Goal: Information Seeking & Learning: Find contact information

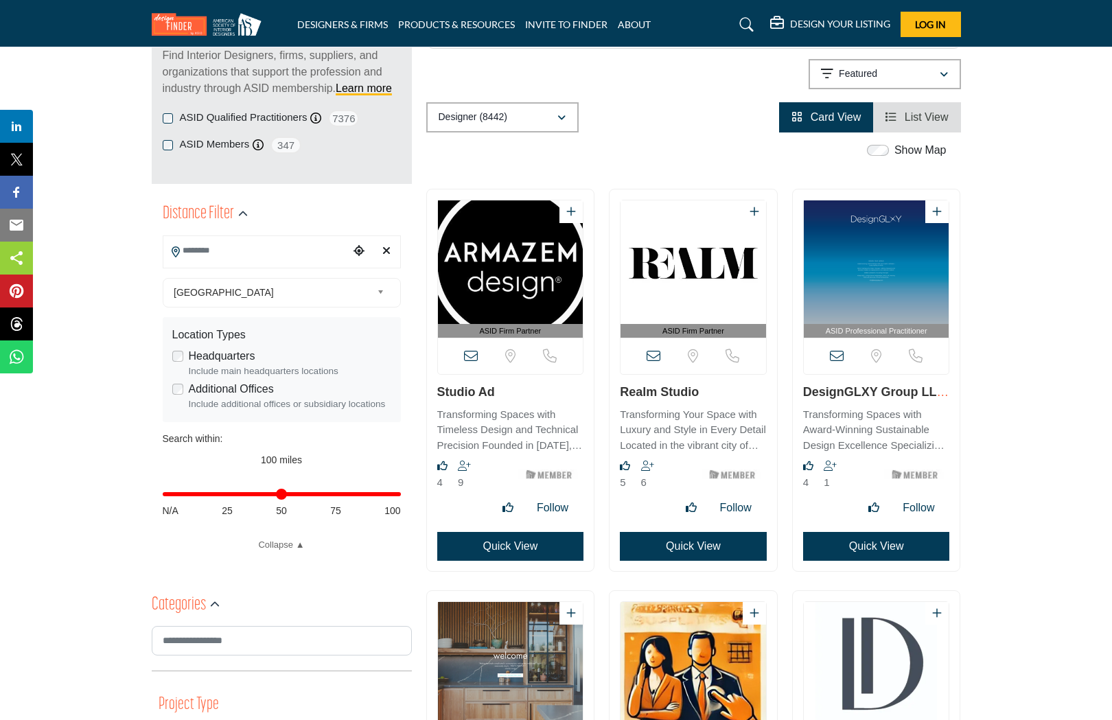
scroll to position [198, 0]
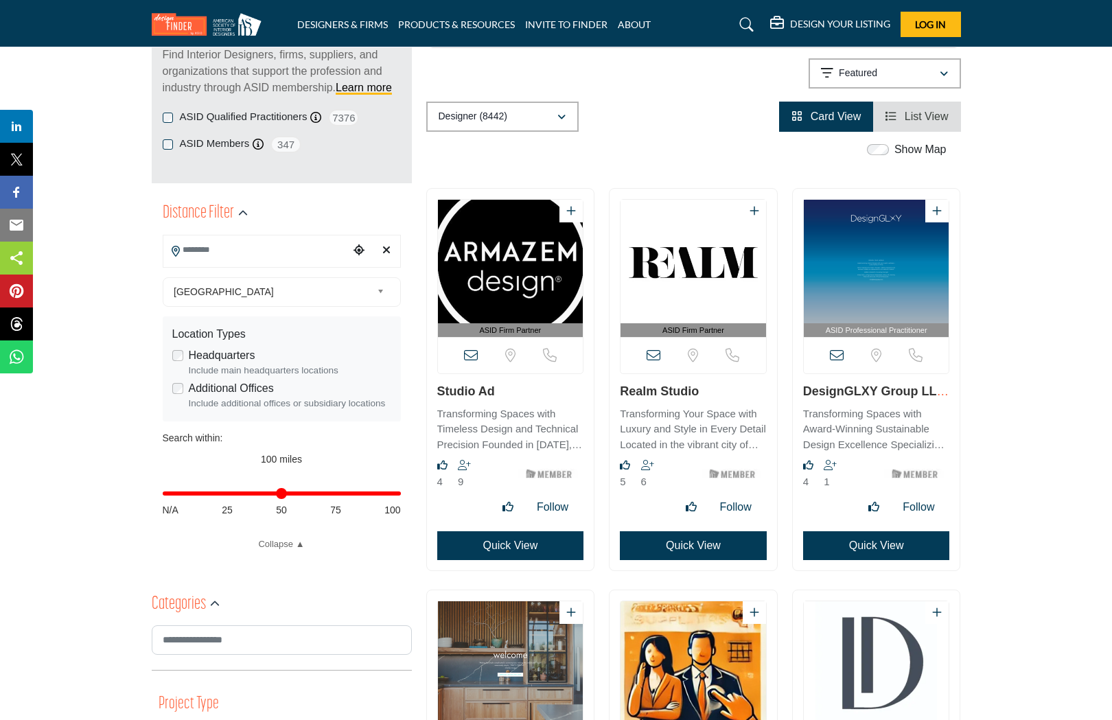
click at [468, 352] on icon at bounding box center [471, 356] width 14 height 14
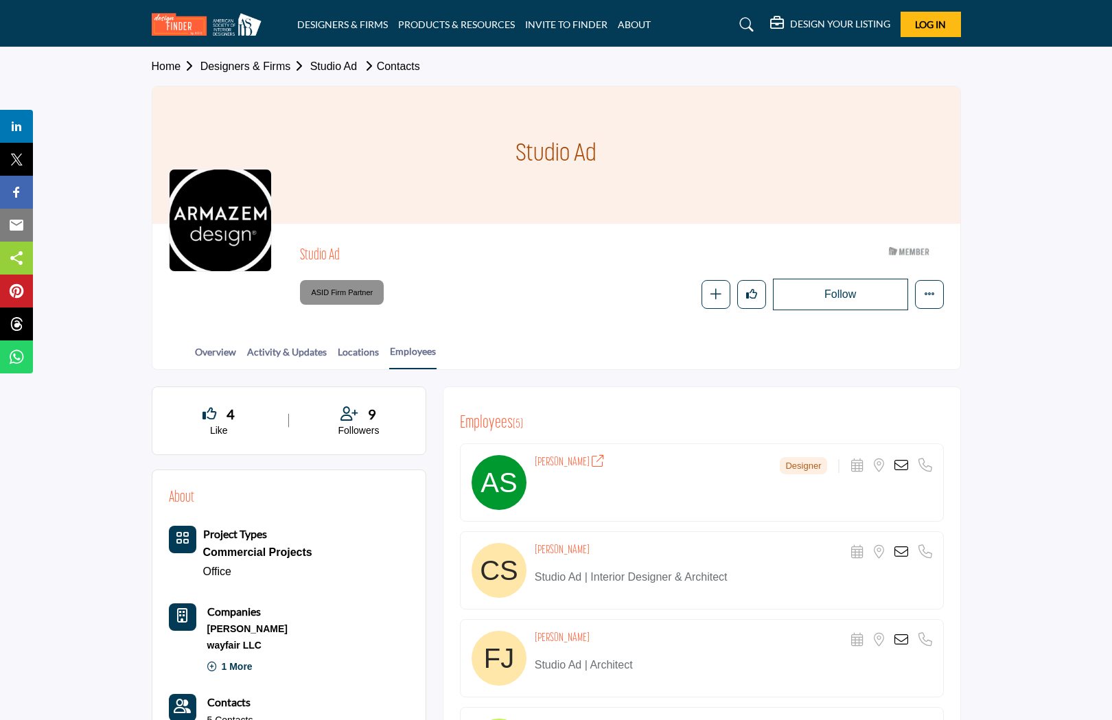
click at [902, 23] on button "Log In" at bounding box center [931, 24] width 60 height 25
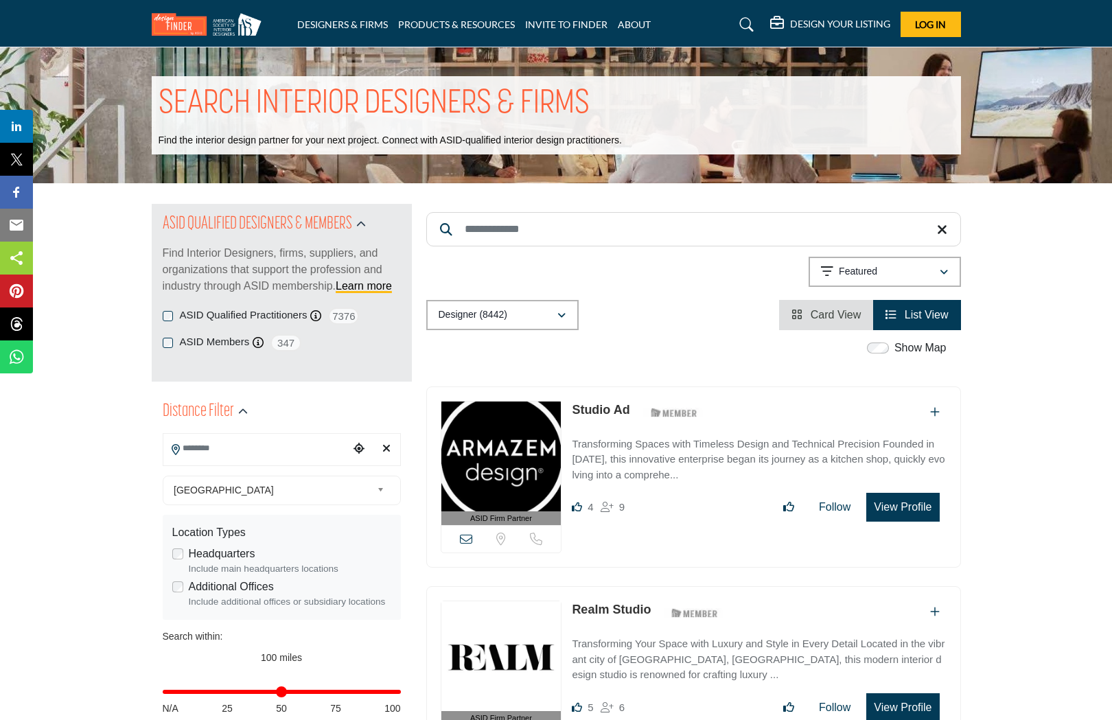
click at [935, 27] on span "Log In" at bounding box center [930, 25] width 31 height 12
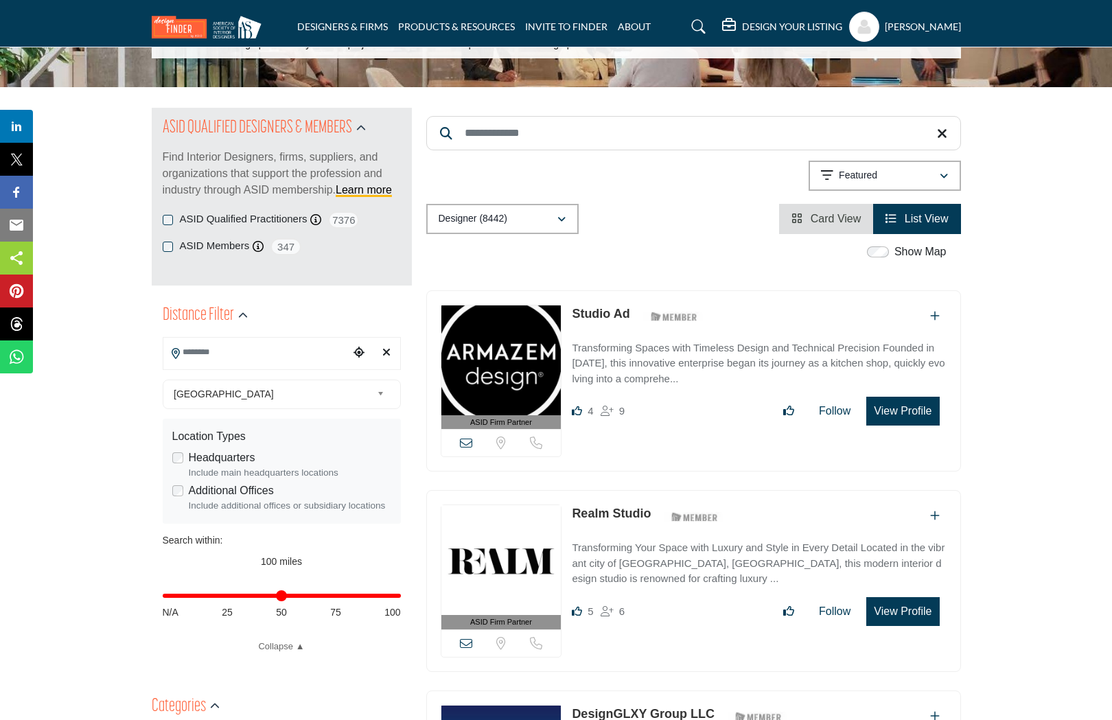
scroll to position [103, 0]
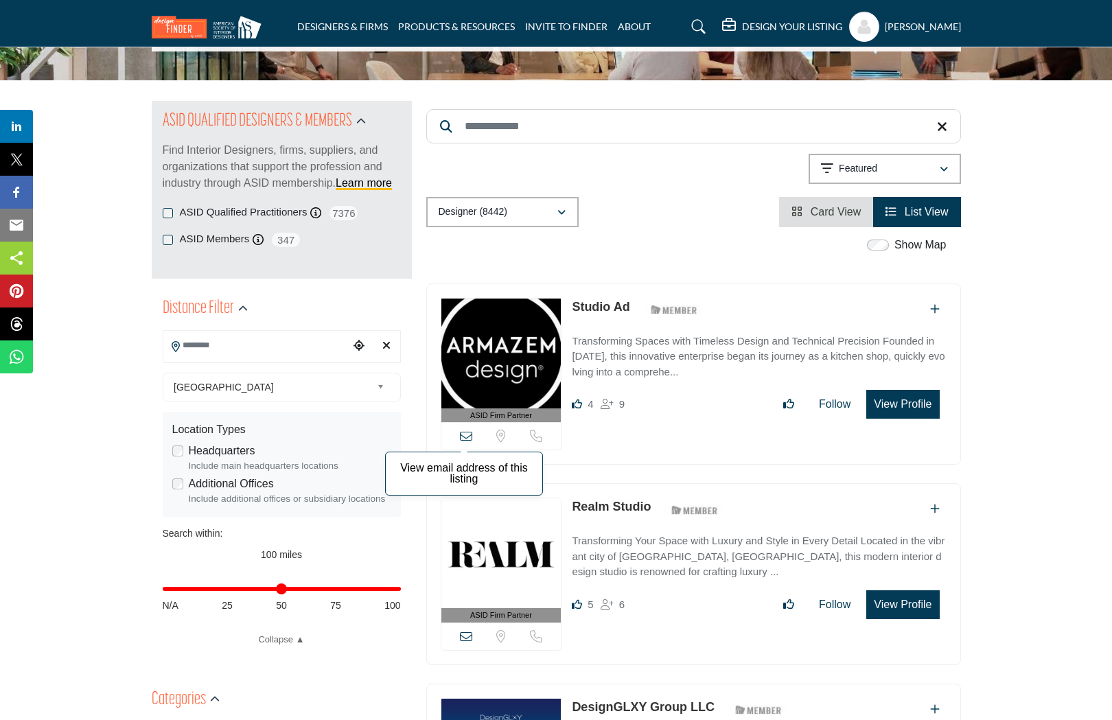
click at [463, 436] on icon at bounding box center [466, 436] width 12 height 12
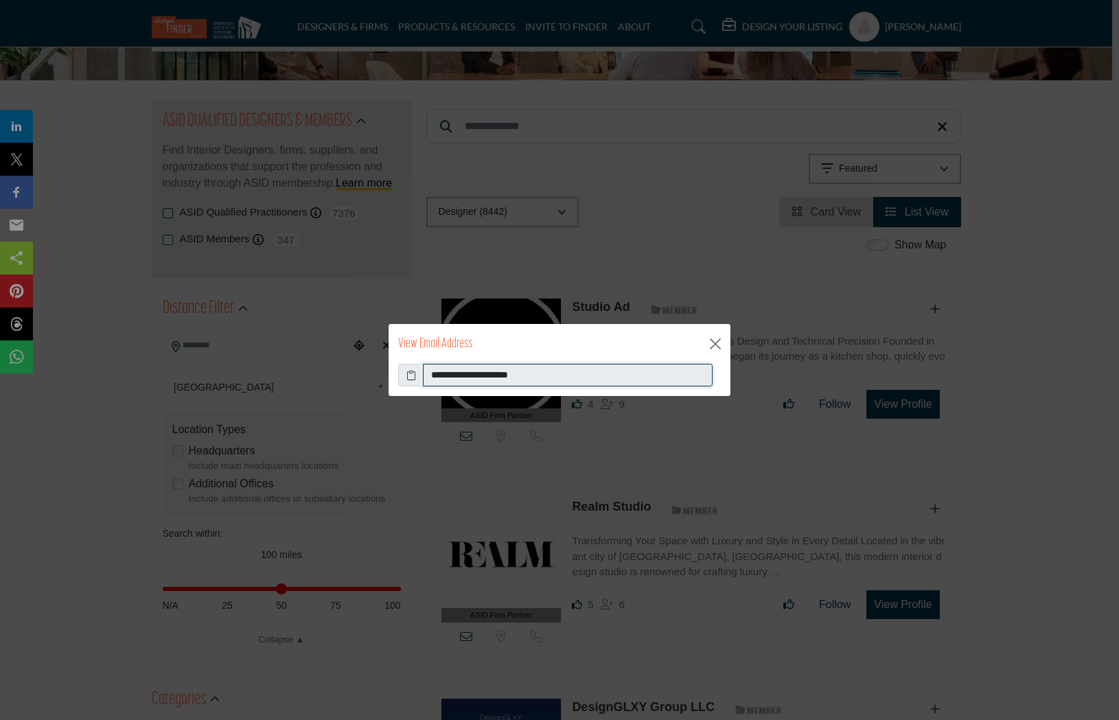
drag, startPoint x: 436, startPoint y: 374, endPoint x: 504, endPoint y: 379, distance: 68.1
click at [497, 379] on input "**********" at bounding box center [568, 375] width 290 height 23
click at [541, 380] on input "**********" at bounding box center [568, 375] width 290 height 23
click at [724, 343] on button "Close" at bounding box center [715, 344] width 21 height 21
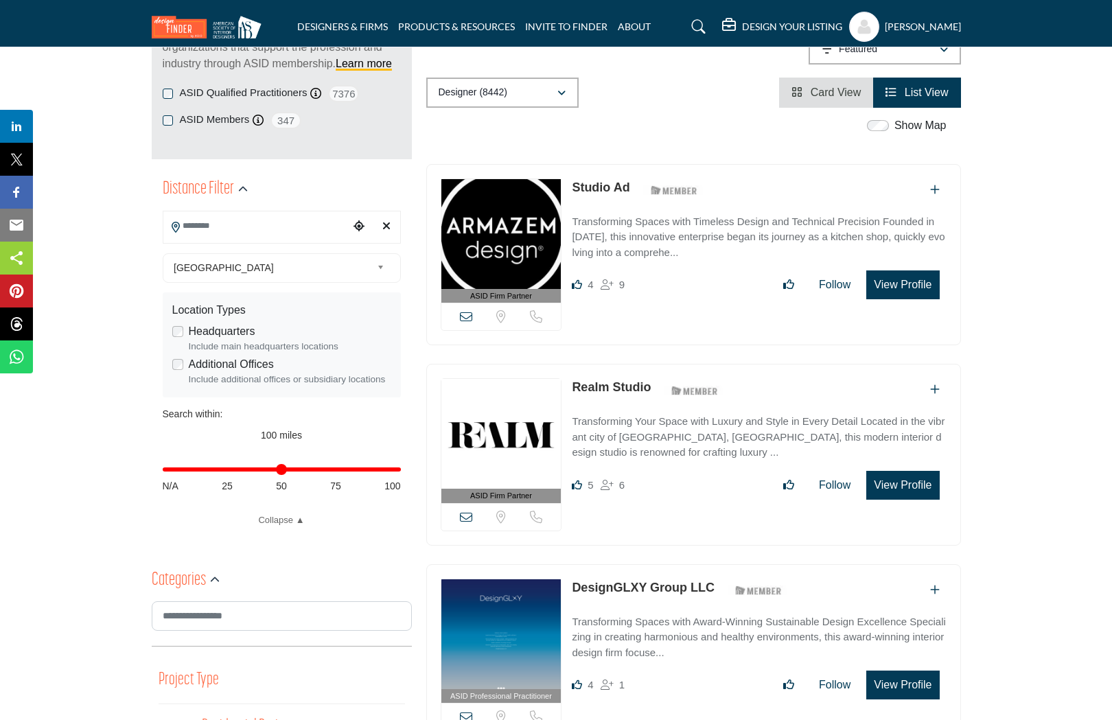
scroll to position [224, 0]
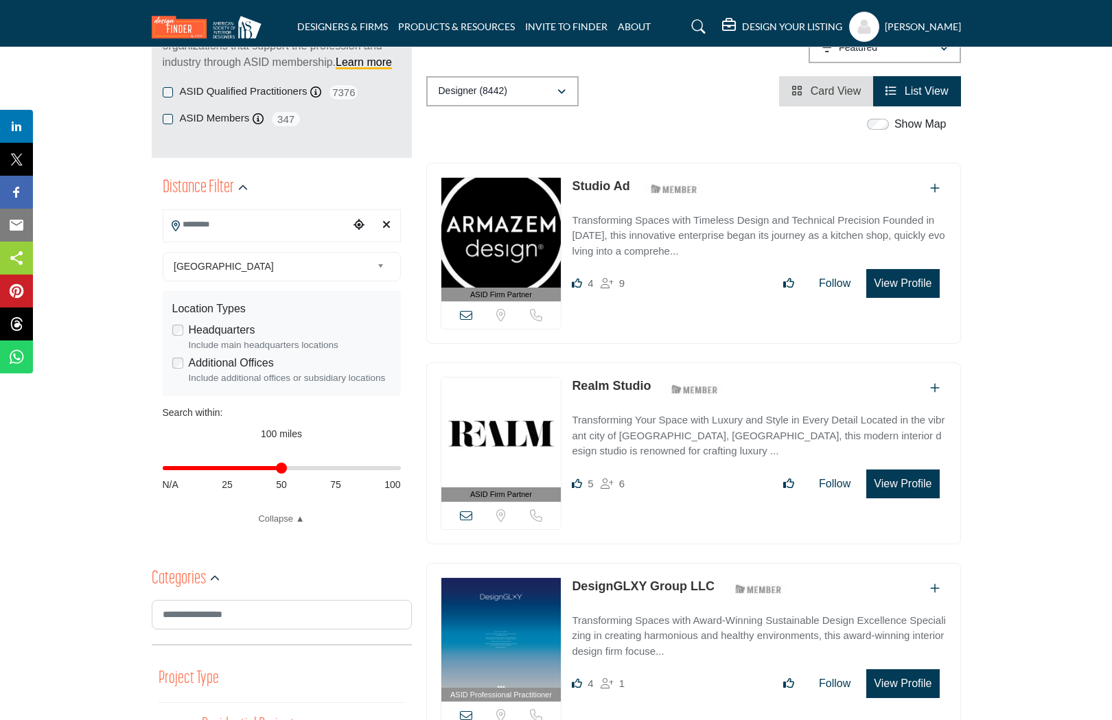
drag, startPoint x: 394, startPoint y: 469, endPoint x: 282, endPoint y: 475, distance: 112.1
type input "**"
click at [282, 475] on div "Distance in miles N/A 25 50 75 100" at bounding box center [282, 475] width 238 height 54
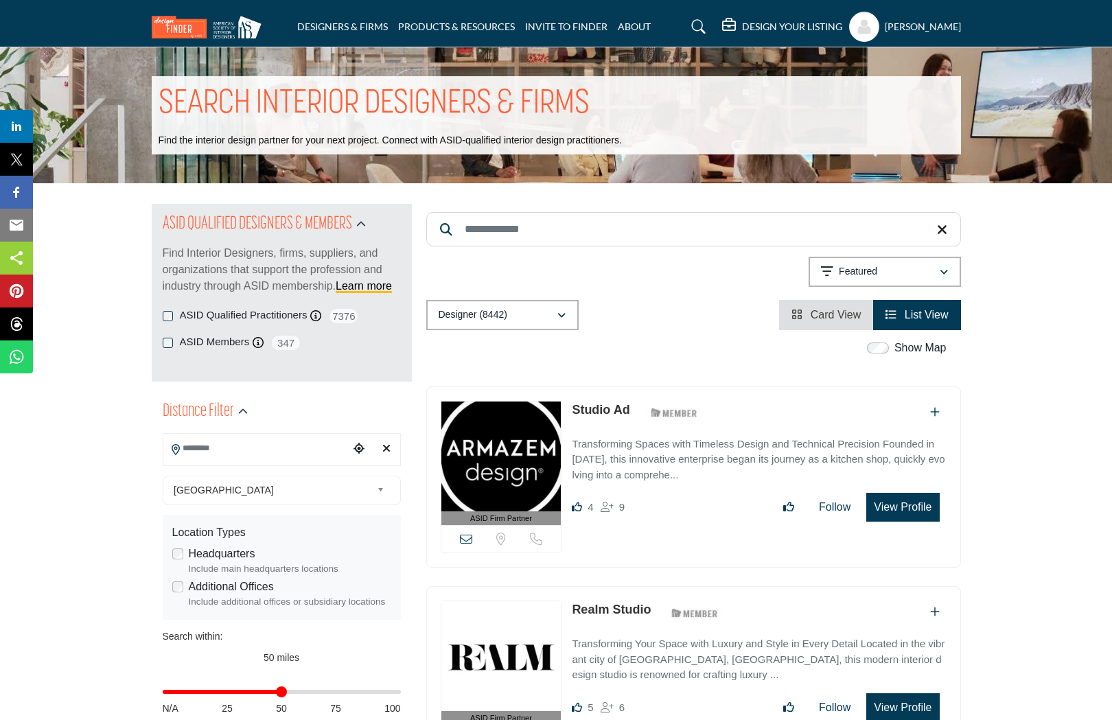
type input "**********"
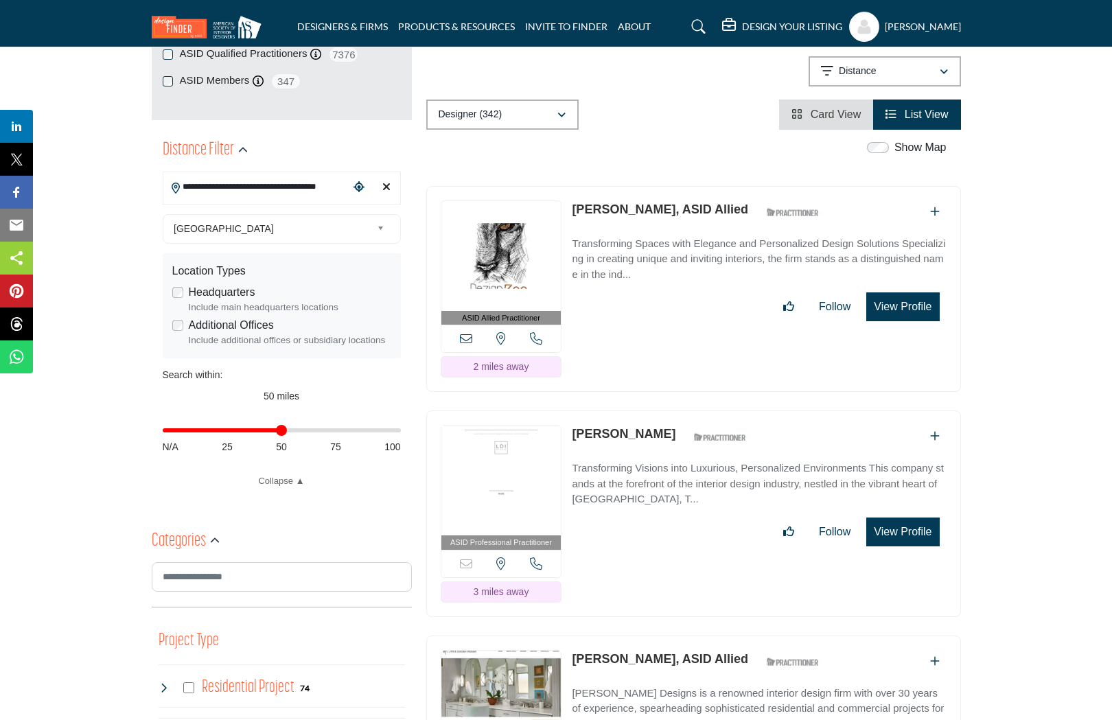
scroll to position [266, 0]
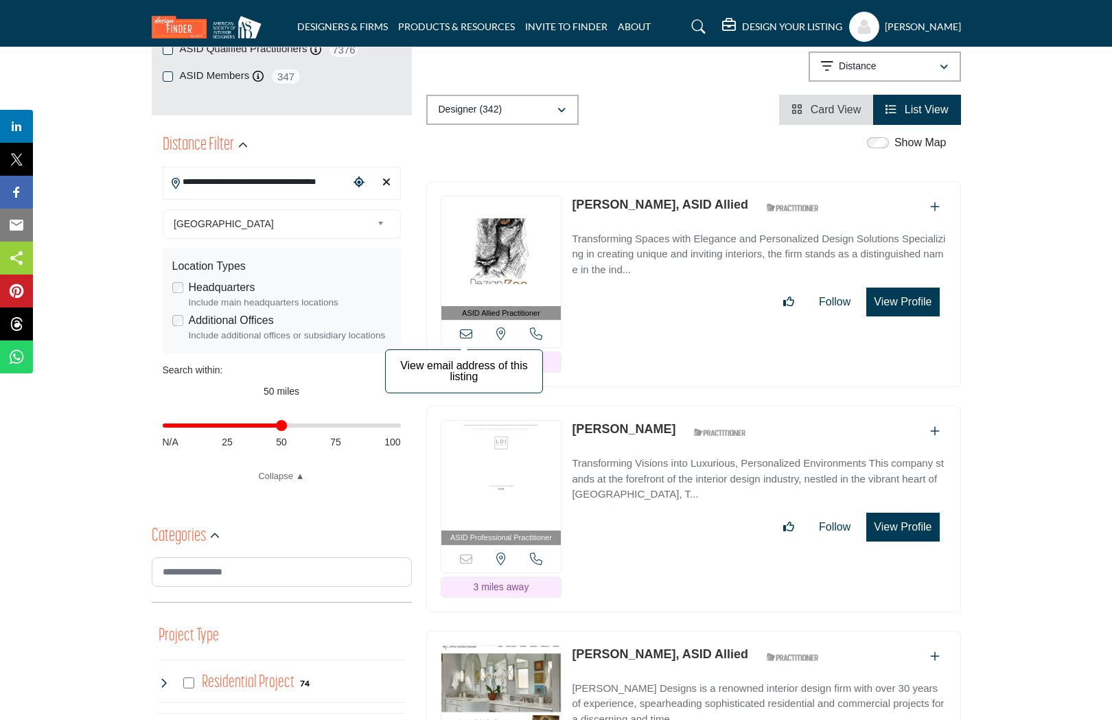
click at [463, 333] on icon at bounding box center [466, 334] width 12 height 12
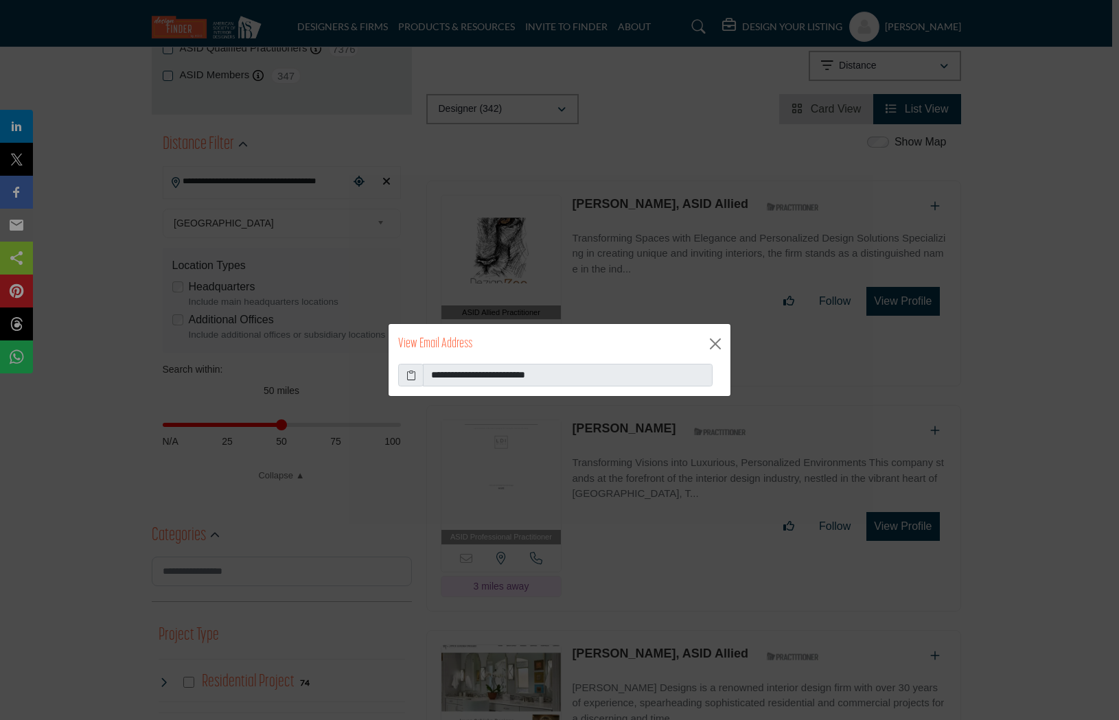
click at [410, 374] on icon at bounding box center [411, 375] width 10 height 14
click at [718, 347] on button "Close" at bounding box center [715, 344] width 21 height 21
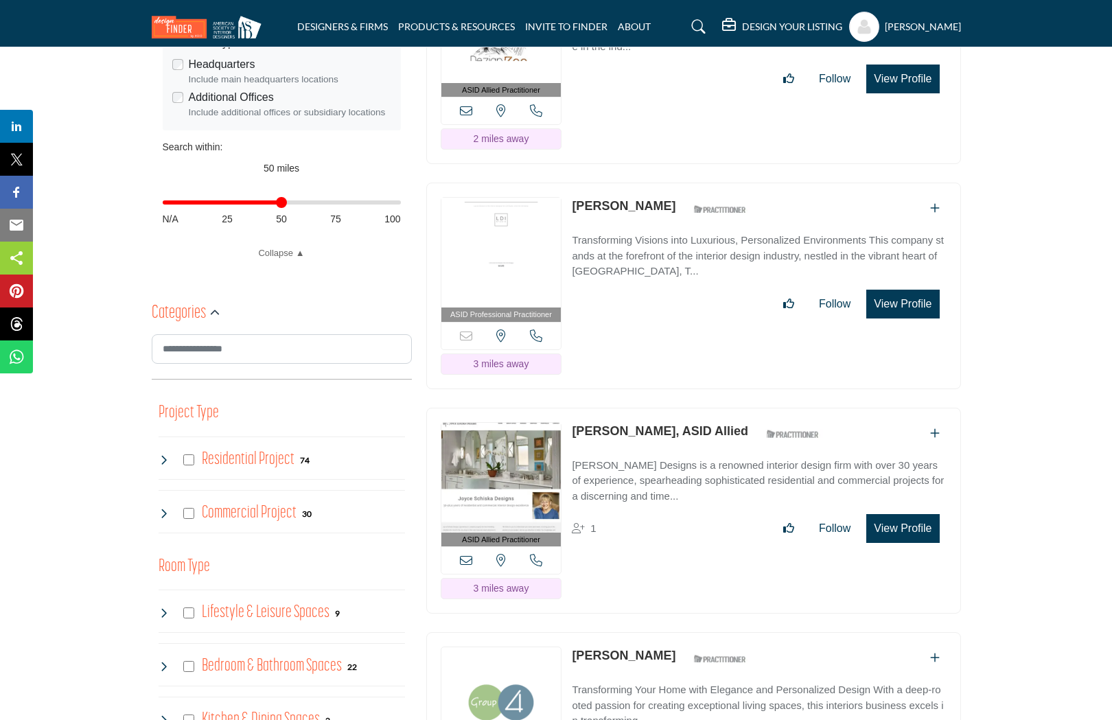
scroll to position [490, 0]
click at [667, 232] on p "Transforming Visions into Luxurious, Personalized Environments This company sta…" at bounding box center [759, 255] width 374 height 47
click at [906, 307] on button "View Profile" at bounding box center [902, 303] width 73 height 29
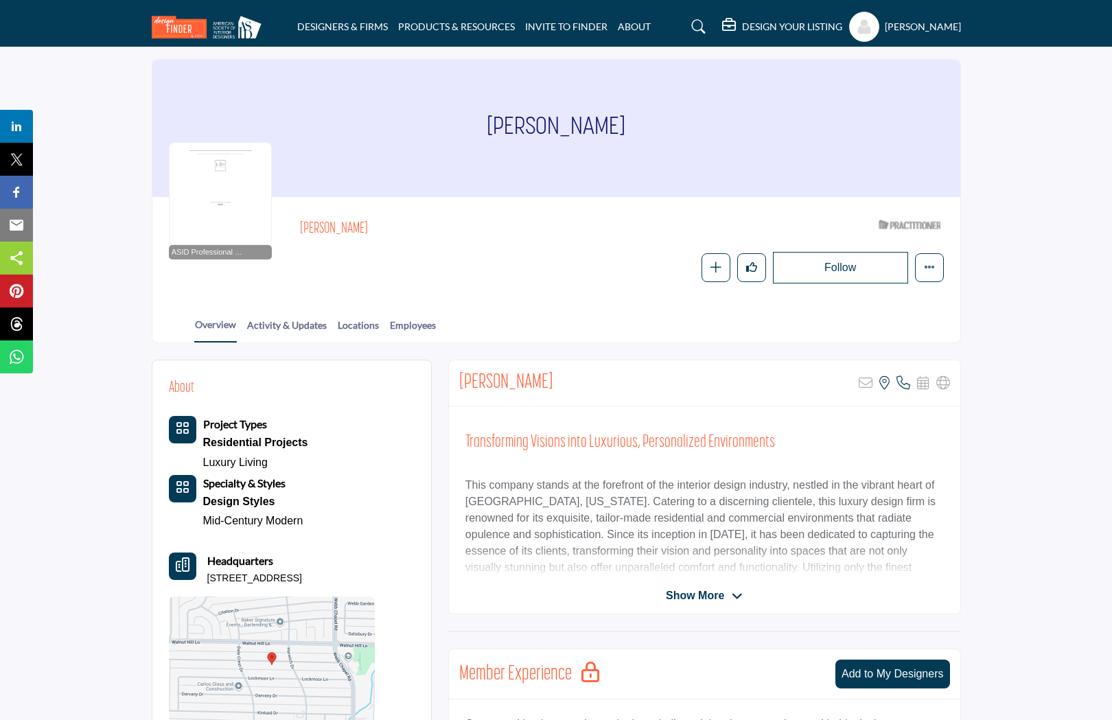
scroll to position [34, 0]
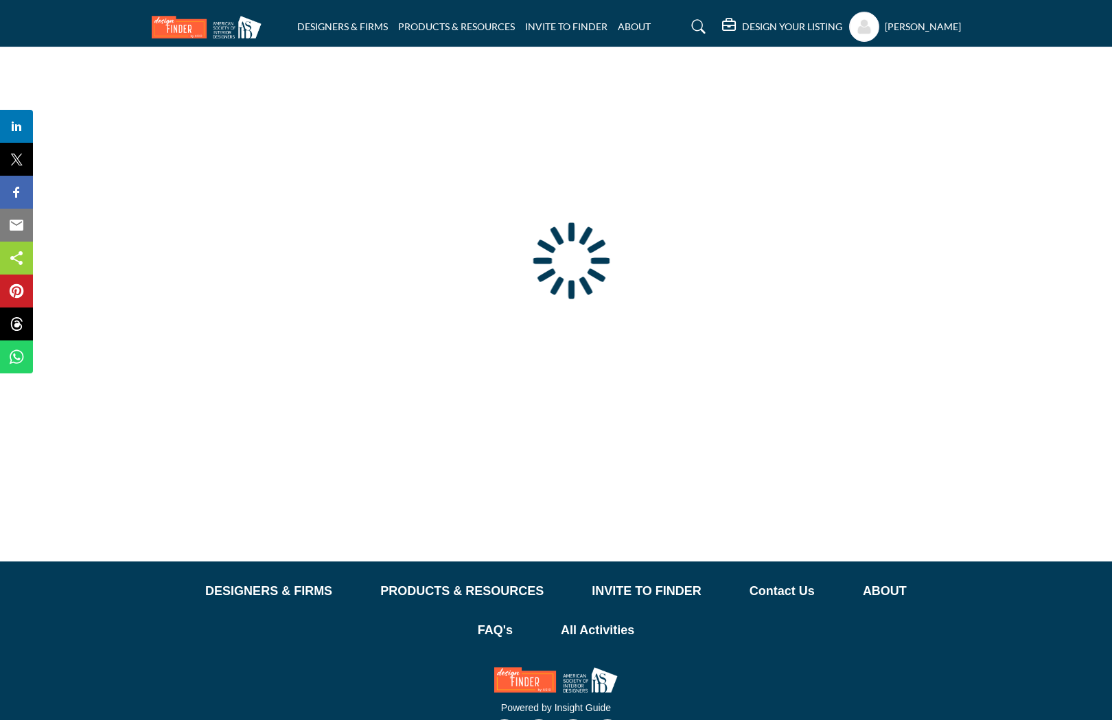
type input "**********"
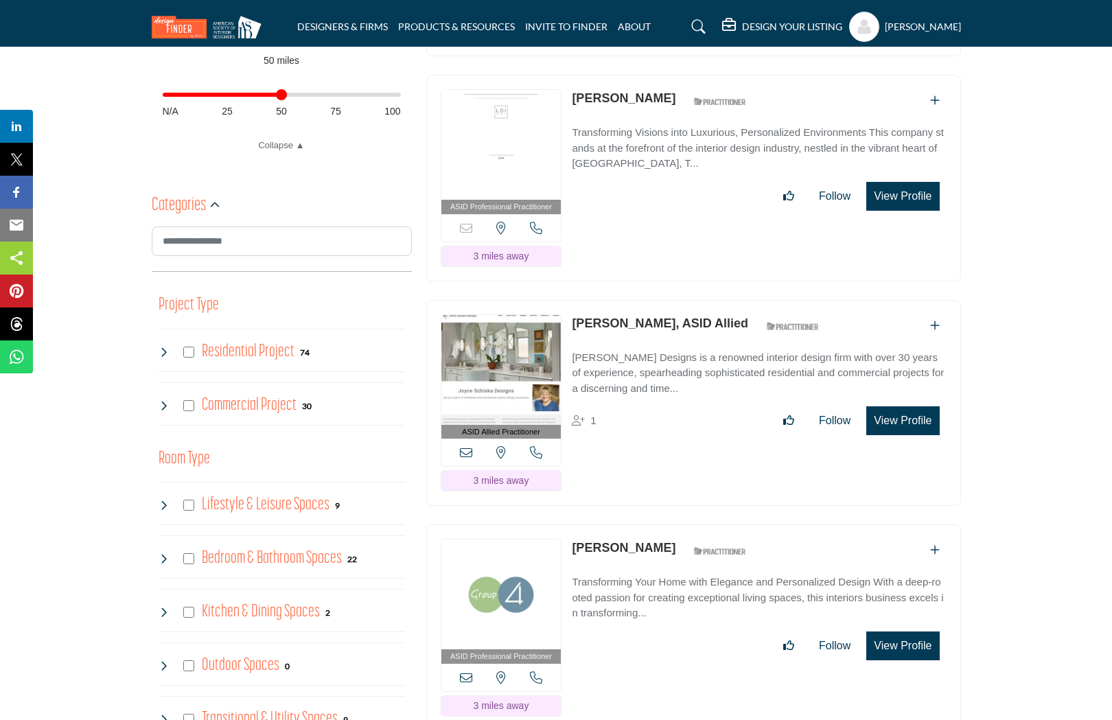
scroll to position [612, 0]
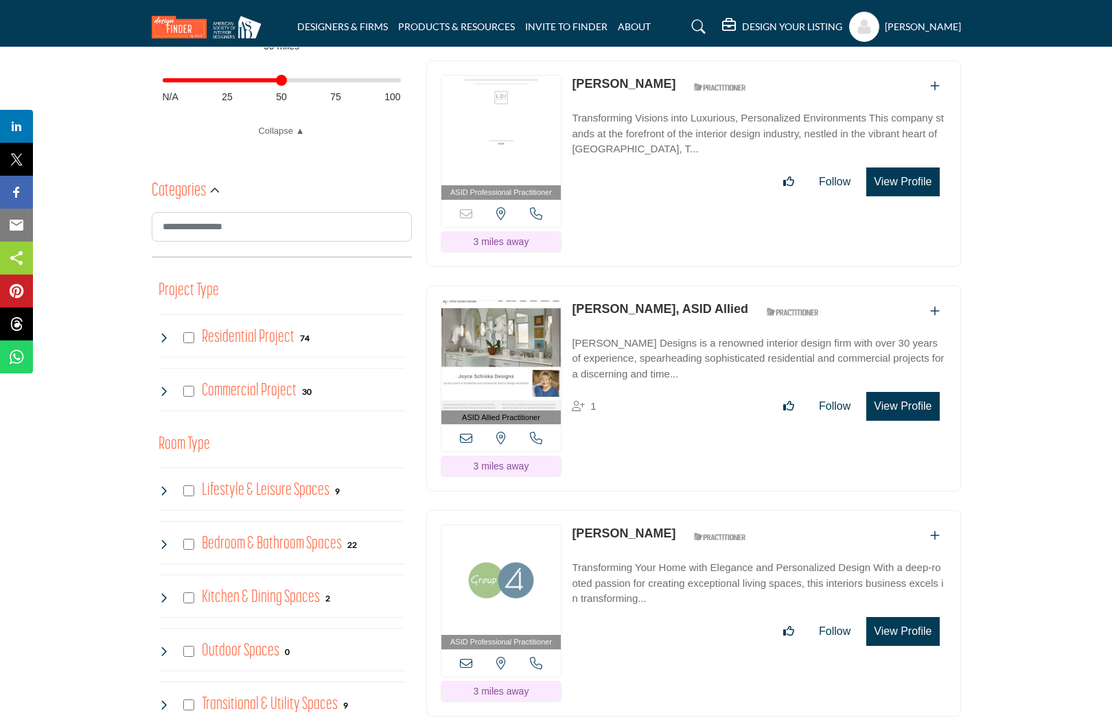
click at [582, 405] on icon at bounding box center [578, 406] width 13 height 10
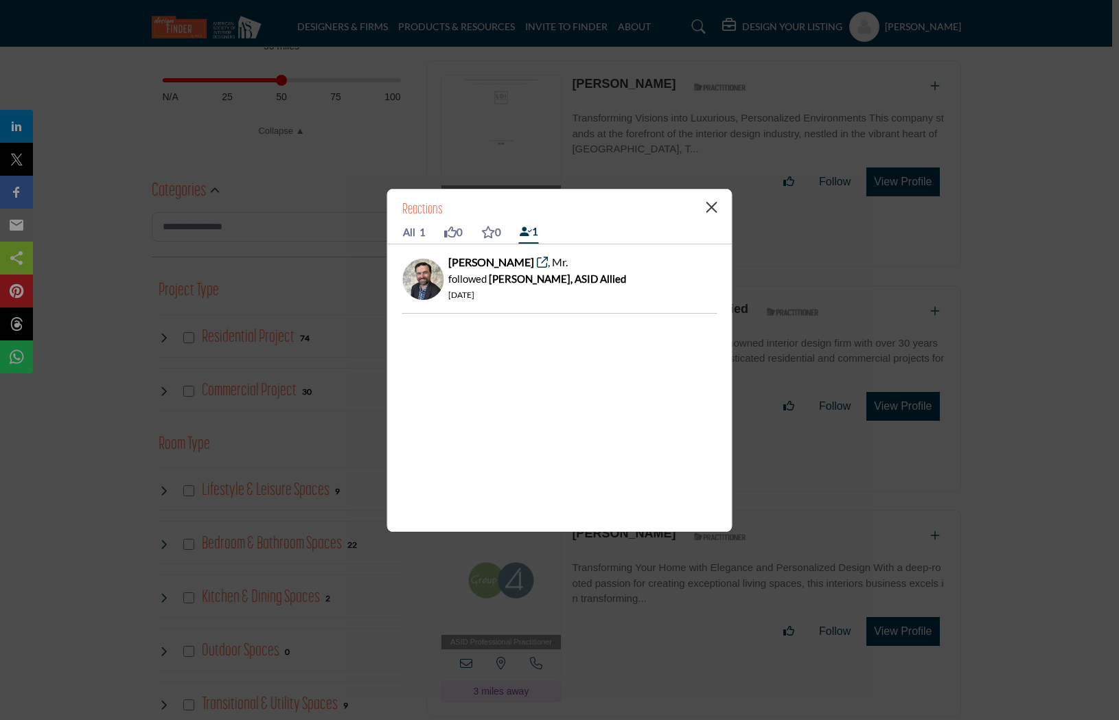
click at [707, 209] on button "Close" at bounding box center [712, 207] width 21 height 21
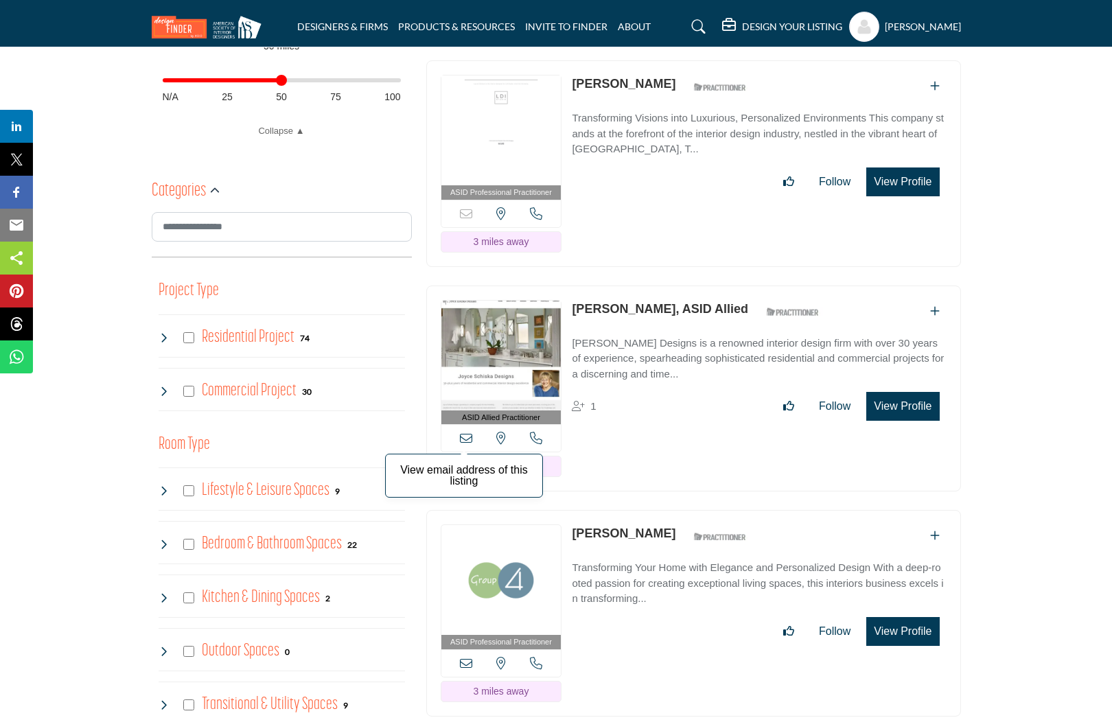
click at [469, 435] on icon at bounding box center [466, 438] width 12 height 12
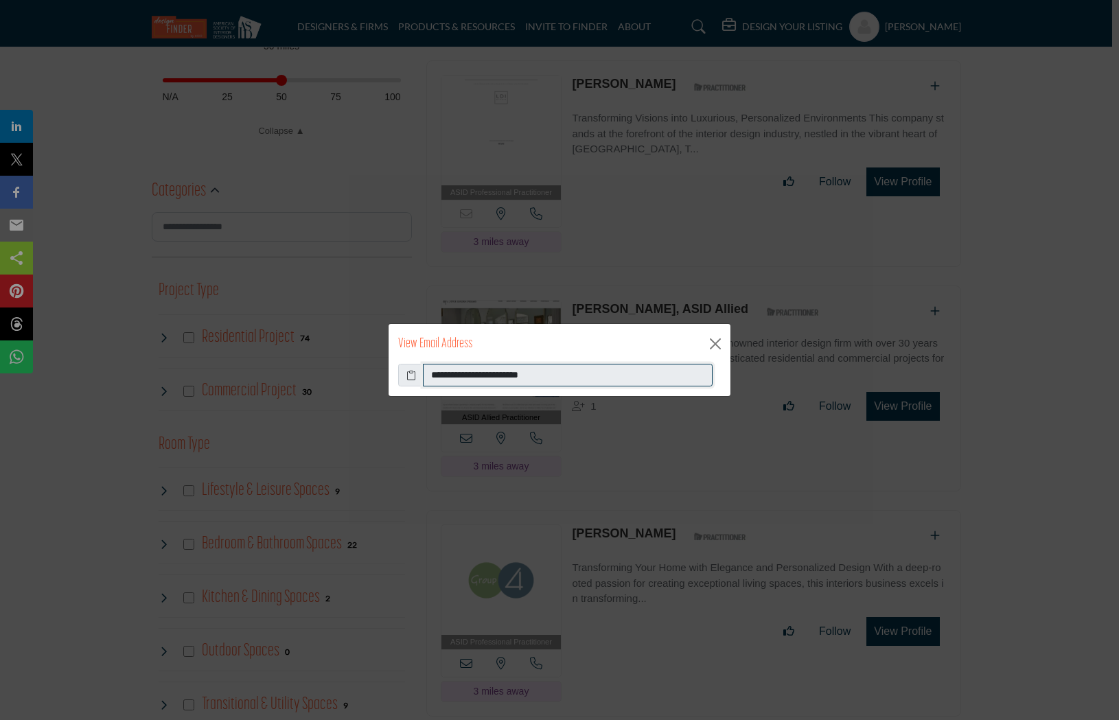
click at [496, 380] on input "**********" at bounding box center [568, 375] width 290 height 23
click at [410, 375] on icon at bounding box center [411, 375] width 10 height 14
click at [715, 347] on button "Close" at bounding box center [715, 344] width 21 height 21
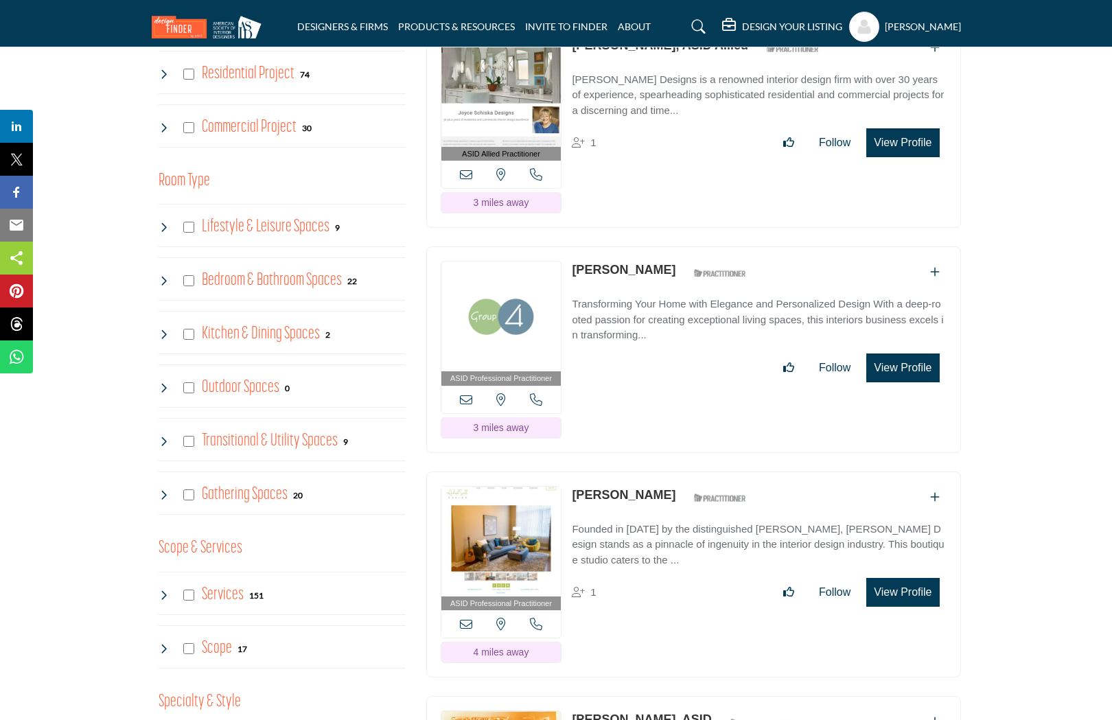
scroll to position [880, 0]
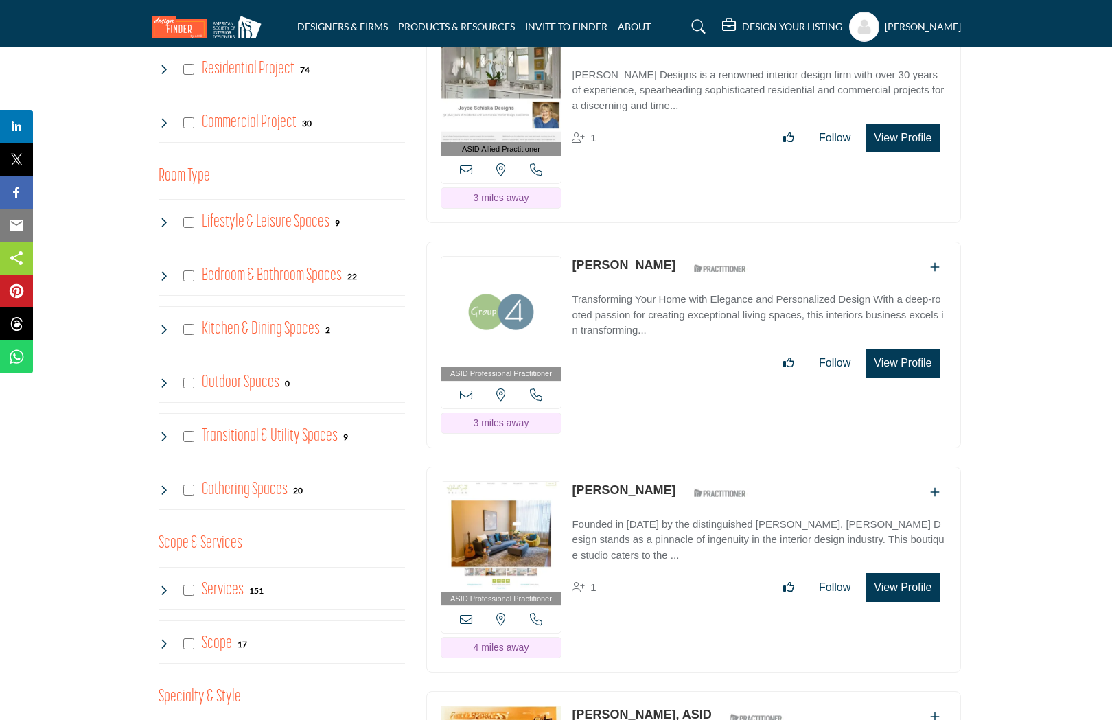
click at [466, 393] on icon at bounding box center [466, 395] width 12 height 12
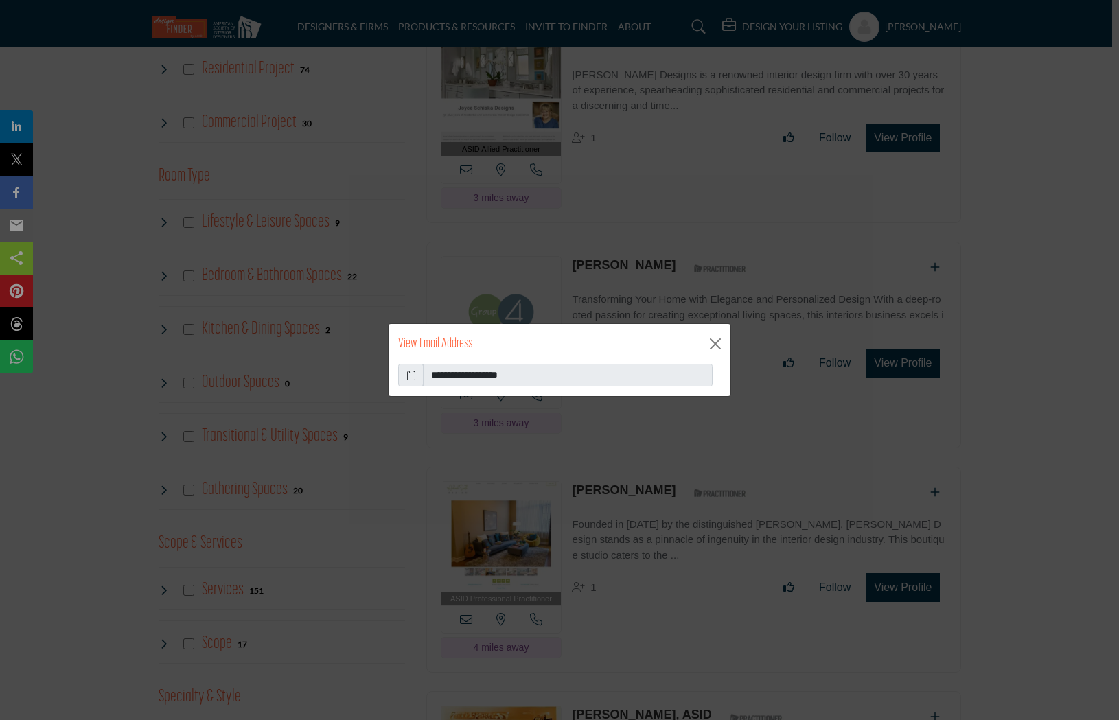
click at [409, 377] on icon at bounding box center [411, 375] width 10 height 14
click at [716, 343] on button "Close" at bounding box center [715, 344] width 21 height 21
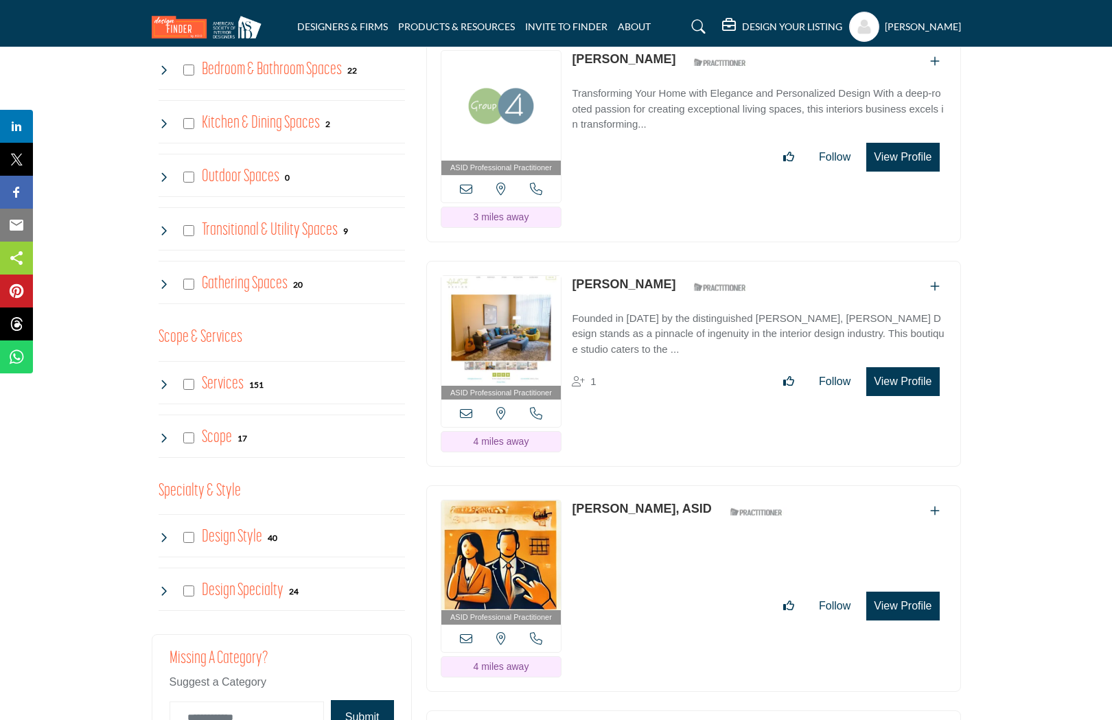
scroll to position [1088, 0]
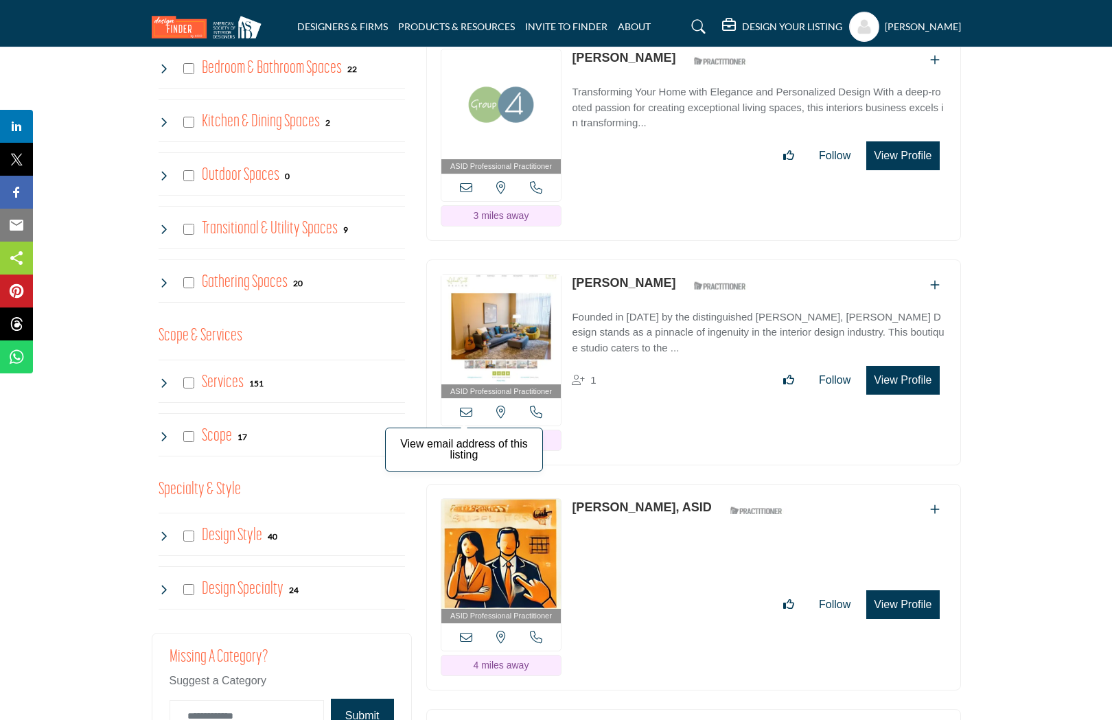
click at [465, 411] on icon at bounding box center [466, 412] width 12 height 12
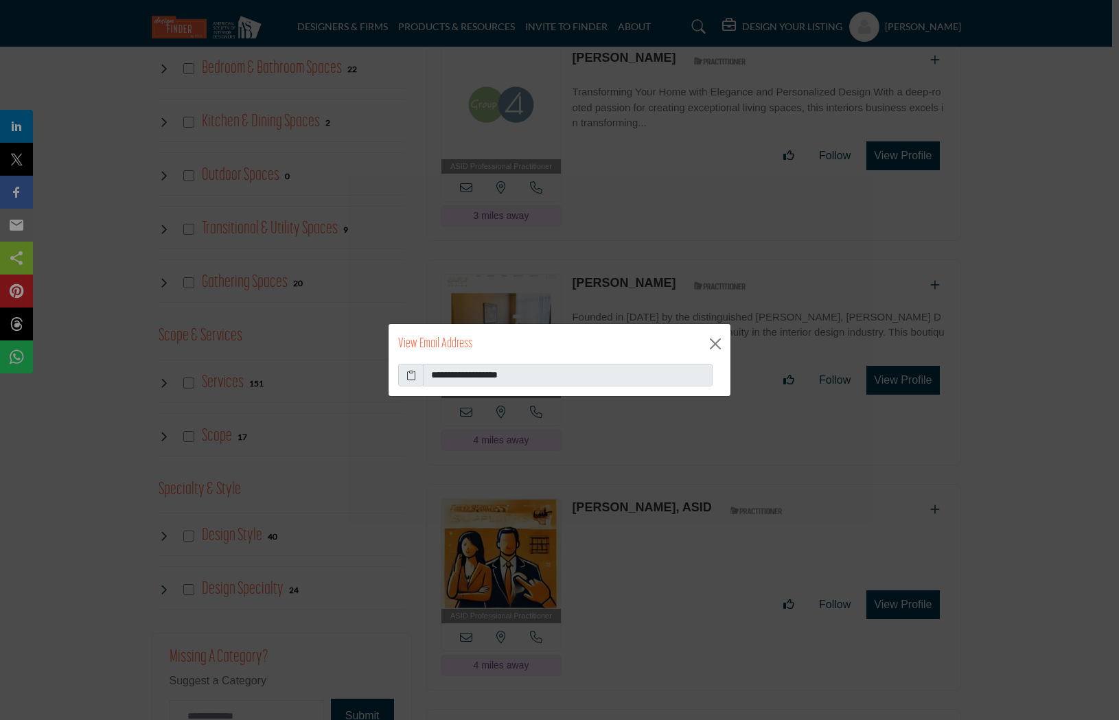
click at [404, 377] on span at bounding box center [410, 375] width 25 height 23
click at [412, 378] on icon at bounding box center [411, 375] width 10 height 14
click at [713, 346] on button "Close" at bounding box center [715, 344] width 21 height 21
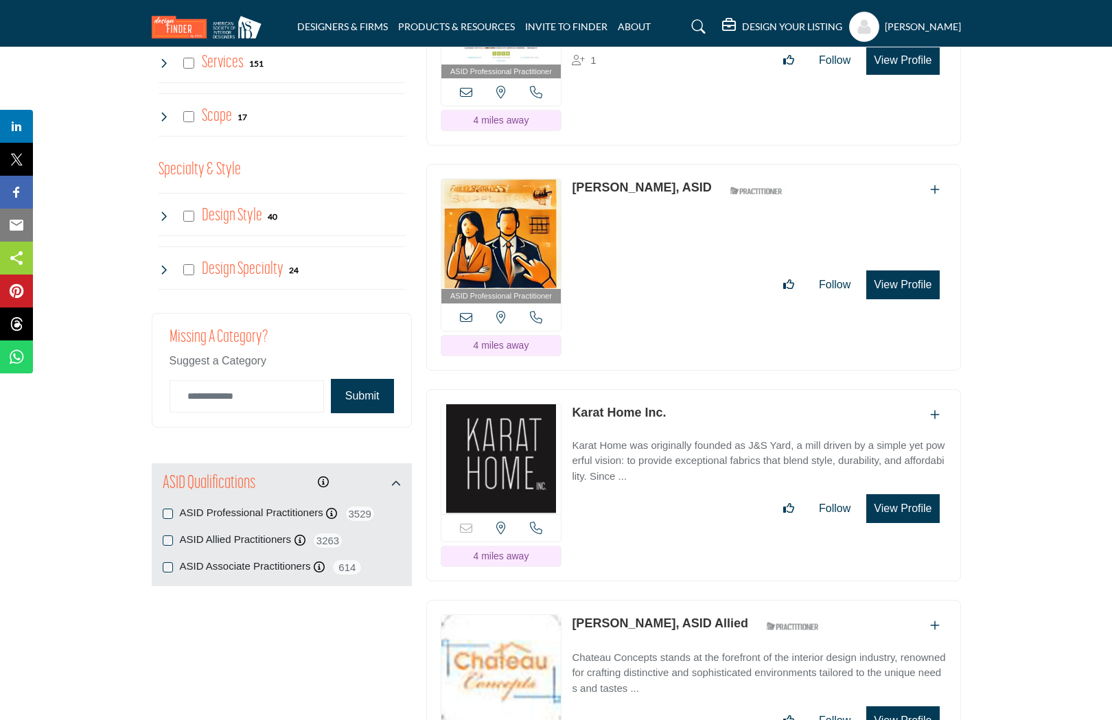
scroll to position [1416, 0]
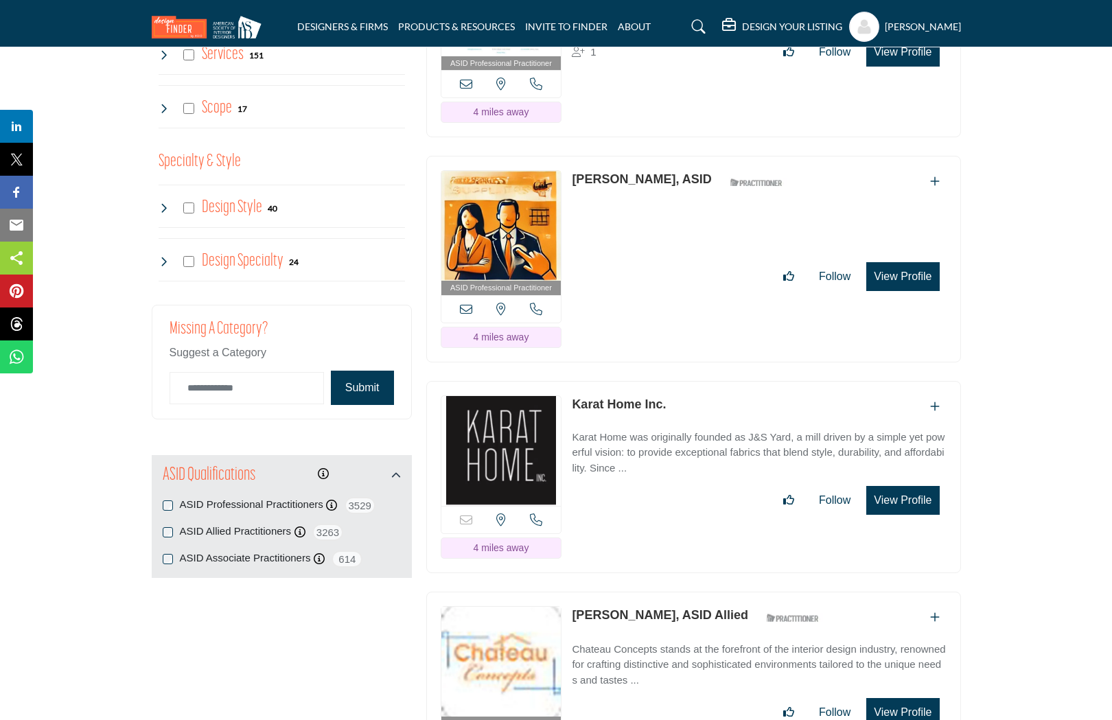
click at [466, 303] on icon at bounding box center [466, 309] width 12 height 12
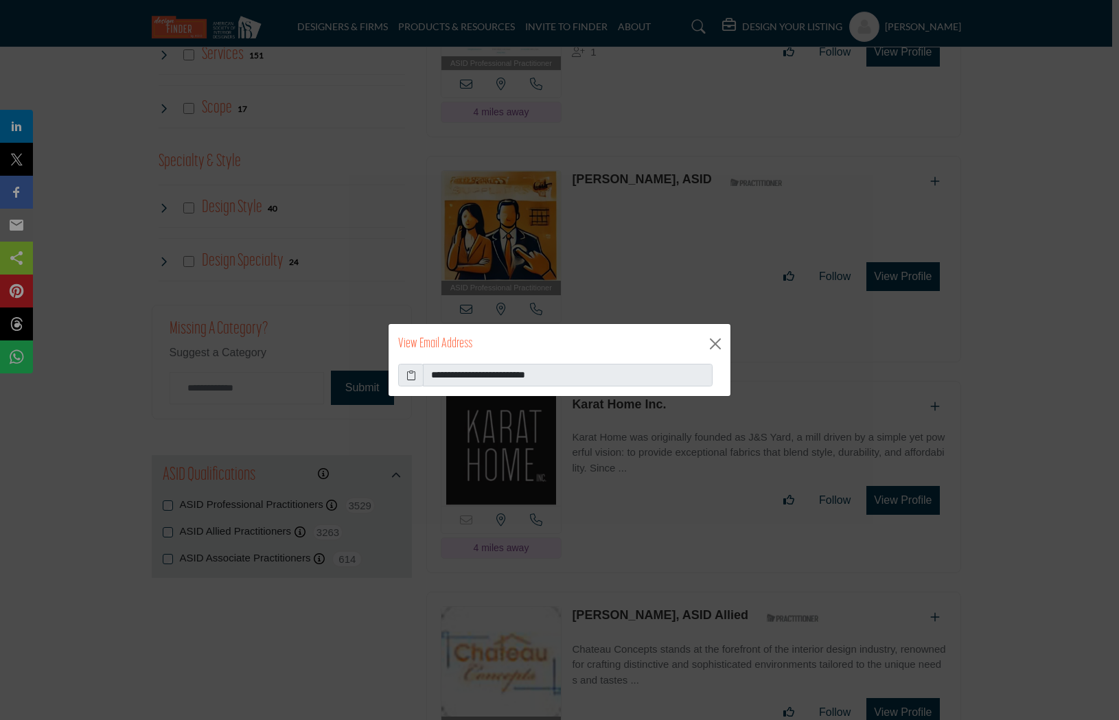
click at [409, 376] on icon at bounding box center [411, 375] width 10 height 14
click at [720, 347] on button "Close" at bounding box center [715, 344] width 21 height 21
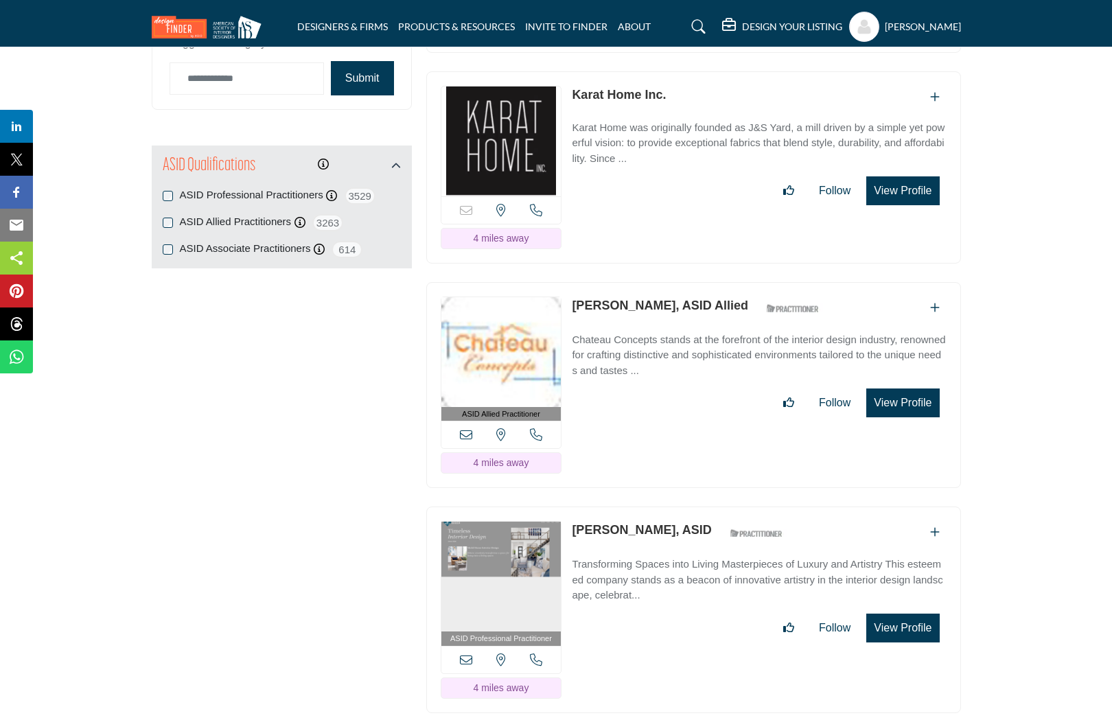
scroll to position [1730, 0]
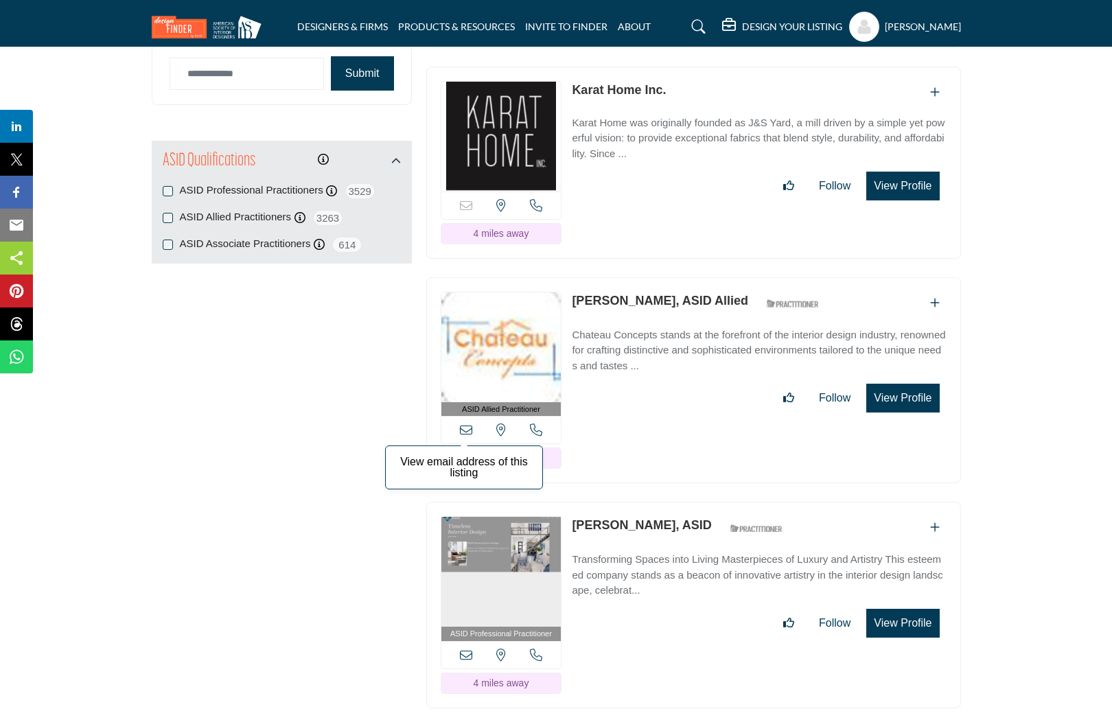
click at [463, 424] on icon at bounding box center [466, 430] width 12 height 12
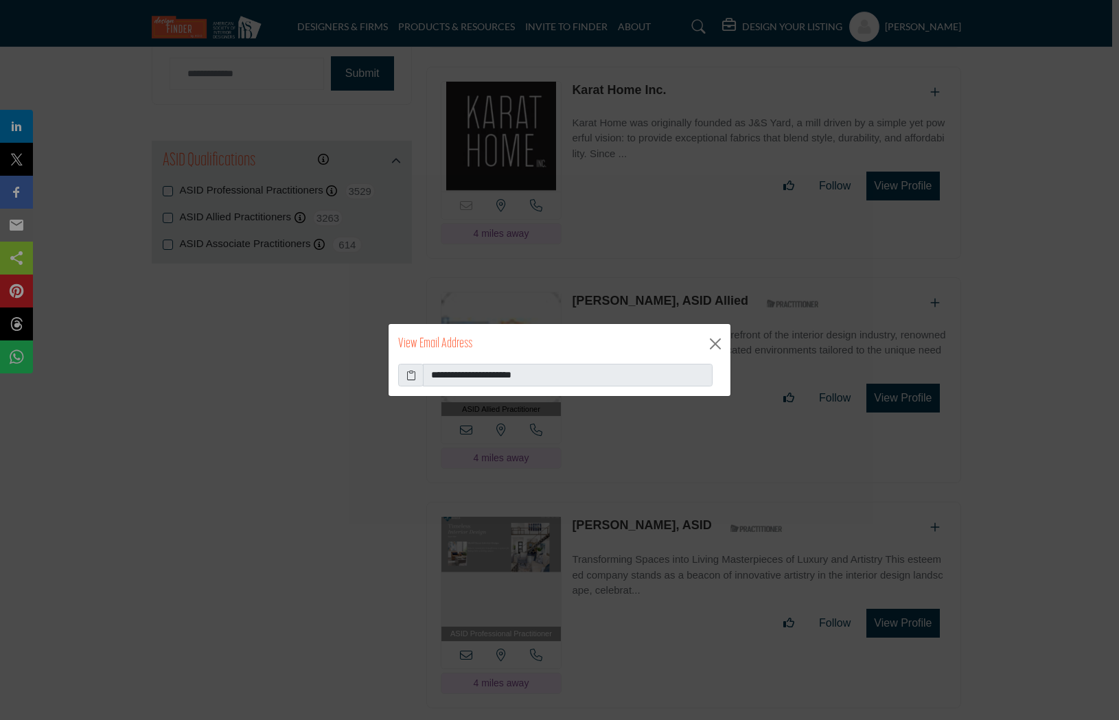
click at [411, 378] on icon at bounding box center [411, 375] width 10 height 14
click at [712, 342] on button "Close" at bounding box center [715, 344] width 21 height 21
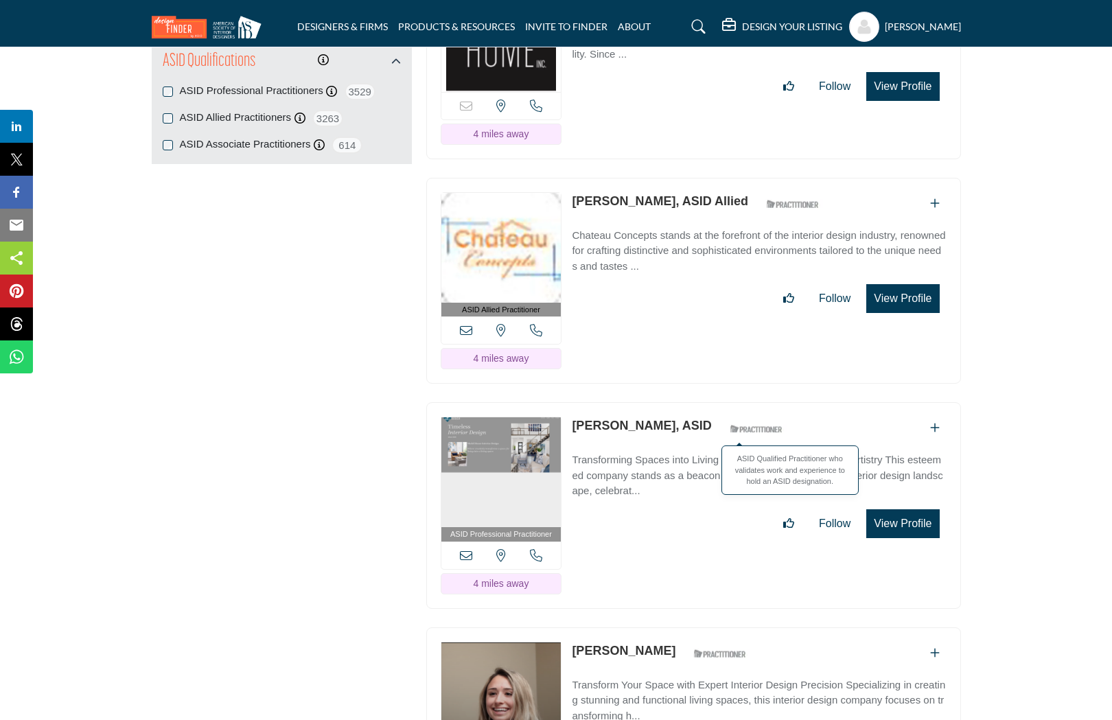
scroll to position [1832, 0]
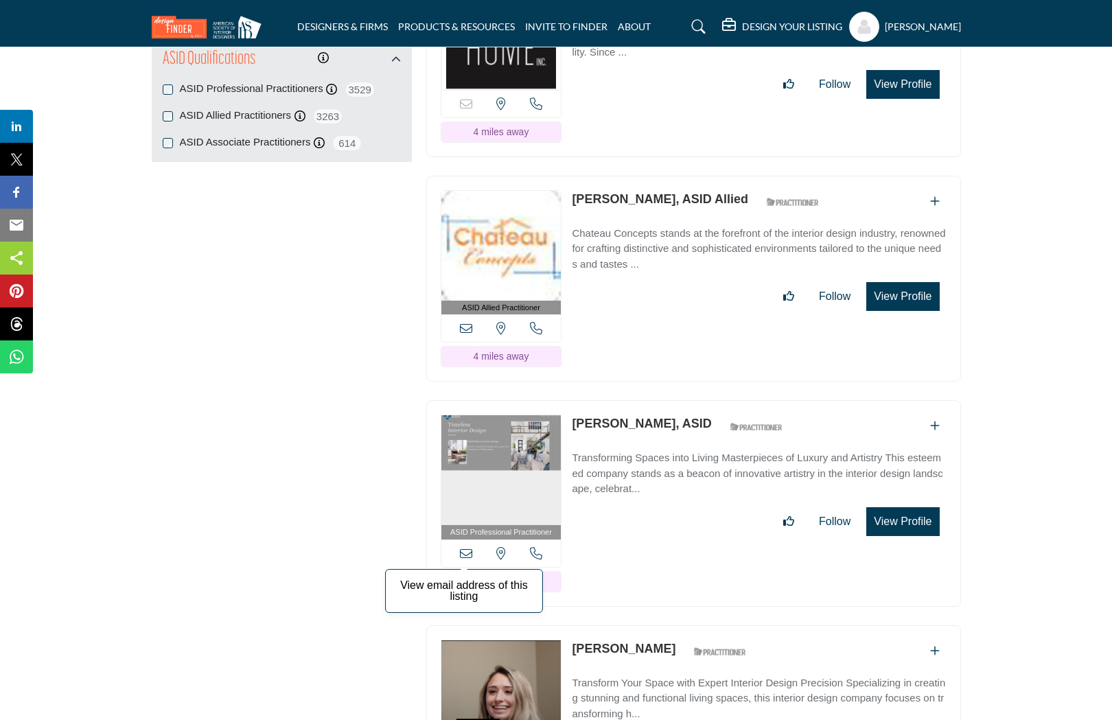
click at [464, 547] on icon at bounding box center [466, 553] width 12 height 12
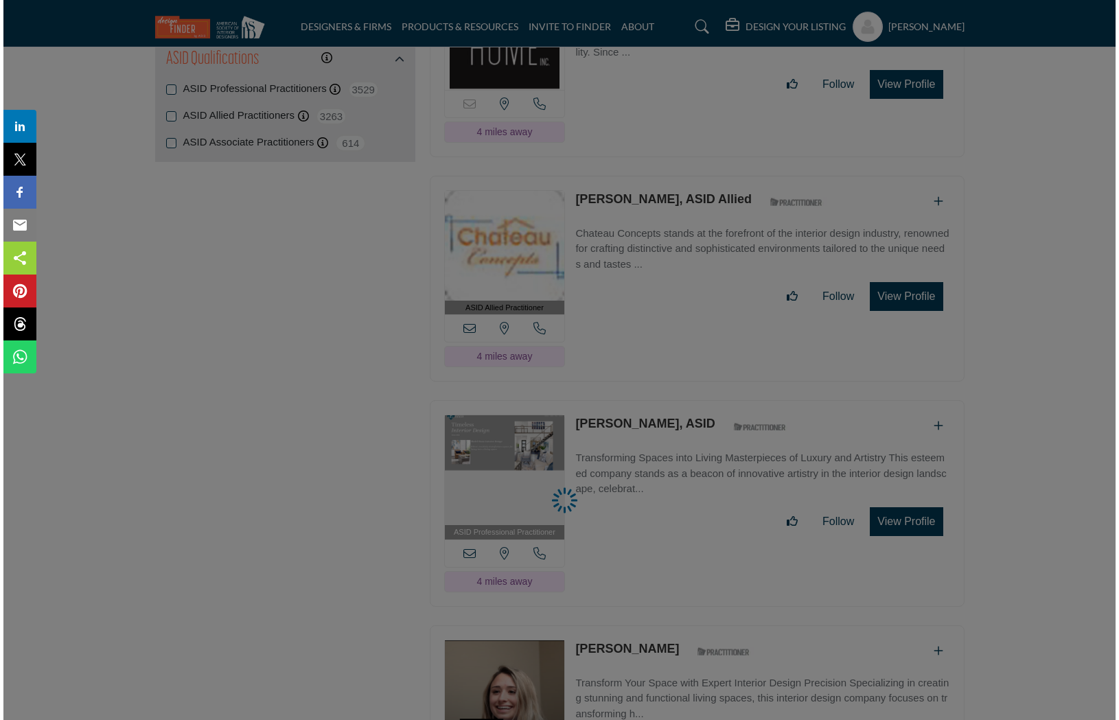
scroll to position [1829, 0]
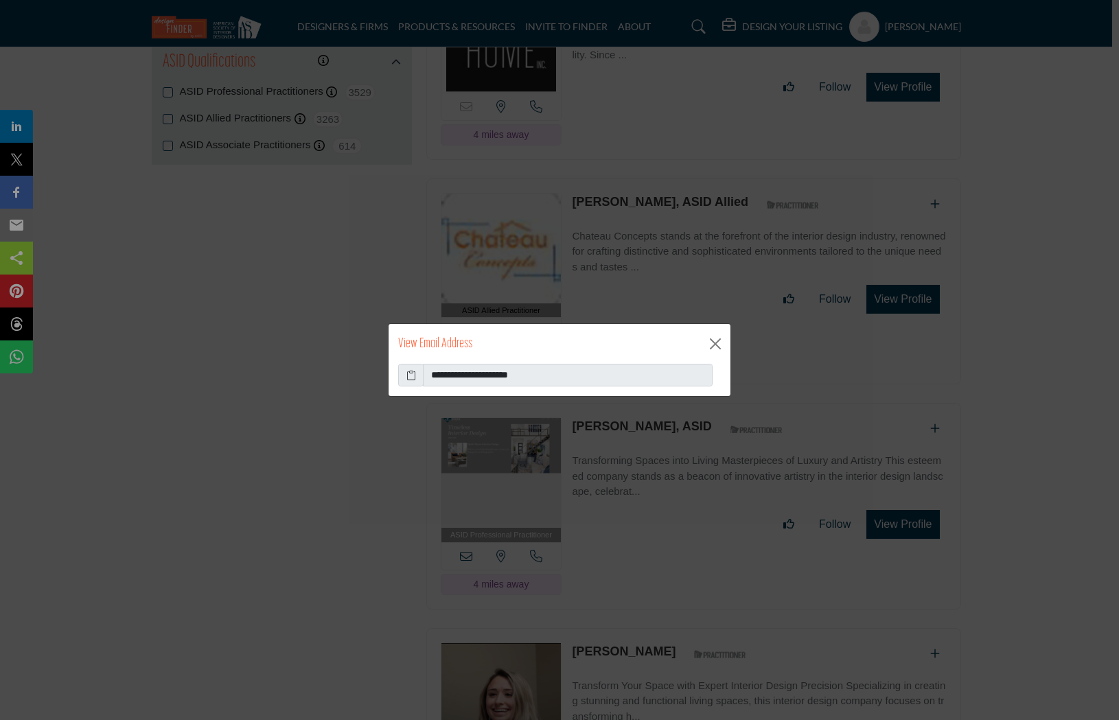
click at [415, 374] on icon at bounding box center [411, 375] width 10 height 14
click at [411, 376] on icon at bounding box center [411, 375] width 10 height 14
click at [715, 345] on button "Close" at bounding box center [715, 344] width 21 height 21
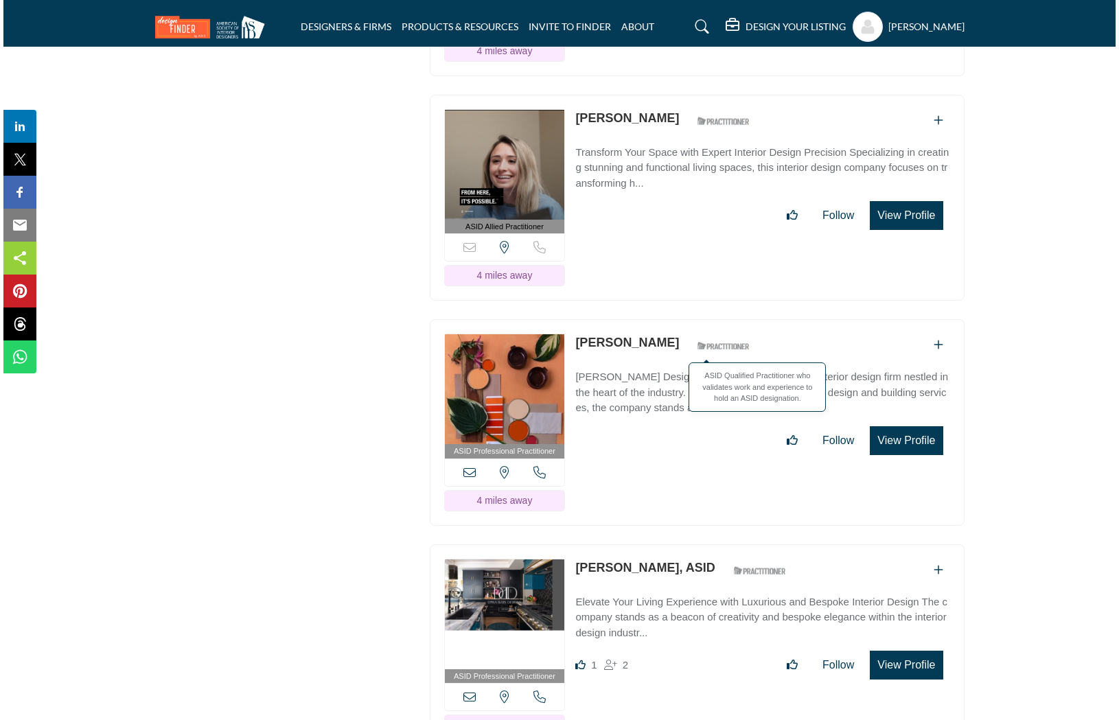
scroll to position [2367, 0]
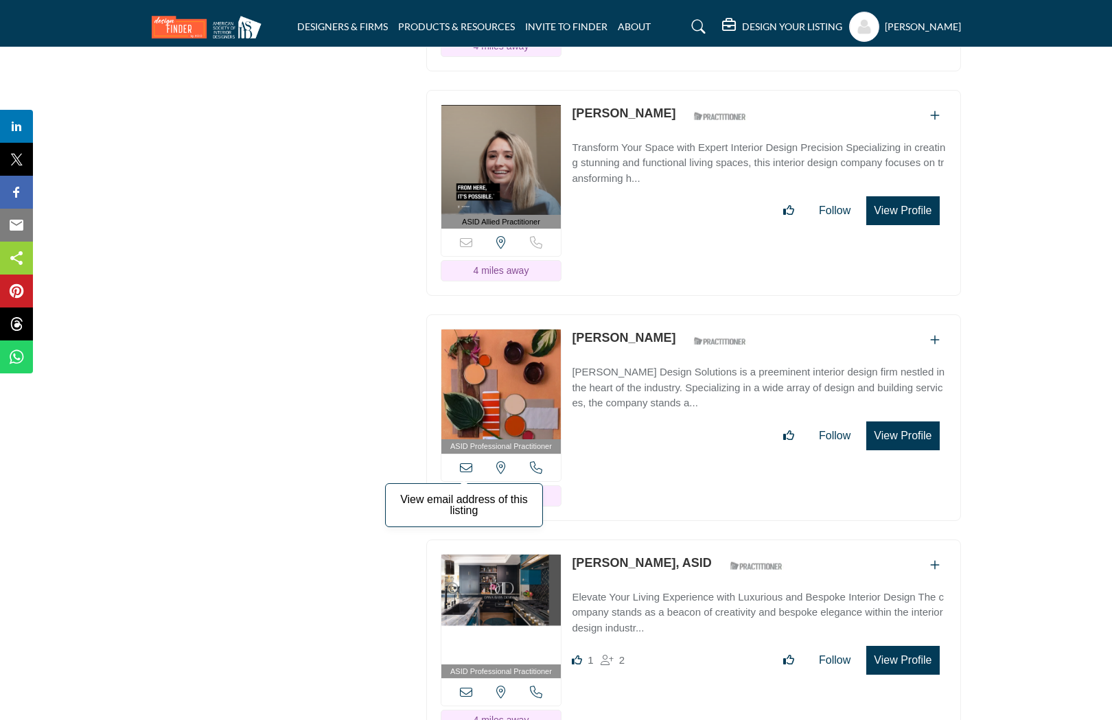
click at [467, 461] on icon at bounding box center [466, 467] width 12 height 12
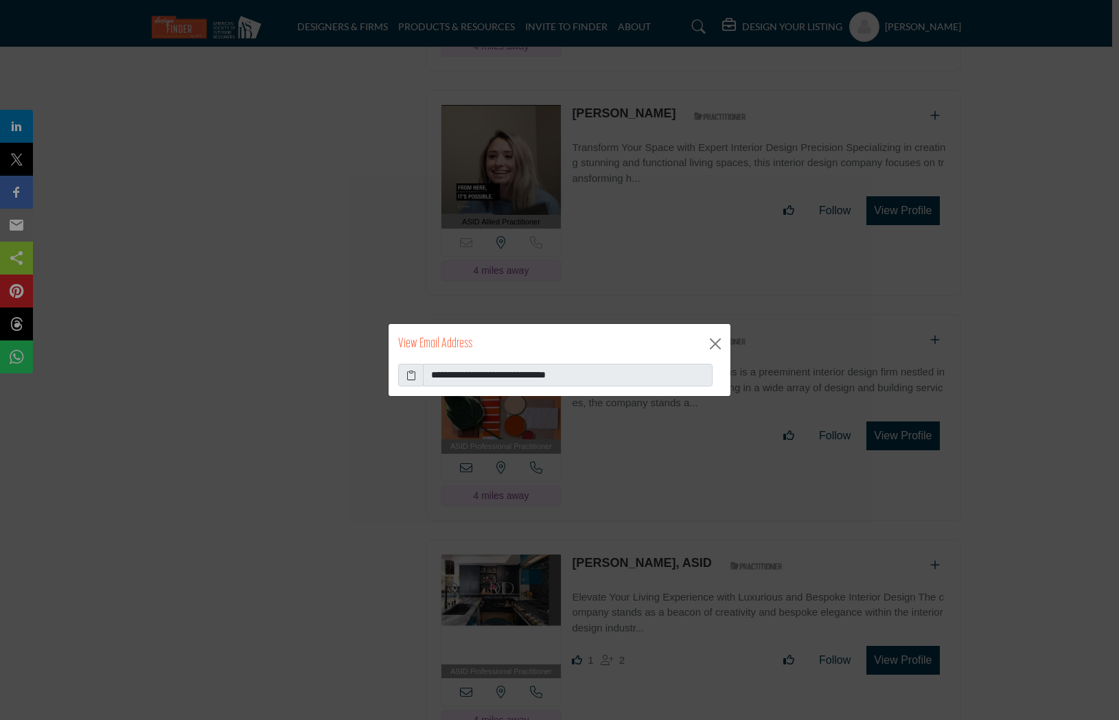
click at [406, 380] on icon at bounding box center [411, 375] width 10 height 14
click at [714, 344] on button "Close" at bounding box center [715, 344] width 21 height 21
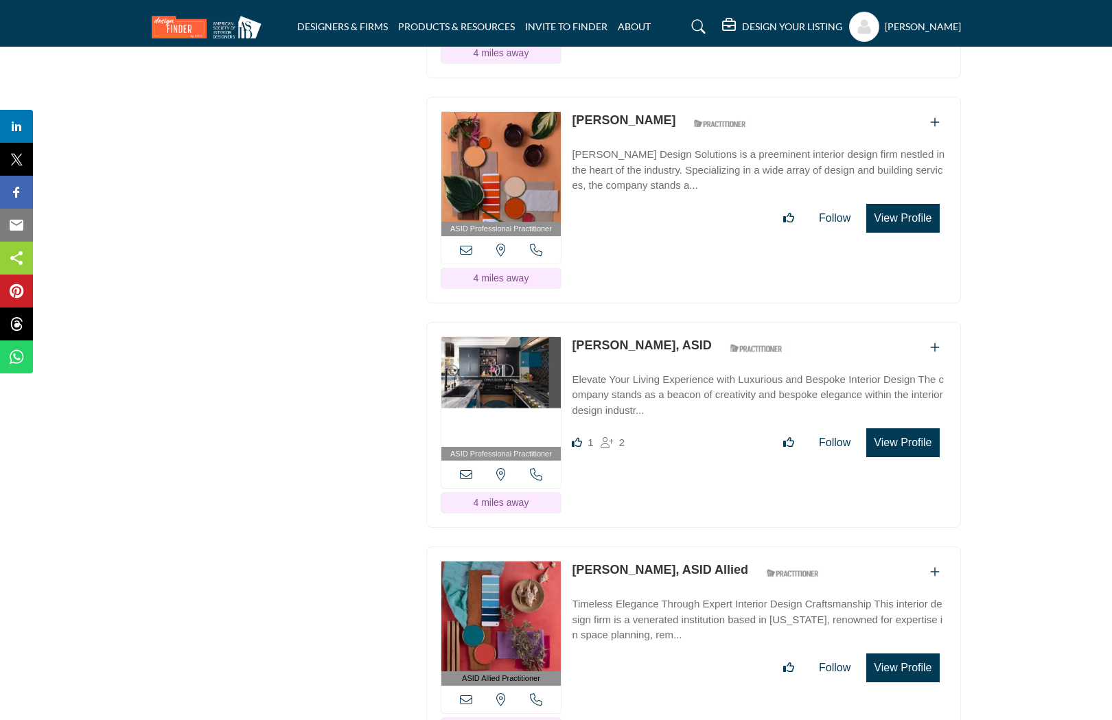
scroll to position [2598, 0]
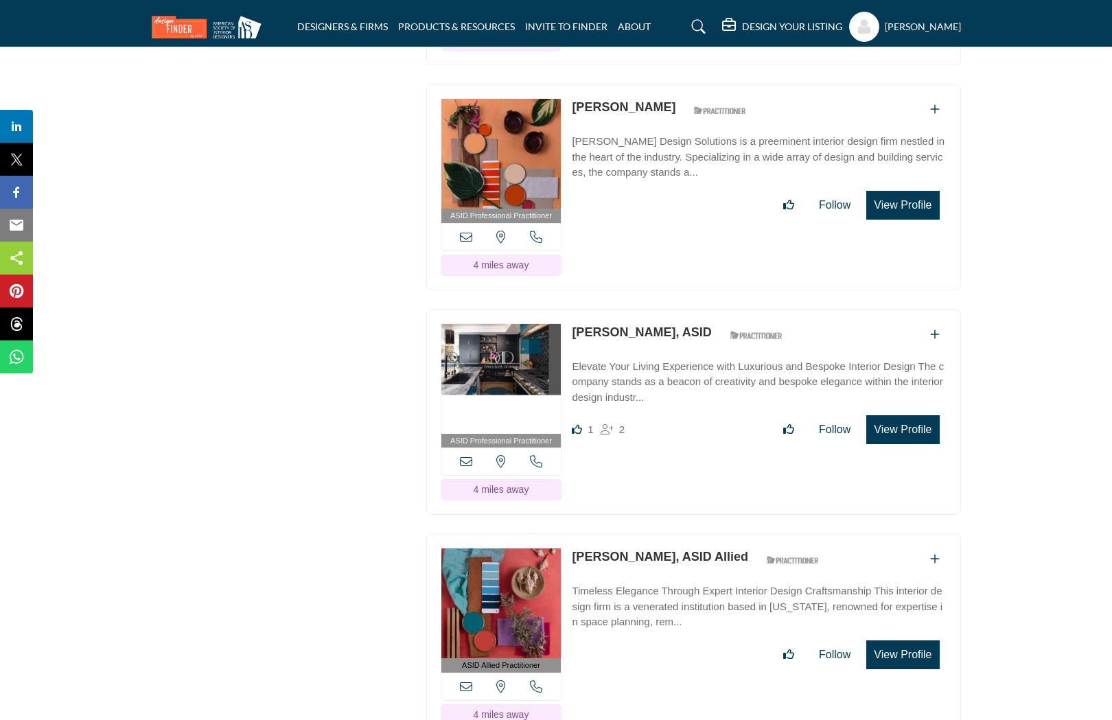
click at [468, 455] on icon at bounding box center [466, 461] width 12 height 12
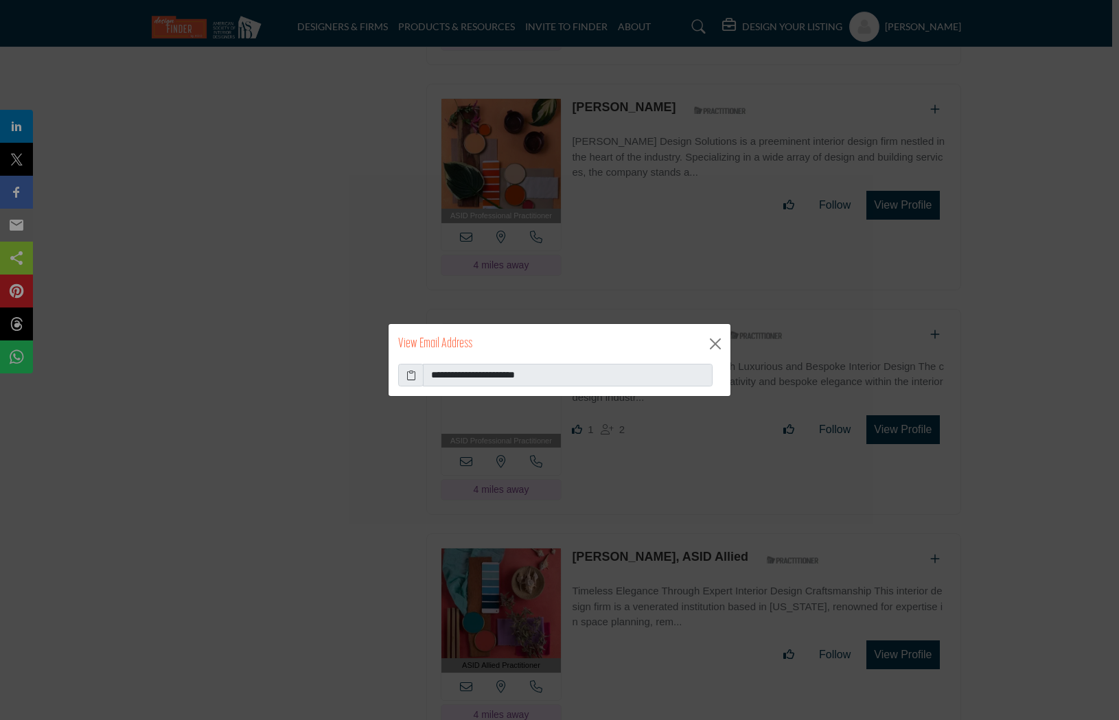
click at [414, 377] on icon at bounding box center [411, 375] width 10 height 14
click at [717, 341] on button "Close" at bounding box center [715, 344] width 21 height 21
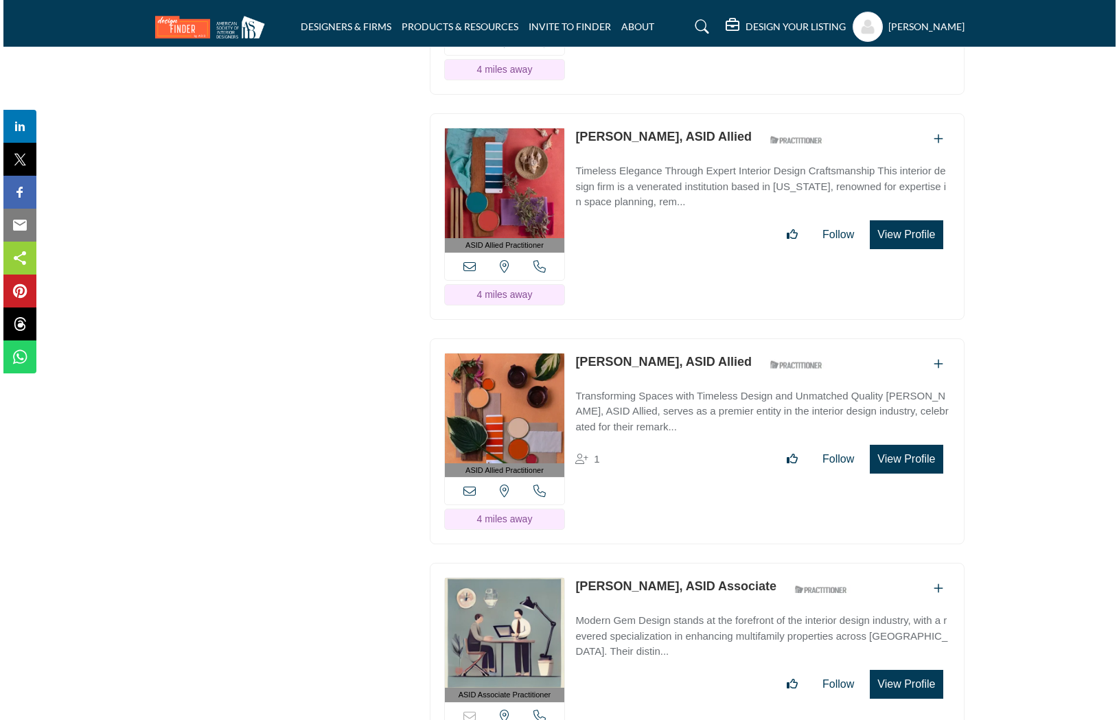
scroll to position [3020, 0]
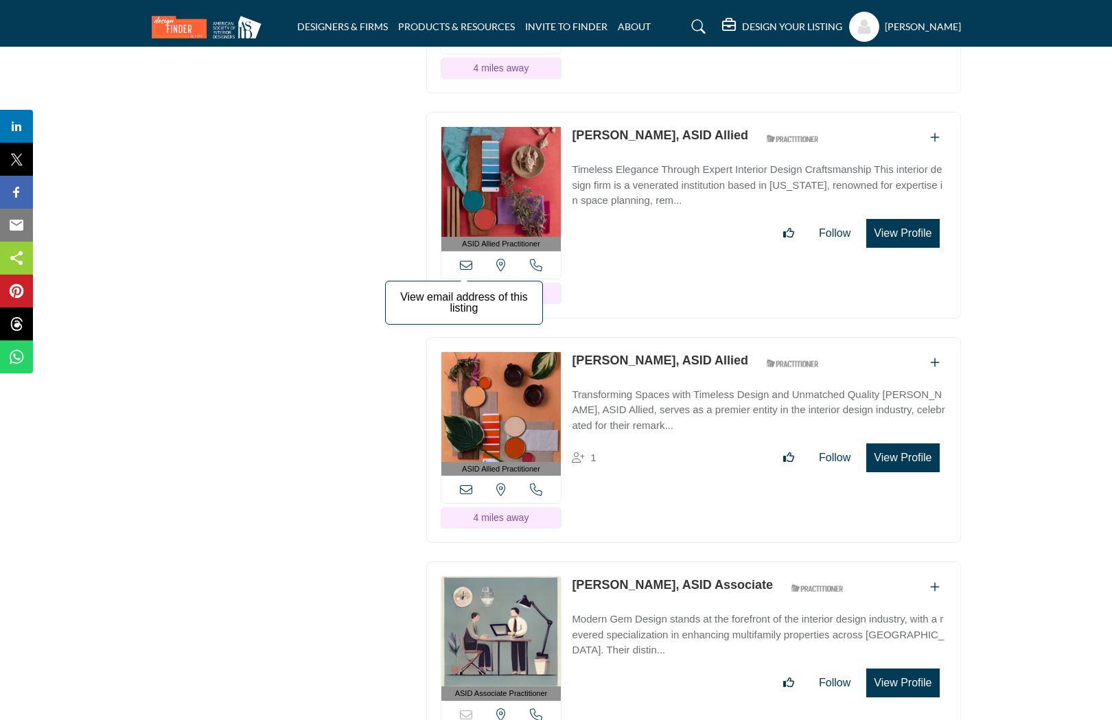
click at [468, 259] on icon at bounding box center [466, 265] width 12 height 12
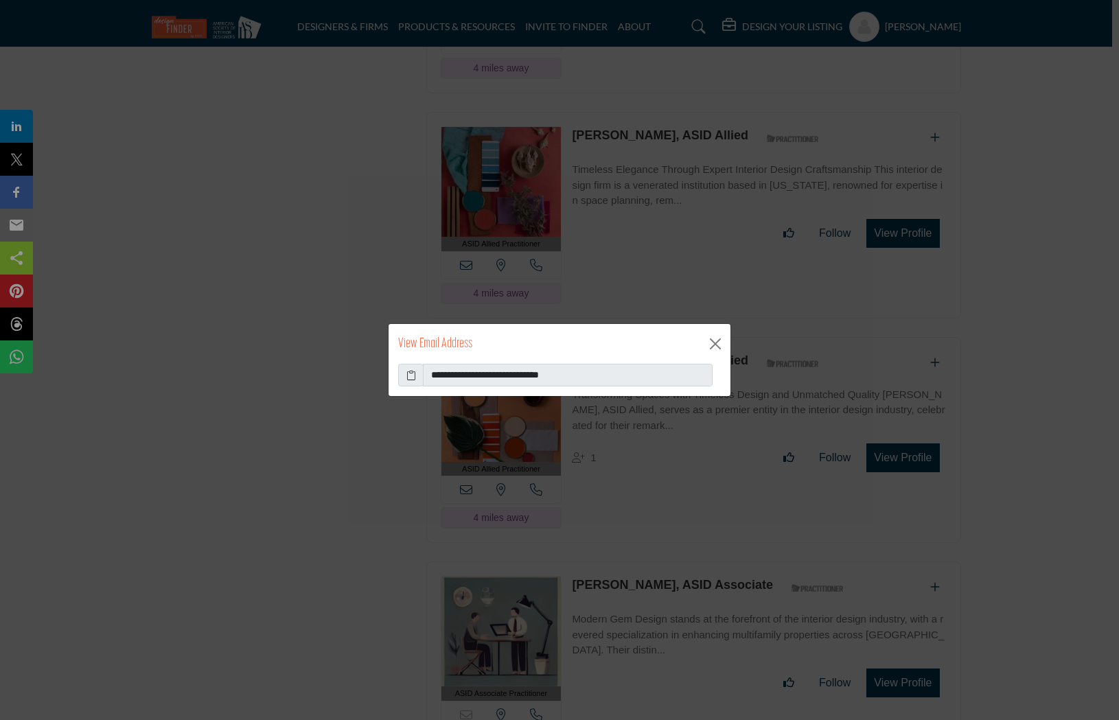
click at [415, 377] on icon at bounding box center [411, 375] width 10 height 14
click at [707, 346] on button "Close" at bounding box center [715, 344] width 21 height 21
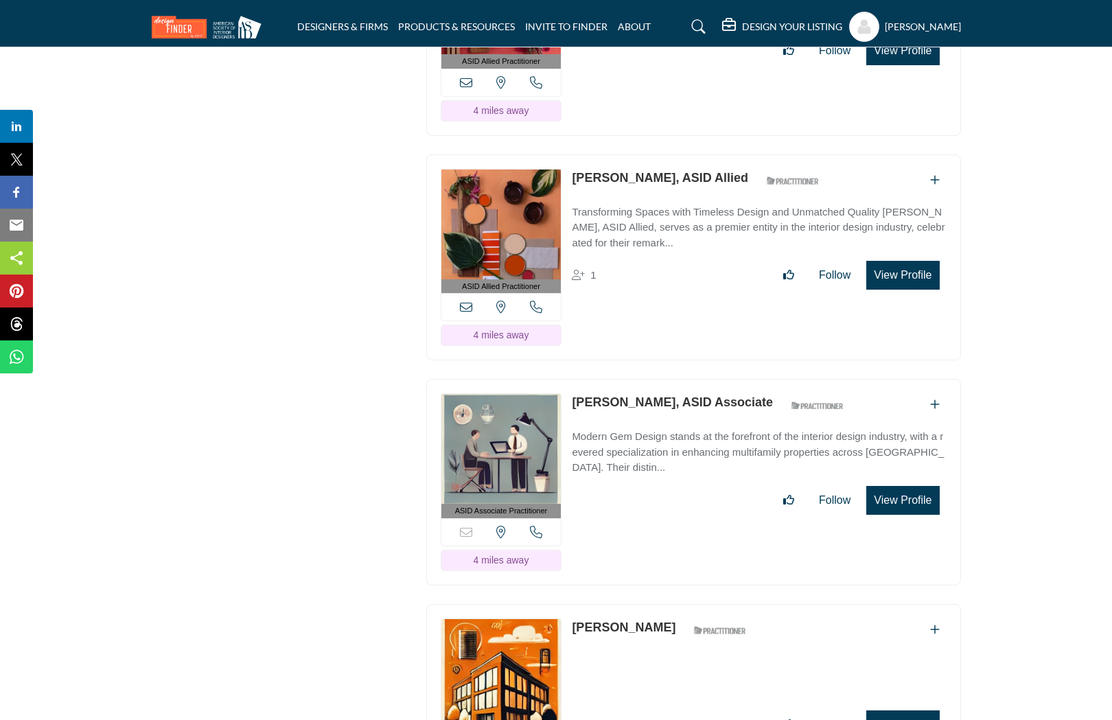
scroll to position [3203, 0]
click at [468, 298] on div "View email address of this listing View the location of this listing Call Number" at bounding box center [501, 305] width 120 height 27
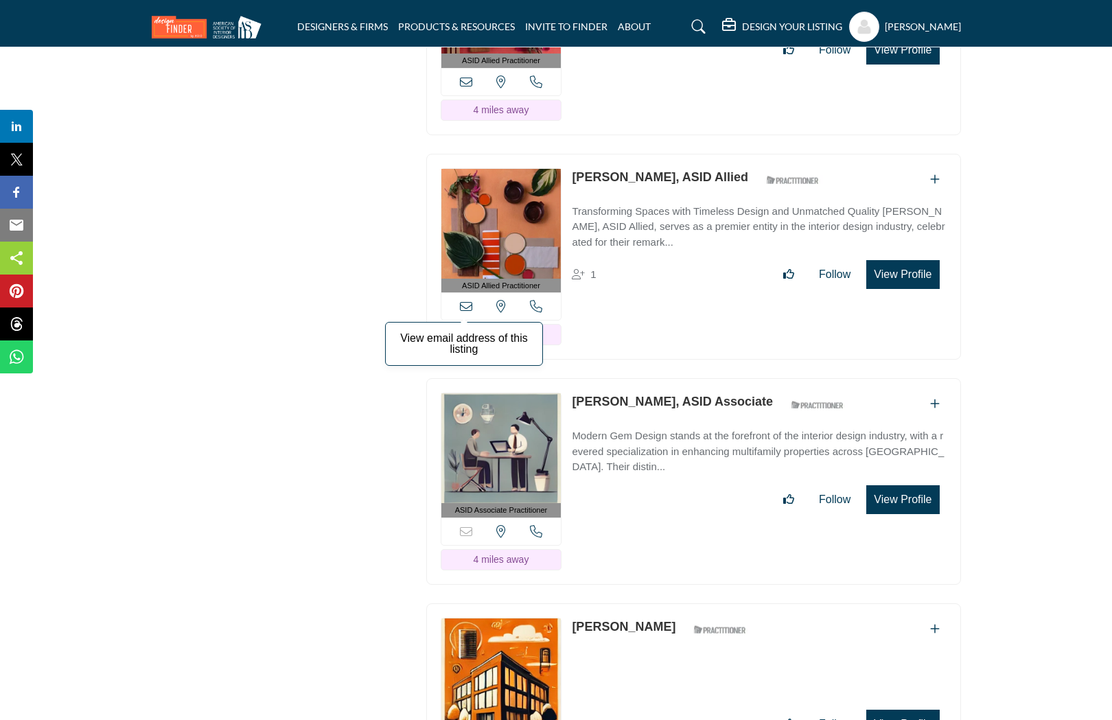
click at [461, 300] on icon at bounding box center [466, 306] width 12 height 12
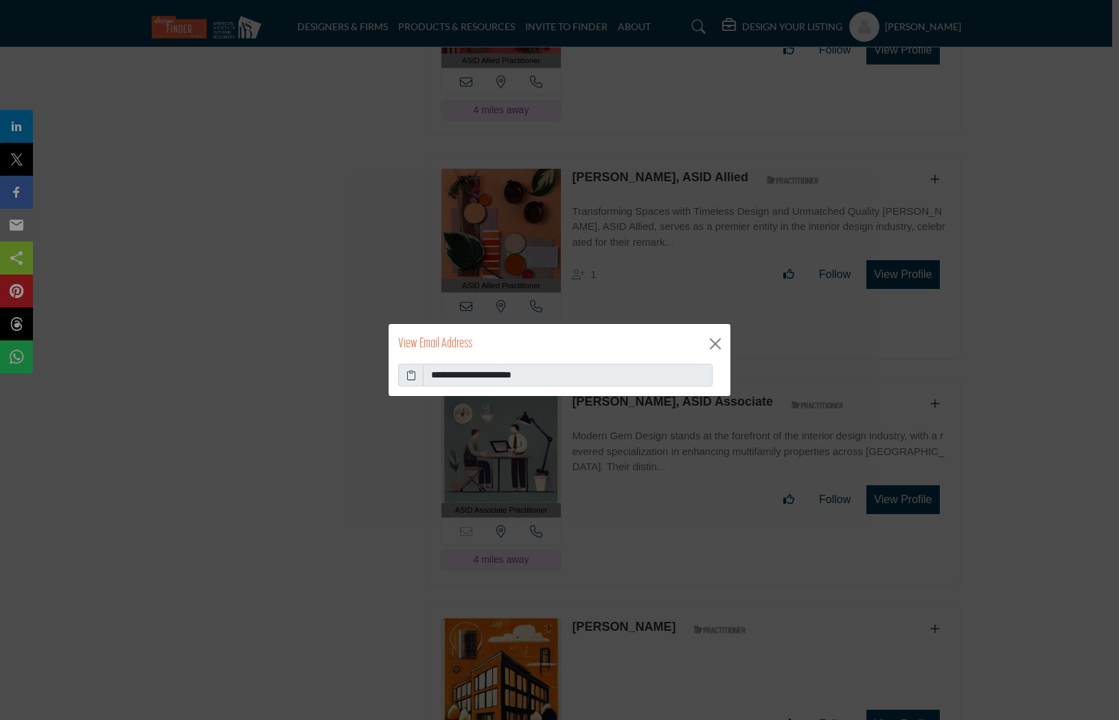
click at [413, 379] on icon at bounding box center [411, 375] width 10 height 14
click at [711, 338] on button "Close" at bounding box center [715, 344] width 21 height 21
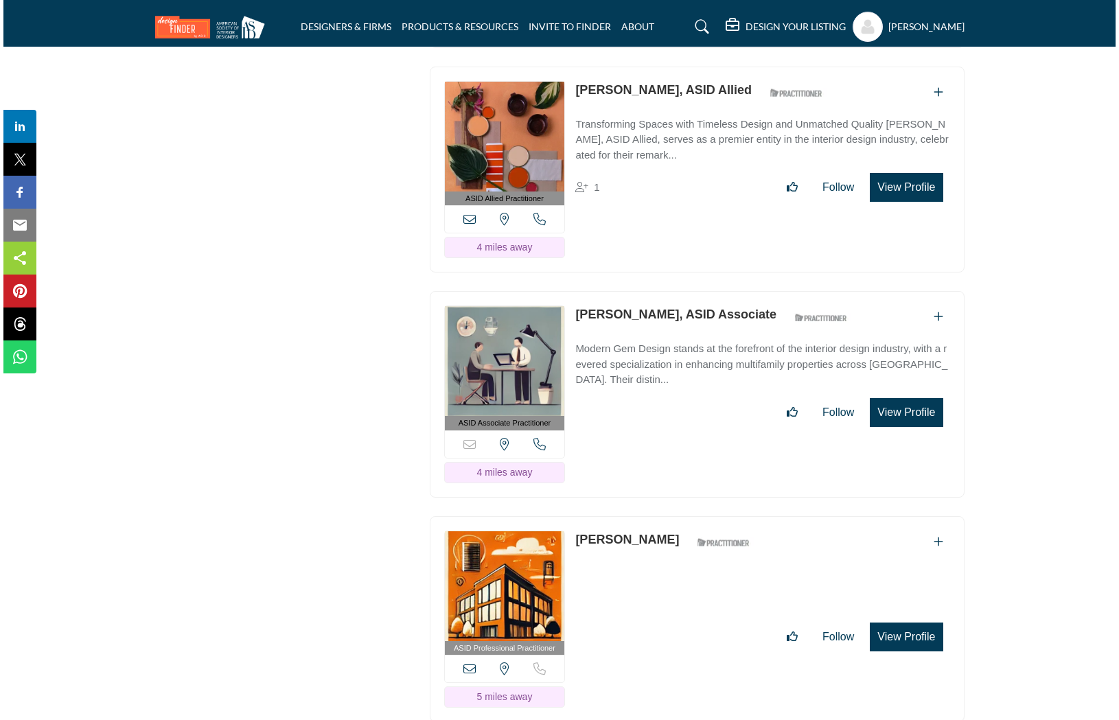
scroll to position [3292, 0]
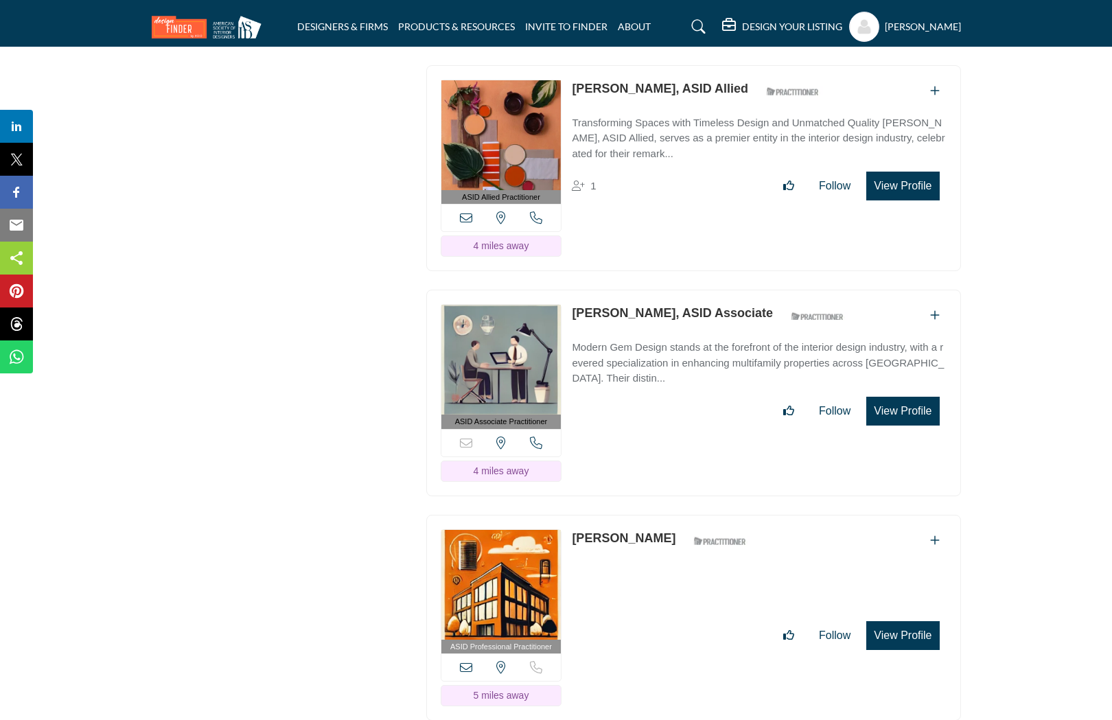
click at [913, 398] on button "View Profile" at bounding box center [902, 411] width 73 height 29
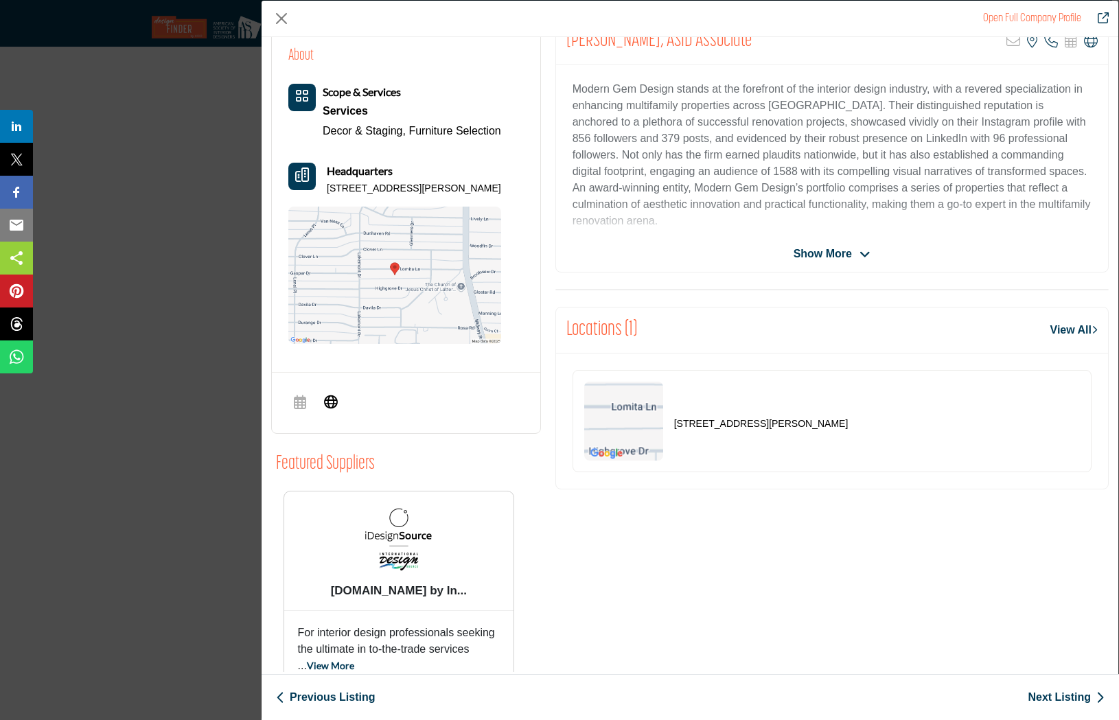
scroll to position [303, 0]
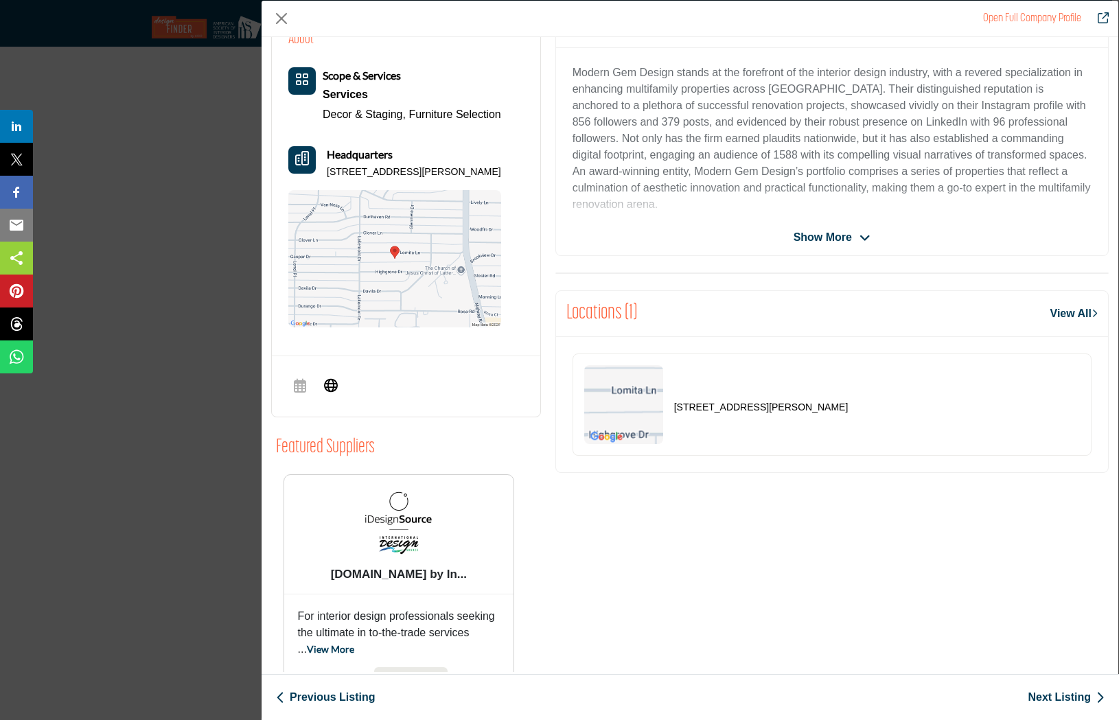
click at [1042, 697] on link "Next Listing" at bounding box center [1066, 697] width 77 height 16
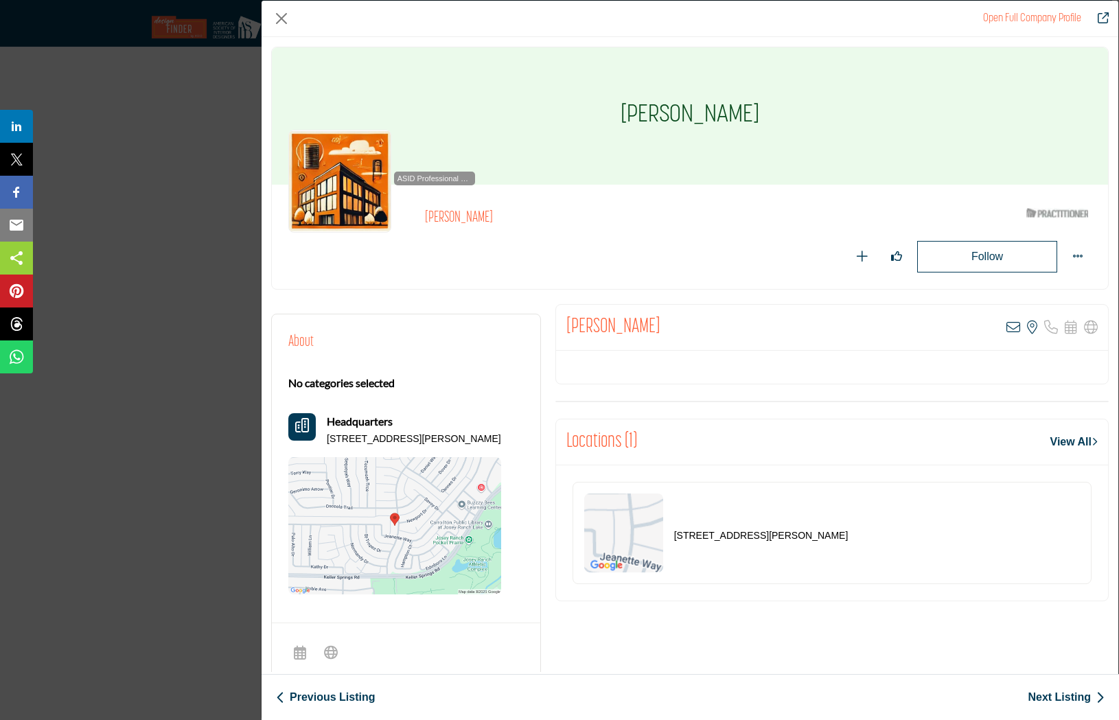
scroll to position [0, 0]
click at [1008, 326] on icon "Company Data Modal" at bounding box center [1014, 328] width 14 height 14
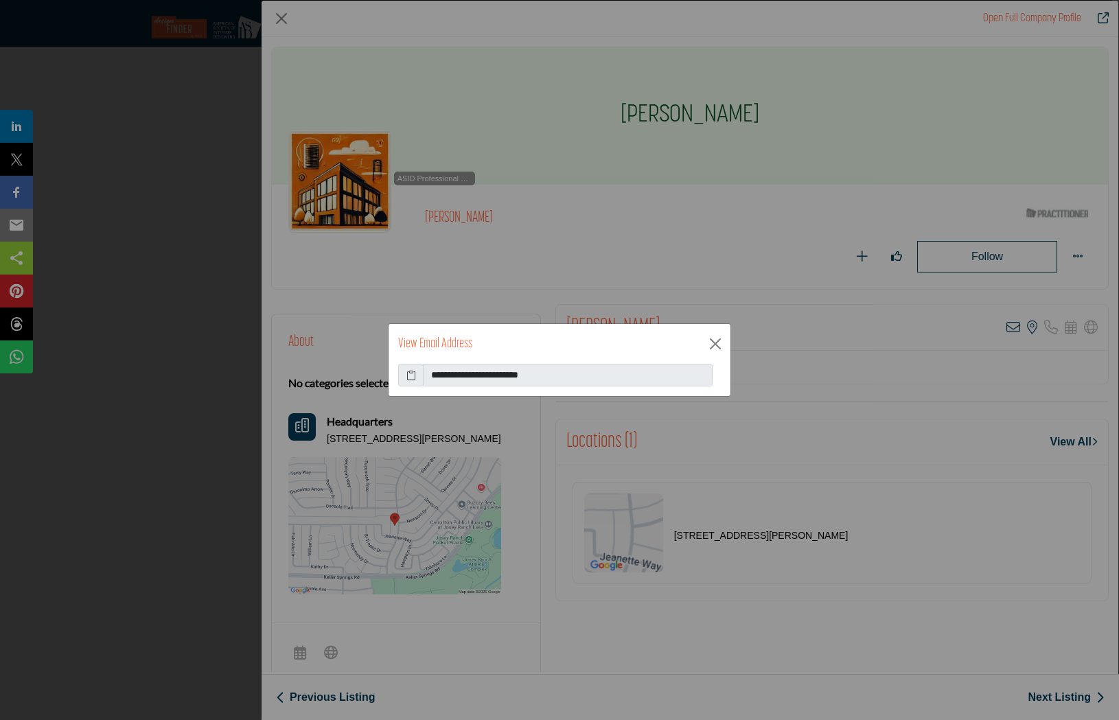
click at [409, 377] on icon at bounding box center [411, 375] width 10 height 14
click at [752, 166] on div "**********" at bounding box center [559, 360] width 1119 height 720
click at [717, 347] on button "Close" at bounding box center [715, 344] width 21 height 21
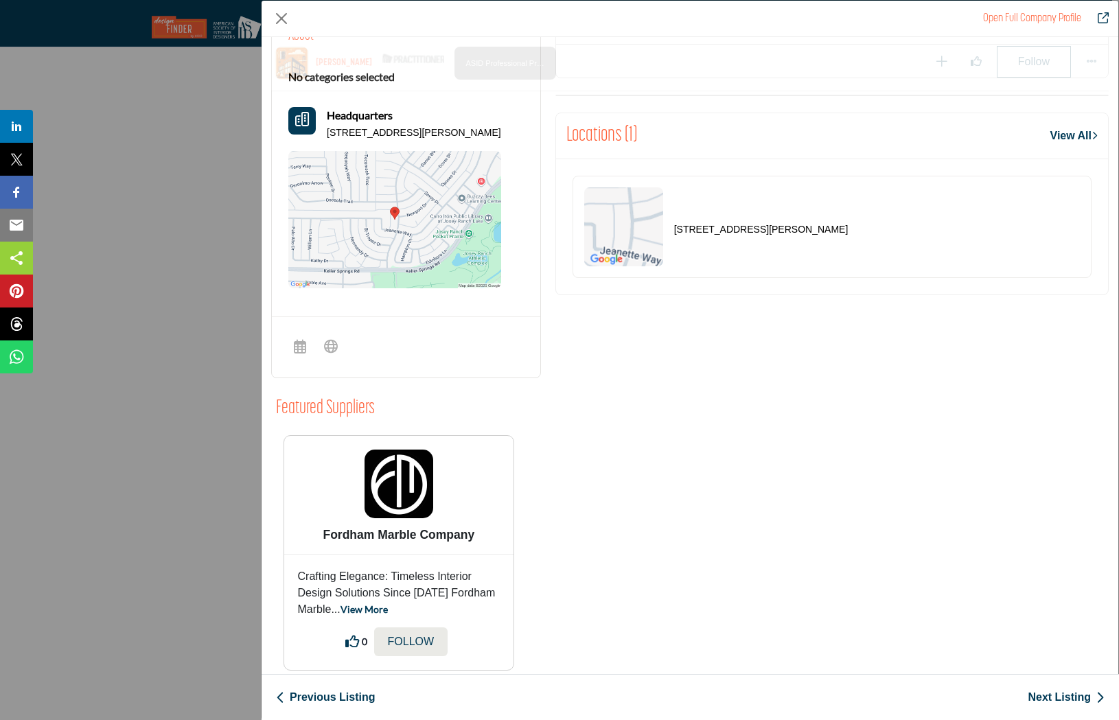
scroll to position [363, 0]
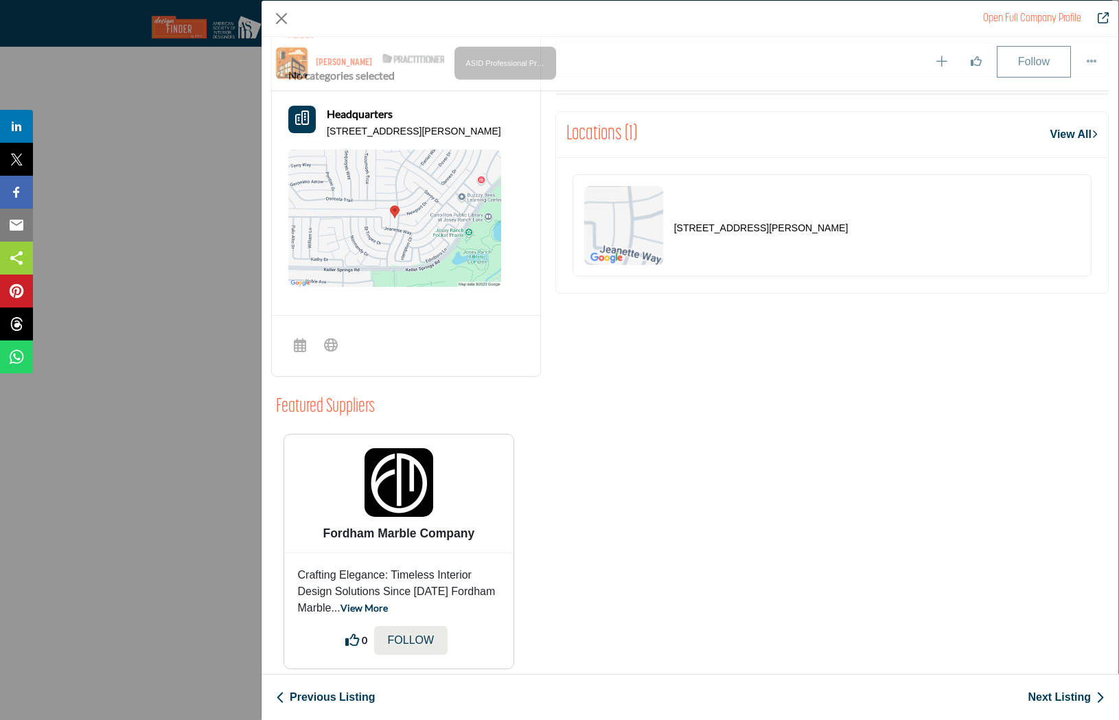
click at [1068, 698] on link "Next Listing" at bounding box center [1066, 697] width 77 height 16
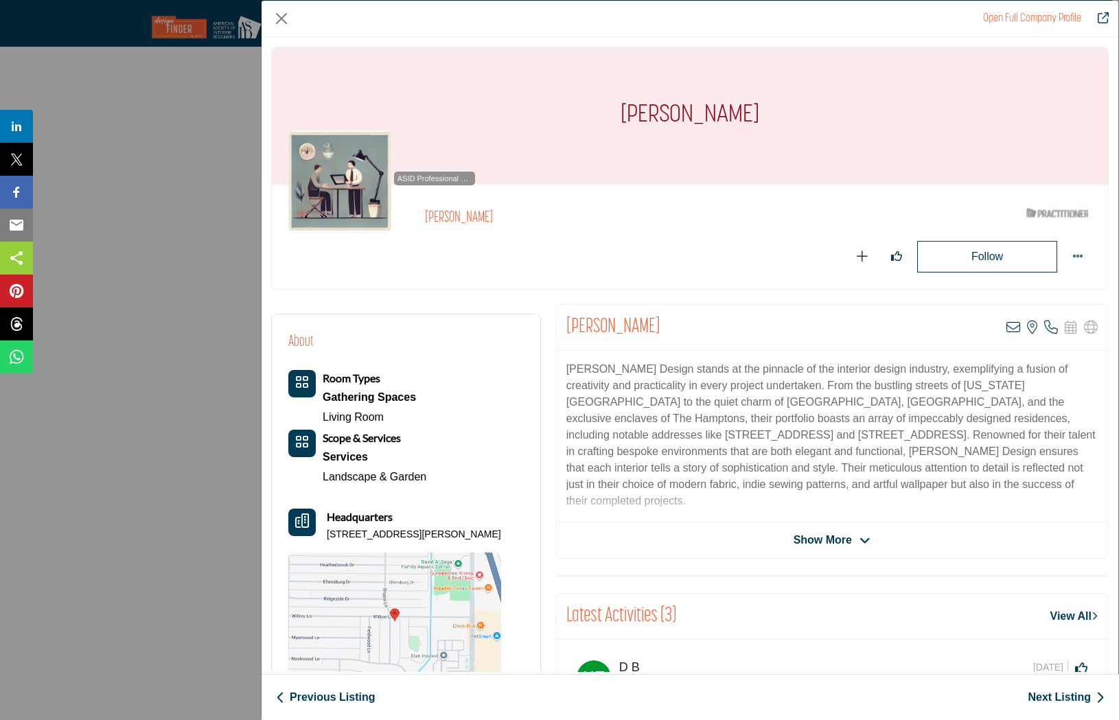
scroll to position [0, 0]
click at [1007, 330] on icon "Company Data Modal" at bounding box center [1014, 328] width 14 height 14
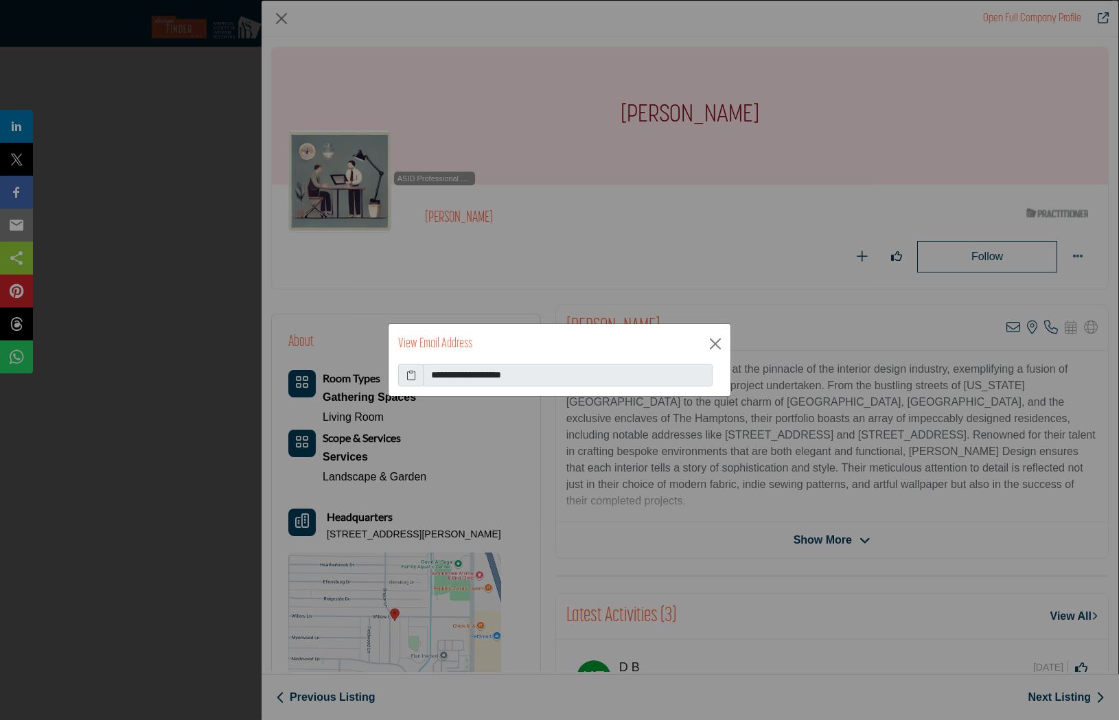
click at [410, 372] on icon at bounding box center [411, 375] width 10 height 14
click at [710, 349] on button "Close" at bounding box center [715, 344] width 21 height 21
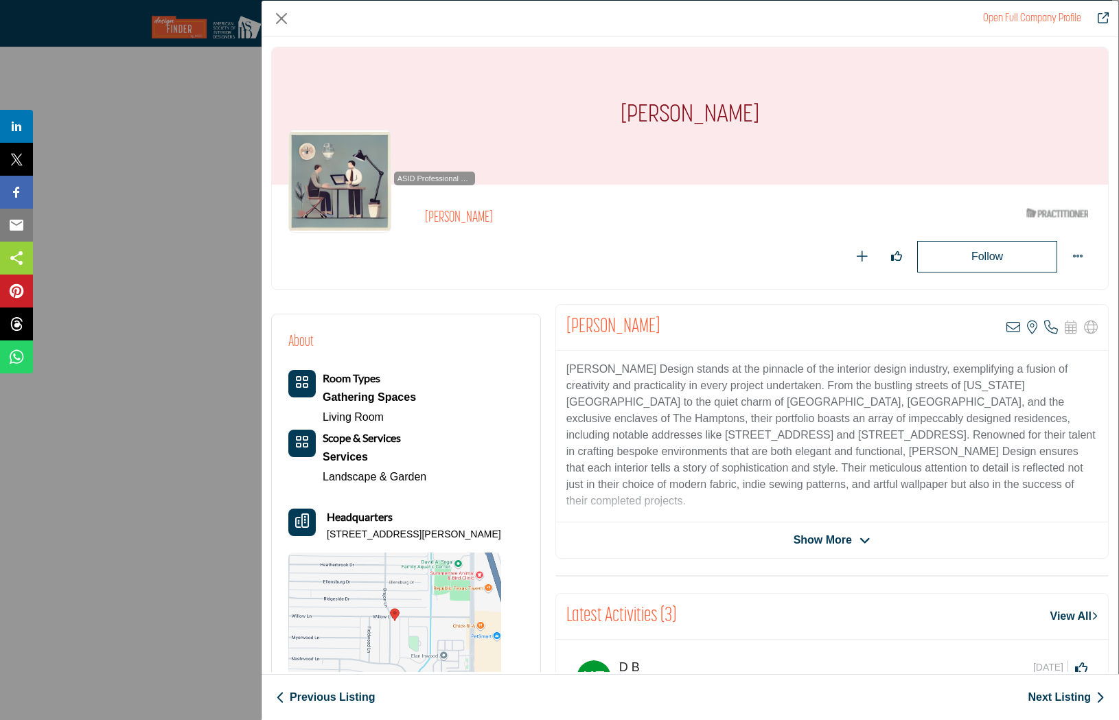
click at [1055, 696] on link "Next Listing" at bounding box center [1066, 697] width 77 height 16
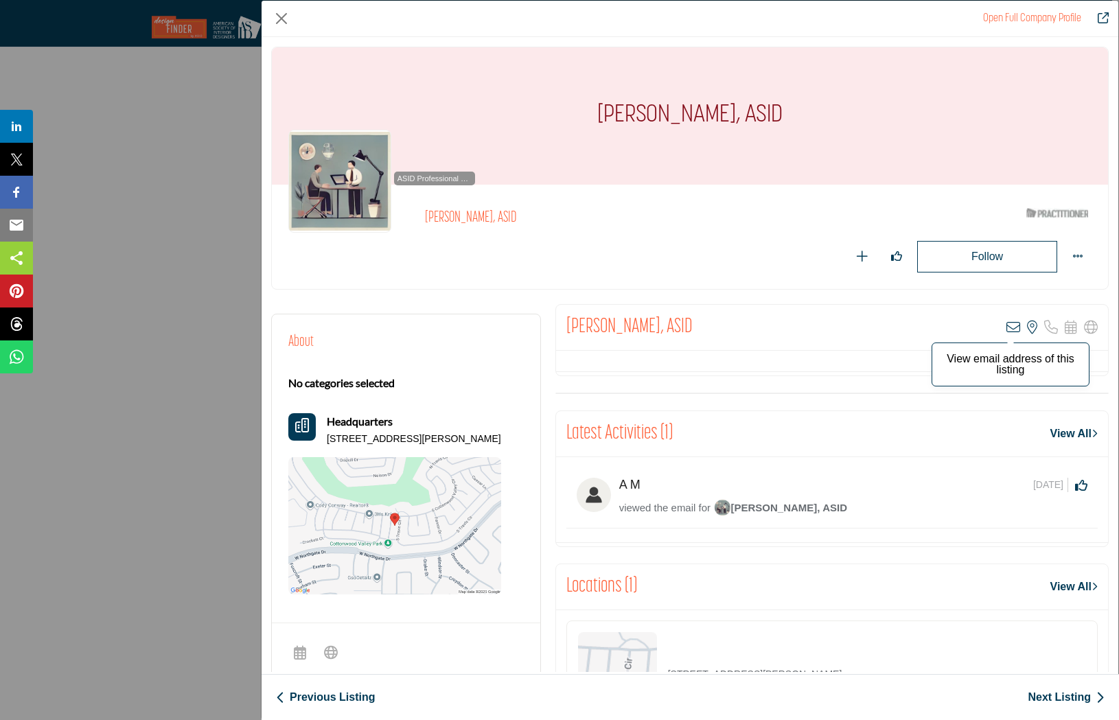
click at [1008, 326] on icon "Company Data Modal" at bounding box center [1014, 328] width 14 height 14
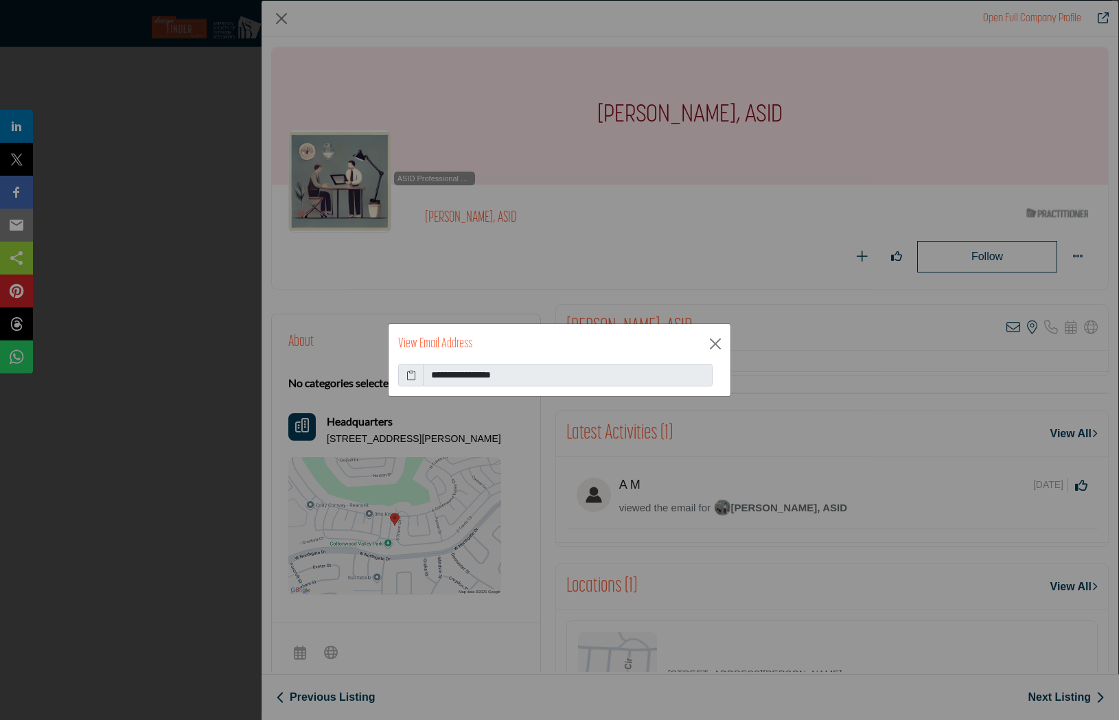
click at [413, 376] on icon at bounding box center [411, 375] width 10 height 14
click at [717, 345] on button "Close" at bounding box center [715, 344] width 21 height 21
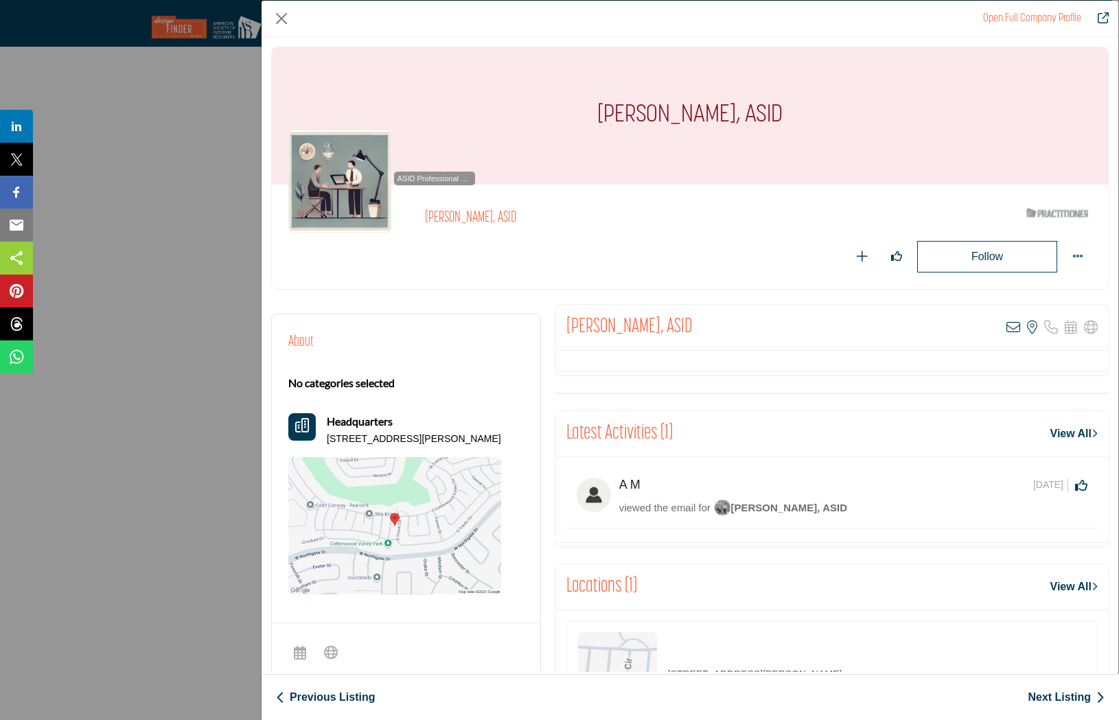
click at [1050, 694] on link "Next Listing" at bounding box center [1066, 697] width 77 height 16
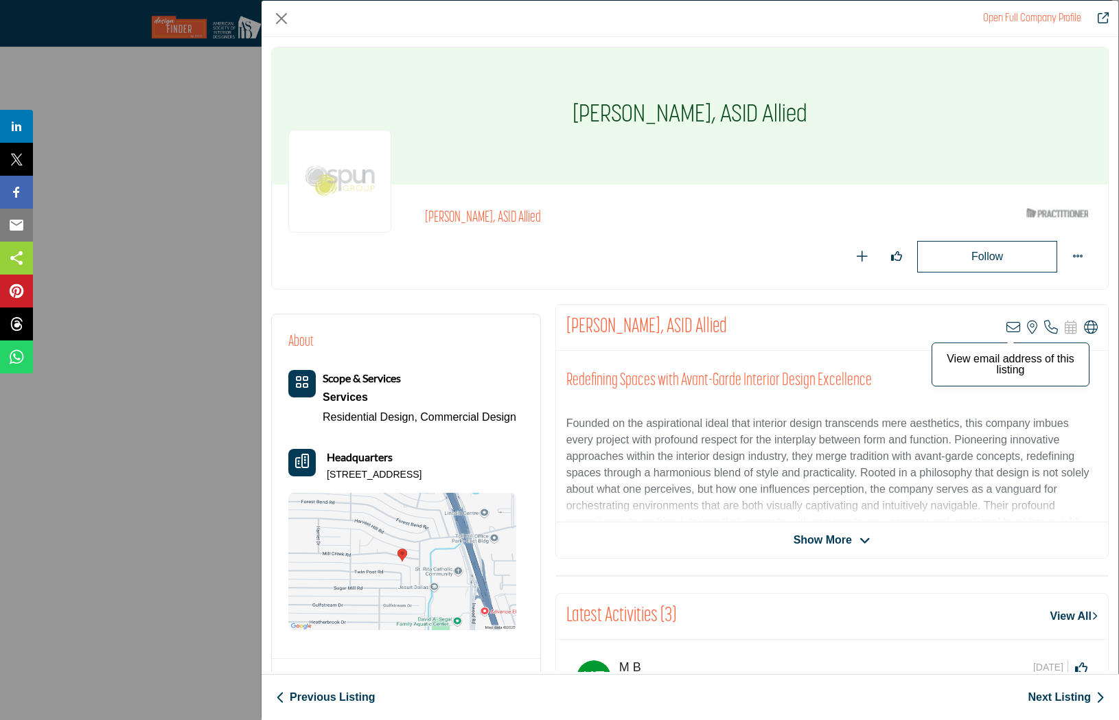
click at [1007, 323] on icon "Company Data Modal" at bounding box center [1014, 328] width 14 height 14
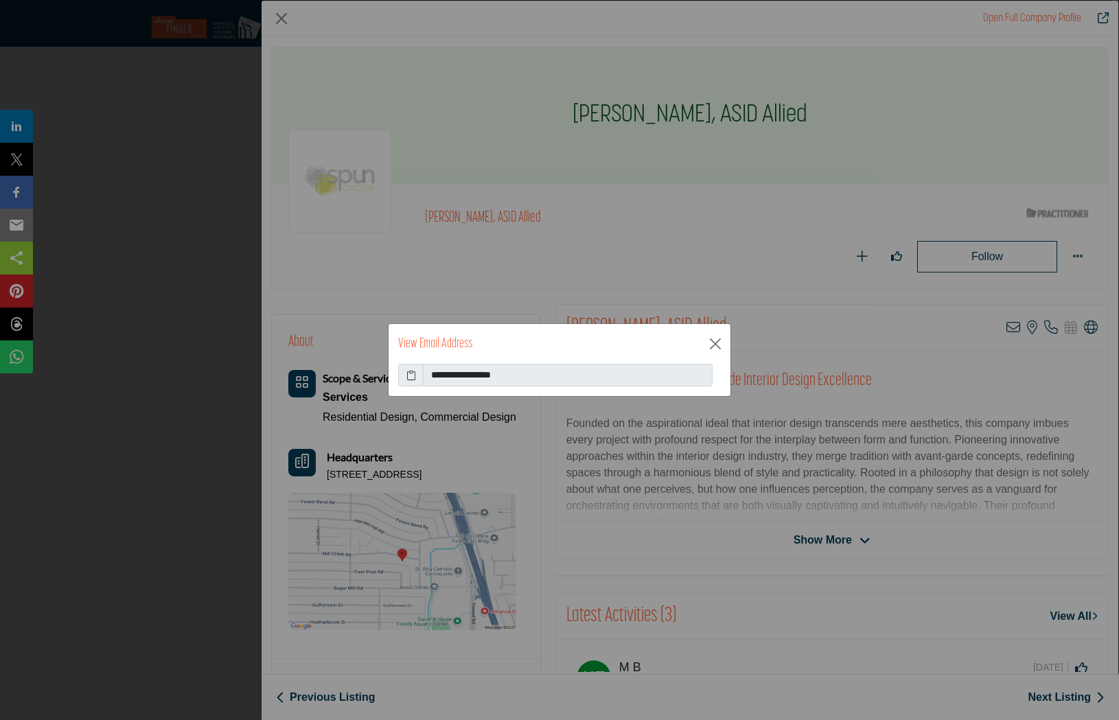
click at [411, 374] on icon at bounding box center [411, 375] width 10 height 14
click at [720, 340] on button "Close" at bounding box center [715, 344] width 21 height 21
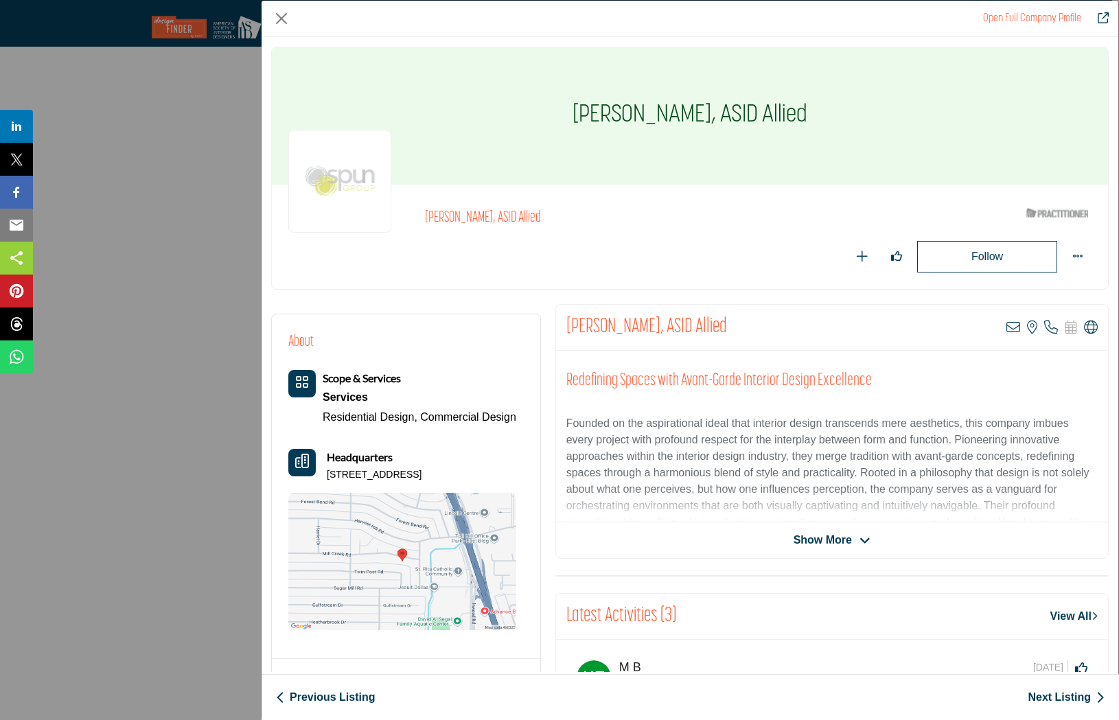
click at [1090, 698] on link "Next Listing" at bounding box center [1066, 697] width 77 height 16
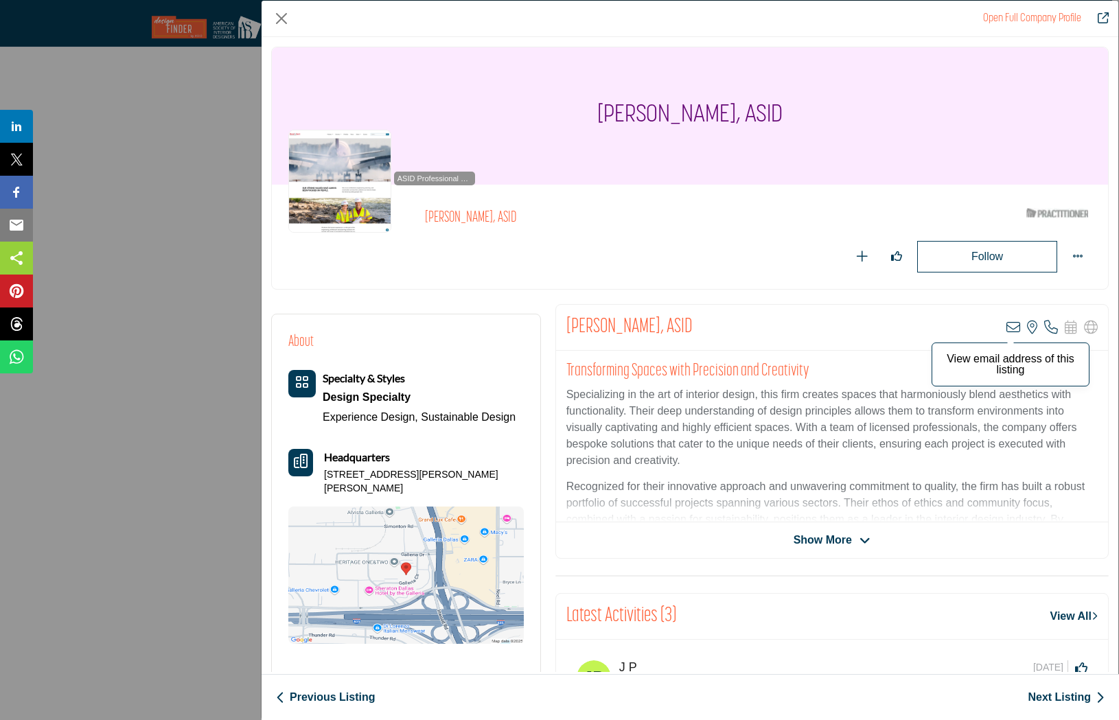
click at [1007, 327] on icon "Company Data Modal" at bounding box center [1014, 328] width 14 height 14
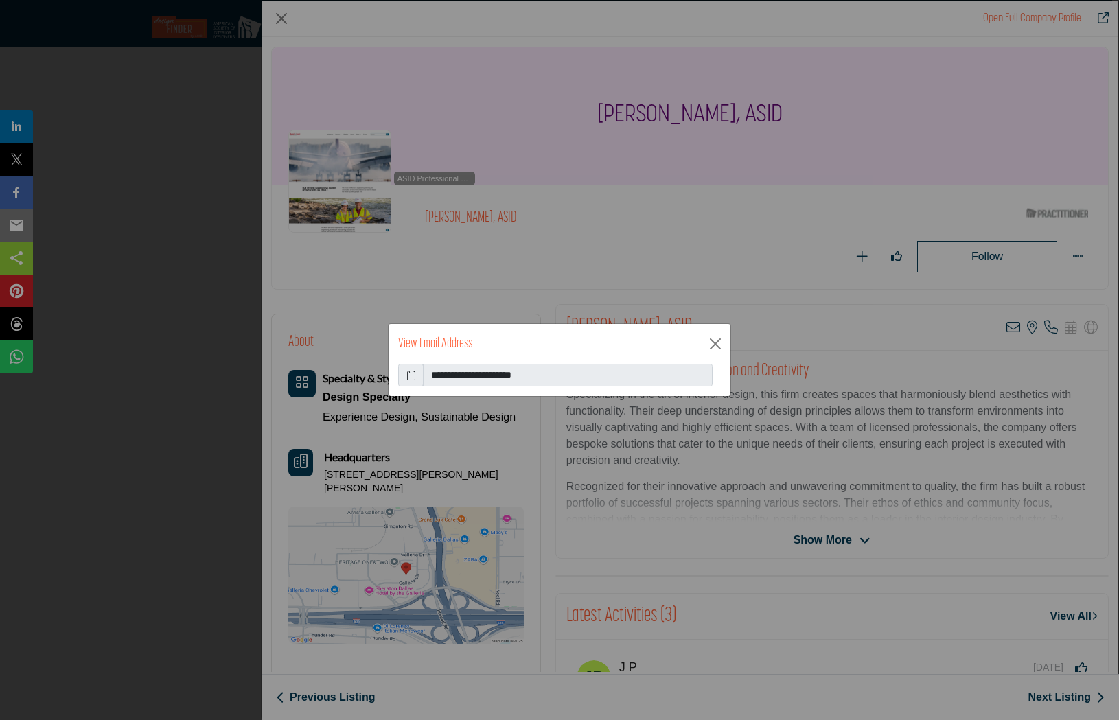
click at [410, 380] on icon at bounding box center [411, 375] width 10 height 14
click at [709, 345] on button "Close" at bounding box center [715, 344] width 21 height 21
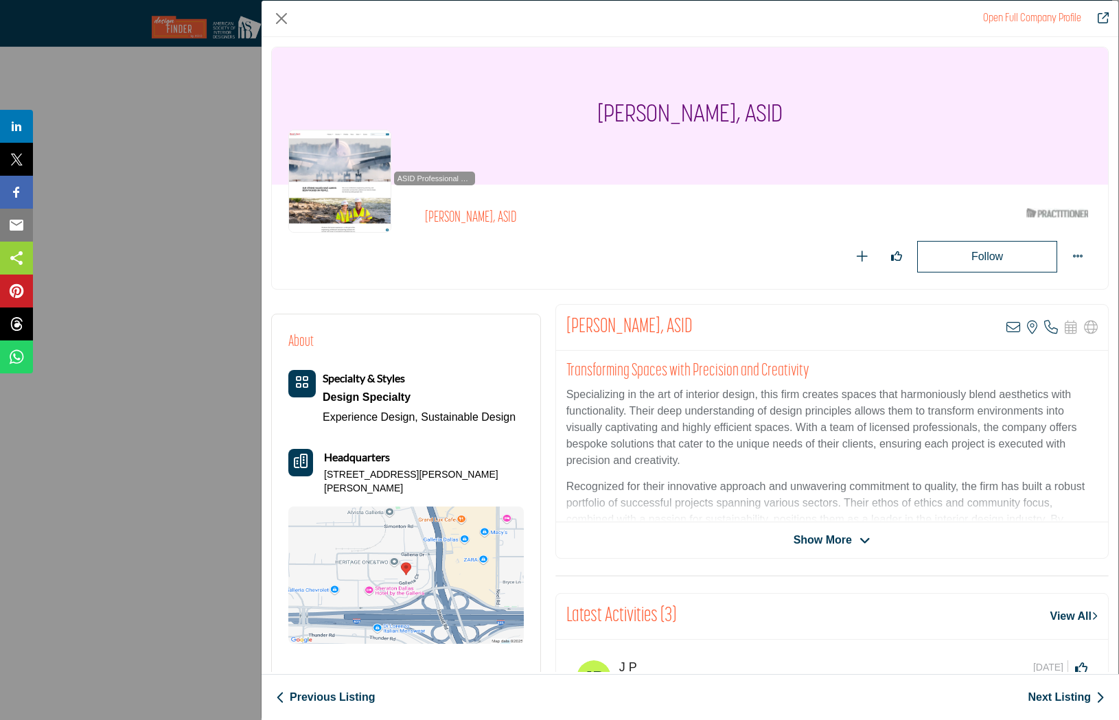
click at [1077, 697] on link "Next Listing" at bounding box center [1066, 697] width 77 height 16
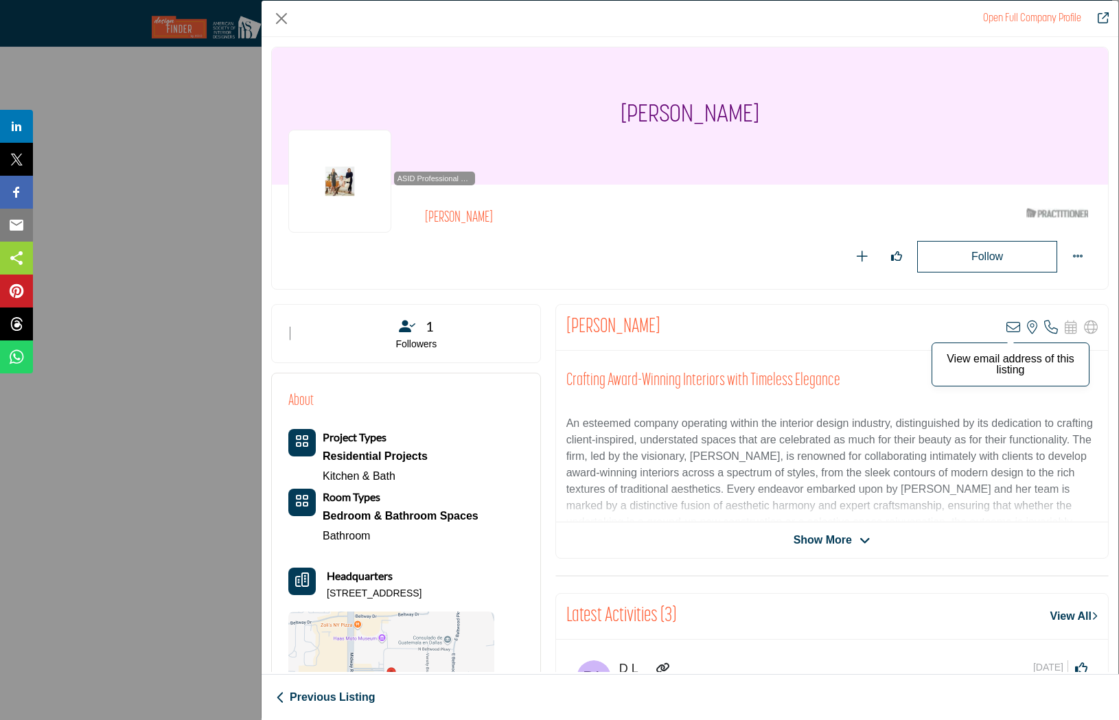
click at [1008, 330] on icon "Company Data Modal" at bounding box center [1014, 328] width 14 height 14
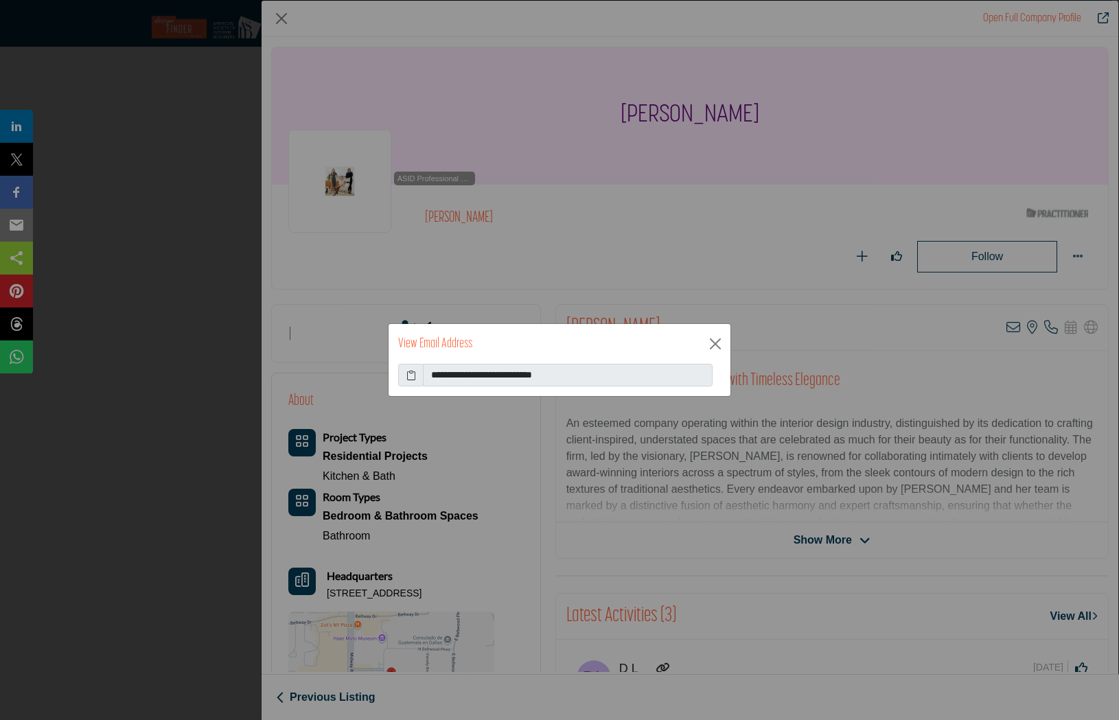
click at [412, 380] on icon at bounding box center [411, 375] width 10 height 14
click at [713, 341] on button "Close" at bounding box center [715, 344] width 21 height 21
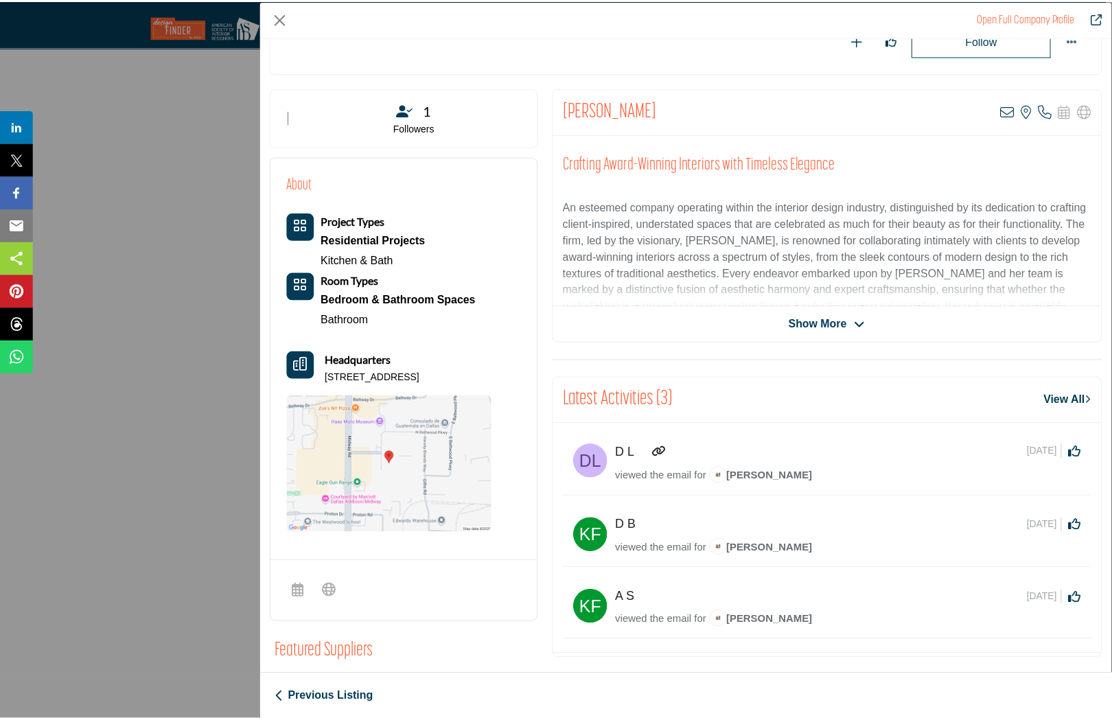
scroll to position [216, 0]
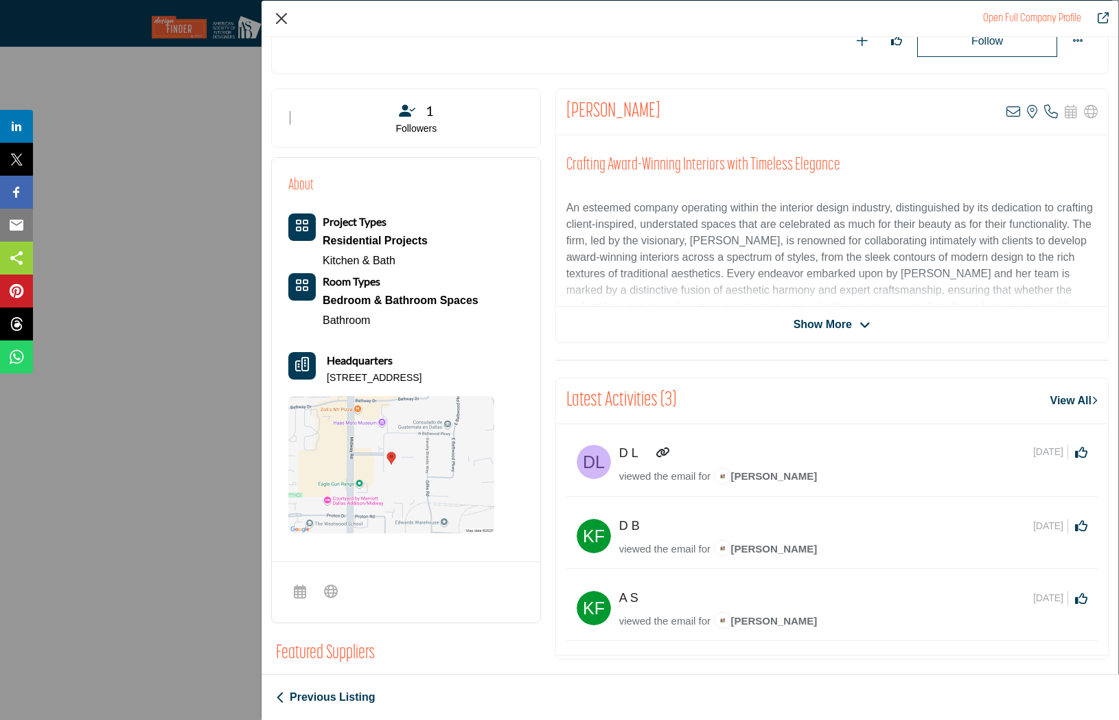
click at [276, 16] on button "Close" at bounding box center [281, 18] width 21 height 21
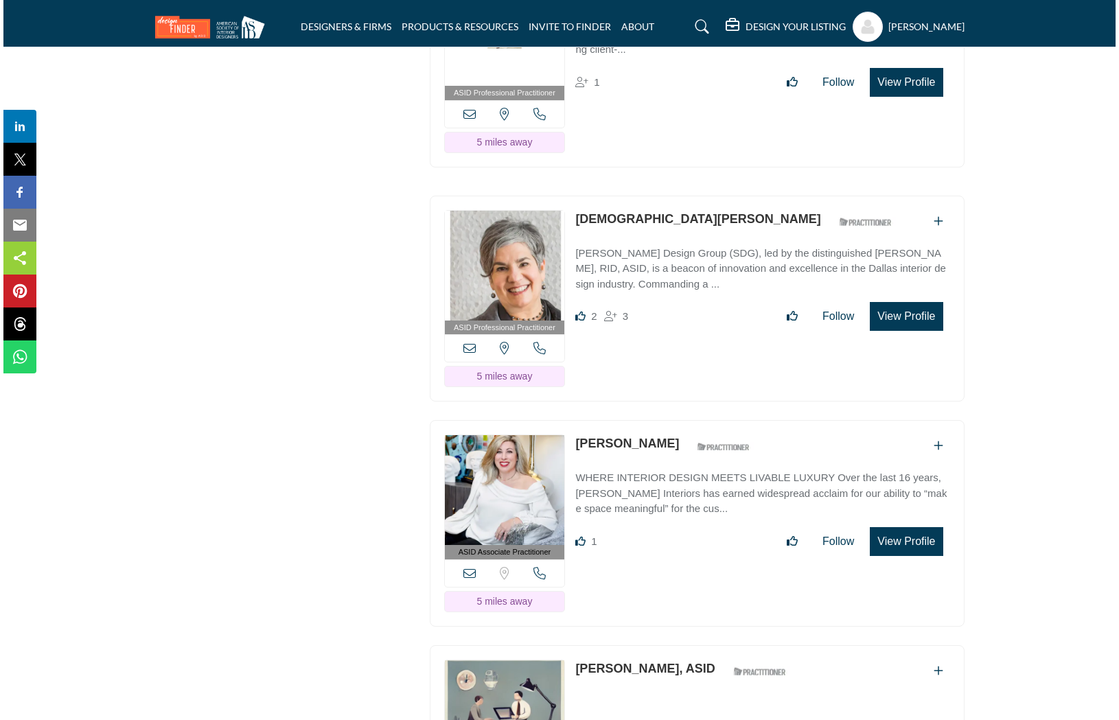
scroll to position [4970, 0]
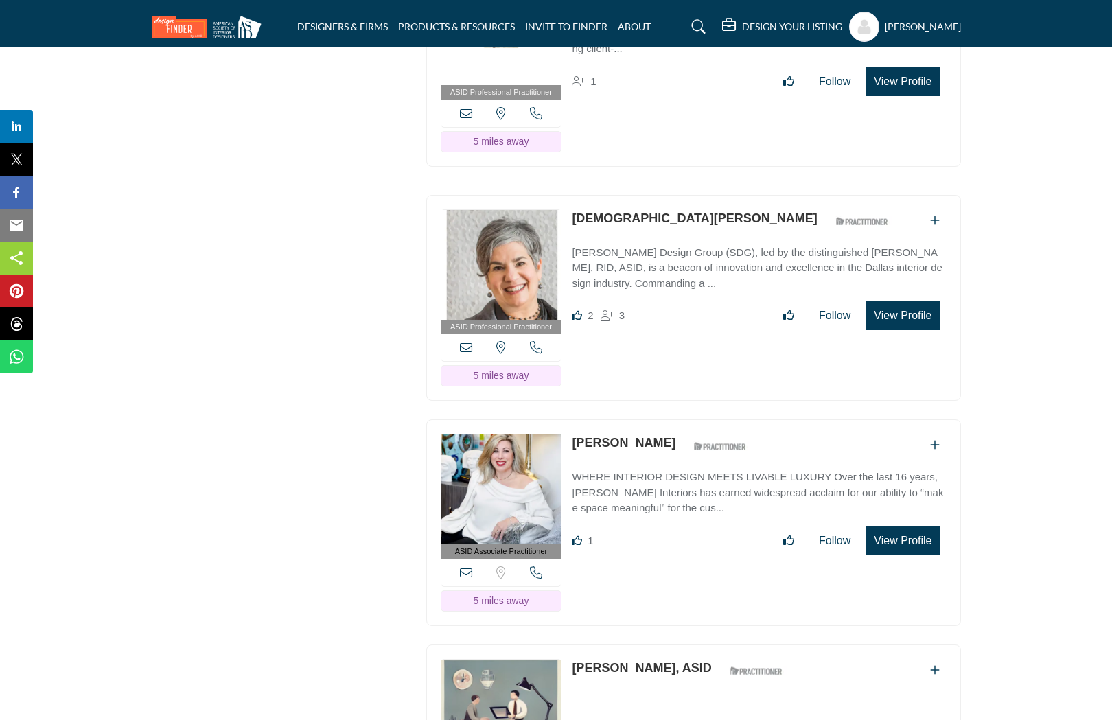
click at [919, 301] on button "View Profile" at bounding box center [902, 315] width 73 height 29
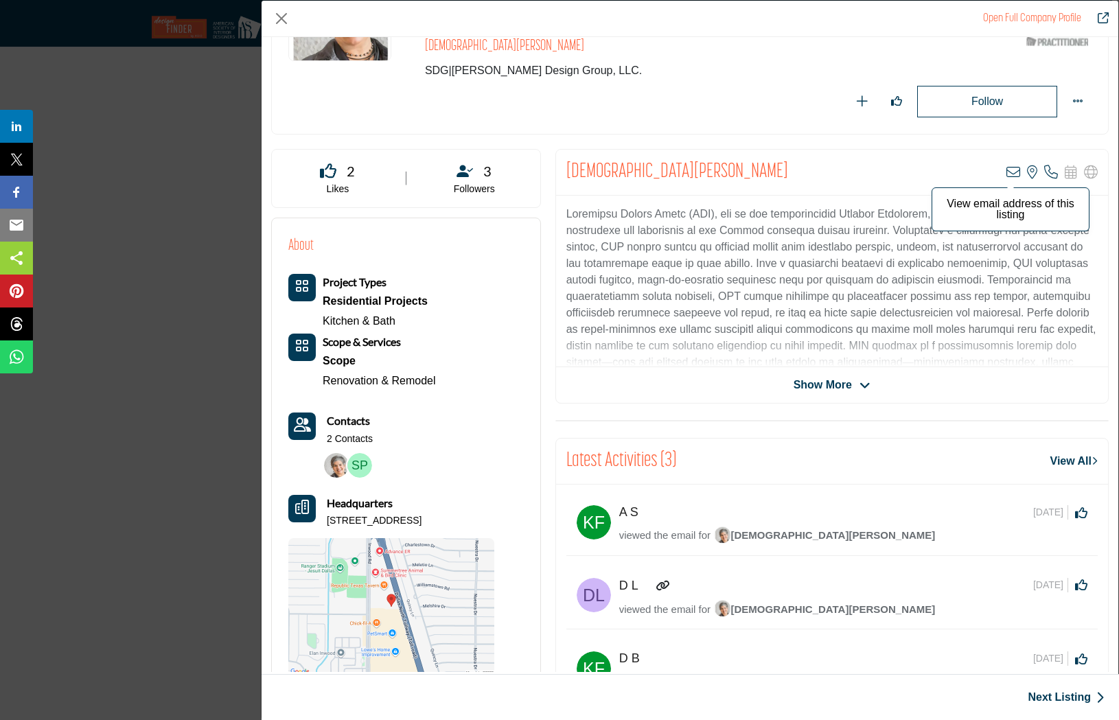
click at [1007, 170] on icon "Company Data Modal" at bounding box center [1014, 172] width 14 height 14
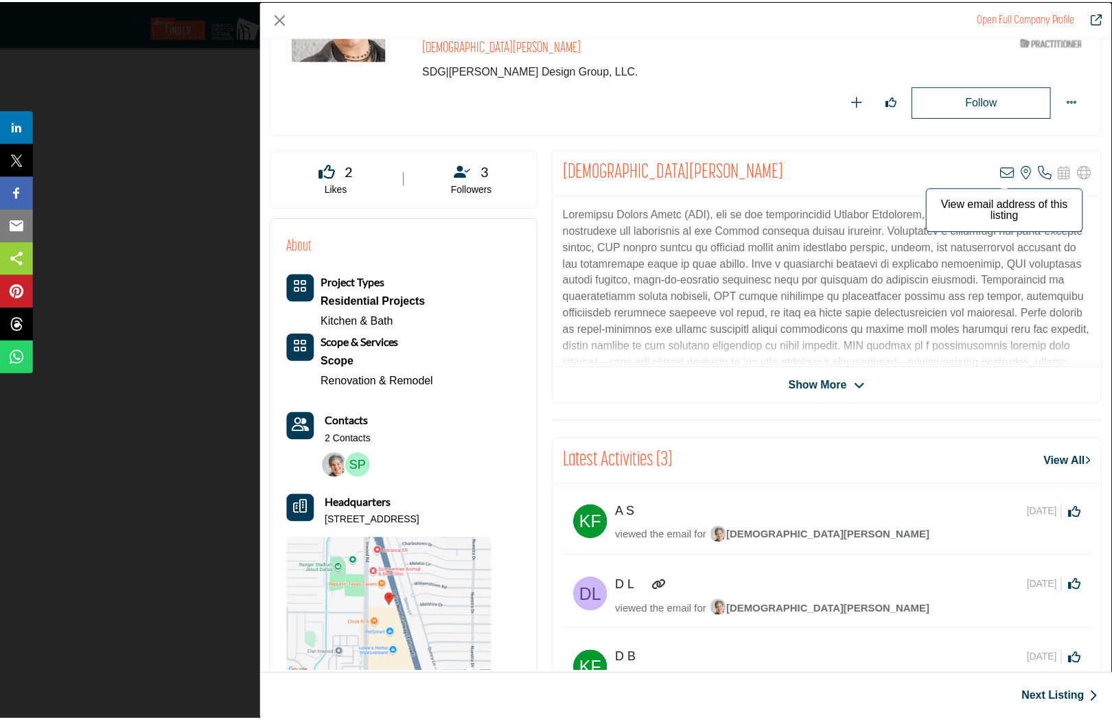
scroll to position [170, 0]
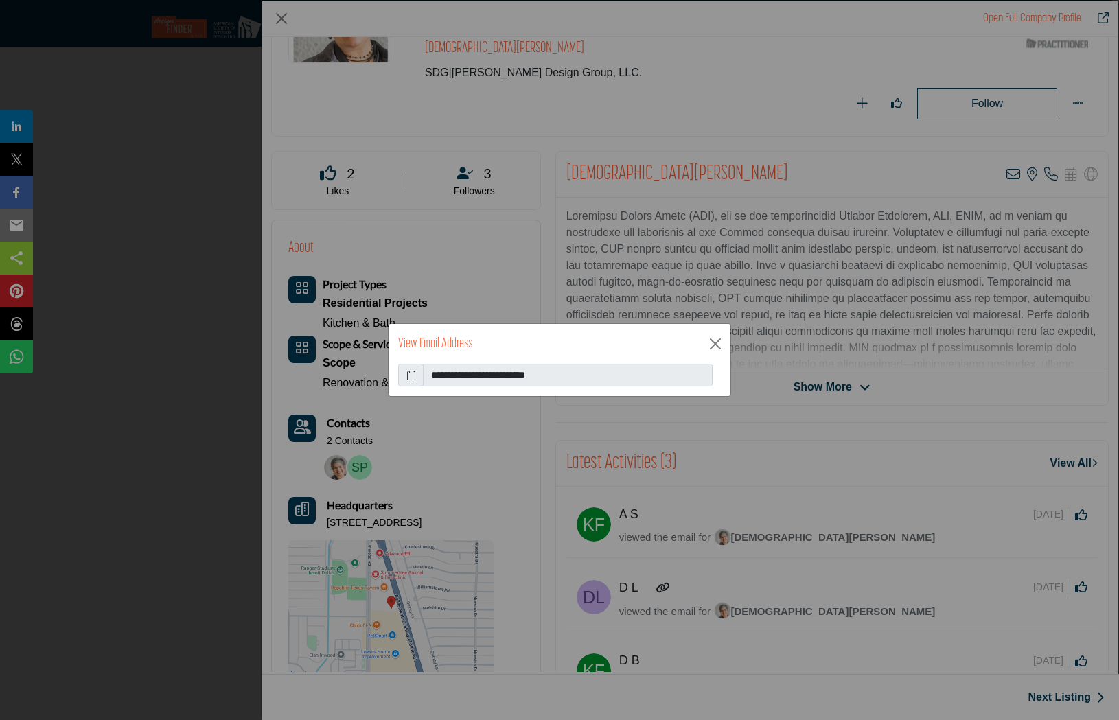
click at [415, 376] on icon at bounding box center [411, 375] width 10 height 14
drag, startPoint x: 707, startPoint y: 351, endPoint x: 725, endPoint y: 347, distance: 19.0
click at [712, 349] on div "View Email Address" at bounding box center [560, 344] width 342 height 40
click at [724, 347] on button "Close" at bounding box center [715, 344] width 21 height 21
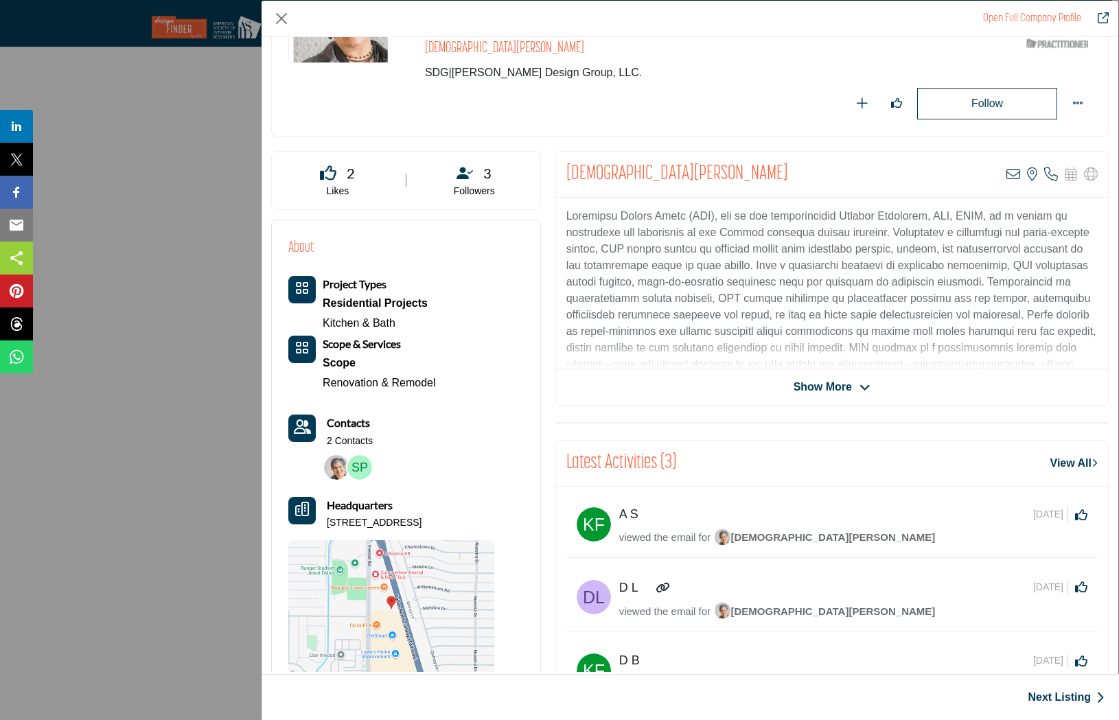
click at [365, 465] on img "Company Data Modal" at bounding box center [359, 467] width 25 height 25
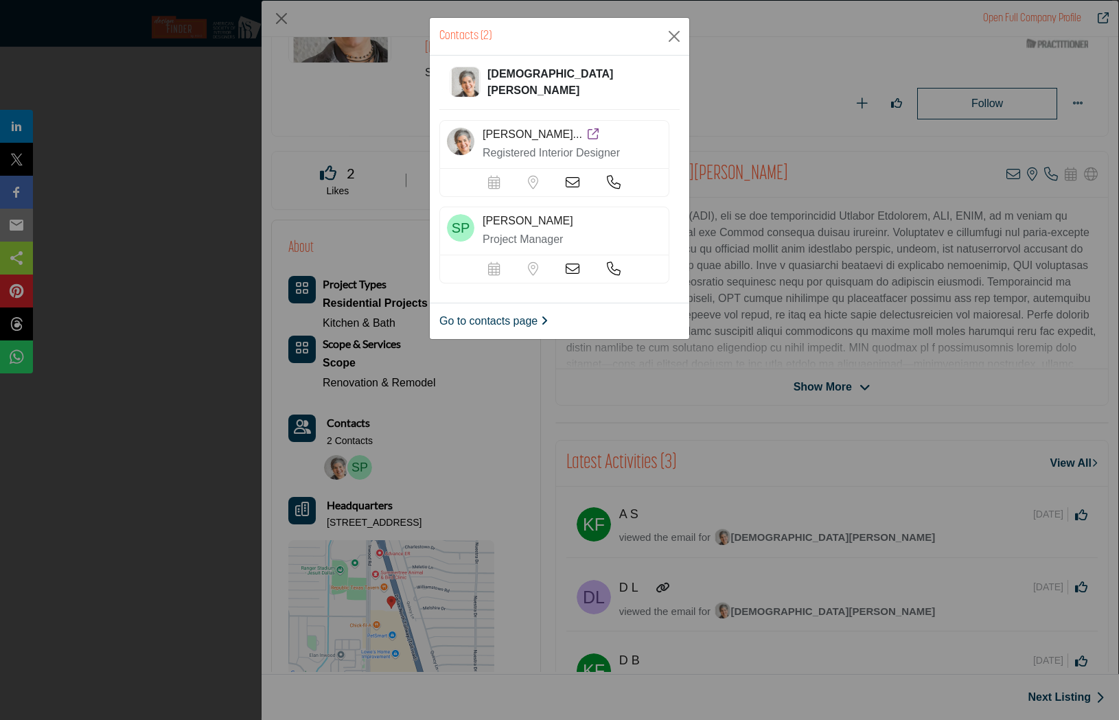
click at [568, 267] on icon at bounding box center [573, 269] width 14 height 14
click at [567, 264] on main "Invite Supplier Invite Supplier Invite Supplier Invite Supplier" at bounding box center [556, 100] width 1112 height 10046
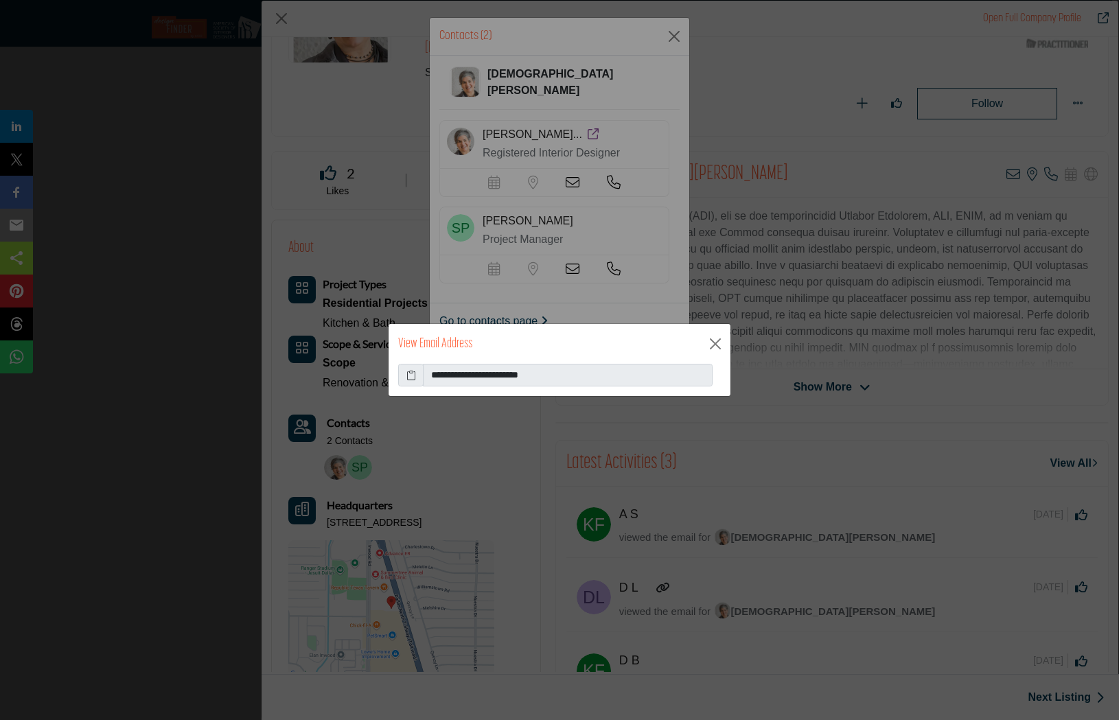
click at [409, 375] on icon at bounding box center [411, 375] width 10 height 14
click at [647, 56] on div "**********" at bounding box center [559, 360] width 1119 height 720
drag, startPoint x: 717, startPoint y: 341, endPoint x: 714, endPoint y: 231, distance: 109.2
click at [716, 338] on button "Close" at bounding box center [715, 344] width 21 height 21
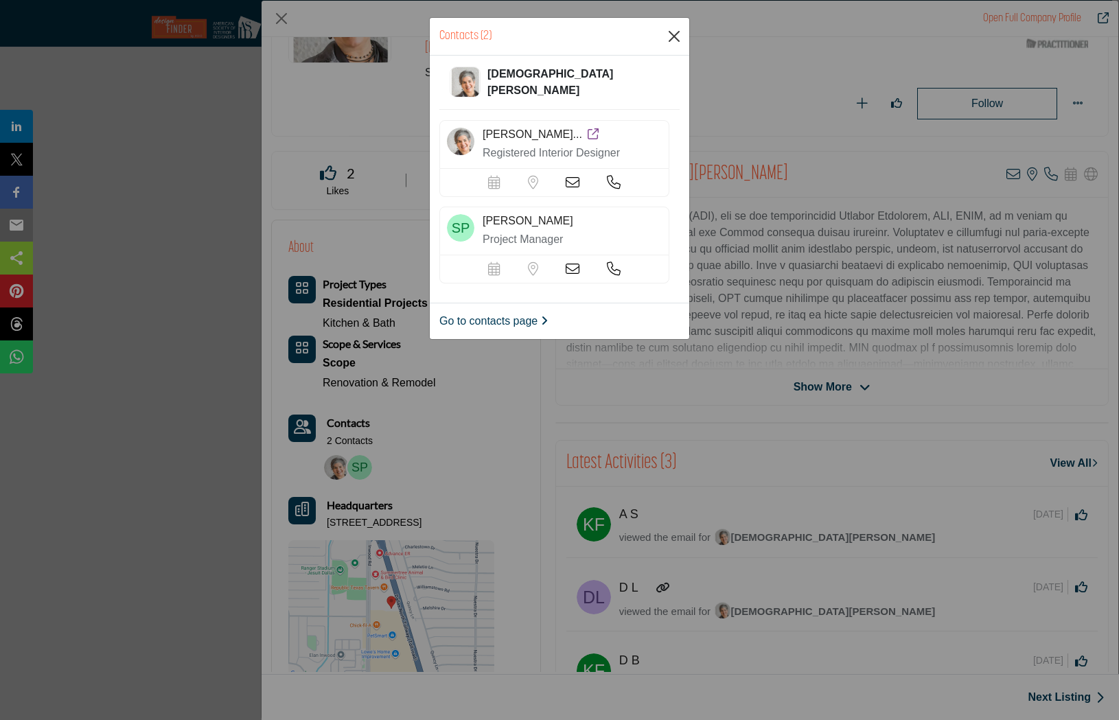
click at [677, 38] on button "Close" at bounding box center [674, 36] width 21 height 21
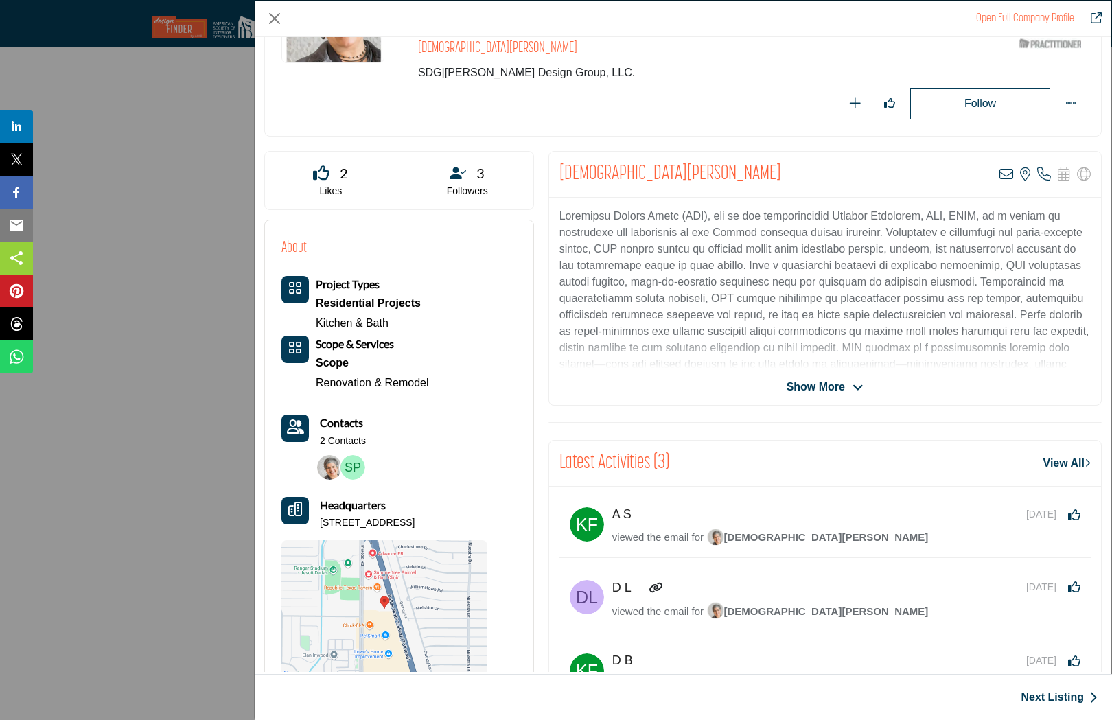
click at [1072, 695] on link "Next Listing" at bounding box center [1059, 697] width 77 height 16
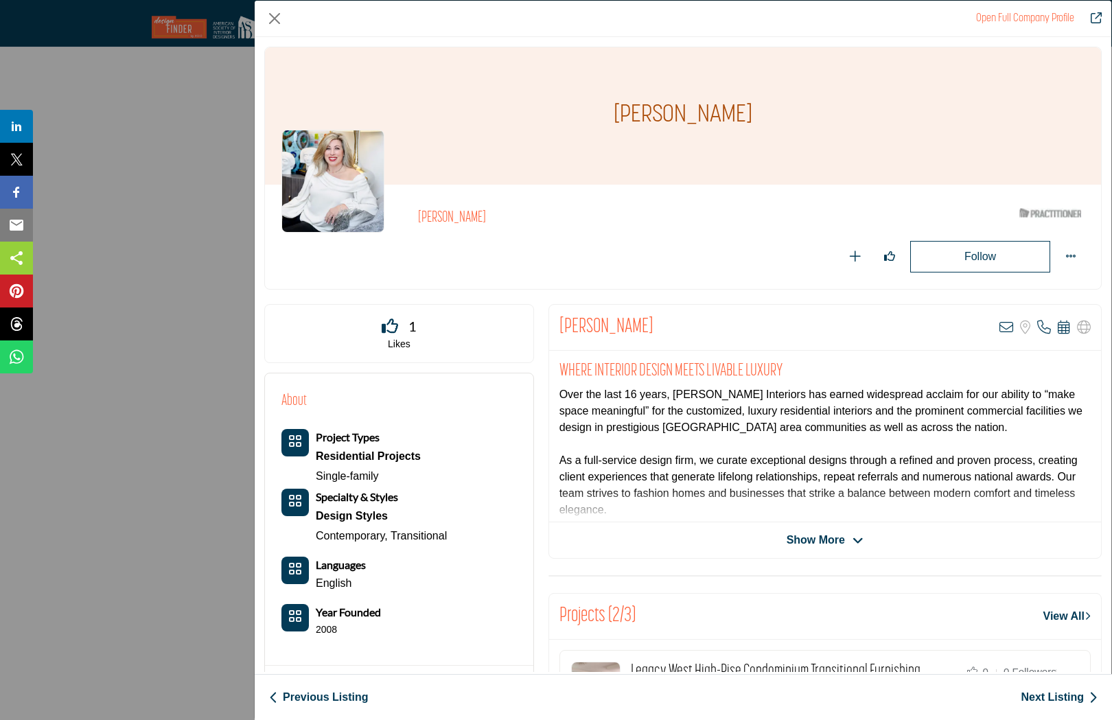
scroll to position [0, 0]
click at [1000, 327] on icon "Company Data Modal" at bounding box center [1007, 328] width 14 height 14
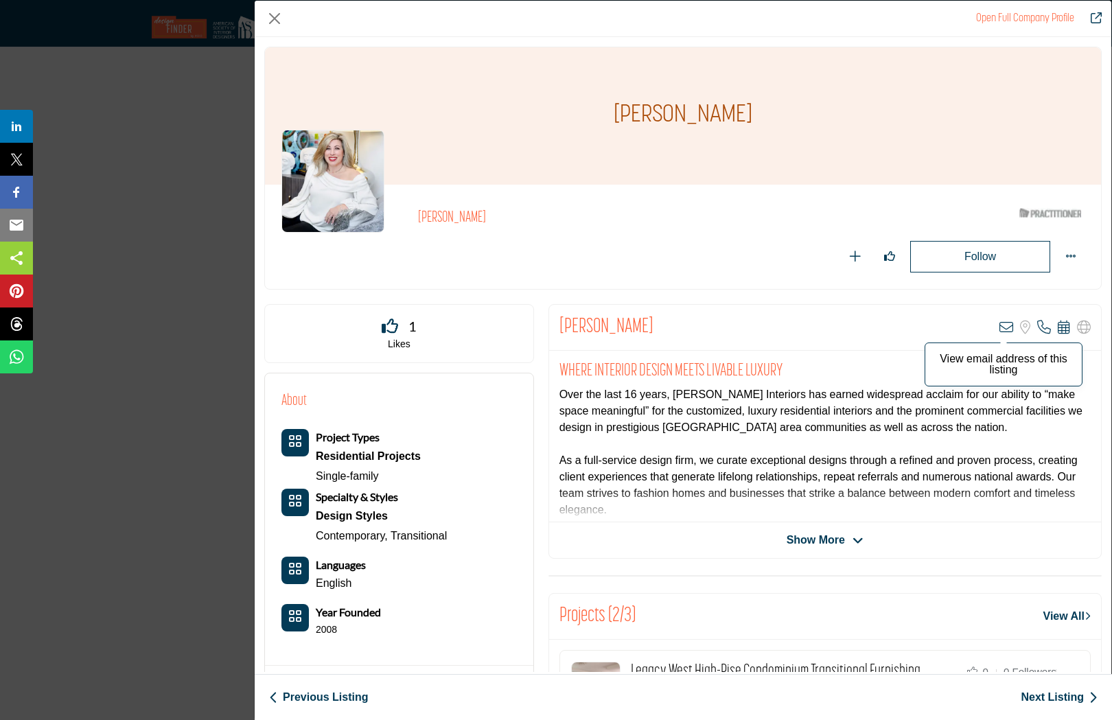
click at [999, 326] on div "Nicole Arnold View email address of this listing Sorry, but we don't have a loc…" at bounding box center [825, 328] width 552 height 46
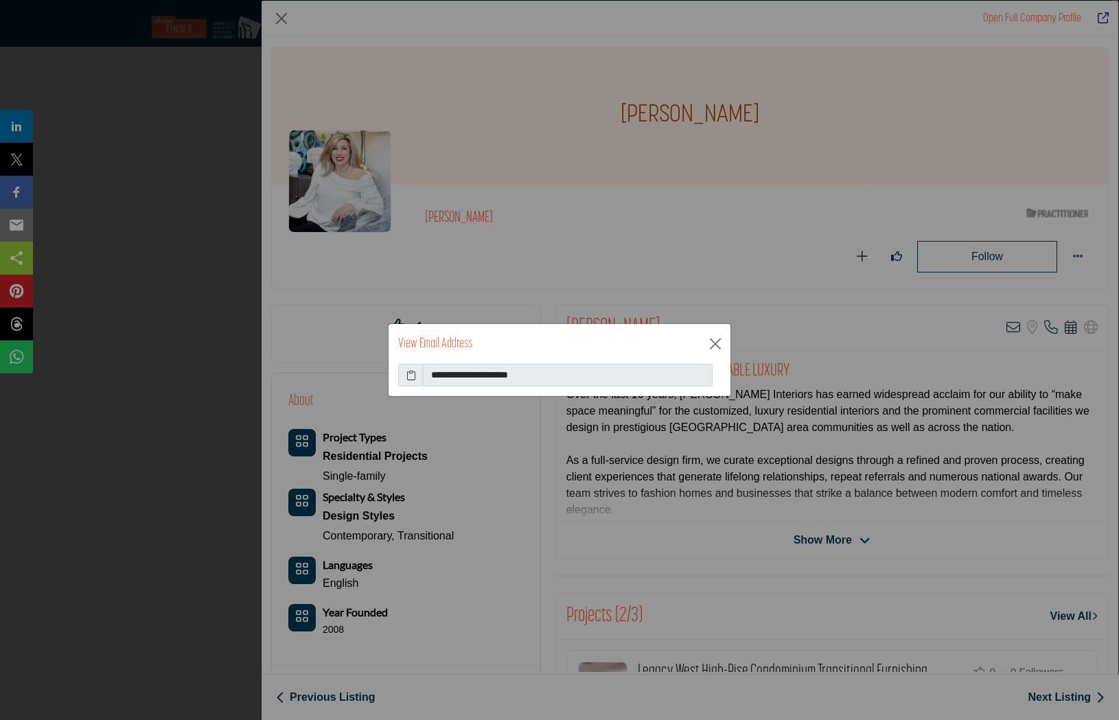
click at [414, 371] on icon at bounding box center [411, 375] width 10 height 14
click at [709, 343] on button "Close" at bounding box center [715, 344] width 21 height 21
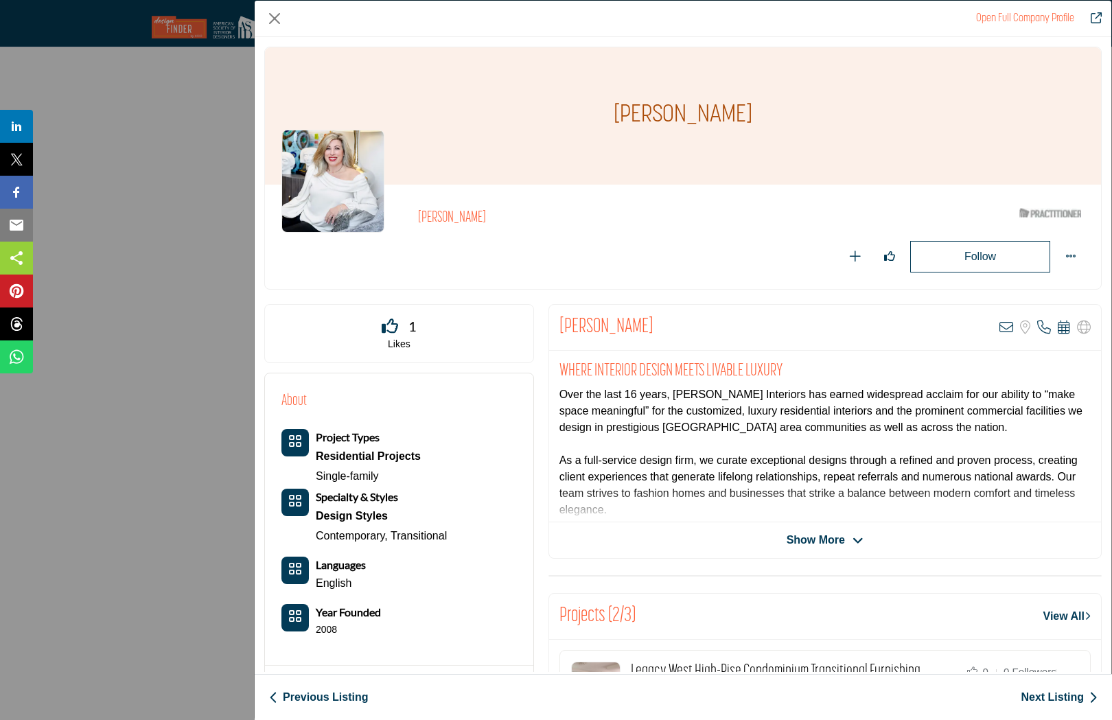
click at [1053, 700] on link "Next Listing" at bounding box center [1059, 697] width 77 height 16
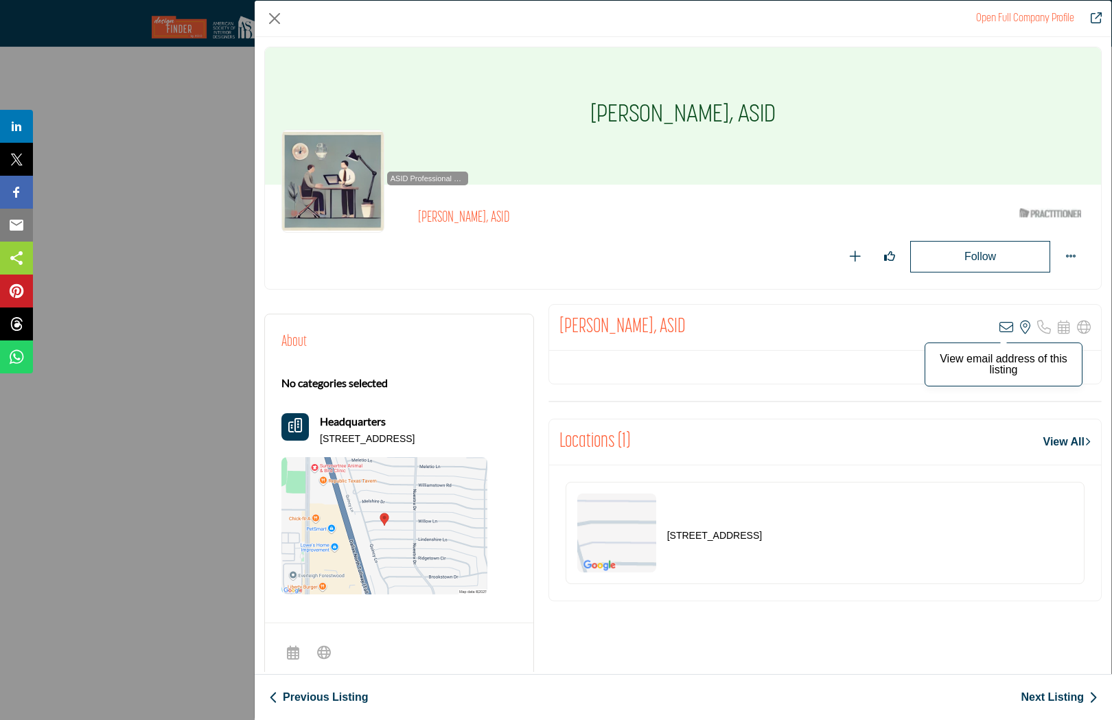
click at [1000, 328] on icon "Company Data Modal" at bounding box center [1007, 328] width 14 height 14
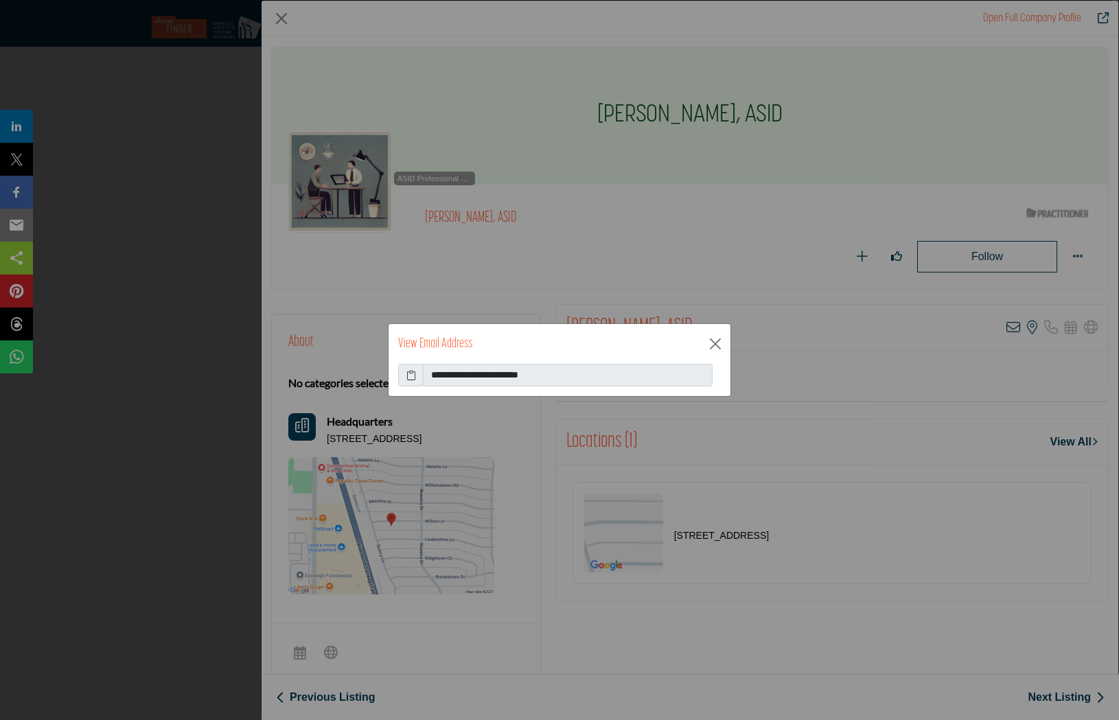
drag, startPoint x: 418, startPoint y: 375, endPoint x: 411, endPoint y: 376, distance: 7.6
click at [415, 375] on span at bounding box center [410, 375] width 25 height 23
click at [410, 376] on icon at bounding box center [411, 375] width 10 height 14
click at [709, 340] on button "Close" at bounding box center [715, 344] width 21 height 21
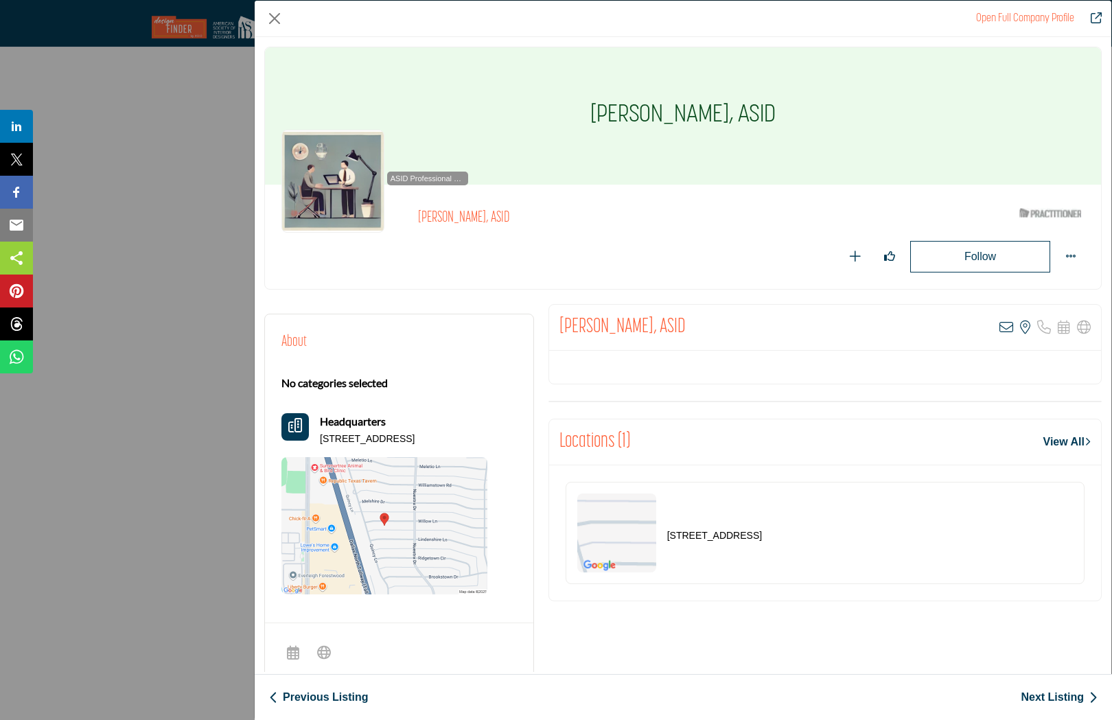
click at [1062, 698] on link "Next Listing" at bounding box center [1059, 697] width 77 height 16
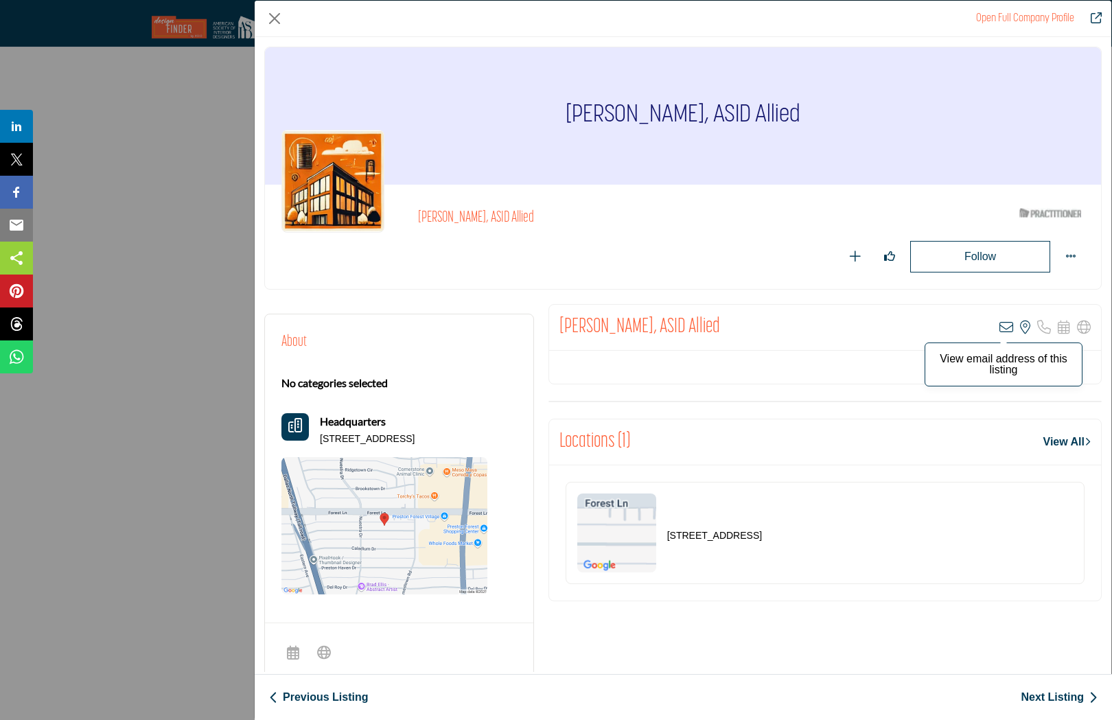
click at [1000, 325] on icon "Company Data Modal" at bounding box center [1007, 328] width 14 height 14
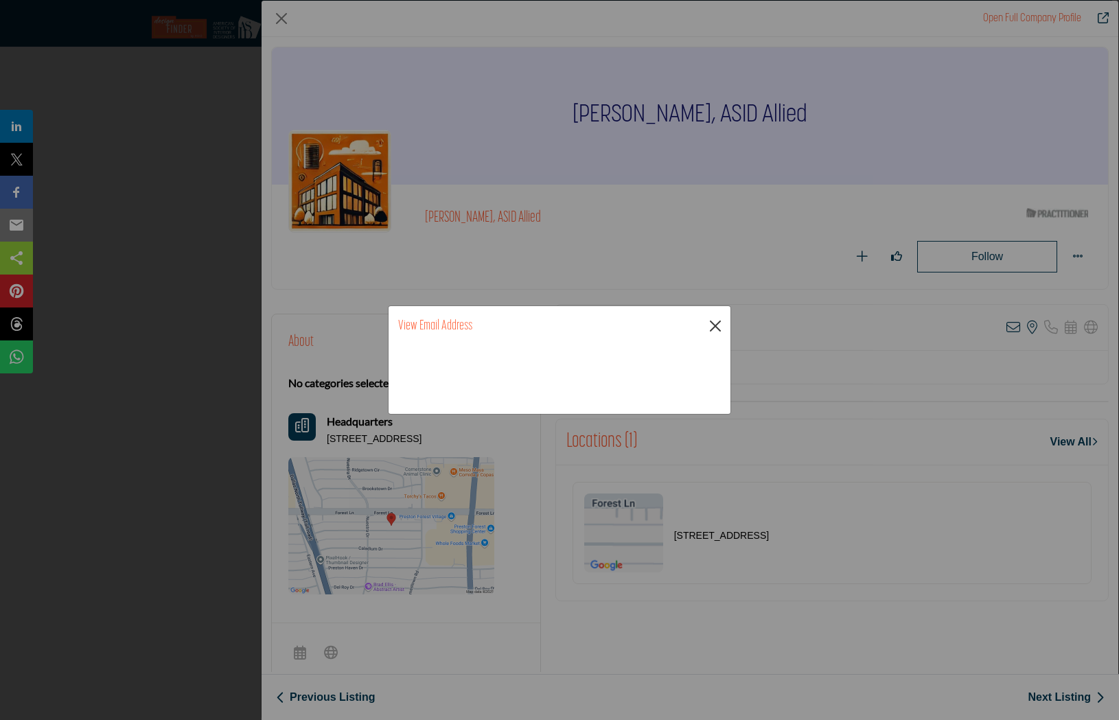
click at [711, 326] on button "Close" at bounding box center [715, 326] width 21 height 21
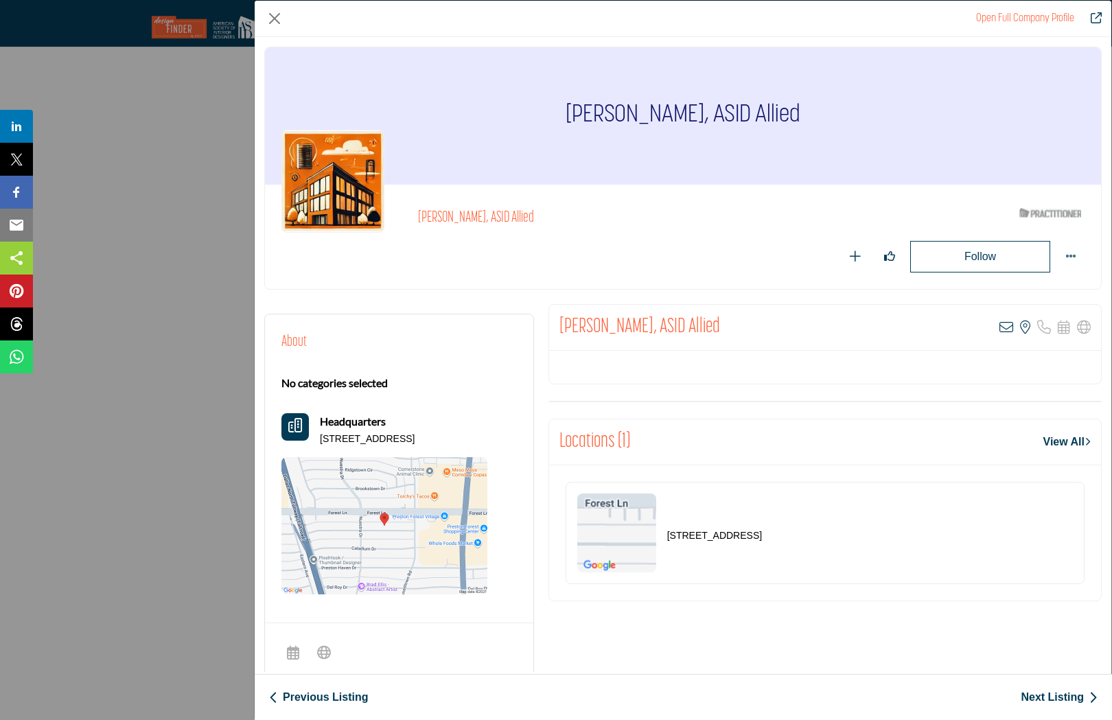
click at [1060, 698] on link "Next Listing" at bounding box center [1059, 697] width 77 height 16
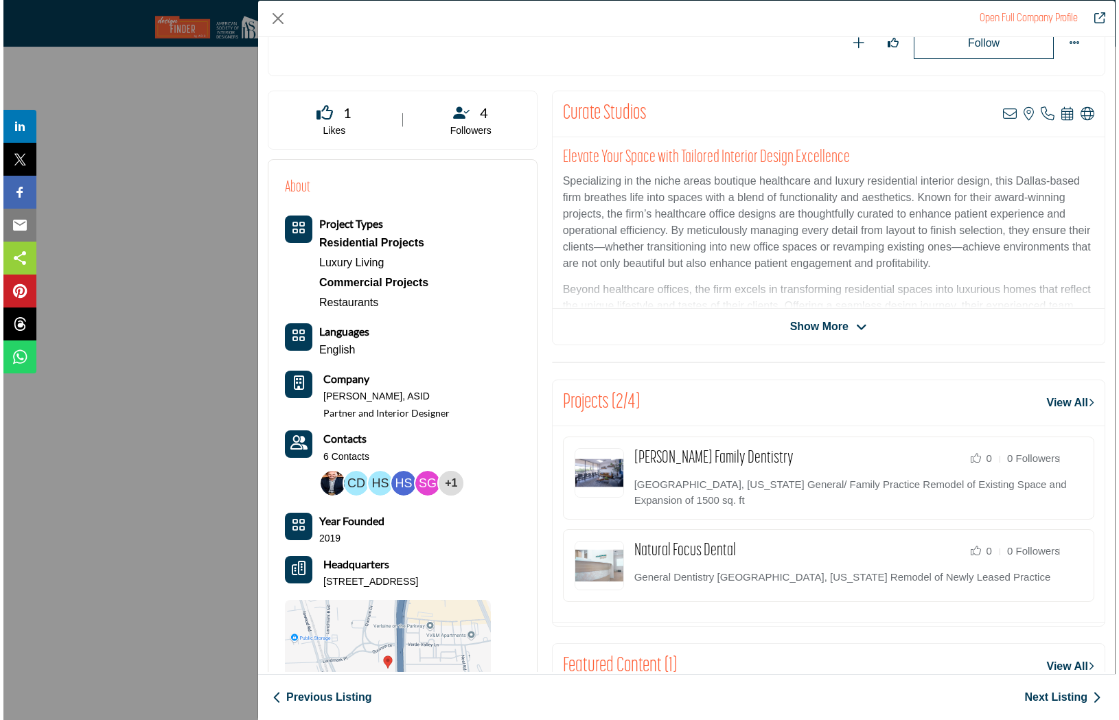
scroll to position [227, 0]
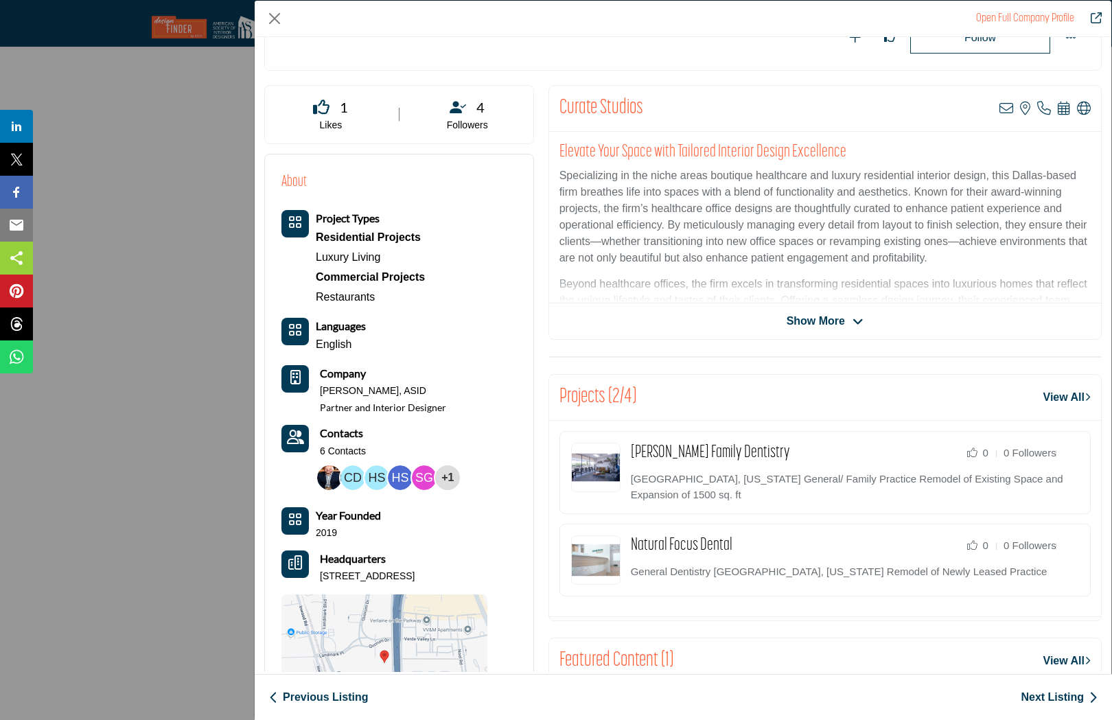
click at [448, 477] on div "+1" at bounding box center [447, 478] width 25 height 25
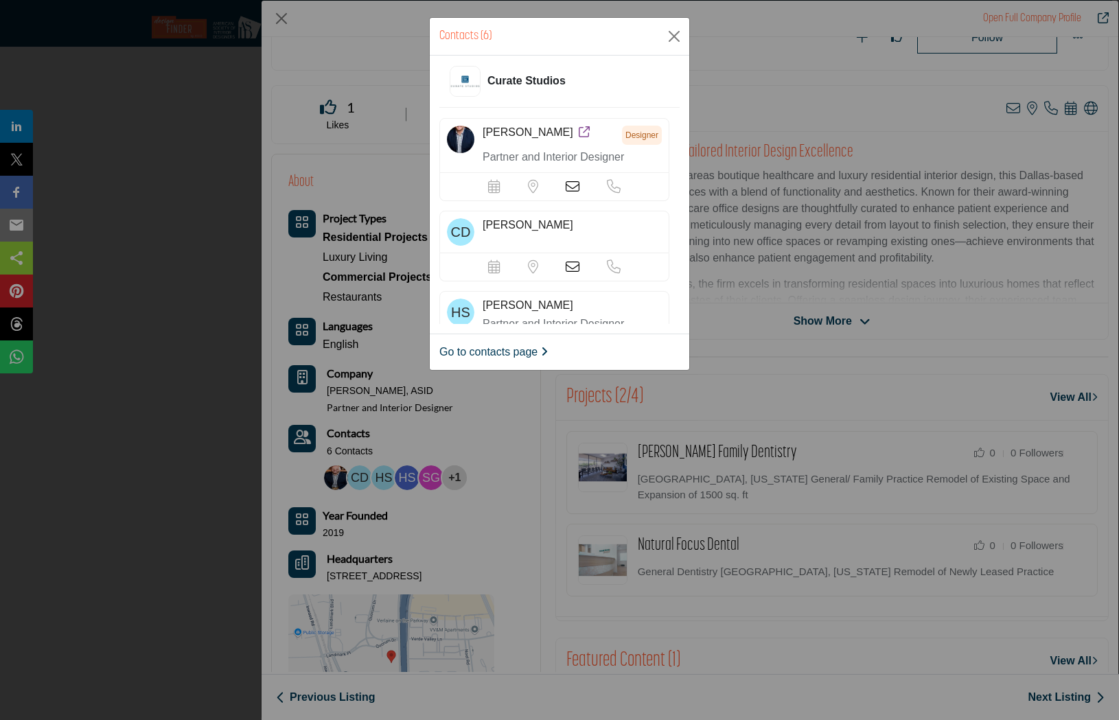
scroll to position [0, 0]
click at [571, 187] on icon at bounding box center [573, 187] width 14 height 14
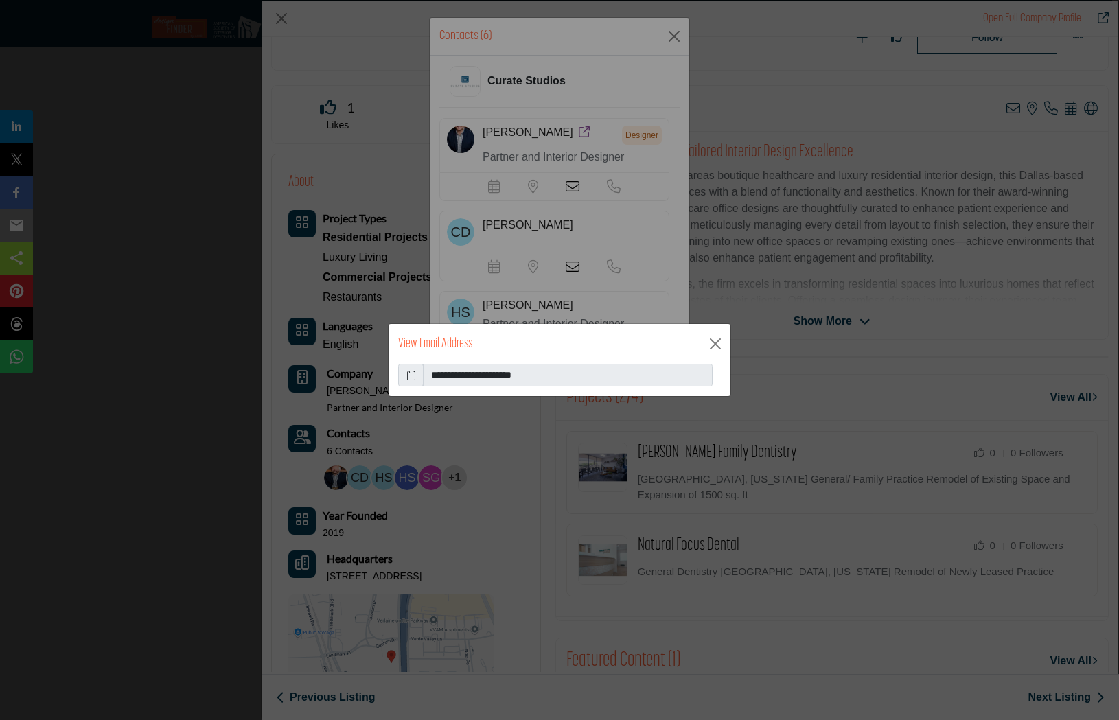
click at [411, 376] on icon at bounding box center [411, 375] width 10 height 14
click at [712, 345] on button "Close" at bounding box center [715, 344] width 21 height 21
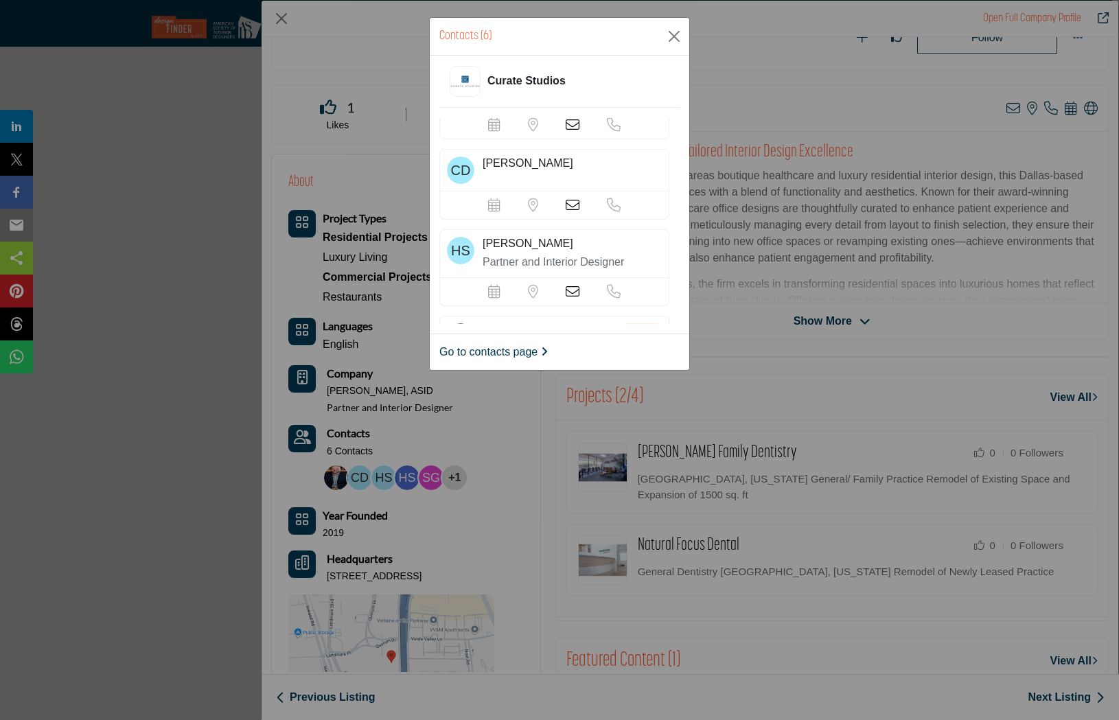
scroll to position [62, 0]
click at [573, 205] on icon at bounding box center [573, 205] width 14 height 14
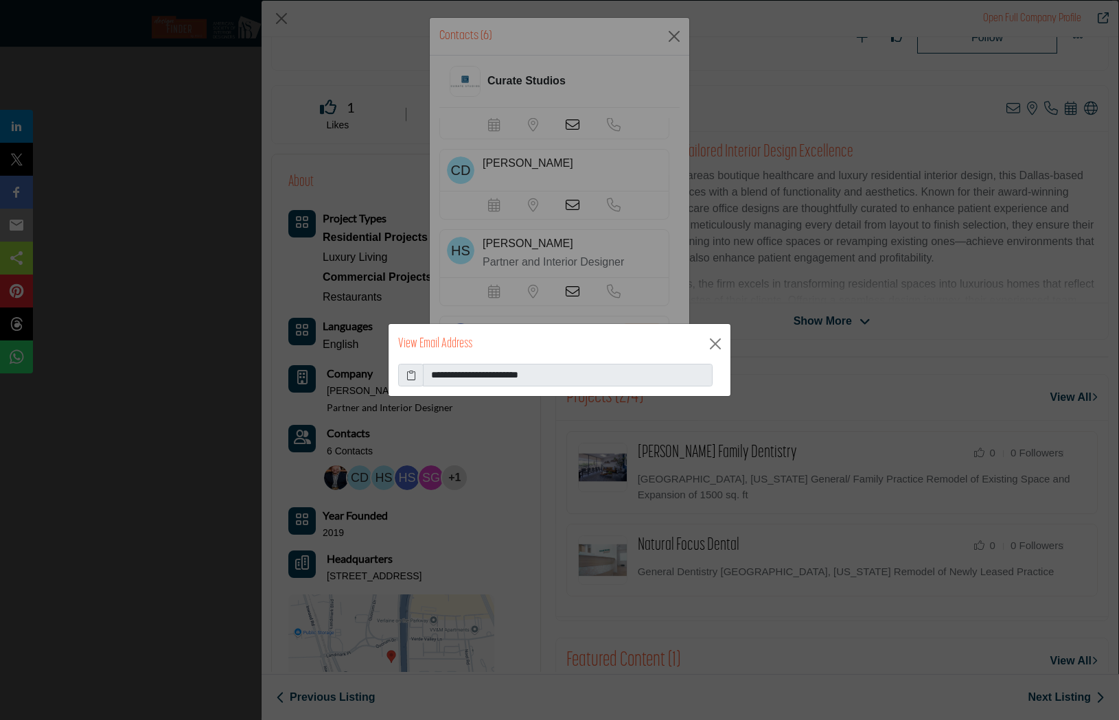
click at [409, 375] on icon at bounding box center [411, 375] width 10 height 14
click at [703, 346] on div "View Email Address" at bounding box center [560, 344] width 342 height 40
click at [715, 346] on button "Close" at bounding box center [715, 344] width 21 height 21
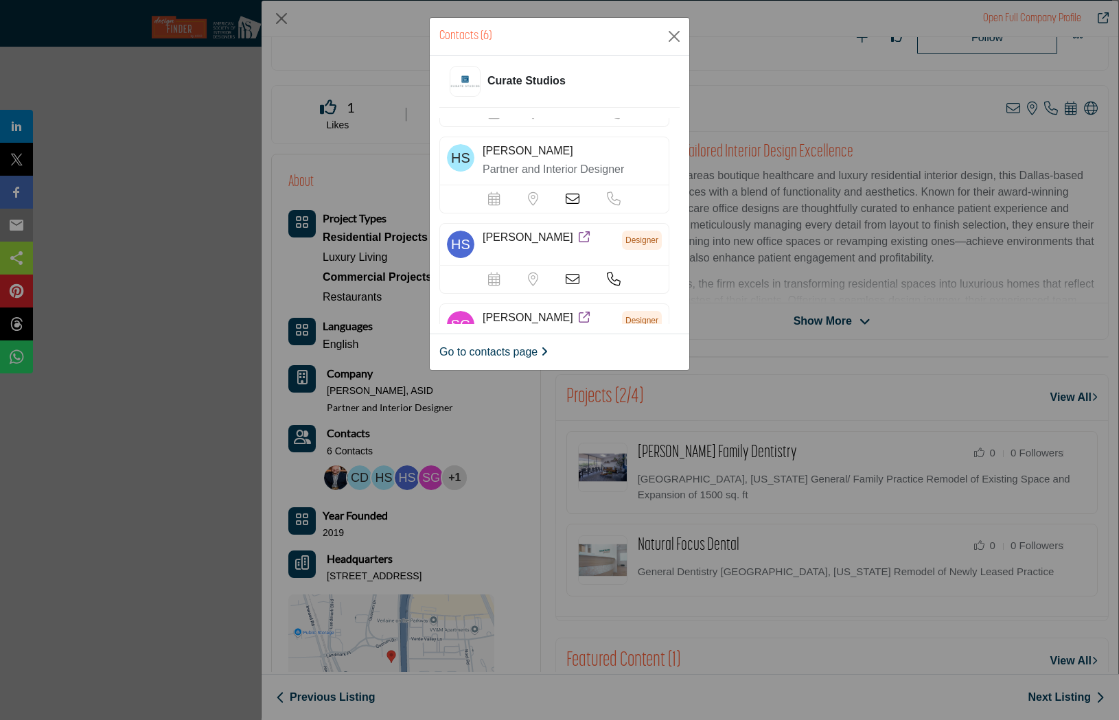
scroll to position [151, 0]
click at [568, 203] on icon at bounding box center [573, 203] width 14 height 14
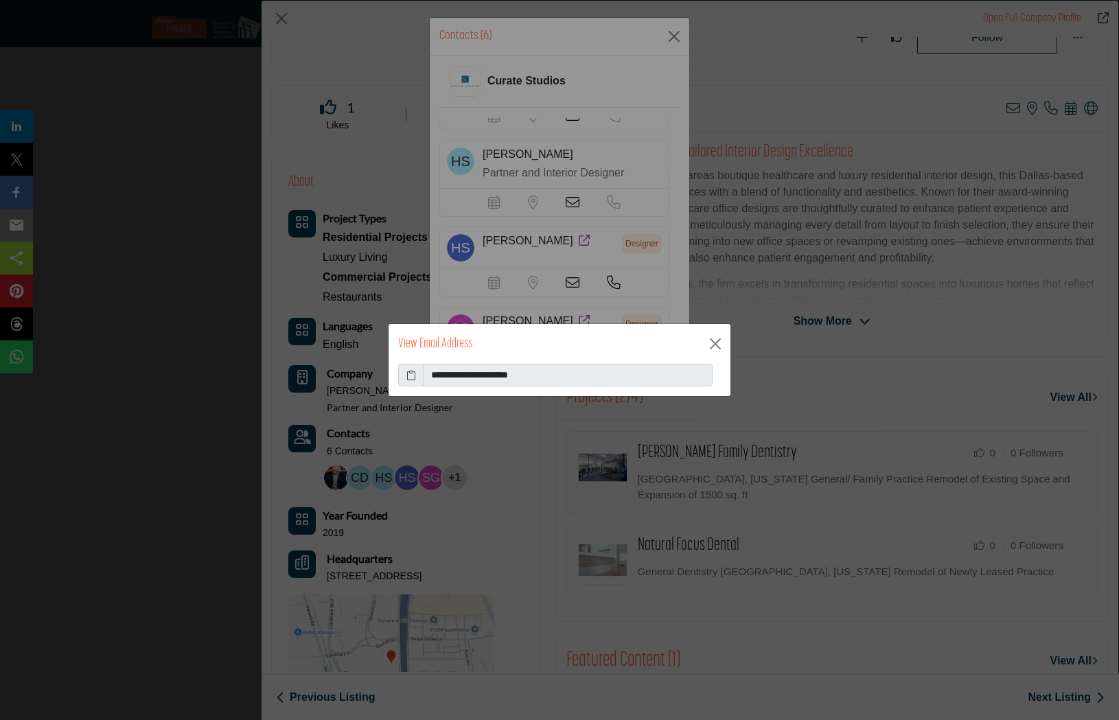
click at [406, 374] on icon at bounding box center [411, 375] width 10 height 14
click at [715, 343] on button "Close" at bounding box center [715, 344] width 21 height 21
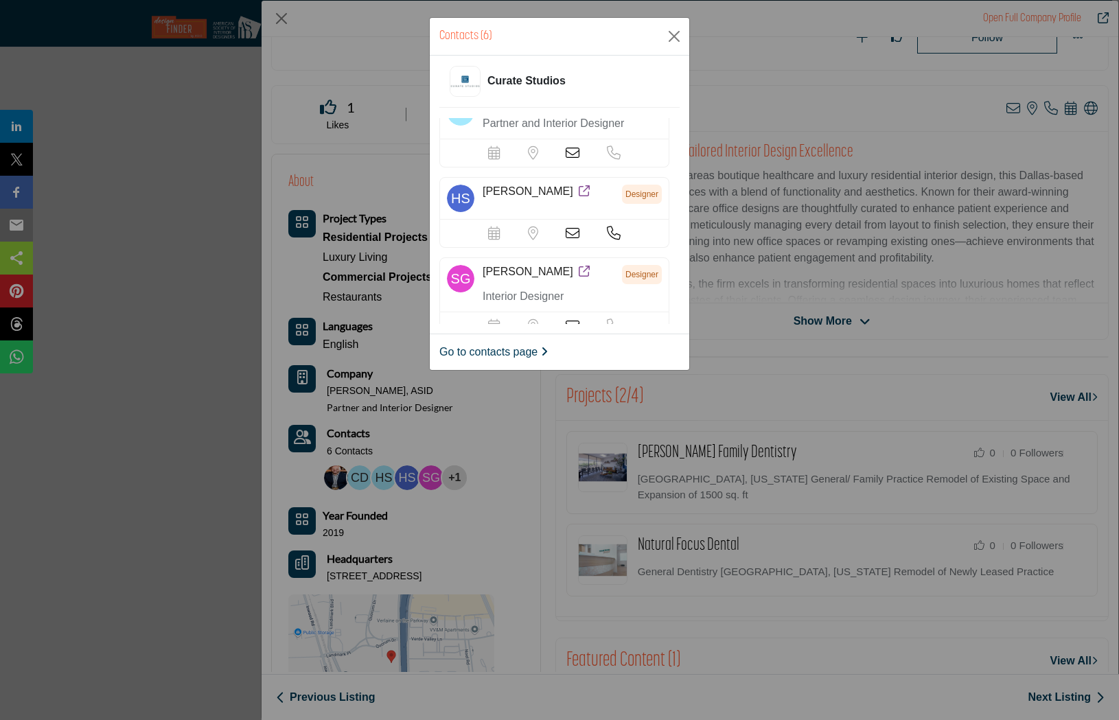
scroll to position [200, 0]
click at [571, 232] on icon at bounding box center [573, 234] width 14 height 14
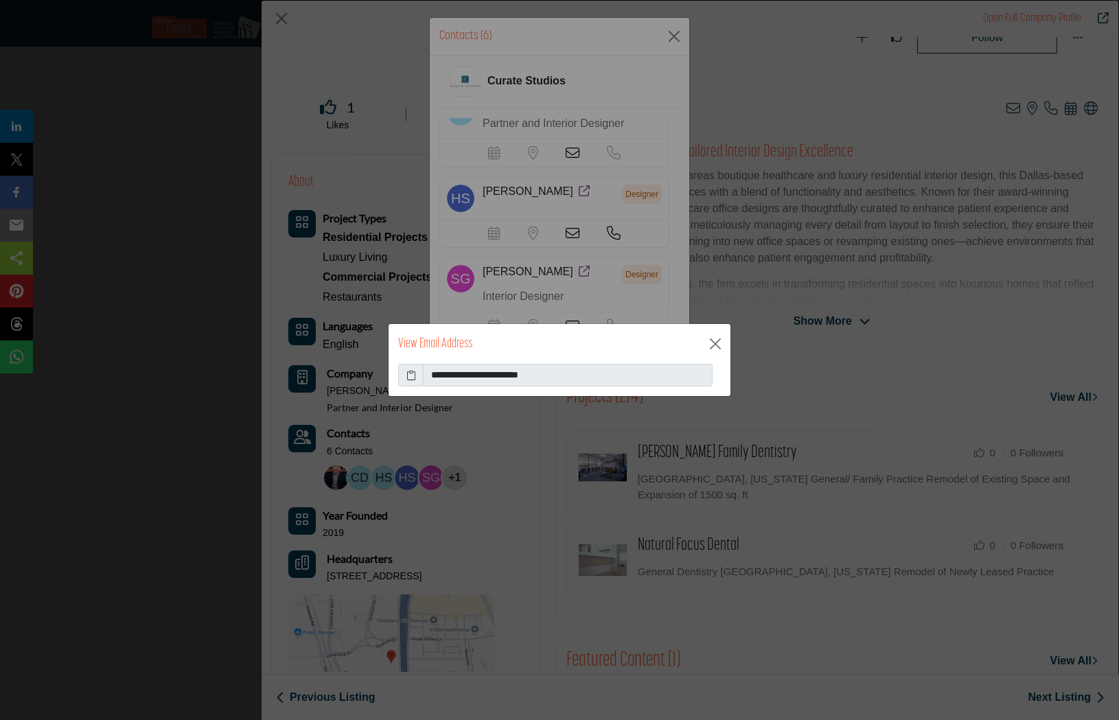
click at [409, 376] on icon at bounding box center [411, 375] width 10 height 14
click at [721, 340] on button "Close" at bounding box center [715, 344] width 21 height 21
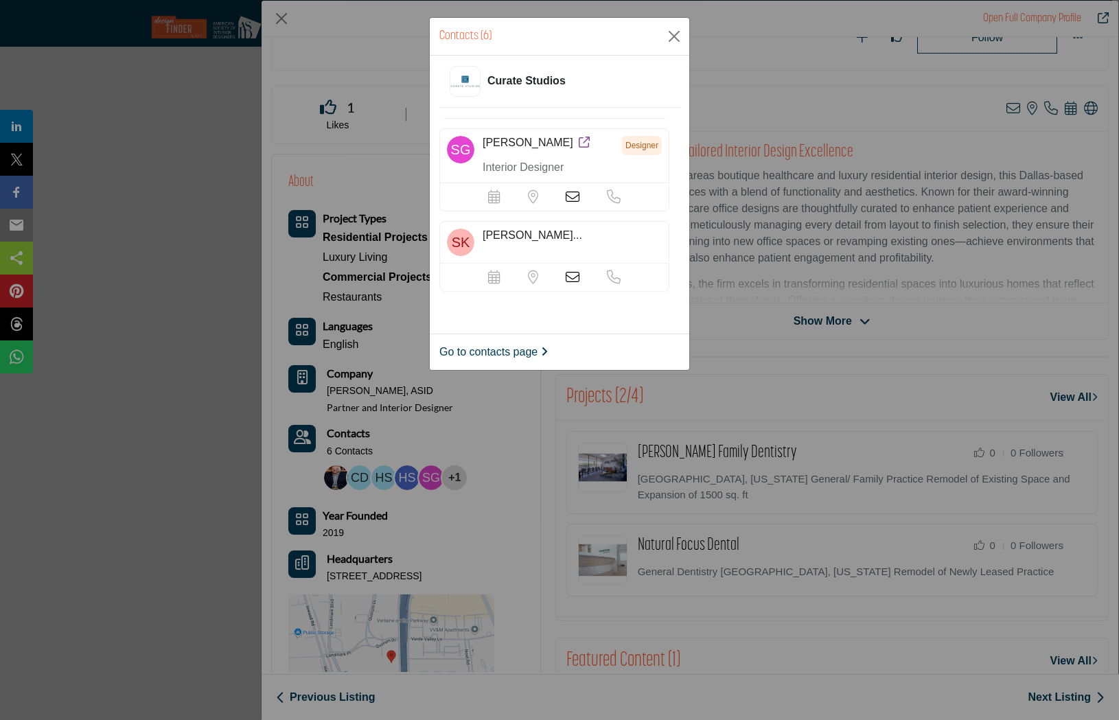
scroll to position [334, 0]
click at [567, 193] on icon at bounding box center [573, 192] width 14 height 14
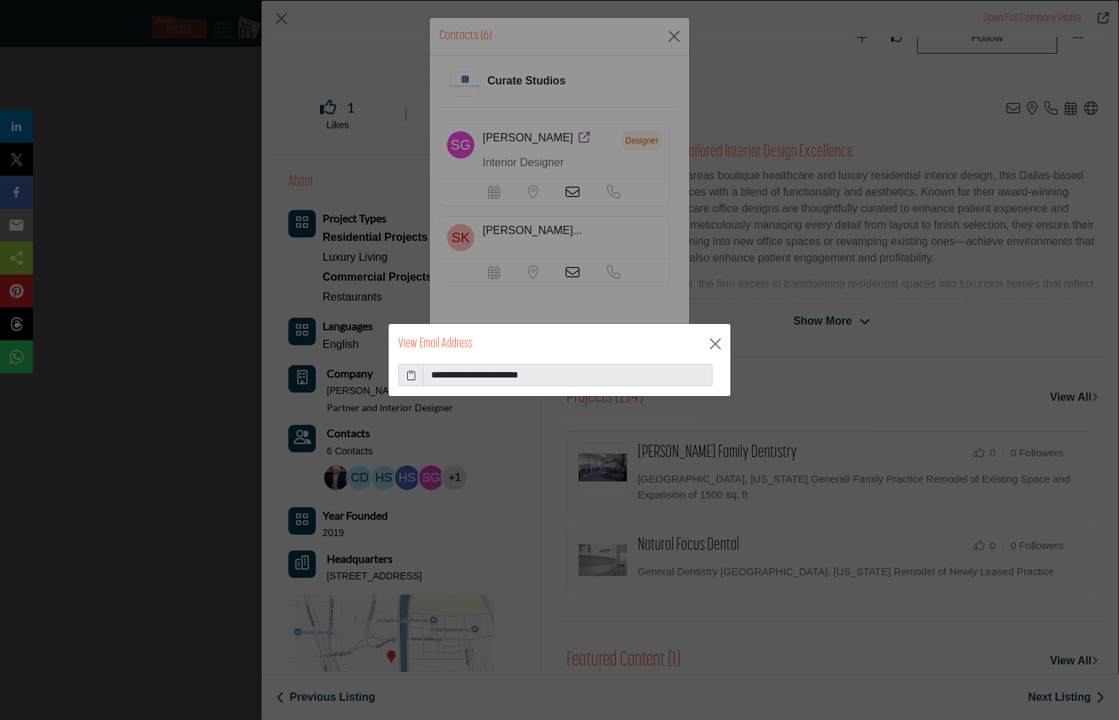
click at [406, 378] on icon at bounding box center [411, 375] width 10 height 14
click at [718, 345] on button "Close" at bounding box center [715, 344] width 21 height 21
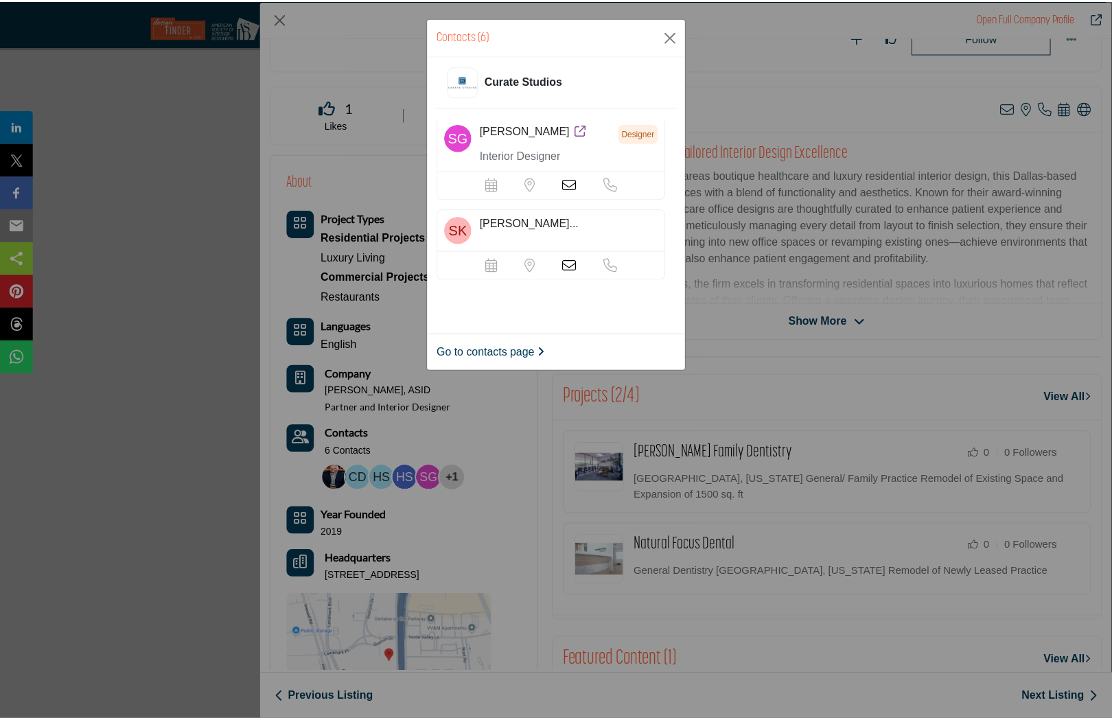
scroll to position [342, 0]
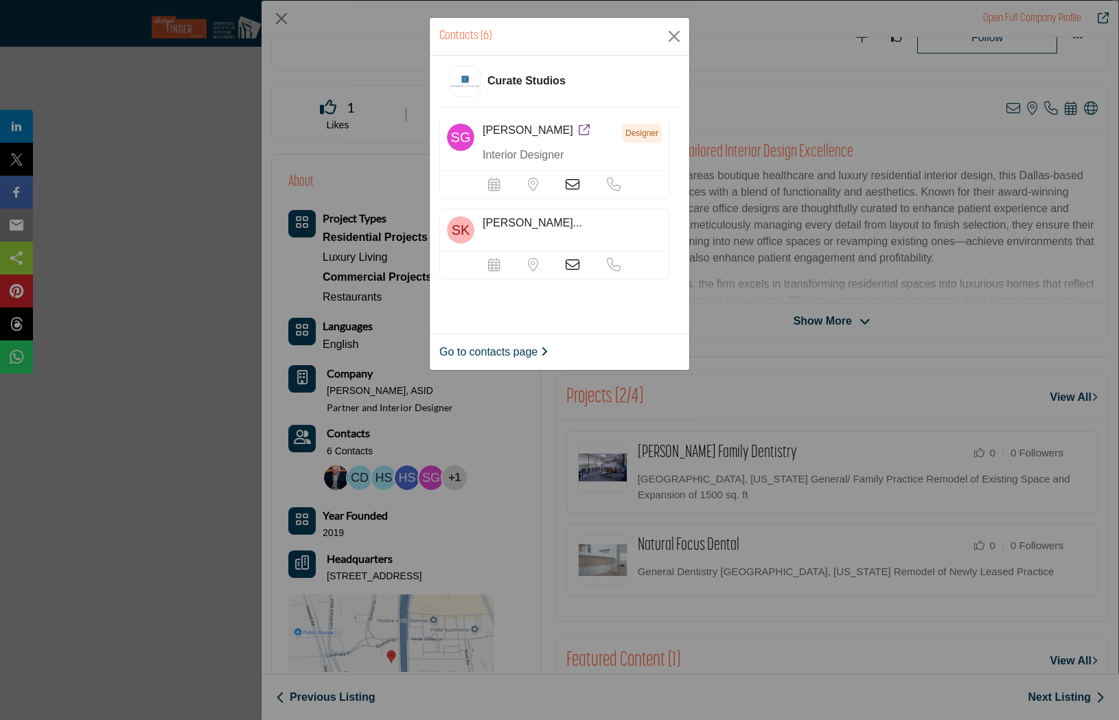
click at [566, 267] on icon at bounding box center [573, 265] width 14 height 14
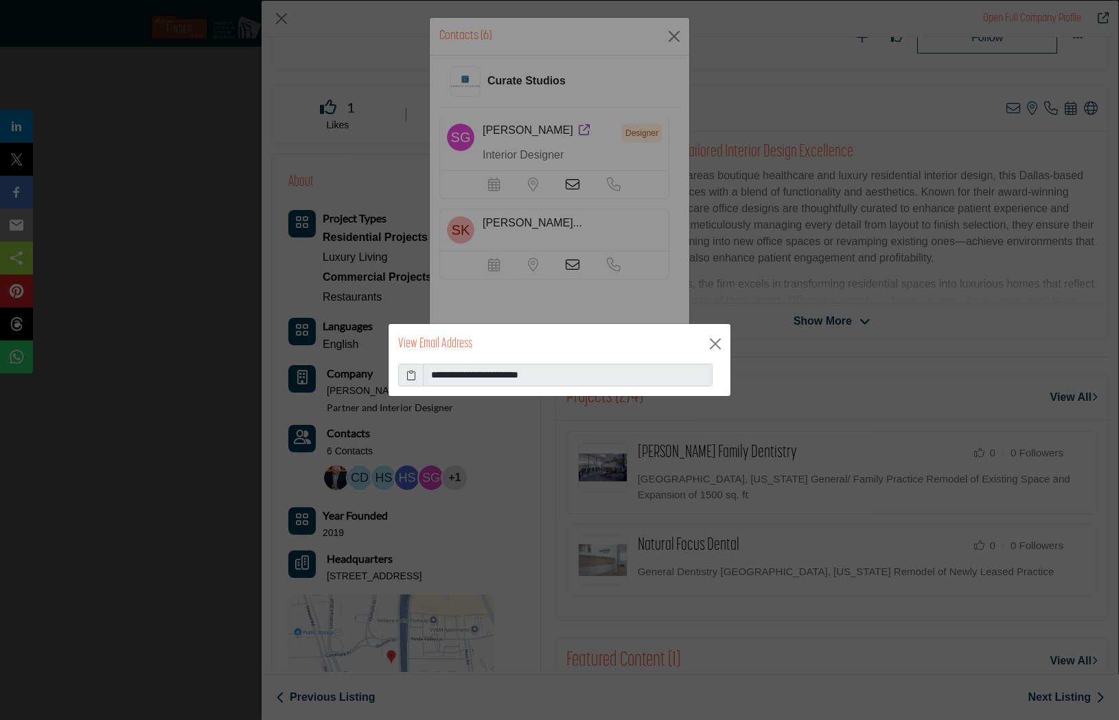
click at [405, 377] on span at bounding box center [410, 375] width 25 height 23
click at [412, 376] on icon at bounding box center [411, 375] width 10 height 14
click at [717, 342] on button "Close" at bounding box center [715, 344] width 21 height 21
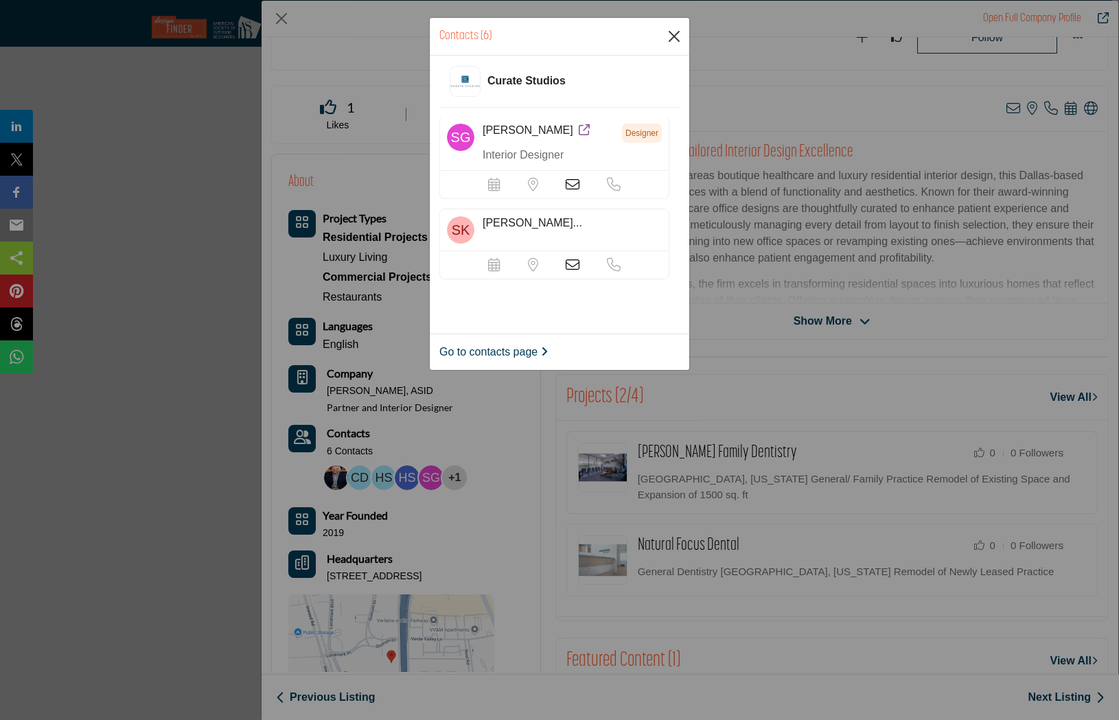
click at [671, 29] on button "Close" at bounding box center [674, 36] width 21 height 21
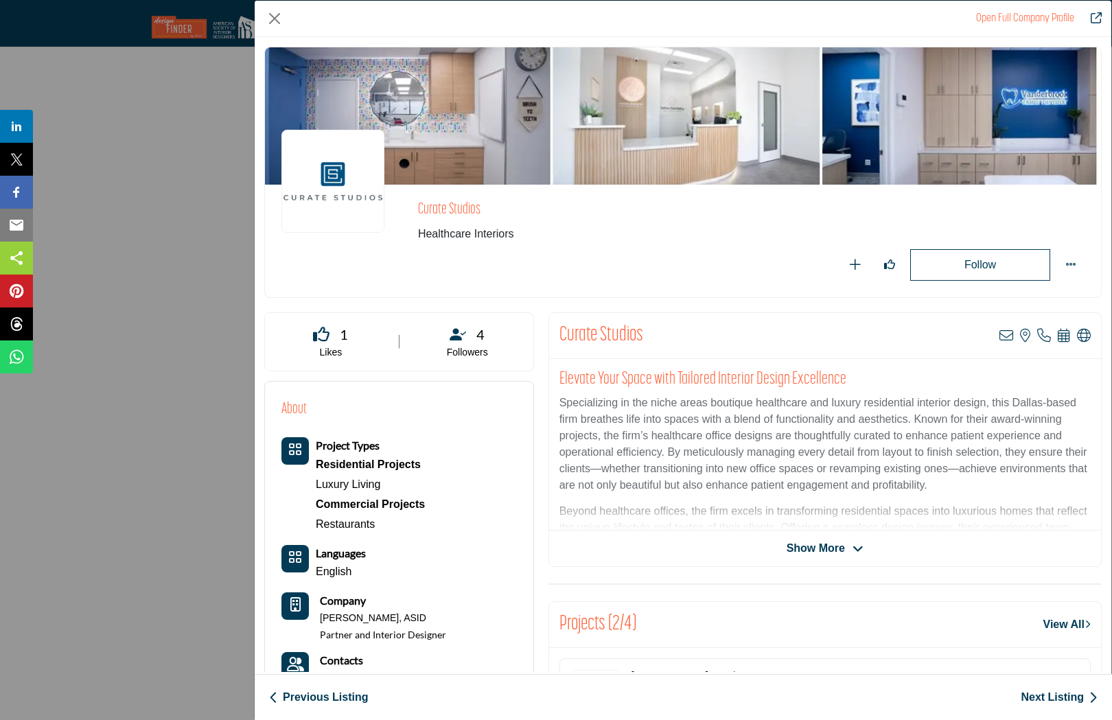
scroll to position [0, 0]
click at [1066, 700] on link "Next Listing" at bounding box center [1059, 697] width 77 height 16
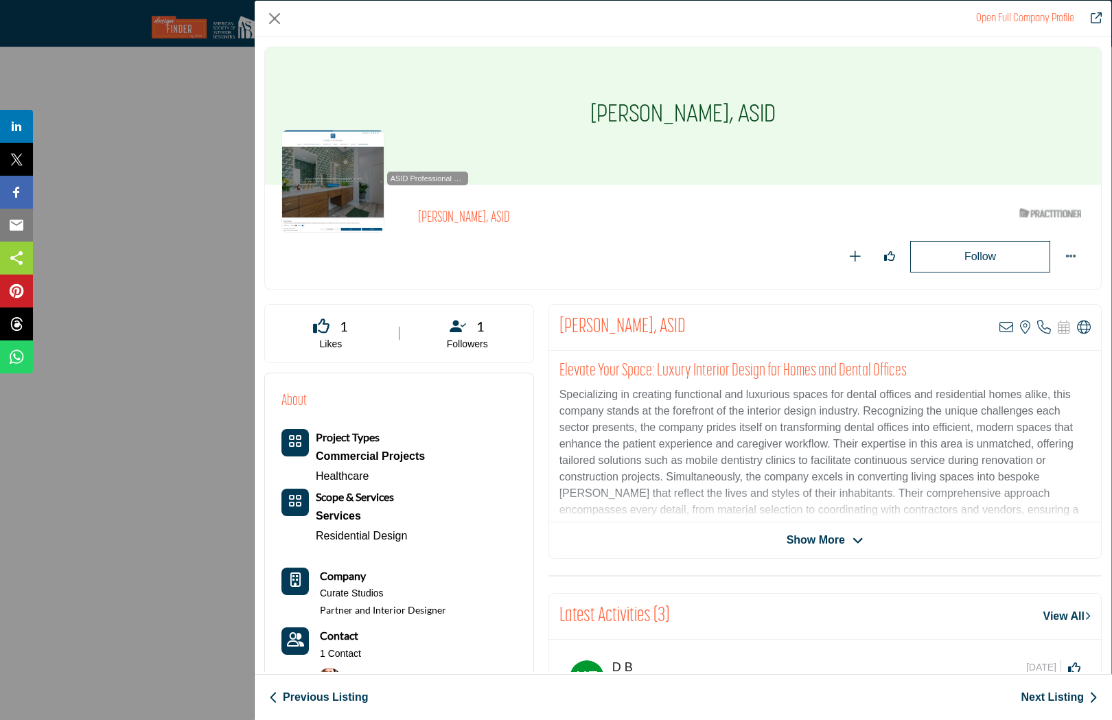
scroll to position [4484, 0]
click at [1059, 701] on link "Next Listing" at bounding box center [1059, 697] width 77 height 16
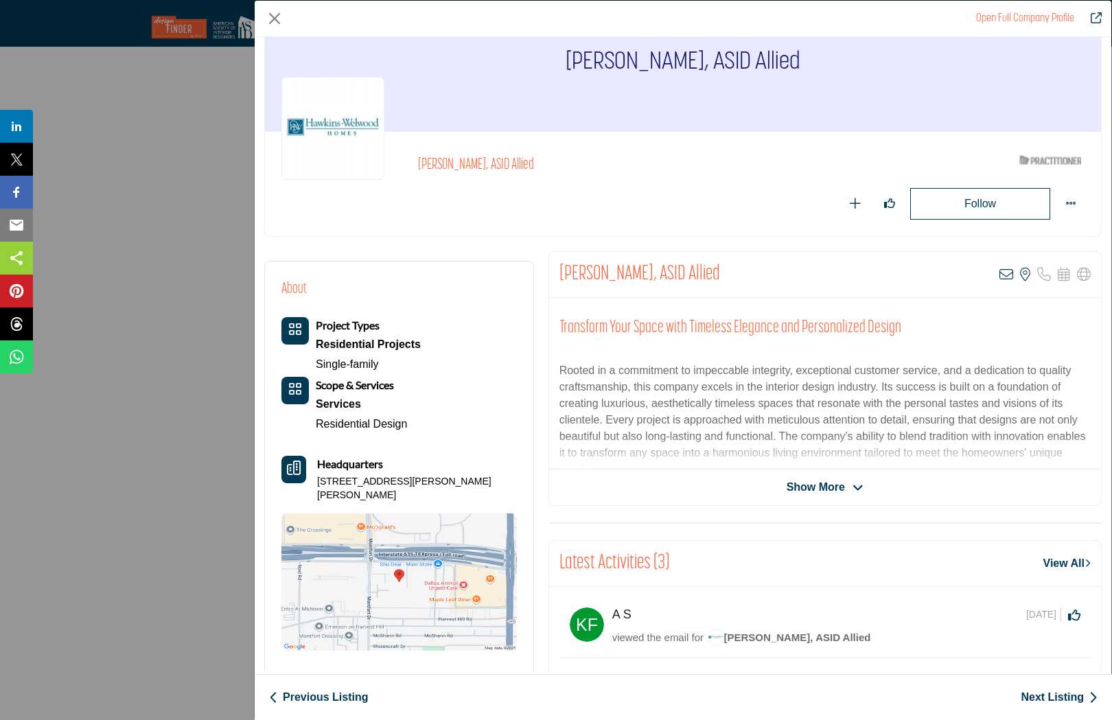
scroll to position [61, 0]
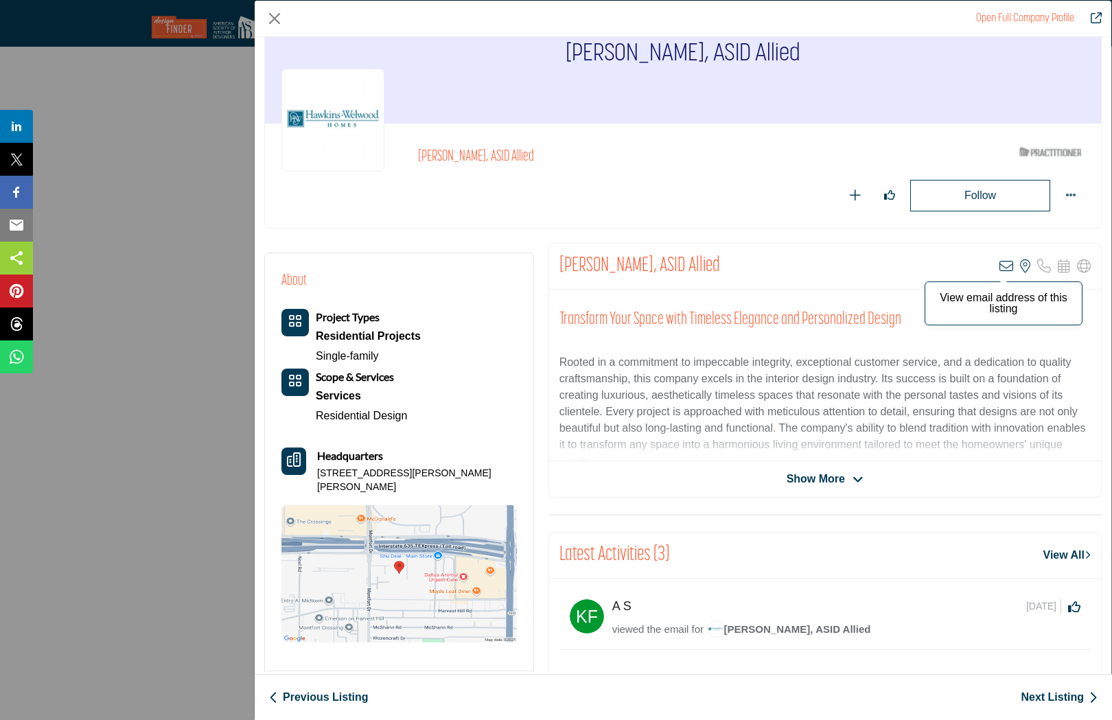
click at [1000, 264] on icon "Company Data Modal" at bounding box center [1007, 267] width 14 height 14
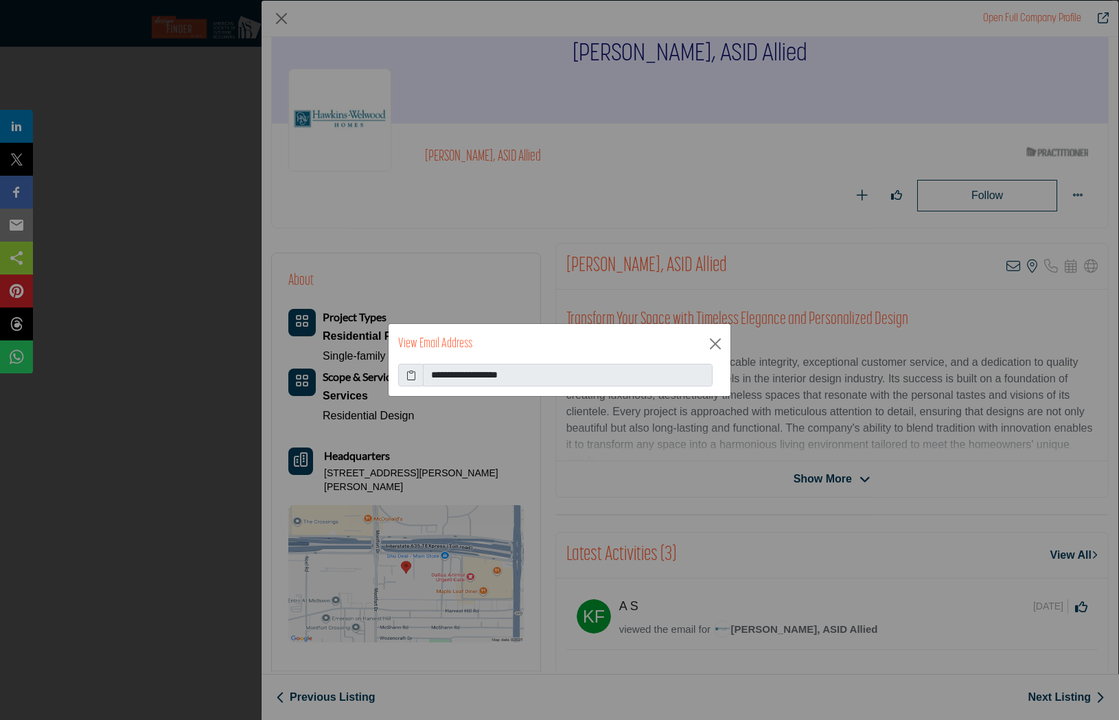
click at [407, 373] on icon at bounding box center [411, 375] width 10 height 14
click at [710, 357] on div "View Email Address" at bounding box center [560, 344] width 342 height 40
click at [706, 347] on button "Close" at bounding box center [715, 344] width 21 height 21
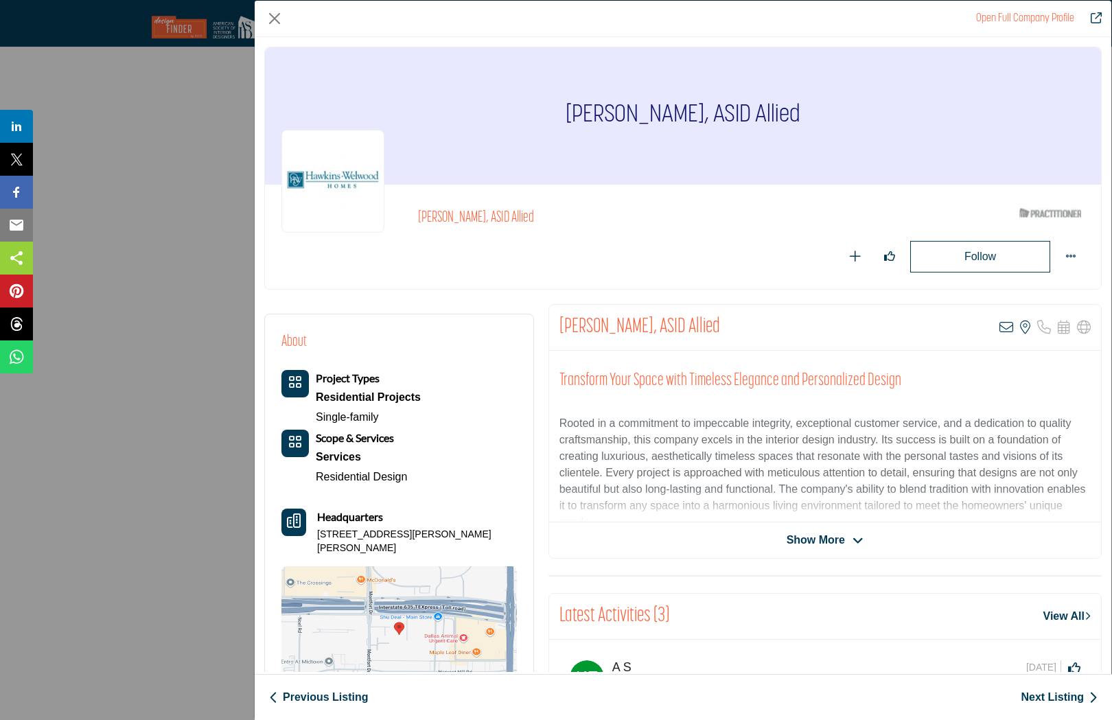
scroll to position [0, 0]
click at [1048, 698] on link "Next Listing" at bounding box center [1059, 697] width 77 height 16
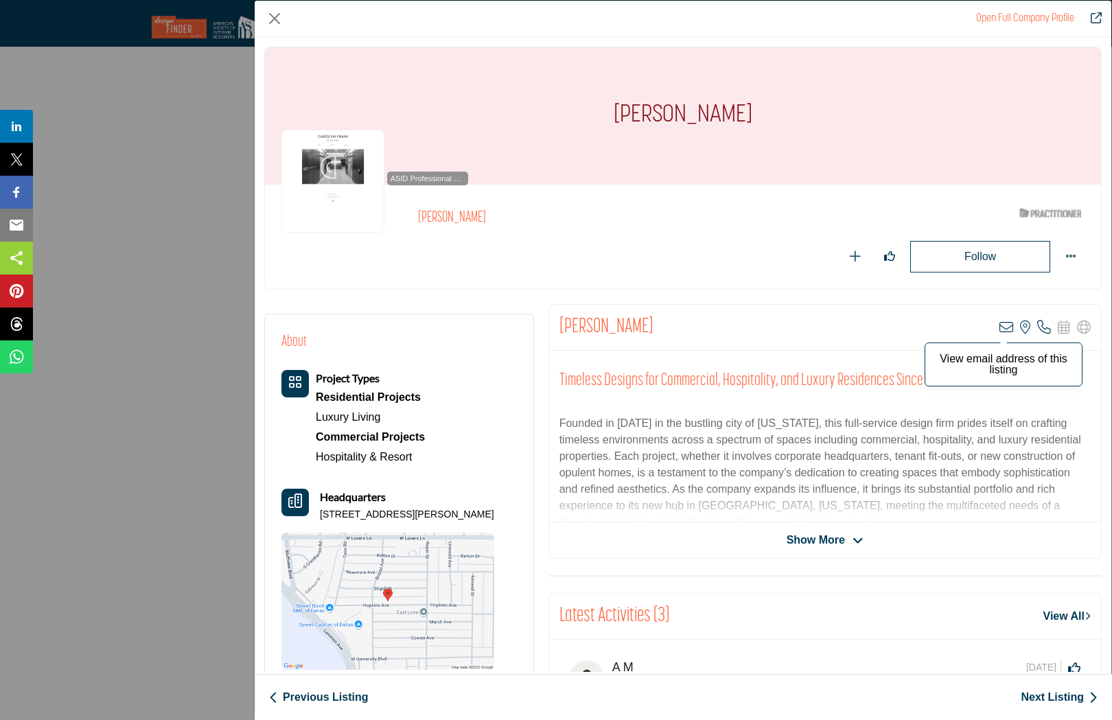
click at [1000, 325] on icon "Company Data Modal" at bounding box center [1007, 328] width 14 height 14
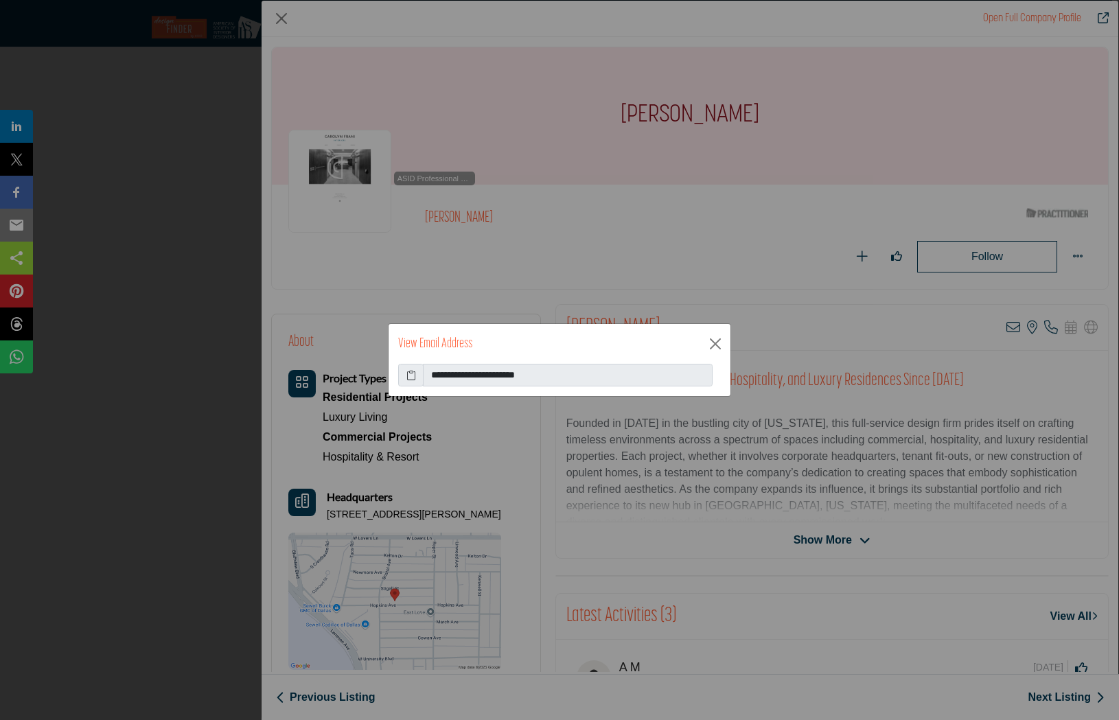
click at [411, 378] on icon at bounding box center [411, 375] width 10 height 14
click at [713, 338] on button "Close" at bounding box center [715, 344] width 21 height 21
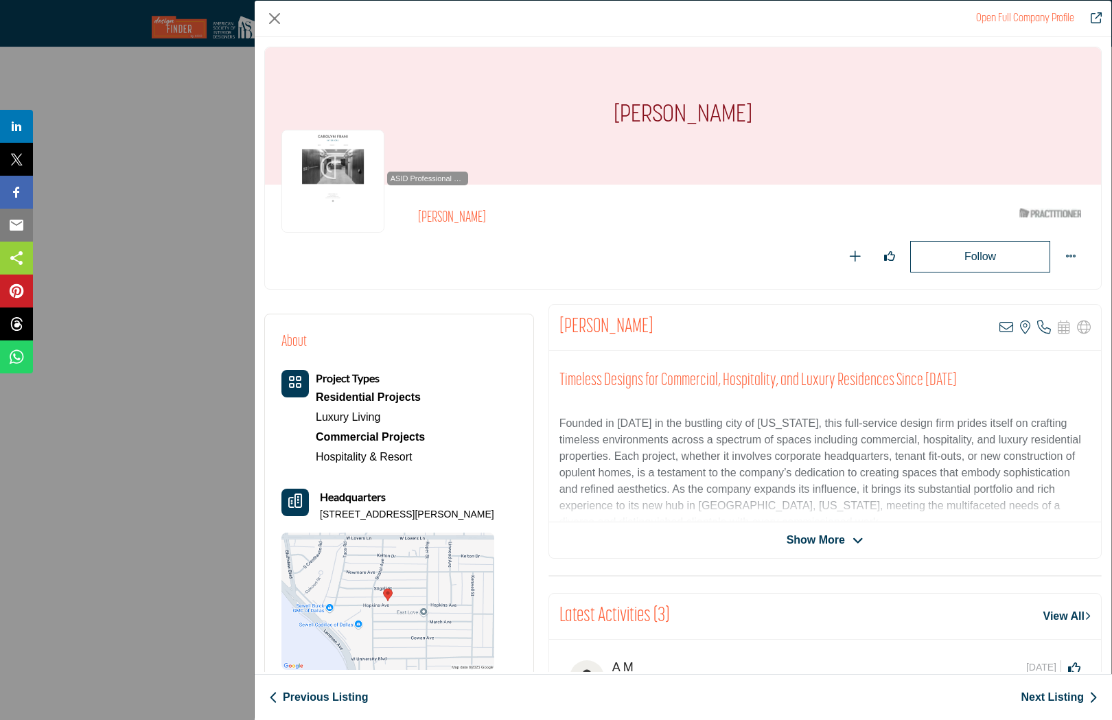
click at [1042, 699] on link "Next Listing" at bounding box center [1059, 697] width 77 height 16
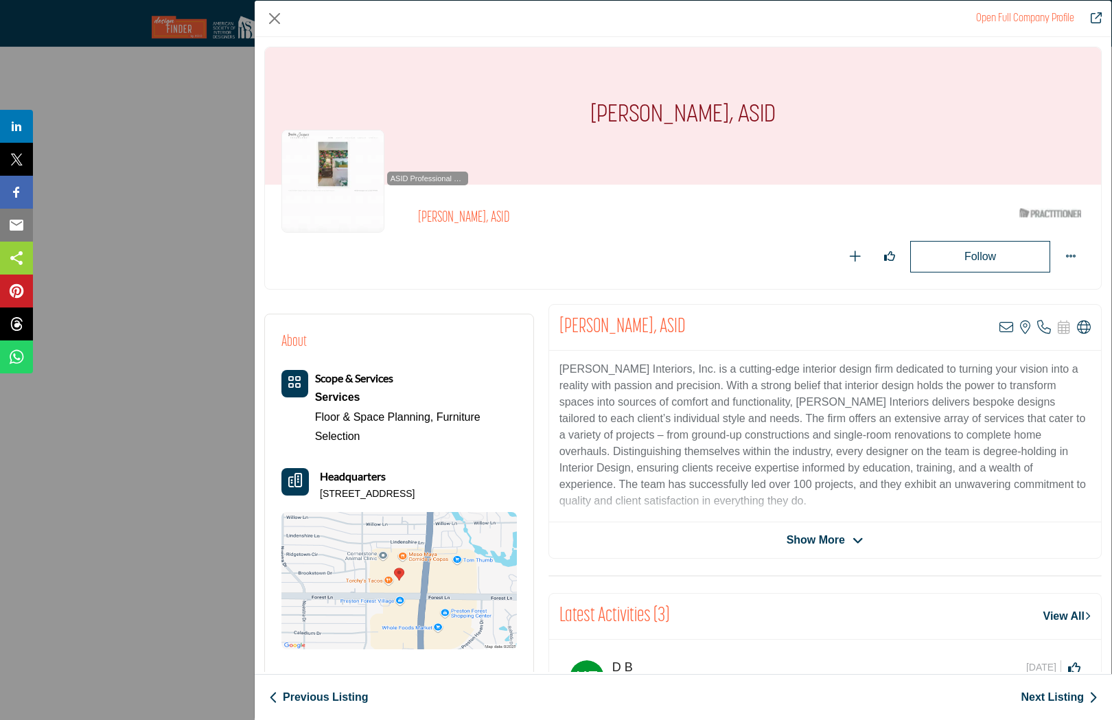
scroll to position [7, 0]
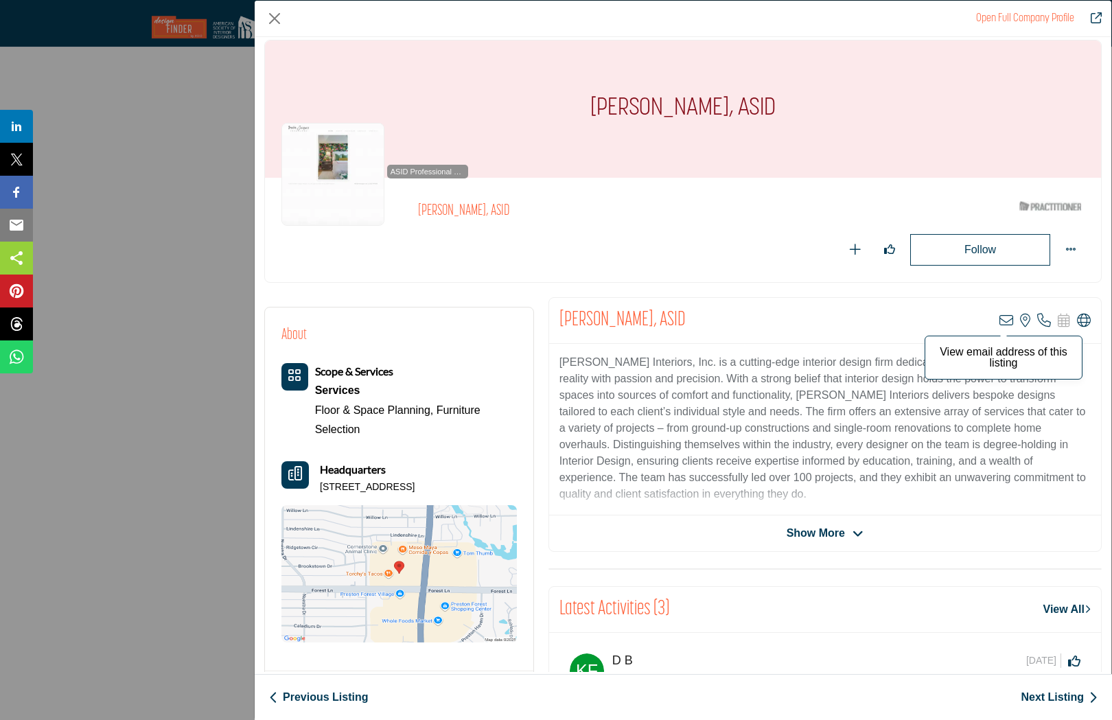
click at [1001, 321] on icon "Company Data Modal" at bounding box center [1007, 321] width 14 height 14
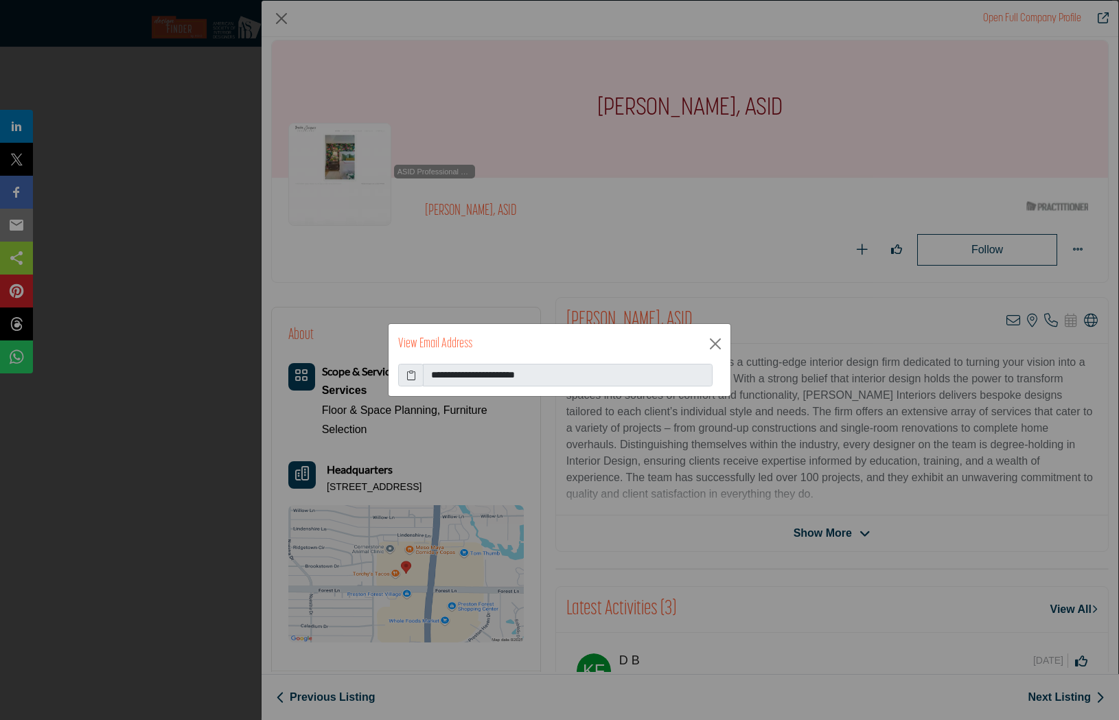
click at [409, 377] on icon at bounding box center [411, 375] width 10 height 14
click at [709, 345] on button "Close" at bounding box center [715, 344] width 21 height 21
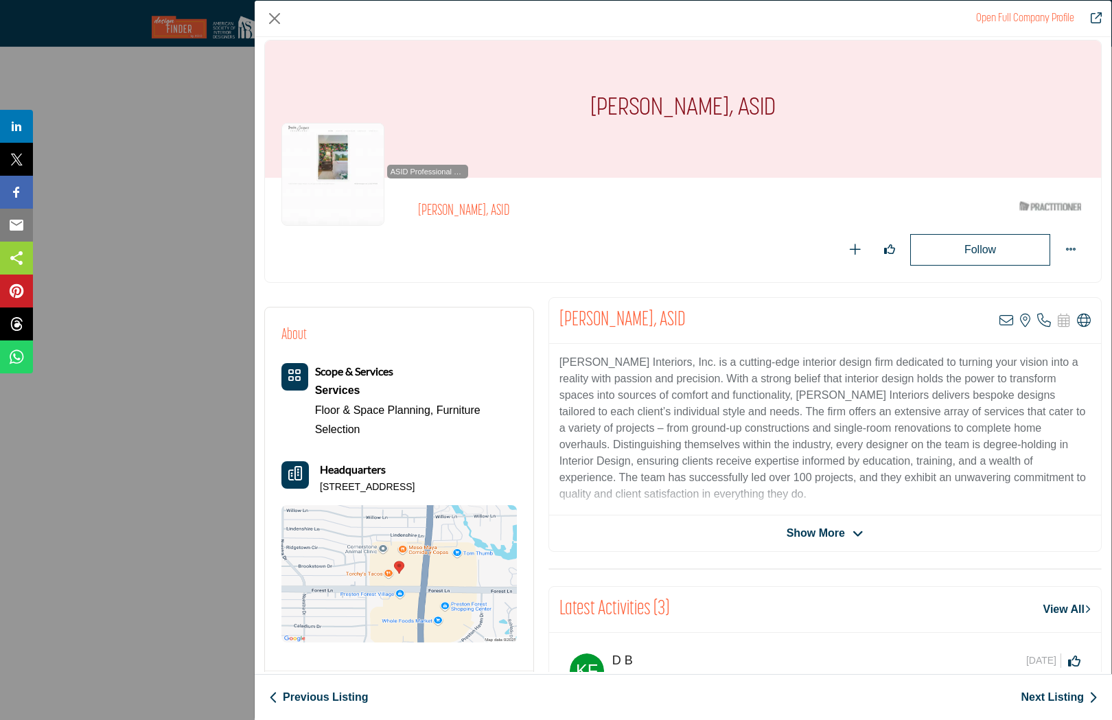
click at [1049, 699] on link "Next Listing" at bounding box center [1059, 697] width 77 height 16
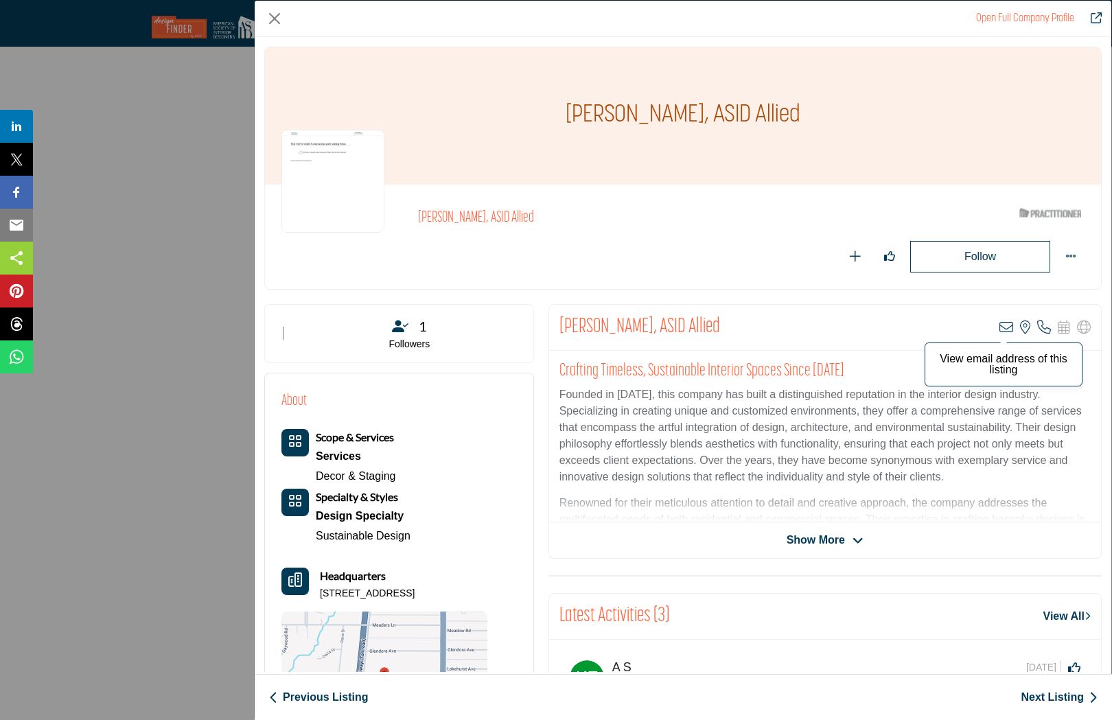
click at [1000, 325] on icon "Company Data Modal" at bounding box center [1007, 328] width 14 height 14
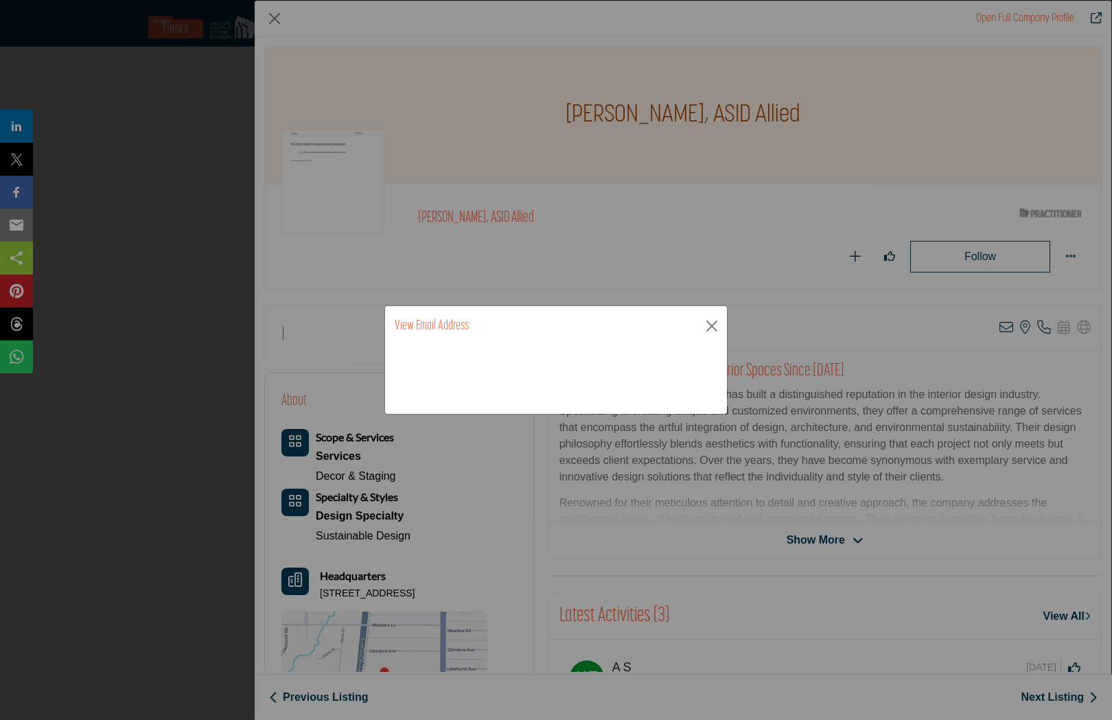
scroll to position [0, 0]
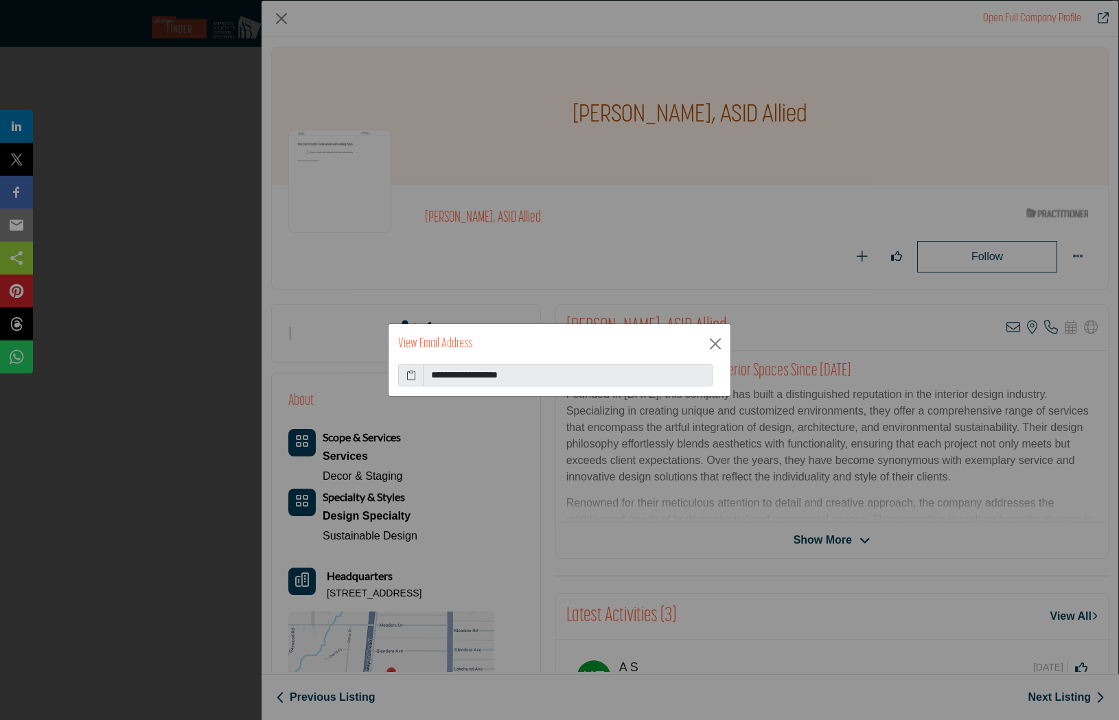
click at [411, 375] on icon at bounding box center [411, 375] width 10 height 14
click at [713, 336] on button "Close" at bounding box center [715, 344] width 21 height 21
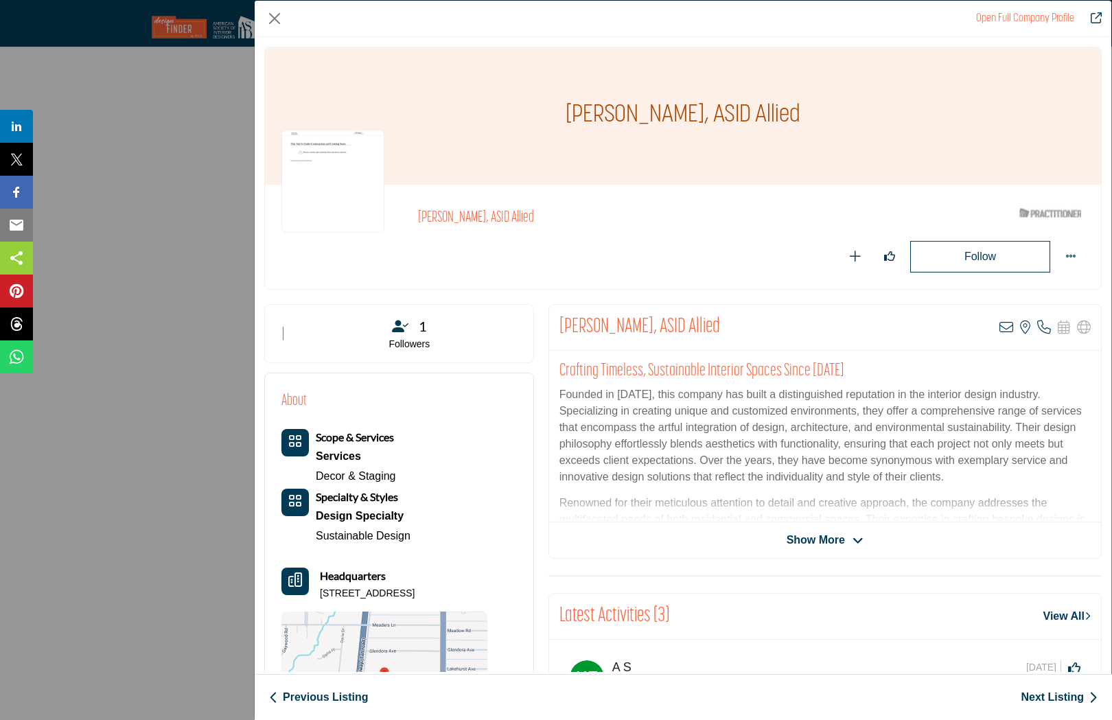
click at [1066, 698] on link "Next Listing" at bounding box center [1059, 697] width 77 height 16
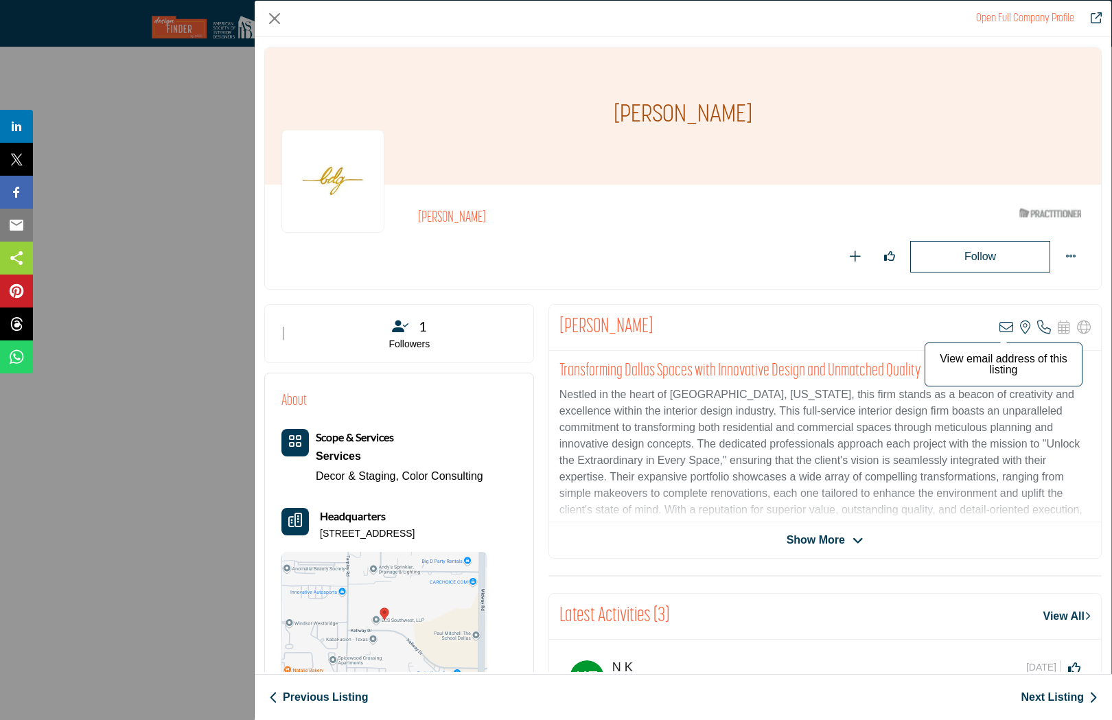
click at [1000, 324] on icon "Company Data Modal" at bounding box center [1007, 328] width 14 height 14
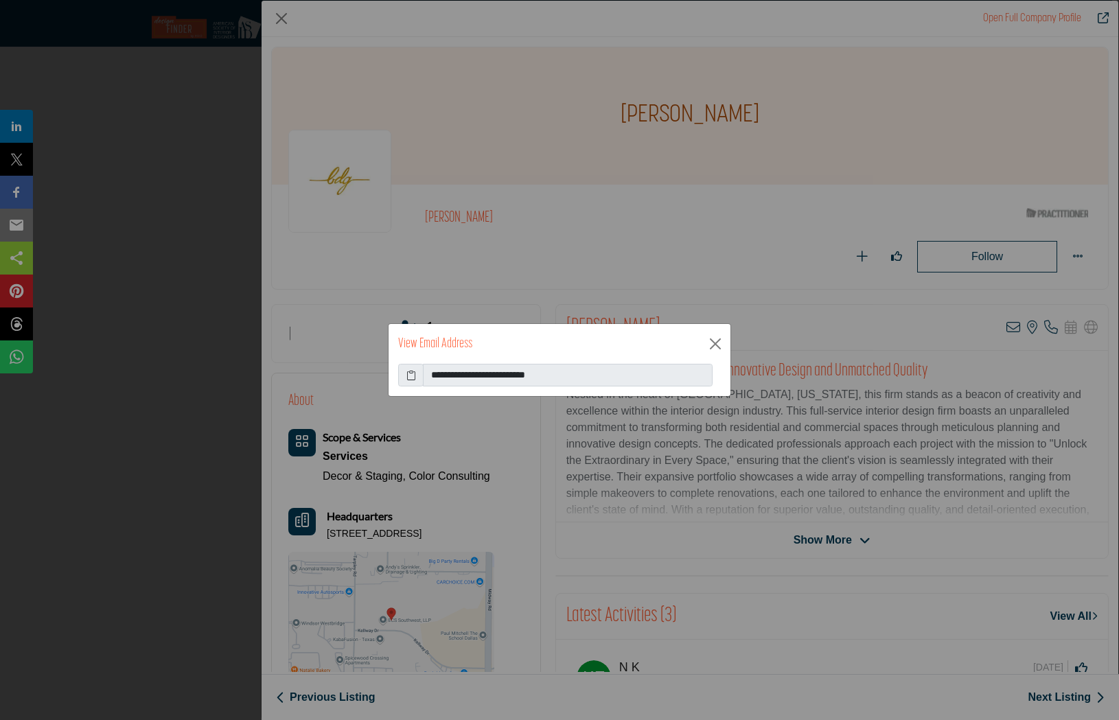
click at [409, 377] on icon at bounding box center [411, 375] width 10 height 14
click at [717, 345] on button "Close" at bounding box center [715, 344] width 21 height 21
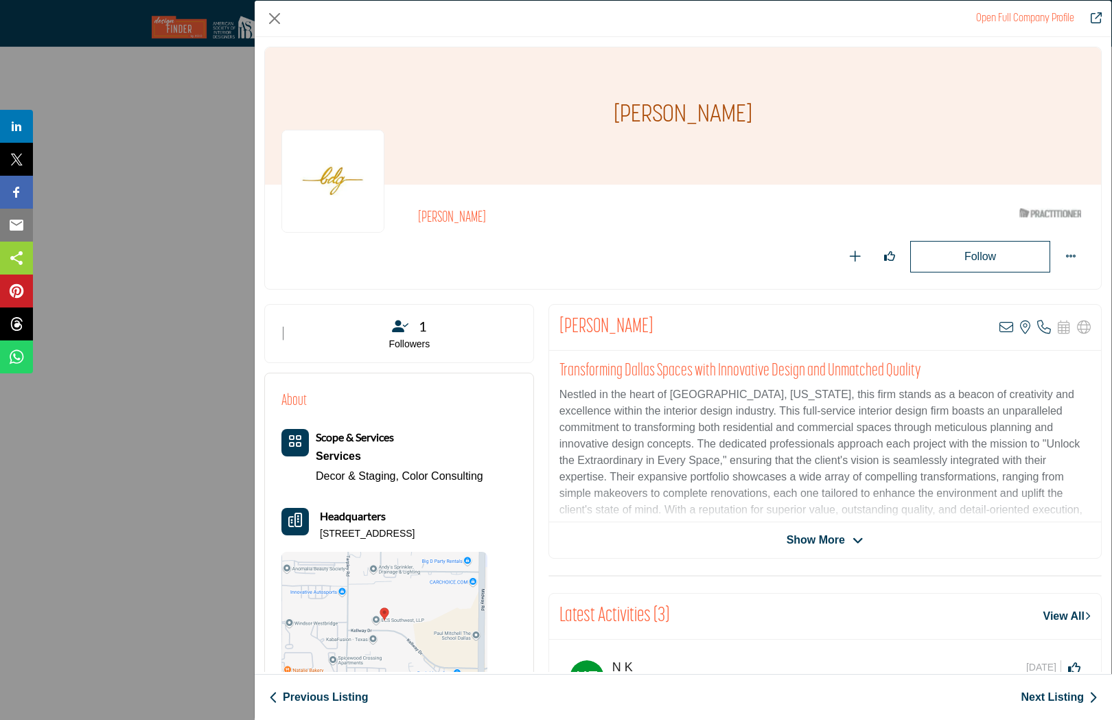
click at [1053, 702] on link "Next Listing" at bounding box center [1059, 697] width 77 height 16
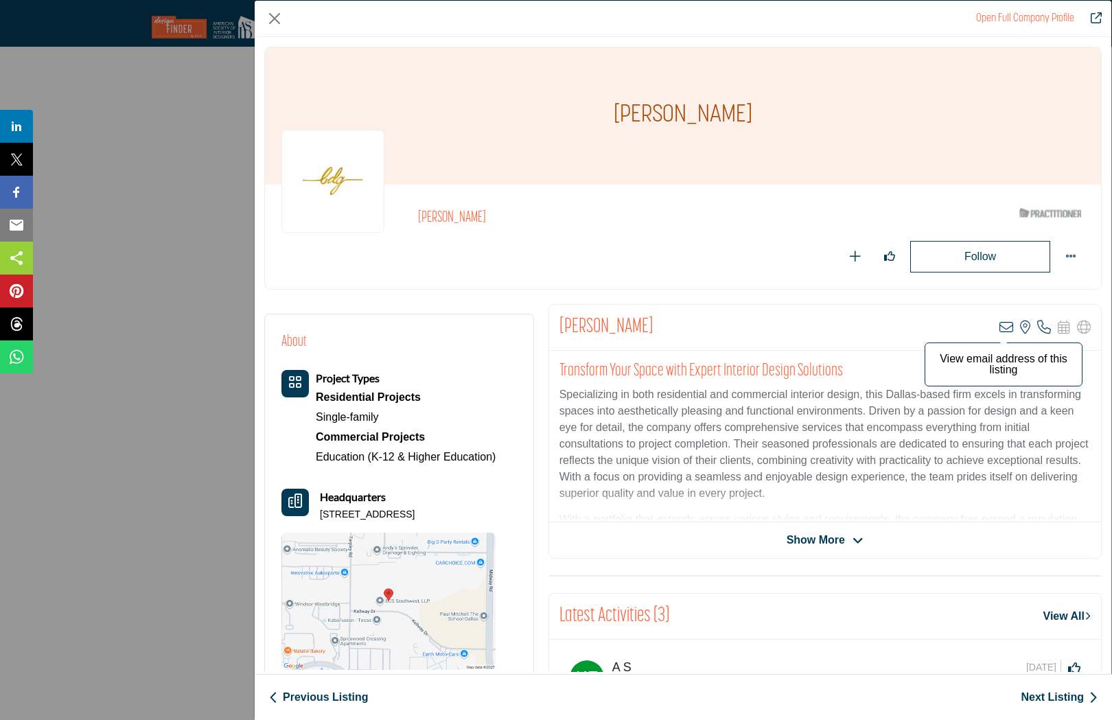
click at [1000, 328] on icon "Company Data Modal" at bounding box center [1007, 328] width 14 height 14
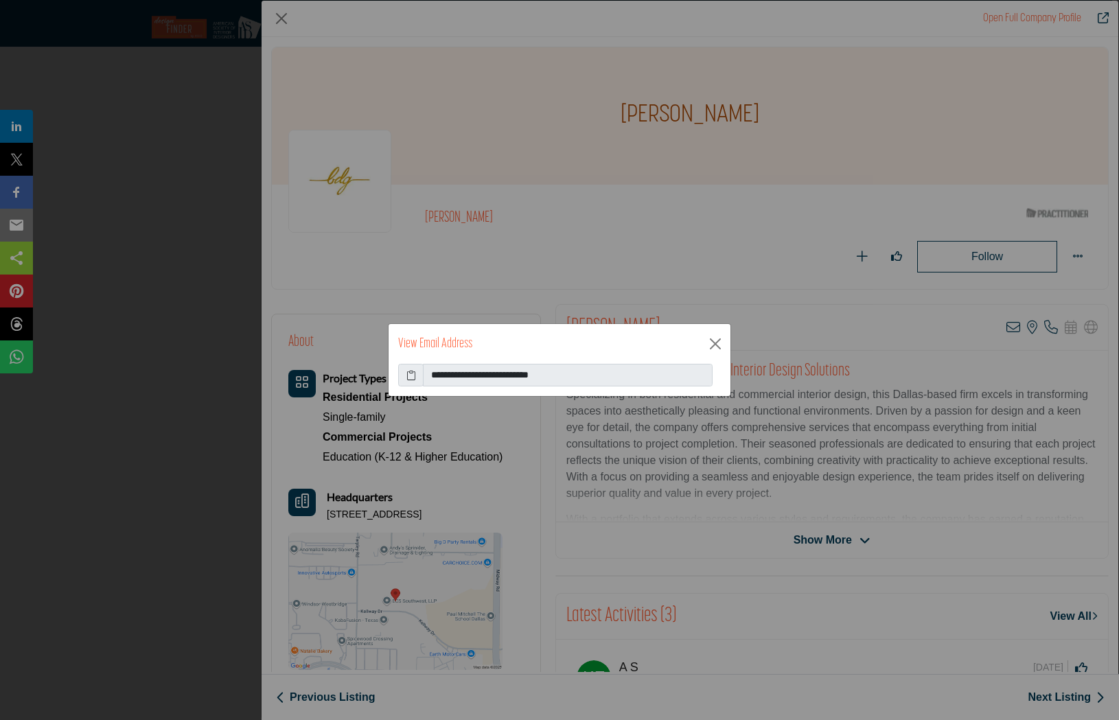
click at [408, 373] on icon at bounding box center [411, 375] width 10 height 14
click at [709, 352] on button "Close" at bounding box center [715, 344] width 21 height 21
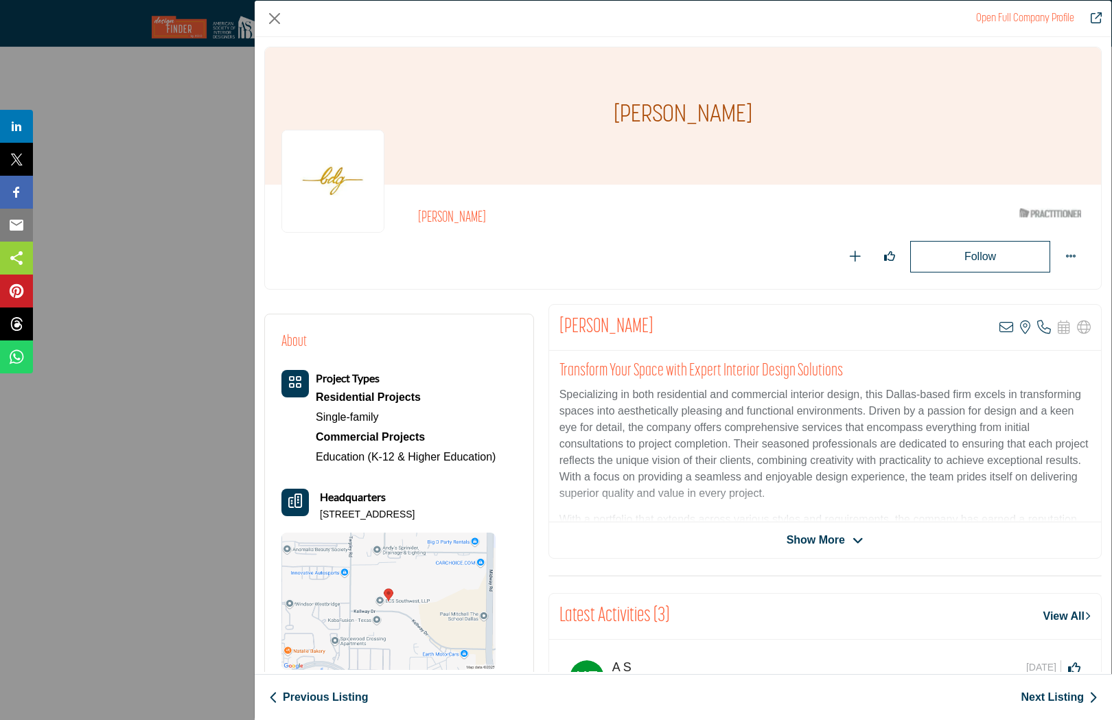
click at [1069, 702] on link "Next Listing" at bounding box center [1059, 697] width 77 height 16
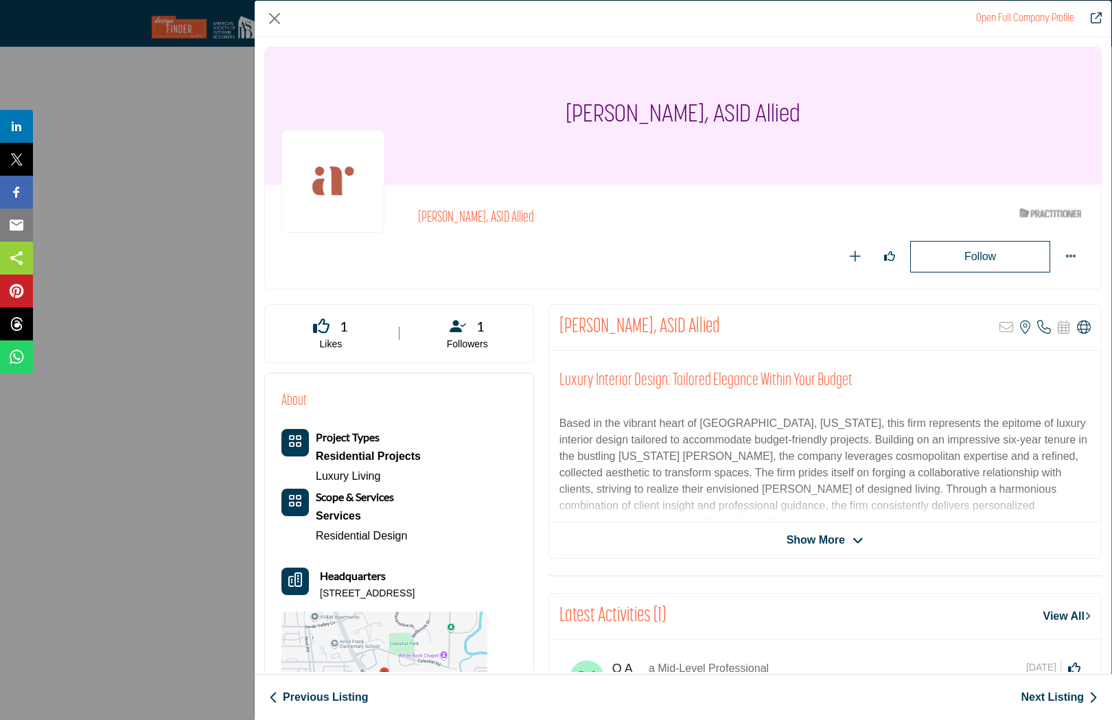
click at [1053, 701] on link "Next Listing" at bounding box center [1059, 697] width 77 height 16
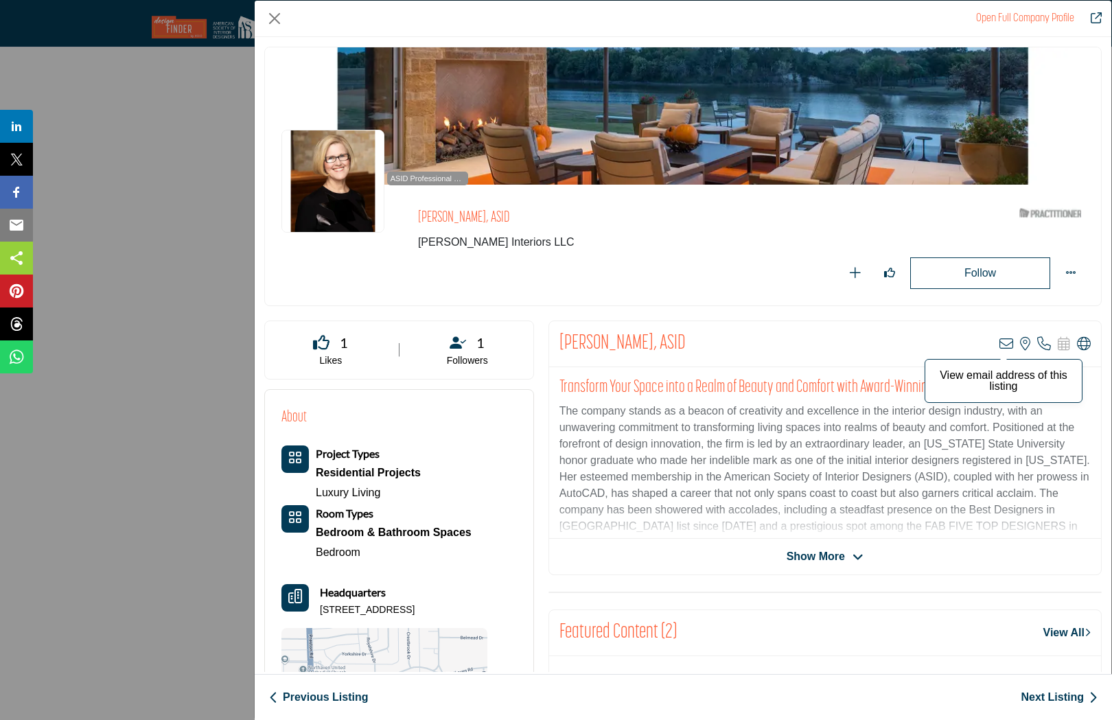
scroll to position [4503, 0]
click at [1000, 345] on icon "Company Data Modal" at bounding box center [1007, 344] width 14 height 14
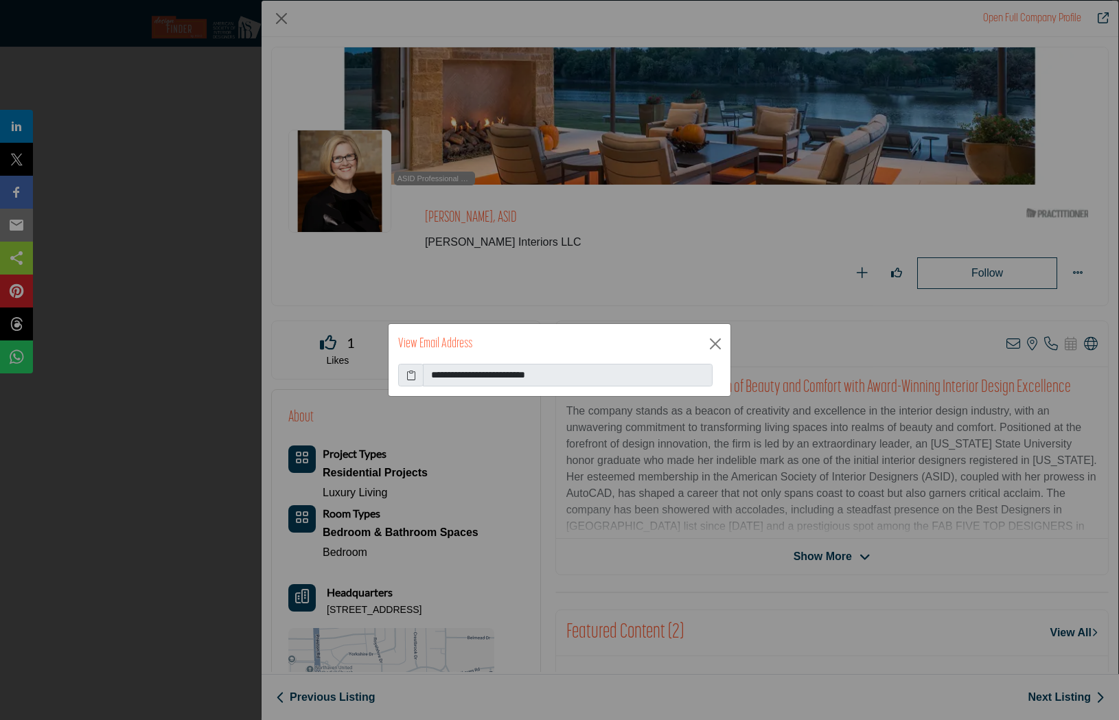
click at [409, 377] on icon at bounding box center [411, 375] width 10 height 14
click at [716, 349] on button "Close" at bounding box center [715, 344] width 21 height 21
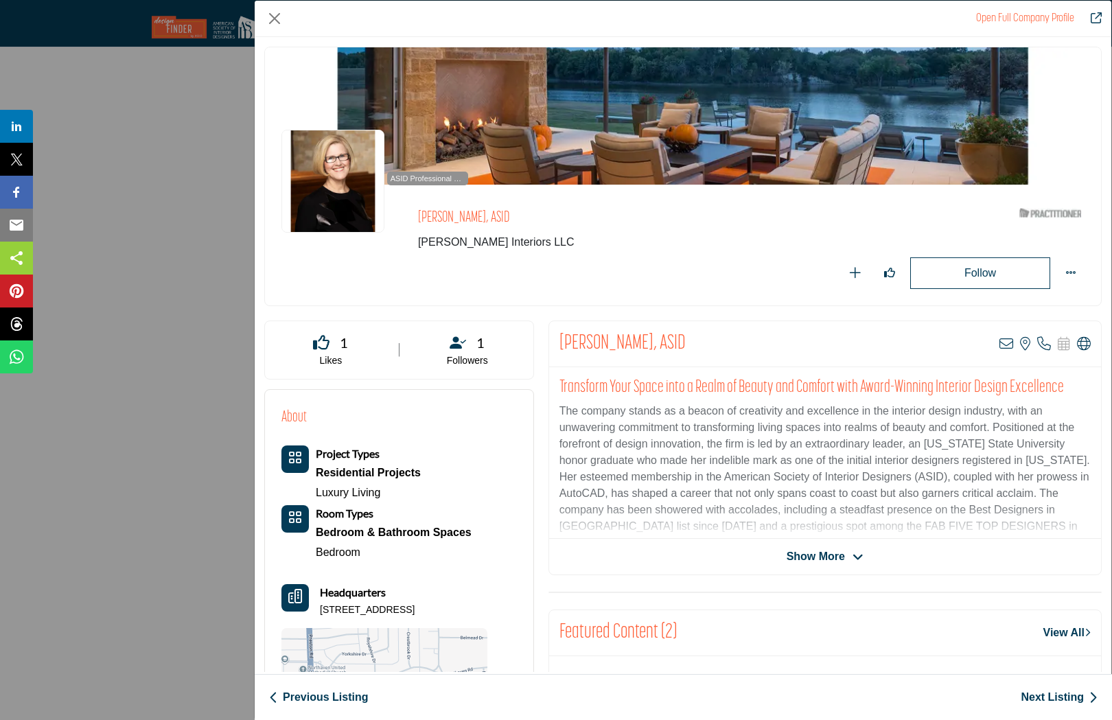
click at [1046, 699] on link "Next Listing" at bounding box center [1059, 697] width 77 height 16
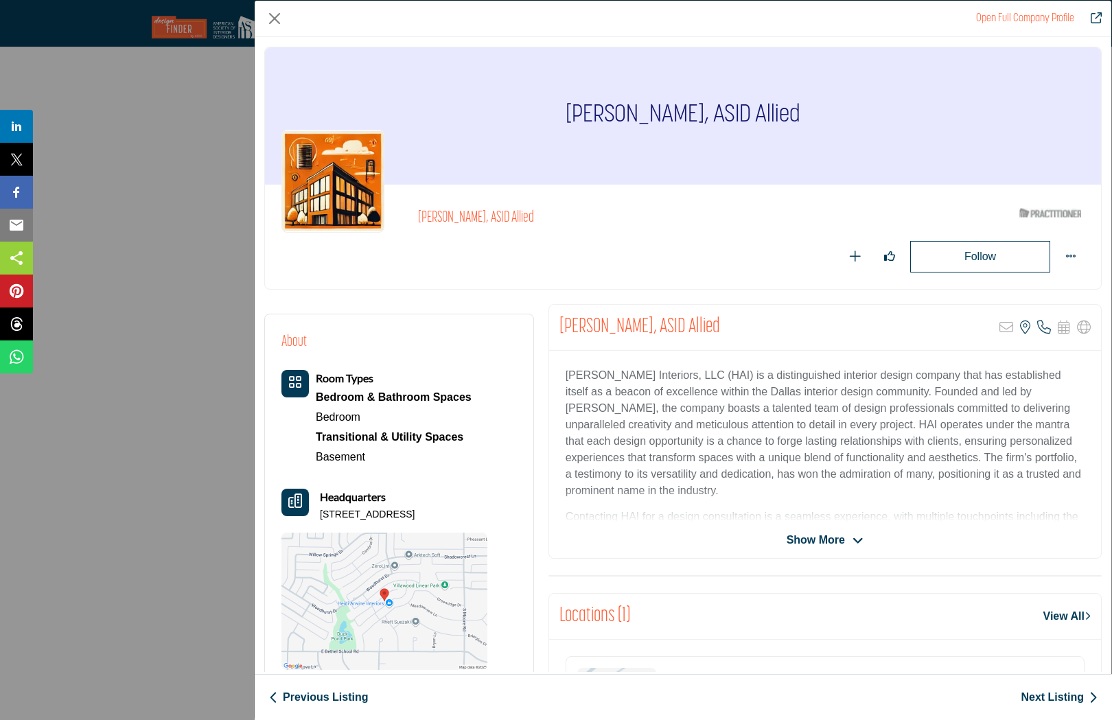
click at [1040, 700] on link "Next Listing" at bounding box center [1059, 697] width 77 height 16
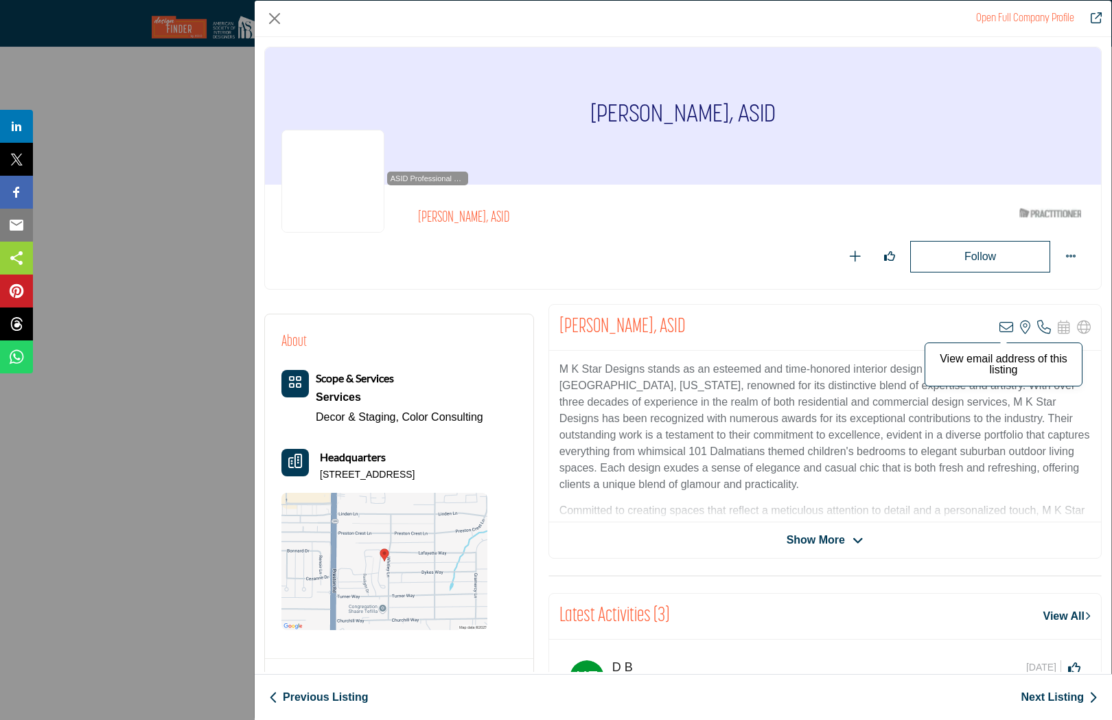
click at [1000, 325] on icon "Company Data Modal" at bounding box center [1007, 328] width 14 height 14
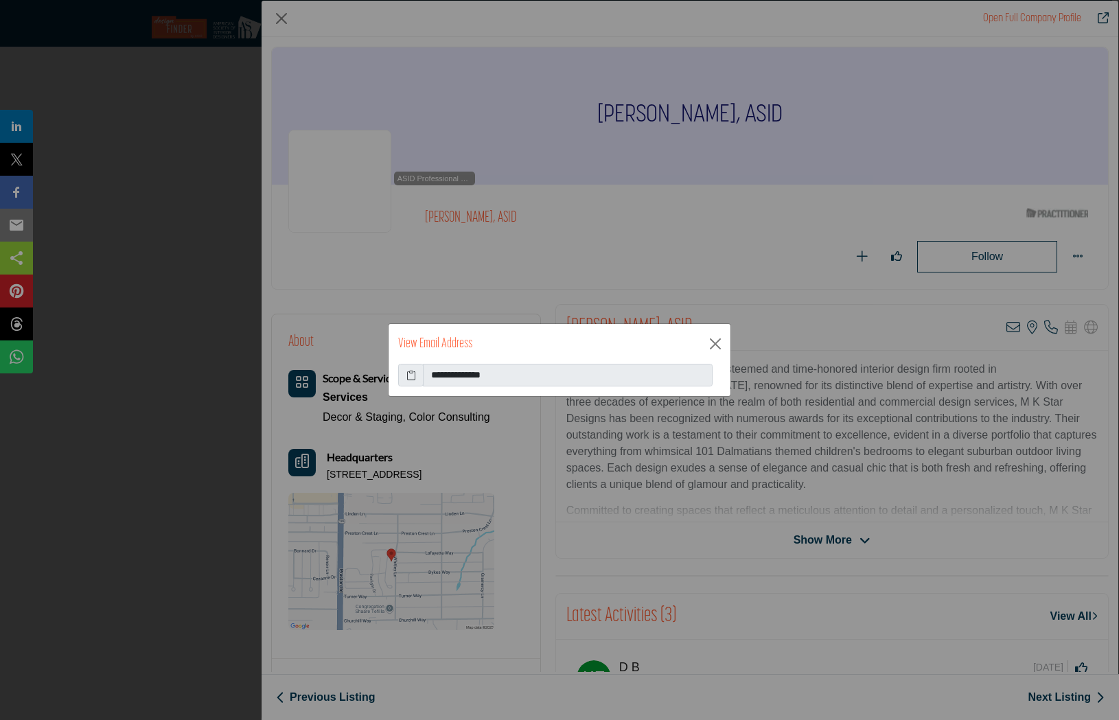
click at [411, 378] on icon at bounding box center [411, 375] width 10 height 14
click at [709, 341] on button "Close" at bounding box center [715, 344] width 21 height 21
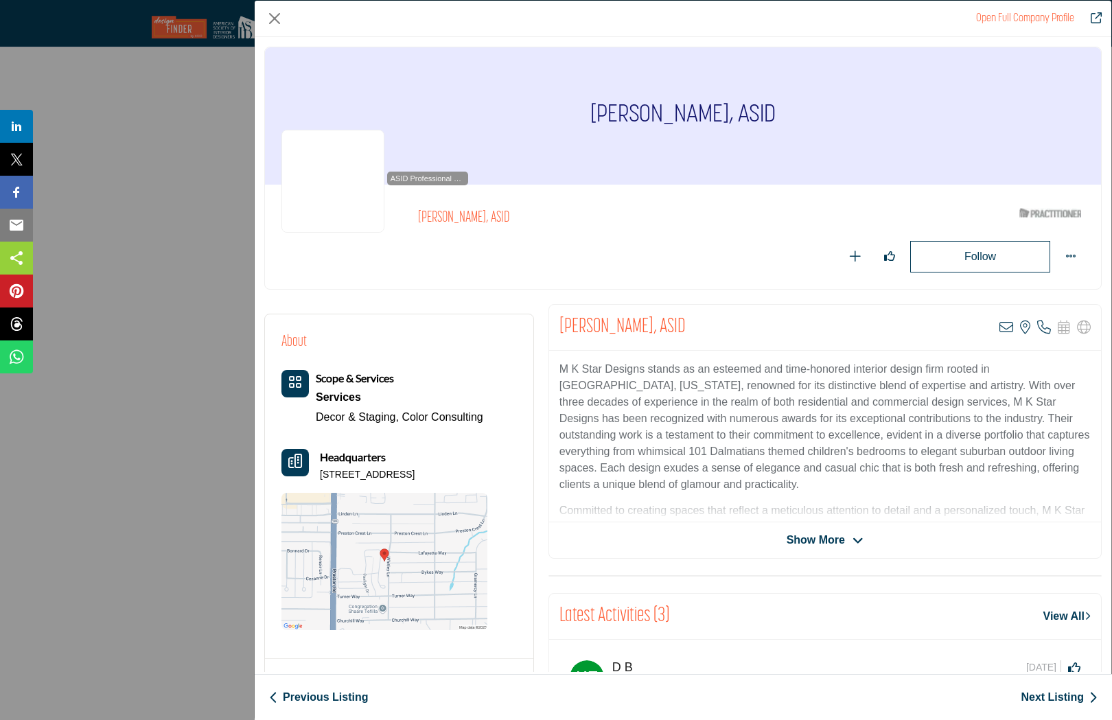
scroll to position [4500, 0]
click at [1061, 695] on link "Next Listing" at bounding box center [1059, 697] width 77 height 16
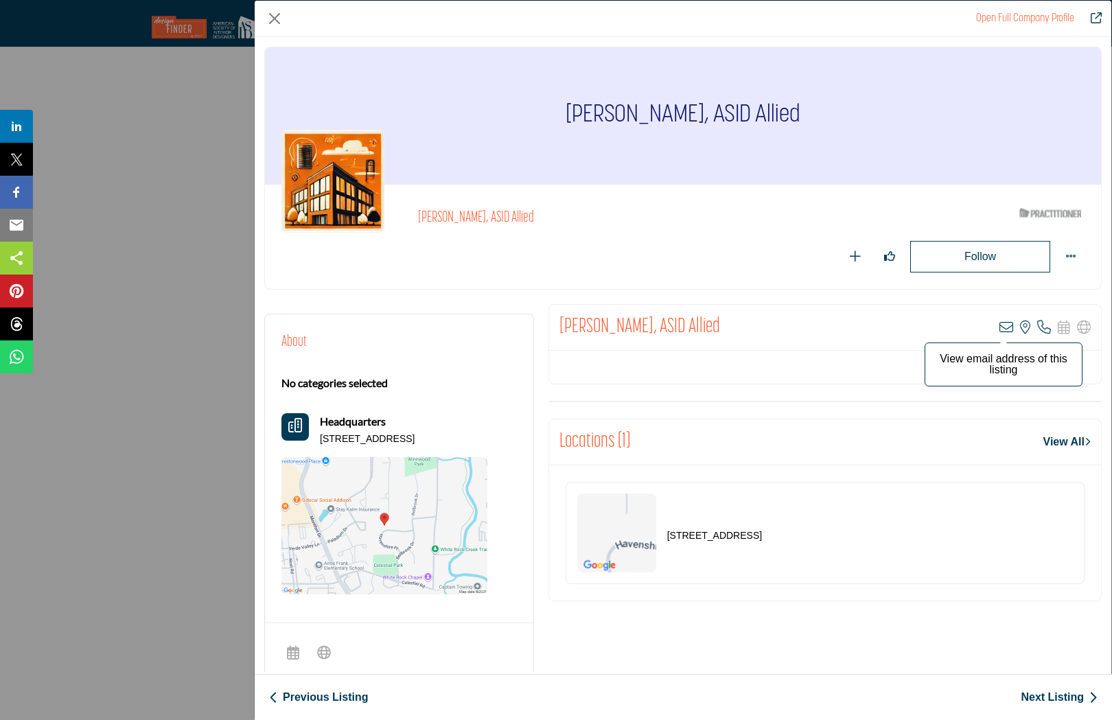
scroll to position [0, 0]
click at [1000, 326] on icon "Company Data Modal" at bounding box center [1007, 328] width 14 height 14
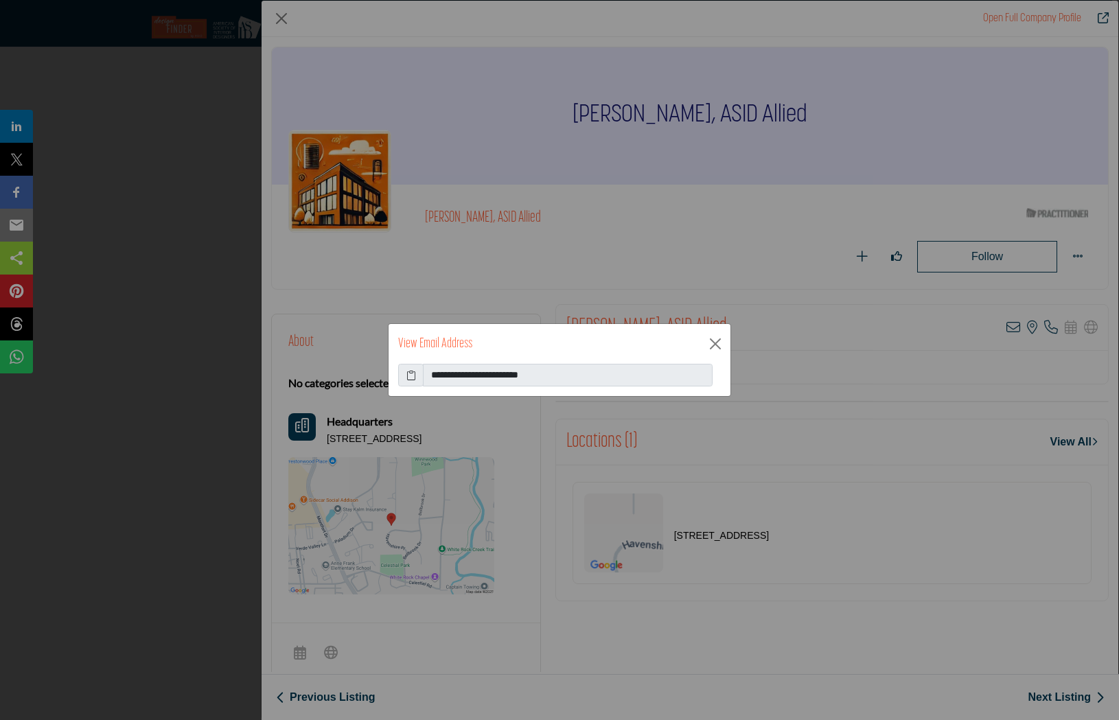
click at [407, 377] on icon at bounding box center [411, 375] width 10 height 14
click at [719, 348] on button "Close" at bounding box center [715, 344] width 21 height 21
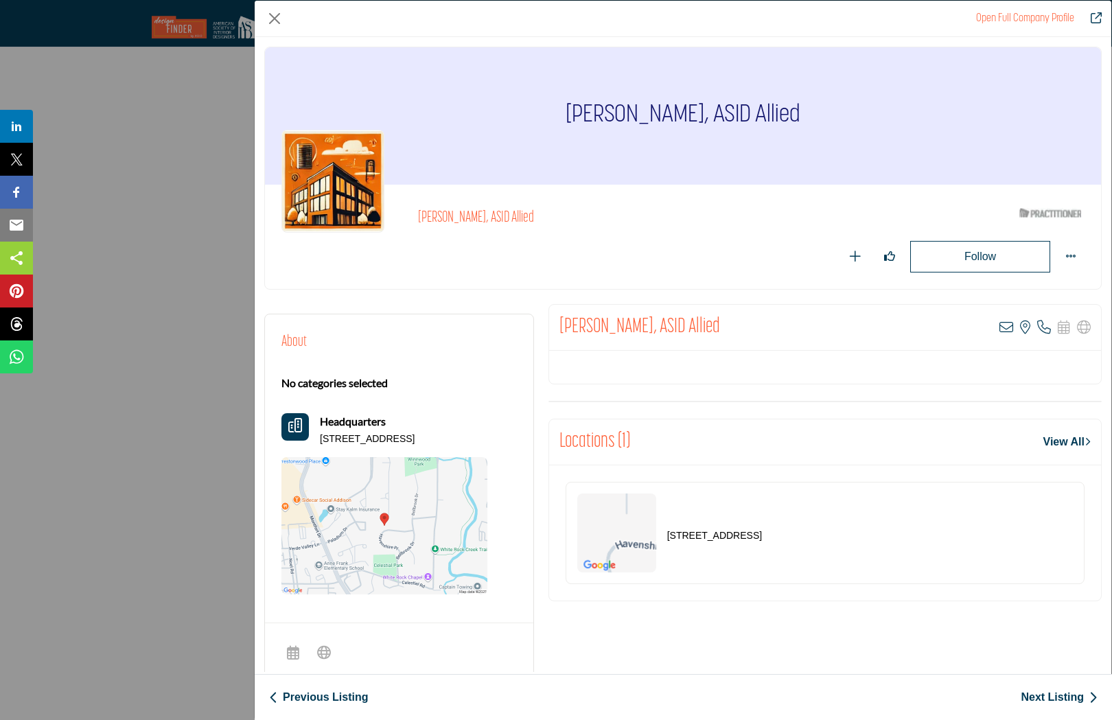
click at [1042, 696] on link "Next Listing" at bounding box center [1059, 697] width 77 height 16
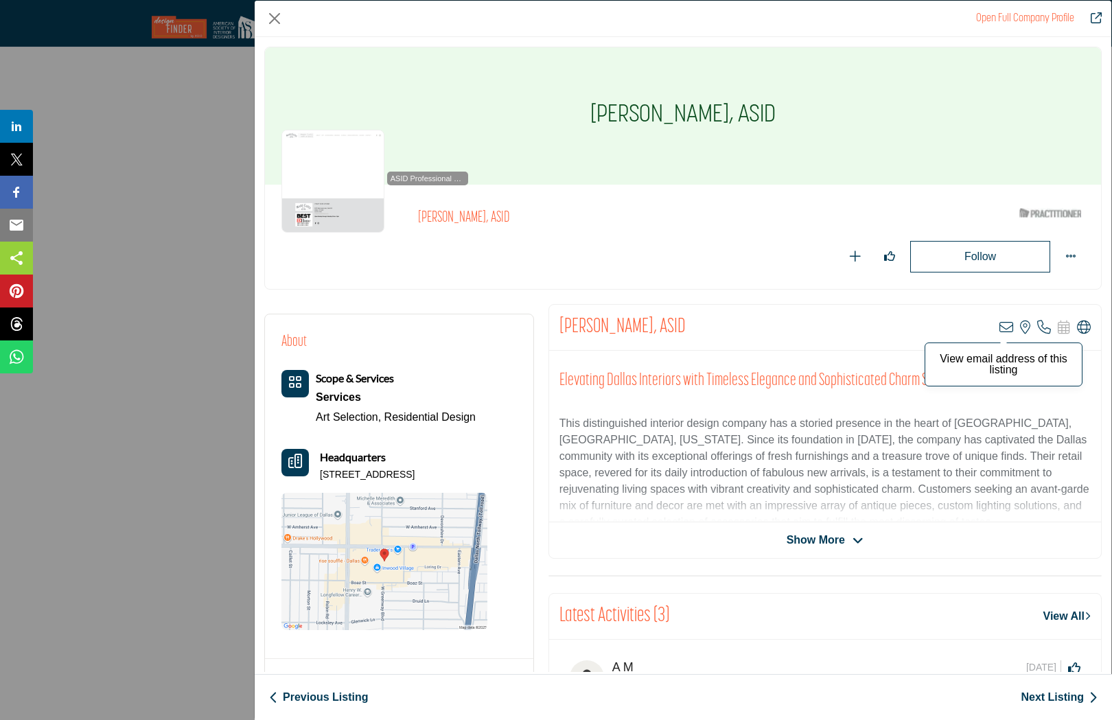
click at [1000, 328] on icon "Company Data Modal" at bounding box center [1007, 328] width 14 height 14
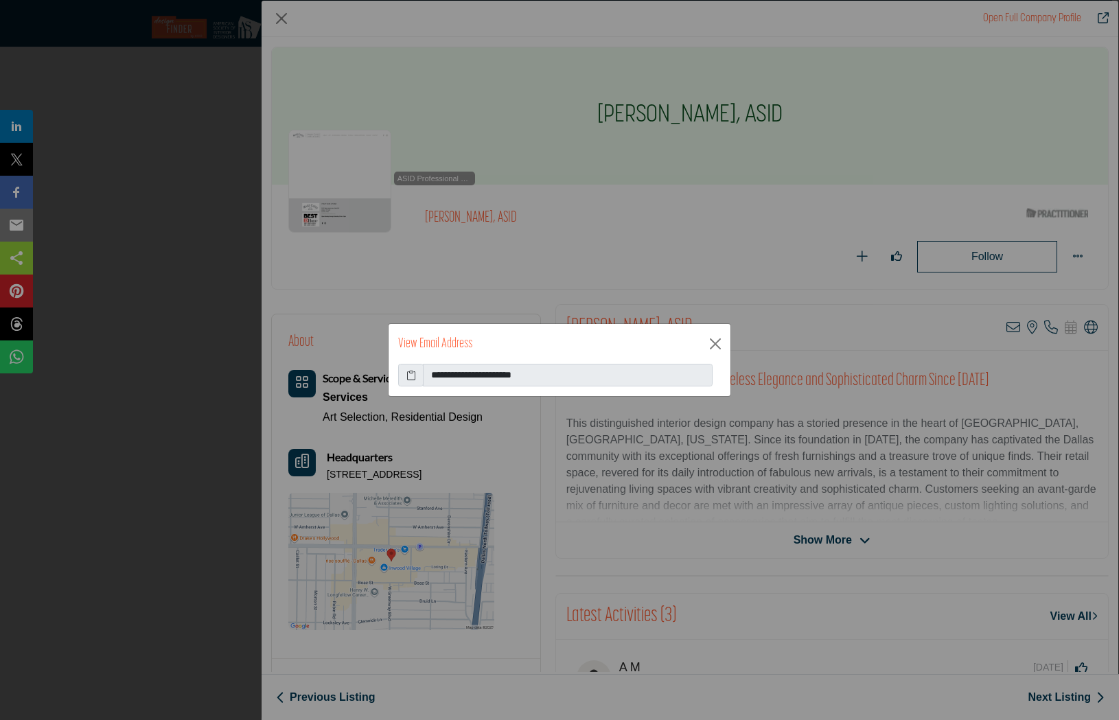
click at [411, 376] on icon at bounding box center [411, 375] width 10 height 14
click at [717, 347] on button "Close" at bounding box center [715, 344] width 21 height 21
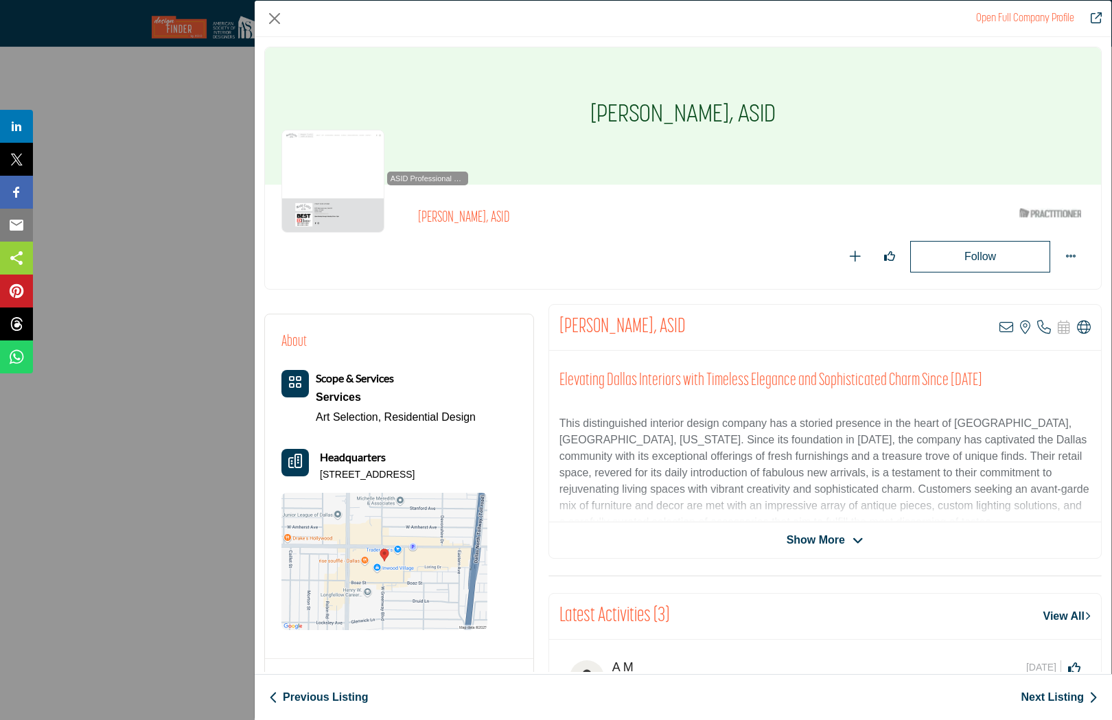
click at [1042, 693] on link "Next Listing" at bounding box center [1059, 697] width 77 height 16
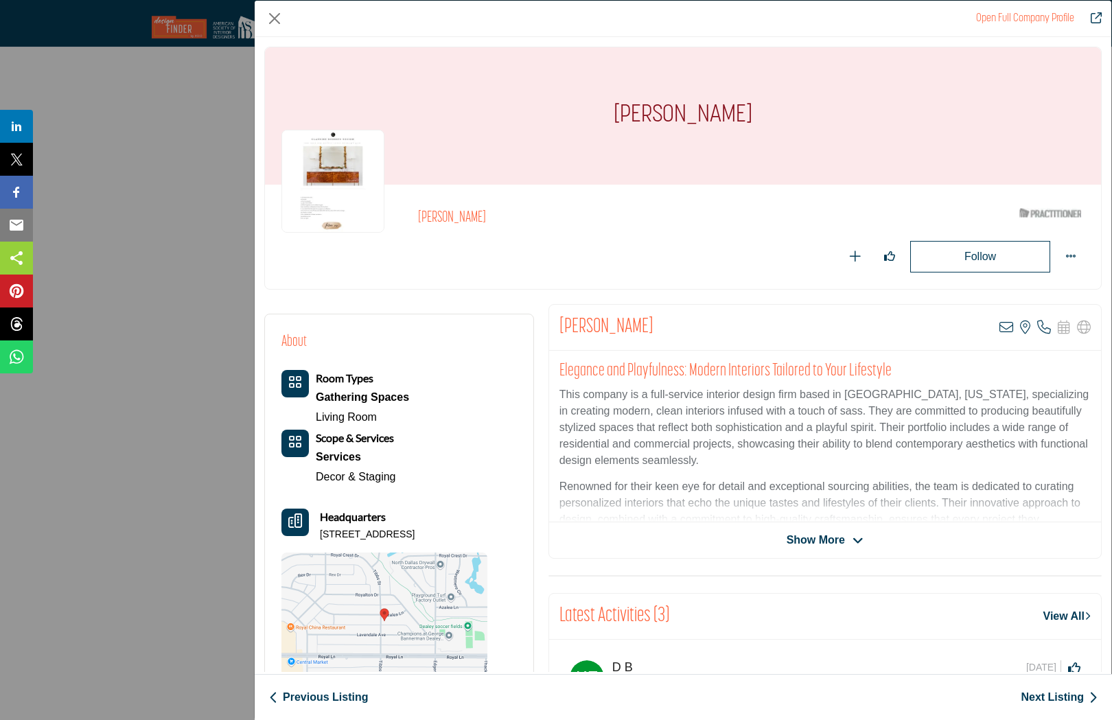
scroll to position [4500, 0]
click at [1004, 326] on icon "Company Data Modal" at bounding box center [1007, 328] width 14 height 14
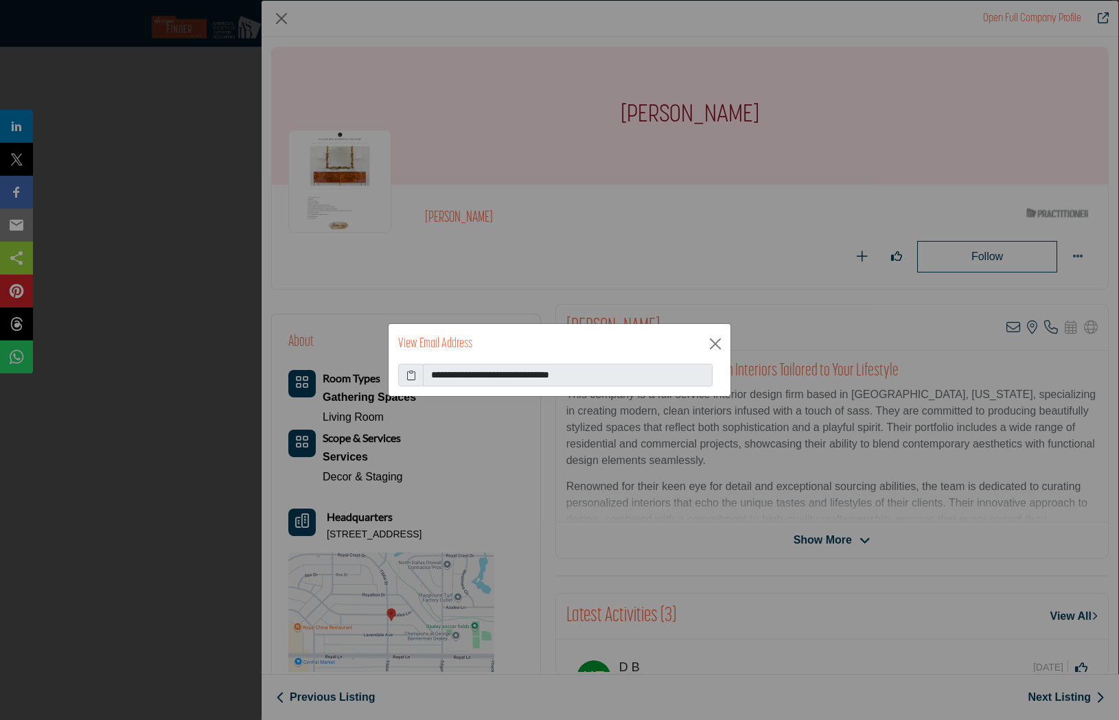
click at [411, 372] on icon at bounding box center [411, 375] width 10 height 14
click at [707, 345] on button "Close" at bounding box center [715, 344] width 21 height 21
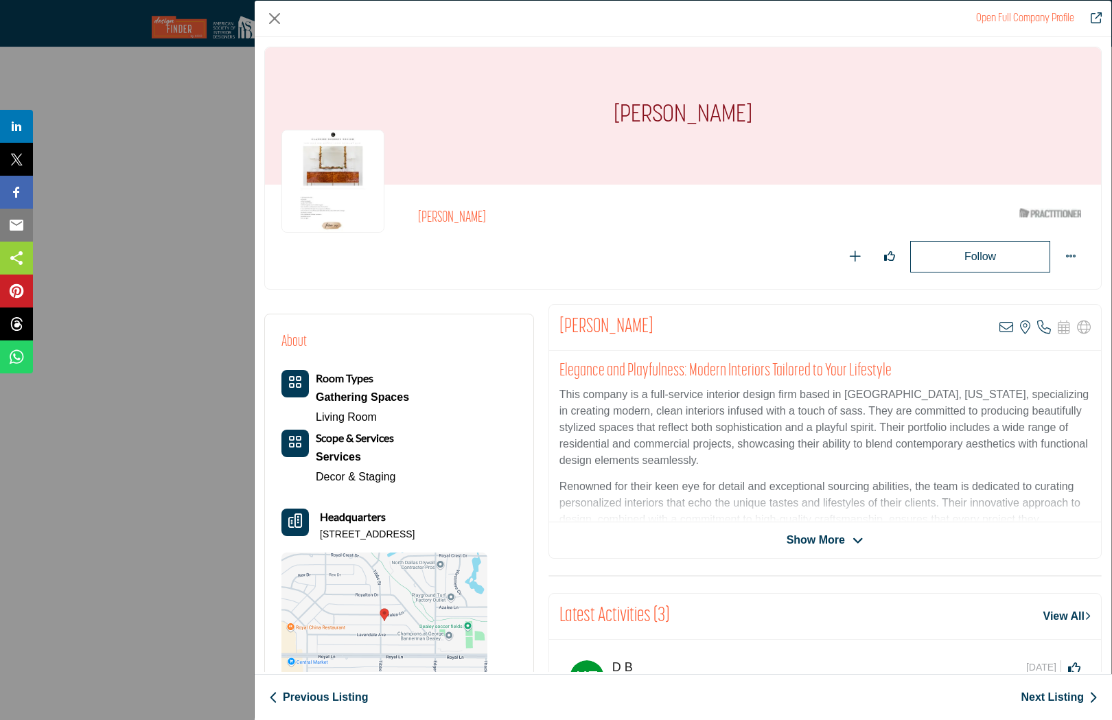
click at [1051, 700] on link "Next Listing" at bounding box center [1059, 697] width 77 height 16
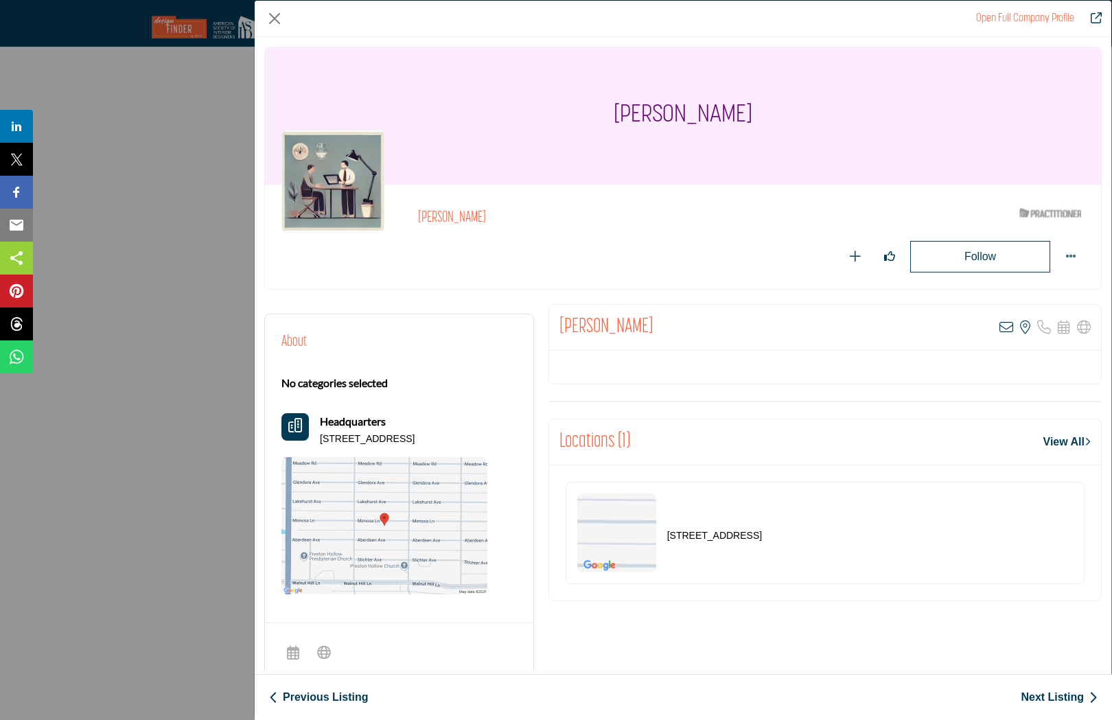
scroll to position [0, 0]
click at [1000, 328] on icon "Company Data Modal" at bounding box center [1007, 328] width 14 height 14
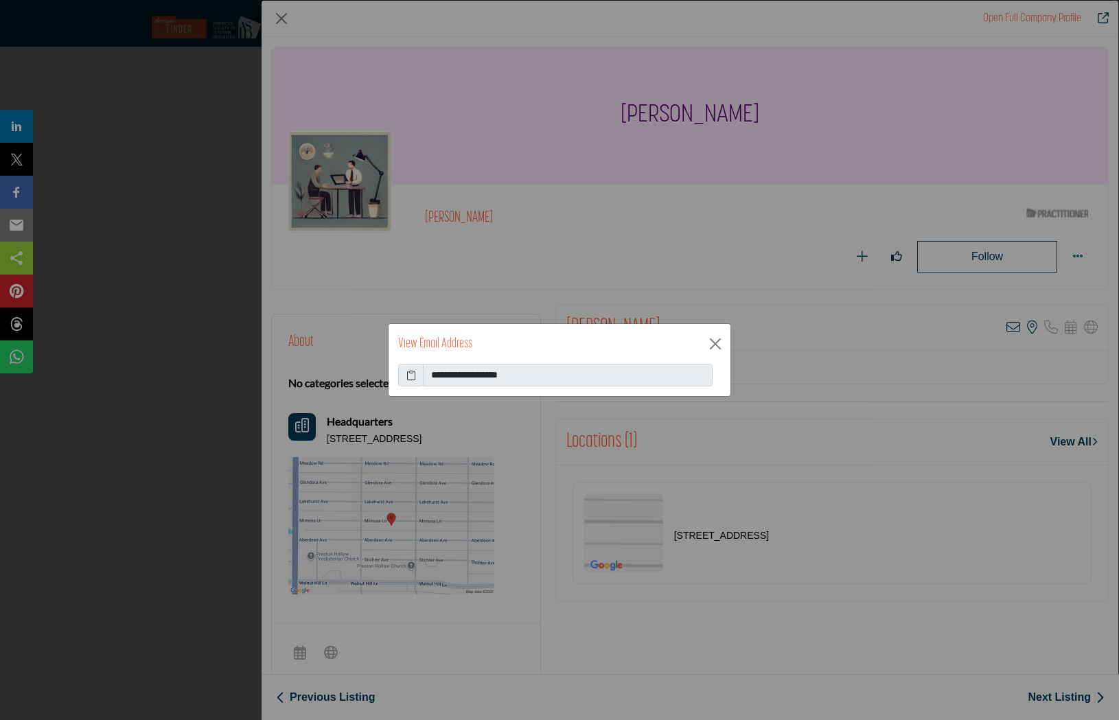
click at [410, 376] on icon at bounding box center [411, 375] width 10 height 14
click at [719, 338] on button "Close" at bounding box center [715, 344] width 21 height 21
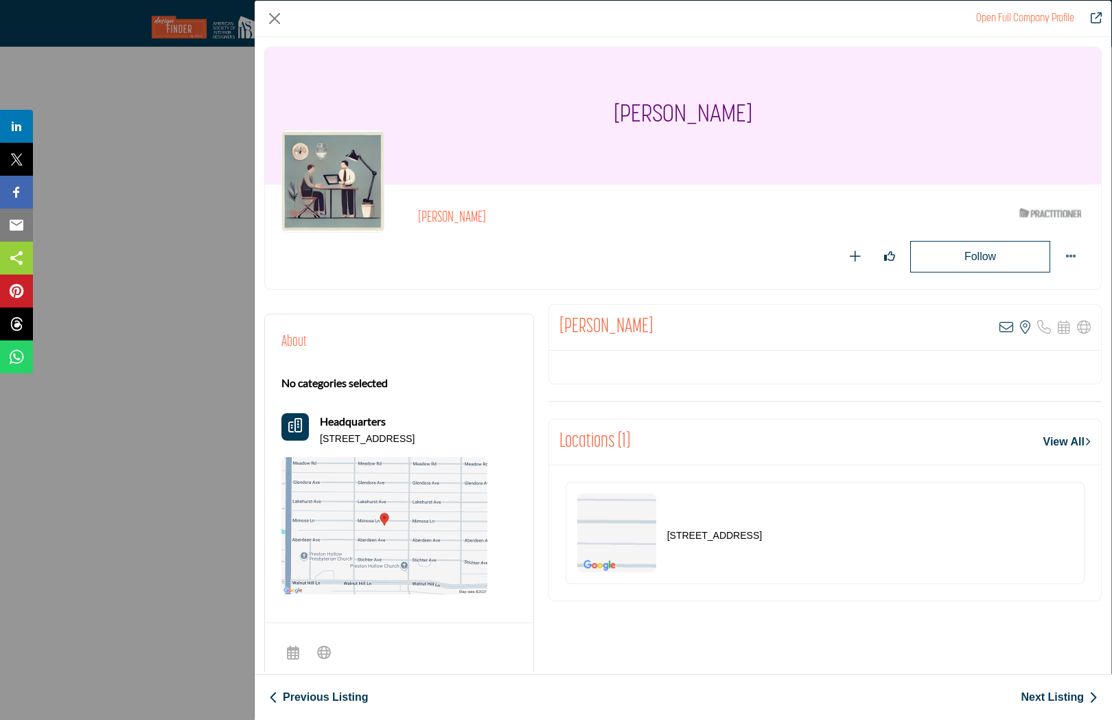
click at [1054, 702] on link "Next Listing" at bounding box center [1059, 697] width 77 height 16
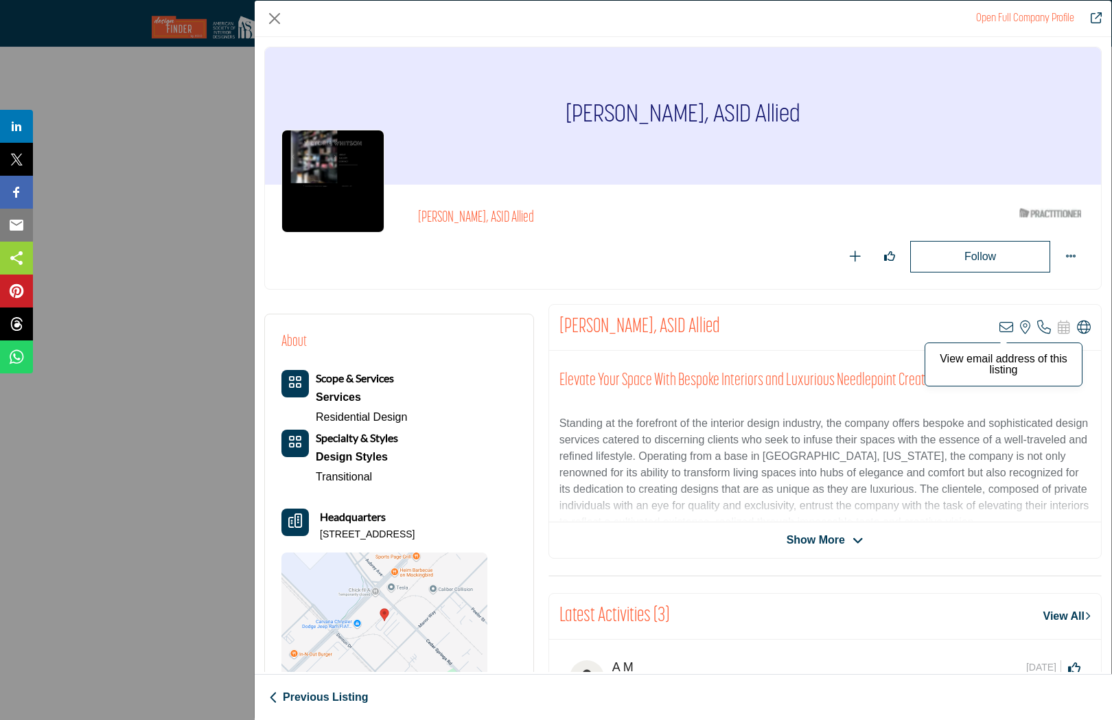
click at [1000, 325] on icon "Company Data Modal" at bounding box center [1007, 328] width 14 height 14
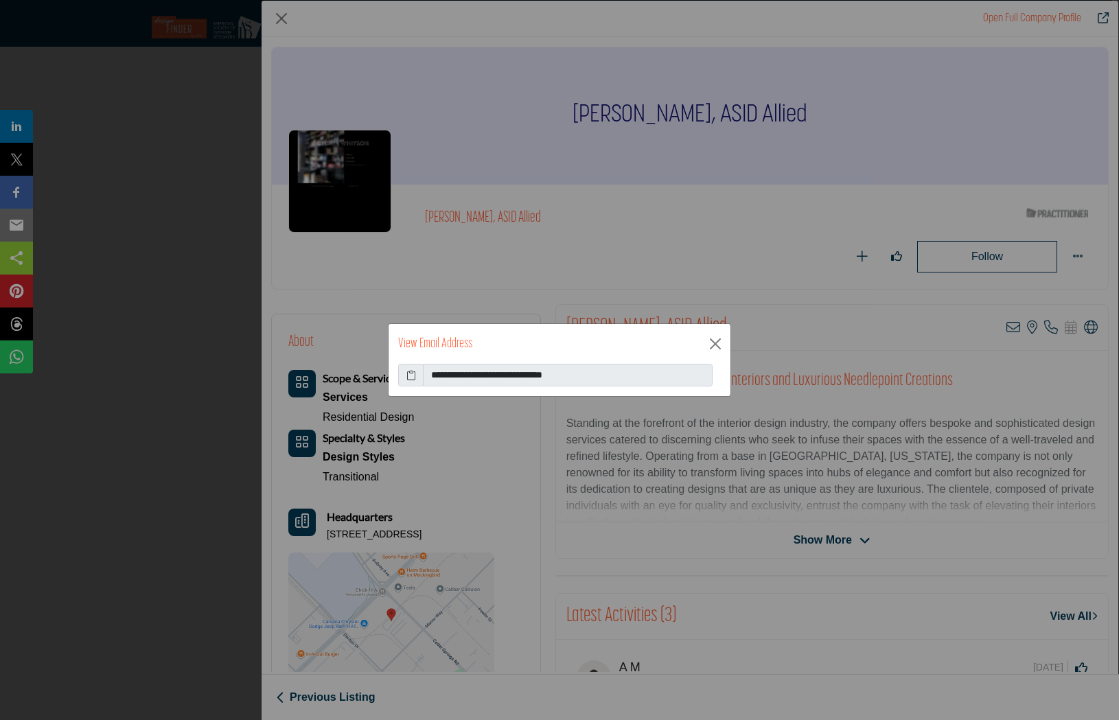
click at [415, 374] on icon at bounding box center [411, 375] width 10 height 14
click at [722, 341] on button "Close" at bounding box center [715, 344] width 21 height 21
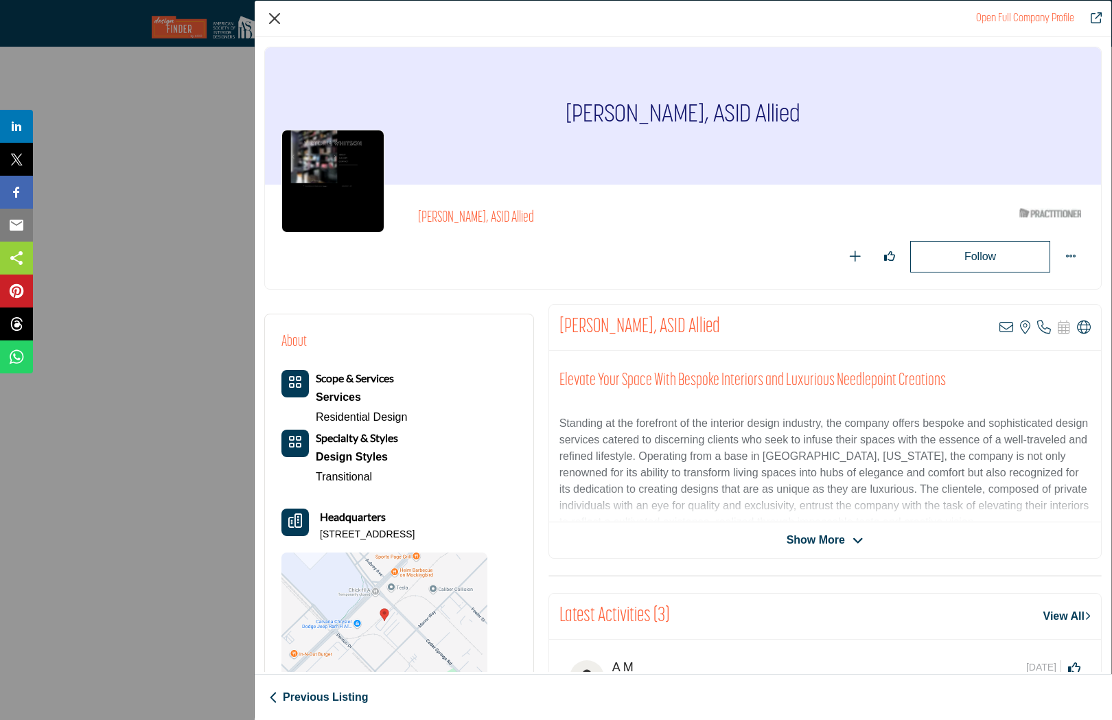
click at [275, 21] on button "Close" at bounding box center [274, 18] width 21 height 21
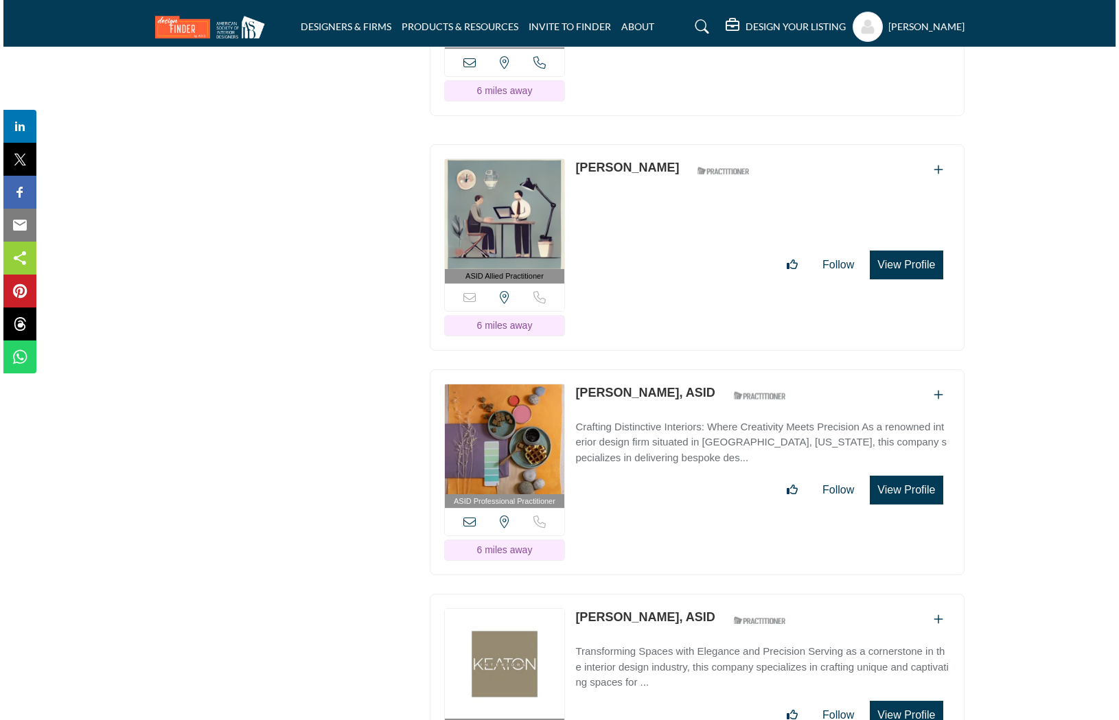
scroll to position [9794, 0]
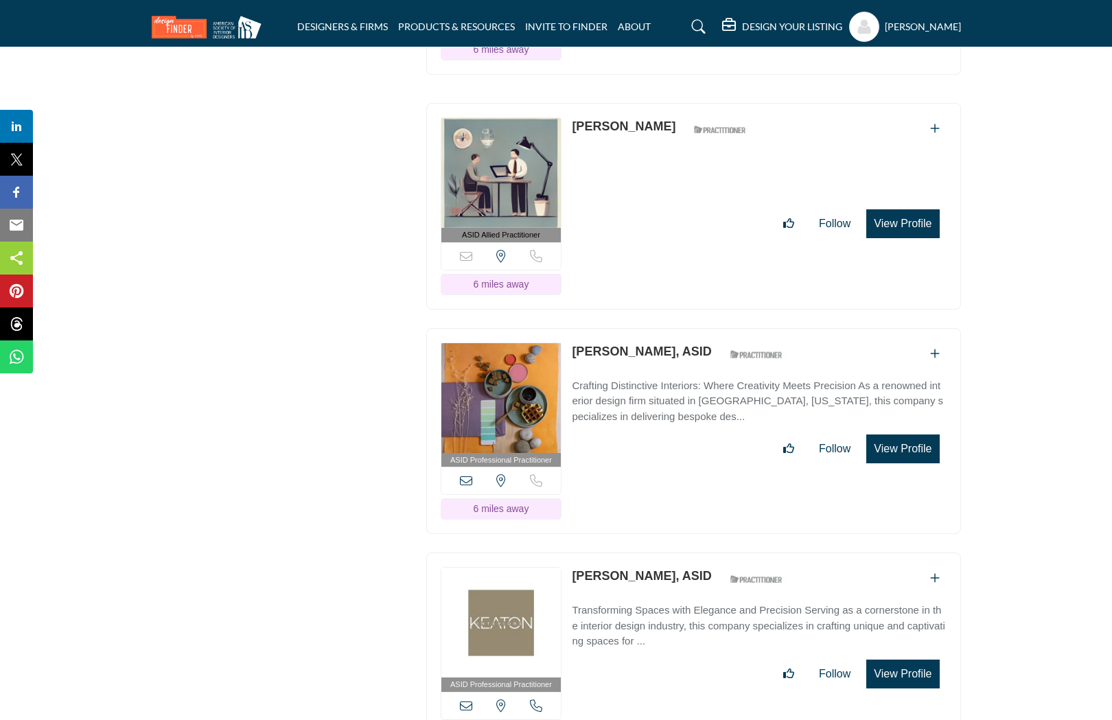
click at [936, 435] on button "View Profile" at bounding box center [902, 449] width 73 height 29
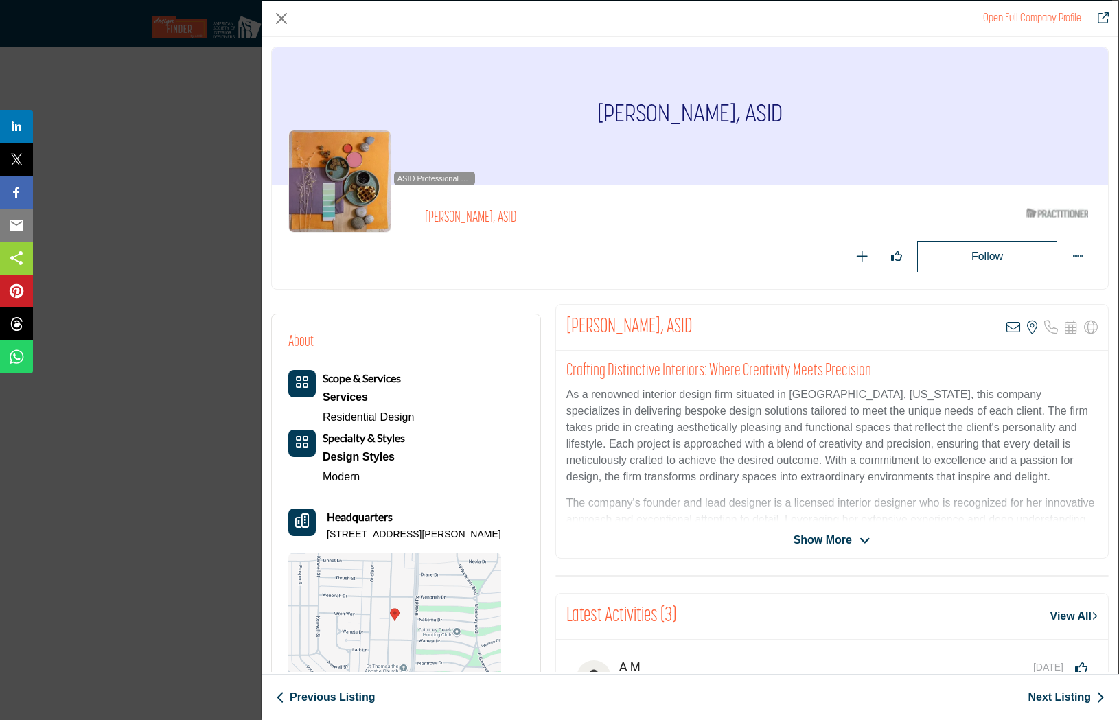
scroll to position [0, 0]
click at [1007, 326] on icon "Company Data Modal" at bounding box center [1014, 328] width 14 height 14
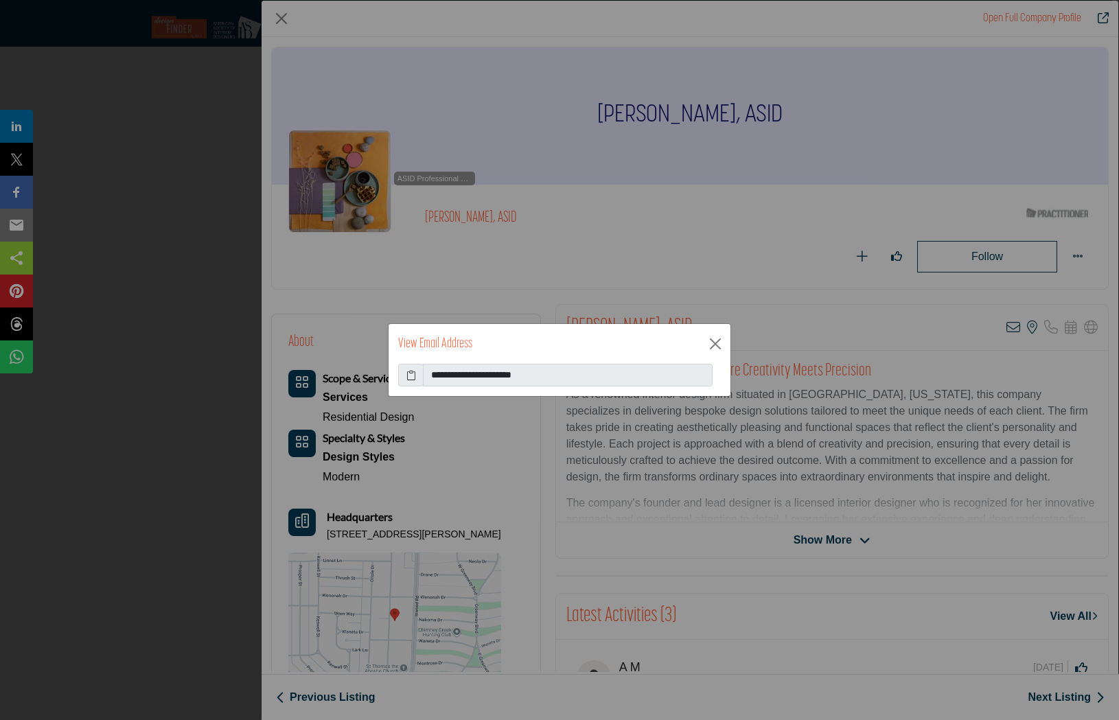
click at [416, 375] on span at bounding box center [410, 375] width 25 height 23
click at [412, 375] on icon at bounding box center [411, 375] width 10 height 14
click at [412, 379] on icon at bounding box center [411, 375] width 10 height 14
drag, startPoint x: 755, startPoint y: 262, endPoint x: 722, endPoint y: 304, distance: 53.3
click at [755, 262] on div "**********" at bounding box center [559, 360] width 1119 height 720
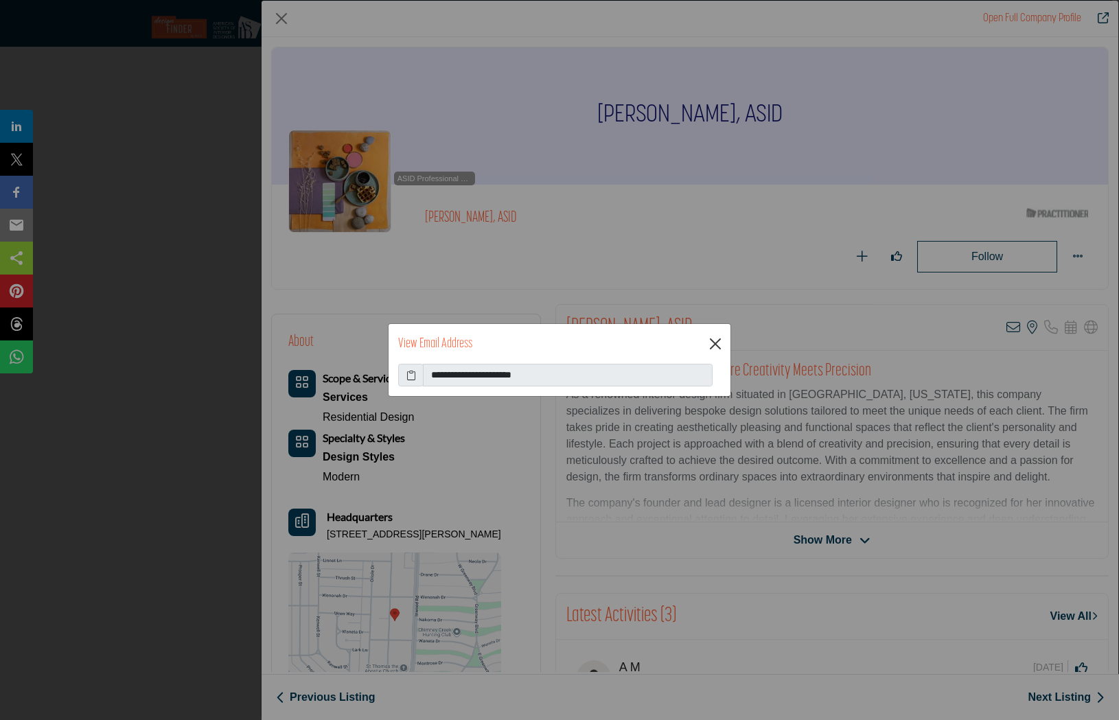
click at [720, 336] on button "Close" at bounding box center [715, 344] width 21 height 21
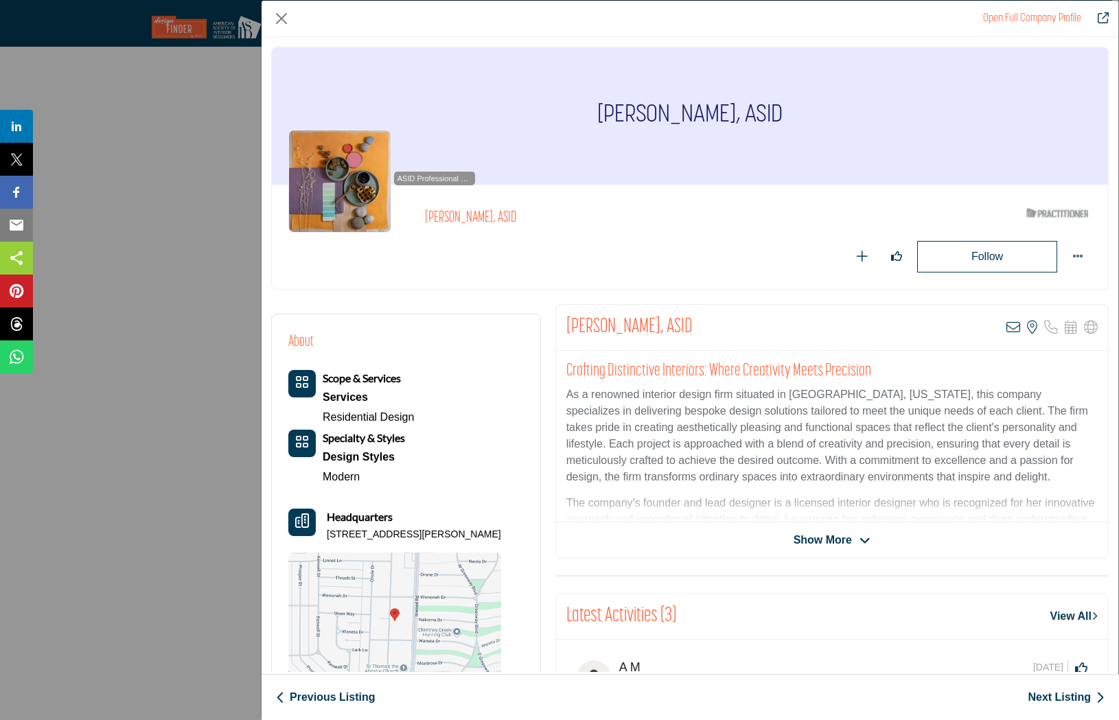
click at [1061, 697] on link "Next Listing" at bounding box center [1066, 697] width 77 height 16
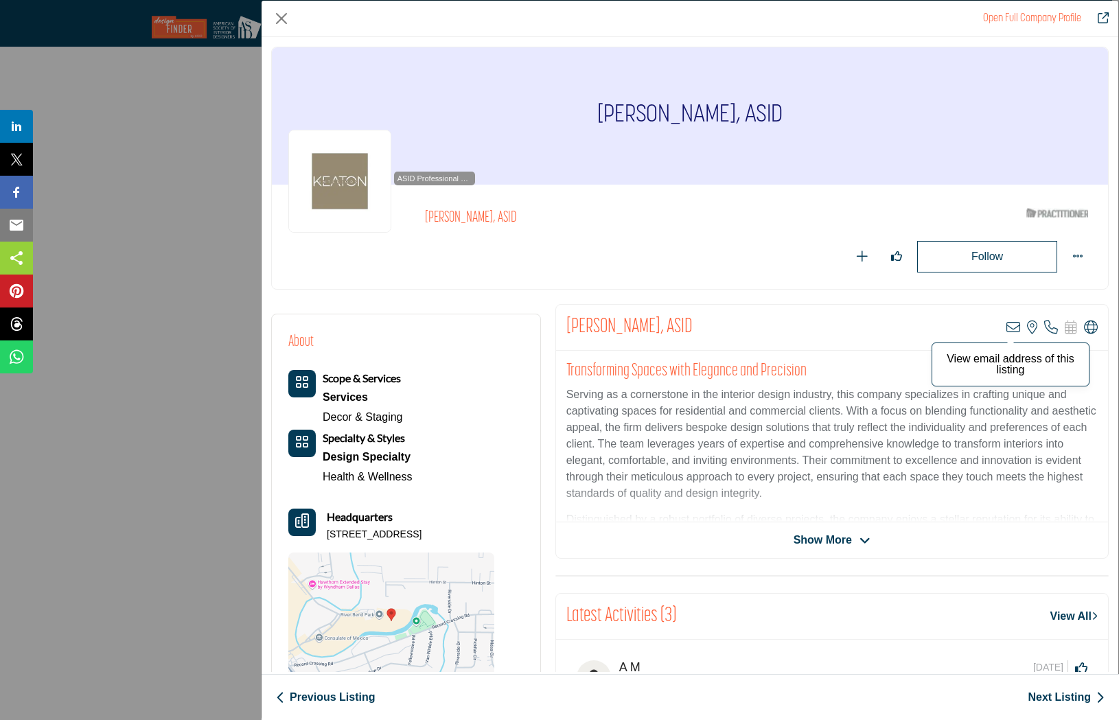
click at [1007, 327] on icon "Company Data Modal" at bounding box center [1014, 328] width 14 height 14
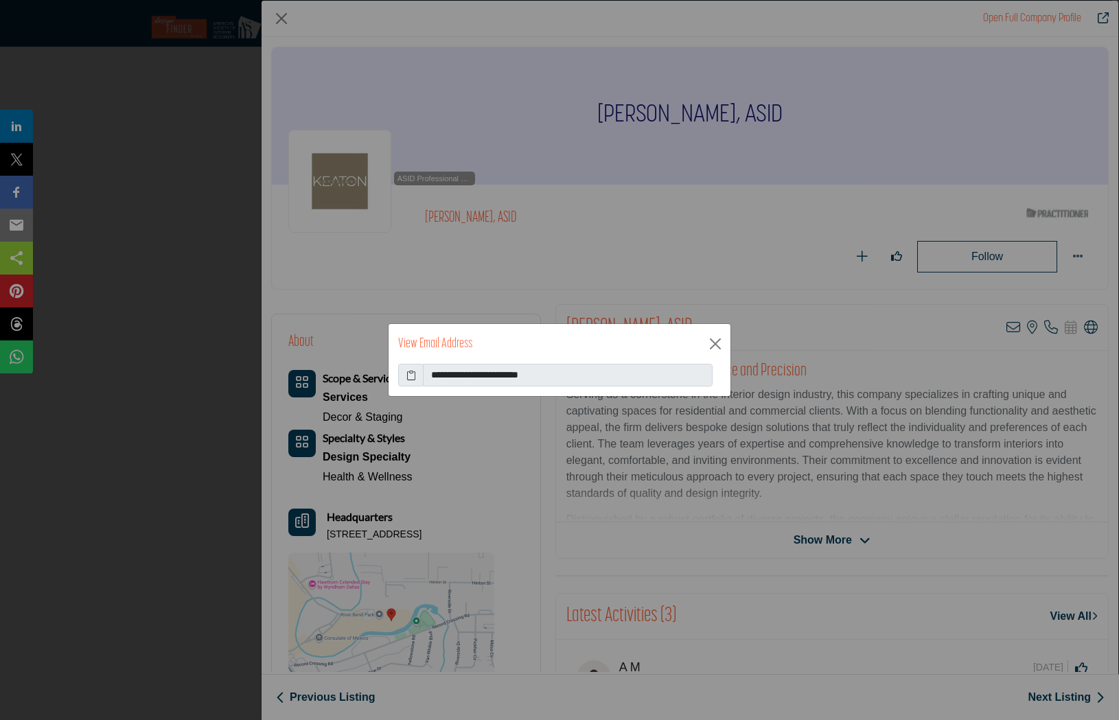
click at [413, 371] on icon at bounding box center [411, 375] width 10 height 14
click at [710, 345] on button "Close" at bounding box center [715, 344] width 21 height 21
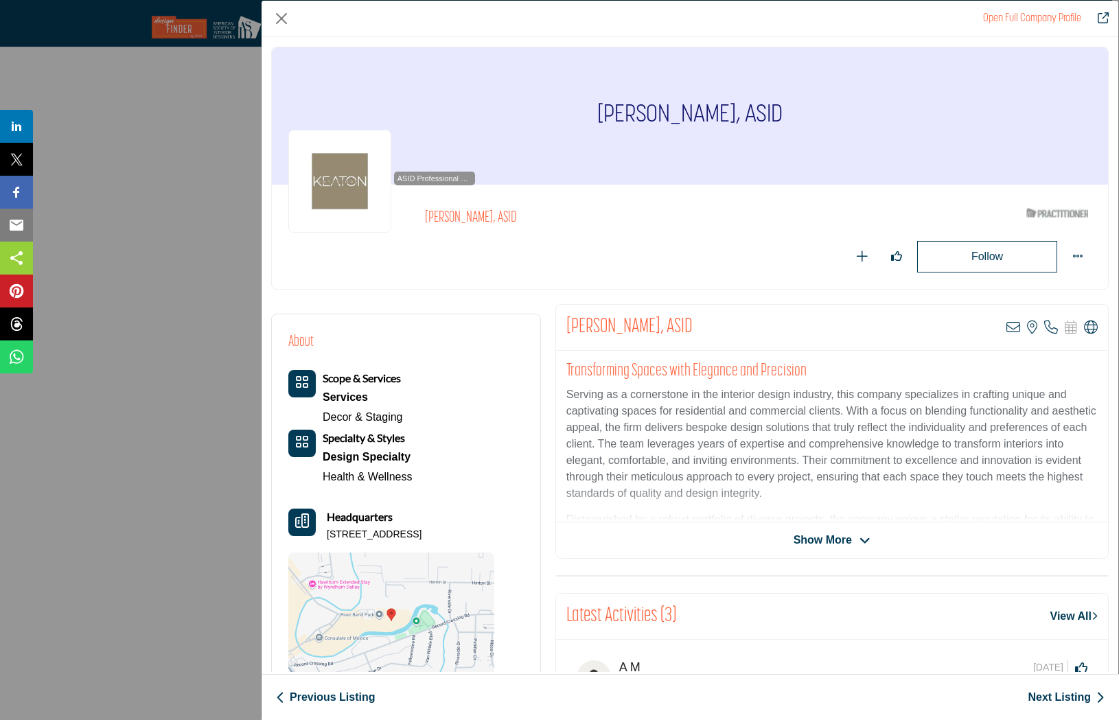
click at [1066, 700] on link "Next Listing" at bounding box center [1066, 697] width 77 height 16
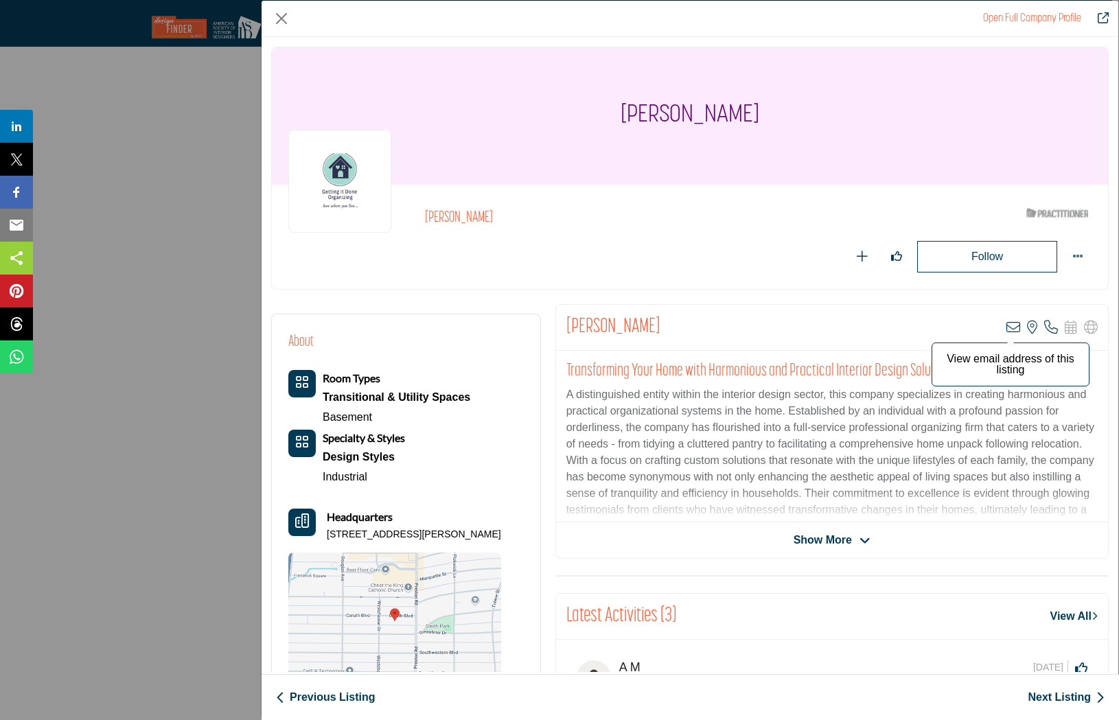
click at [1010, 324] on icon "Company Data Modal" at bounding box center [1014, 328] width 14 height 14
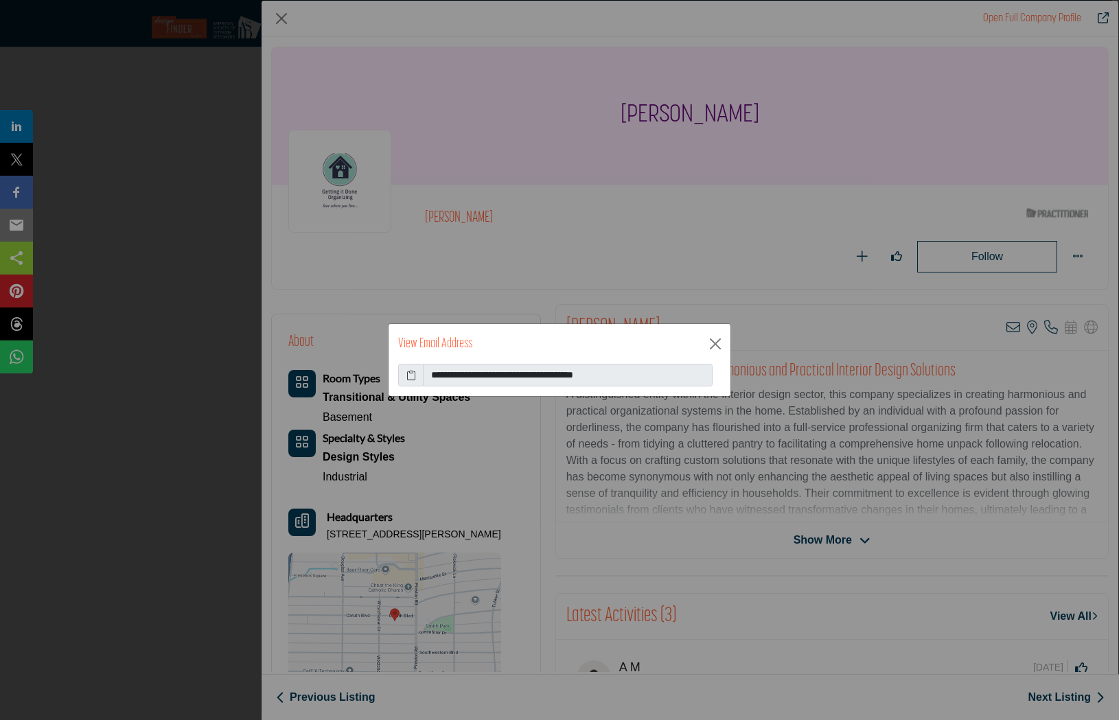
click at [413, 377] on icon at bounding box center [411, 375] width 10 height 14
click at [711, 351] on button "Close" at bounding box center [715, 344] width 21 height 21
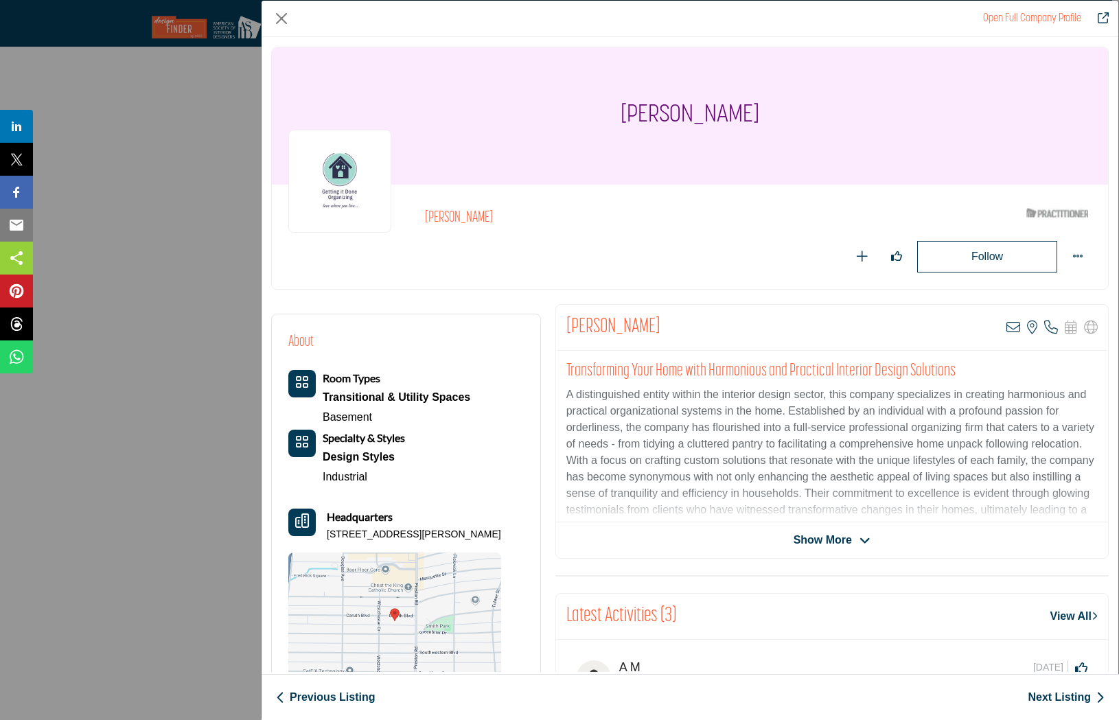
click at [1043, 696] on link "Next Listing" at bounding box center [1066, 697] width 77 height 16
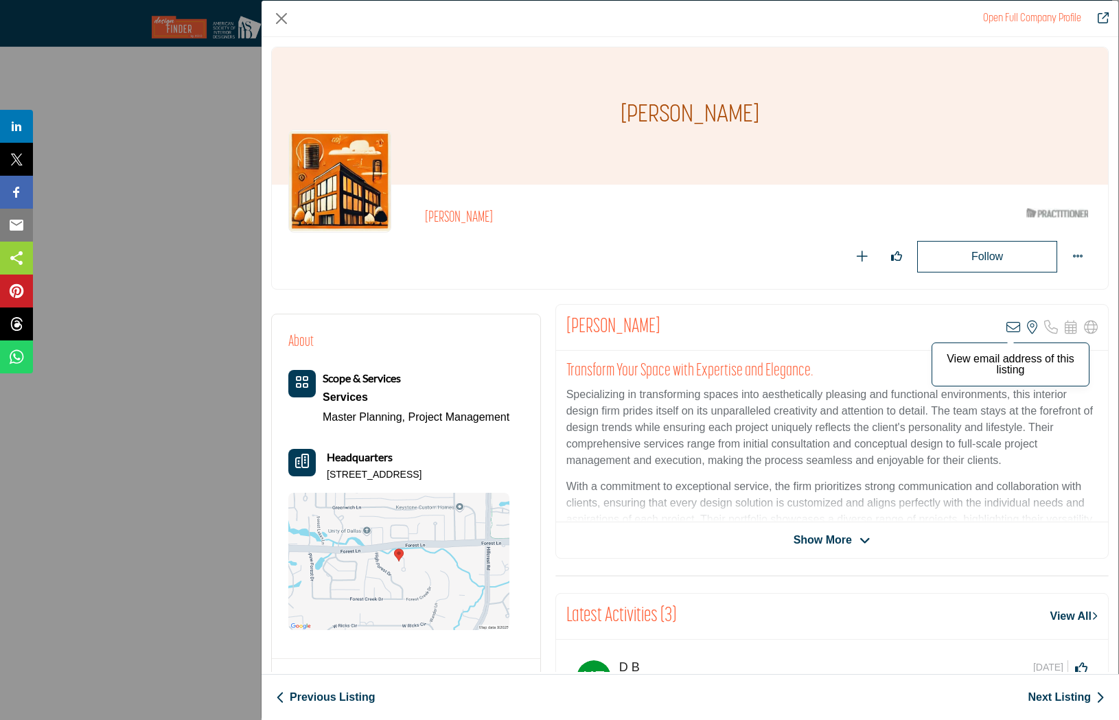
click at [1008, 330] on icon "Company Data Modal" at bounding box center [1014, 328] width 14 height 14
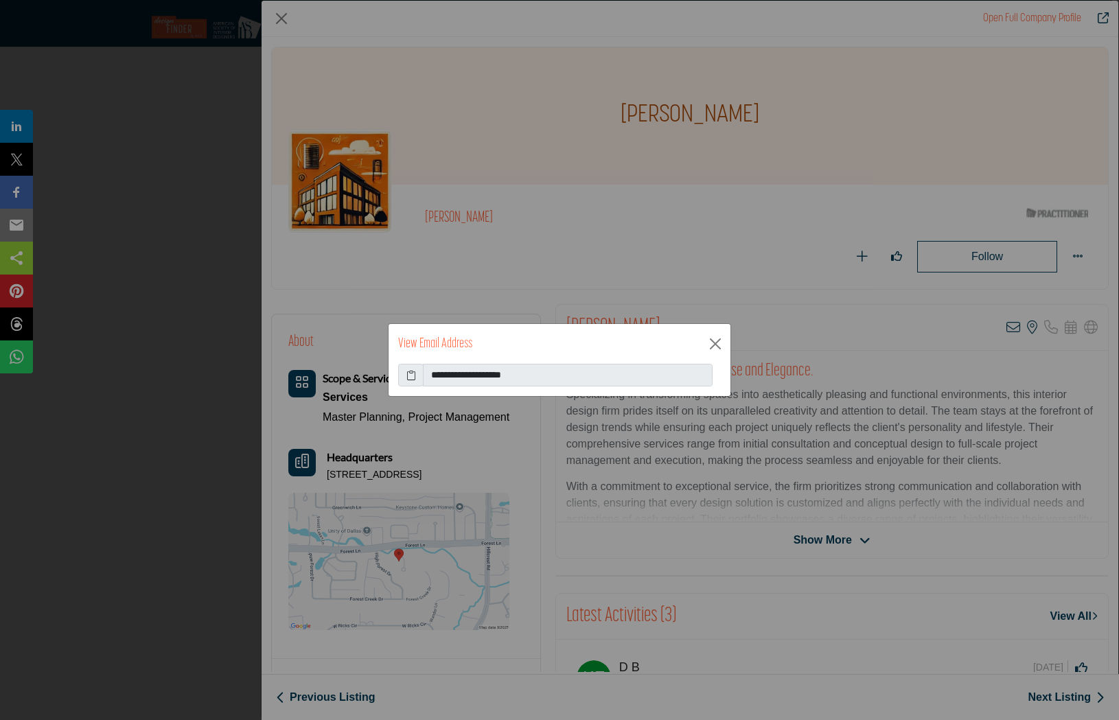
click at [411, 375] on icon at bounding box center [411, 375] width 10 height 14
click at [703, 341] on div "View Email Address" at bounding box center [560, 344] width 342 height 40
click at [716, 341] on button "Close" at bounding box center [715, 344] width 21 height 21
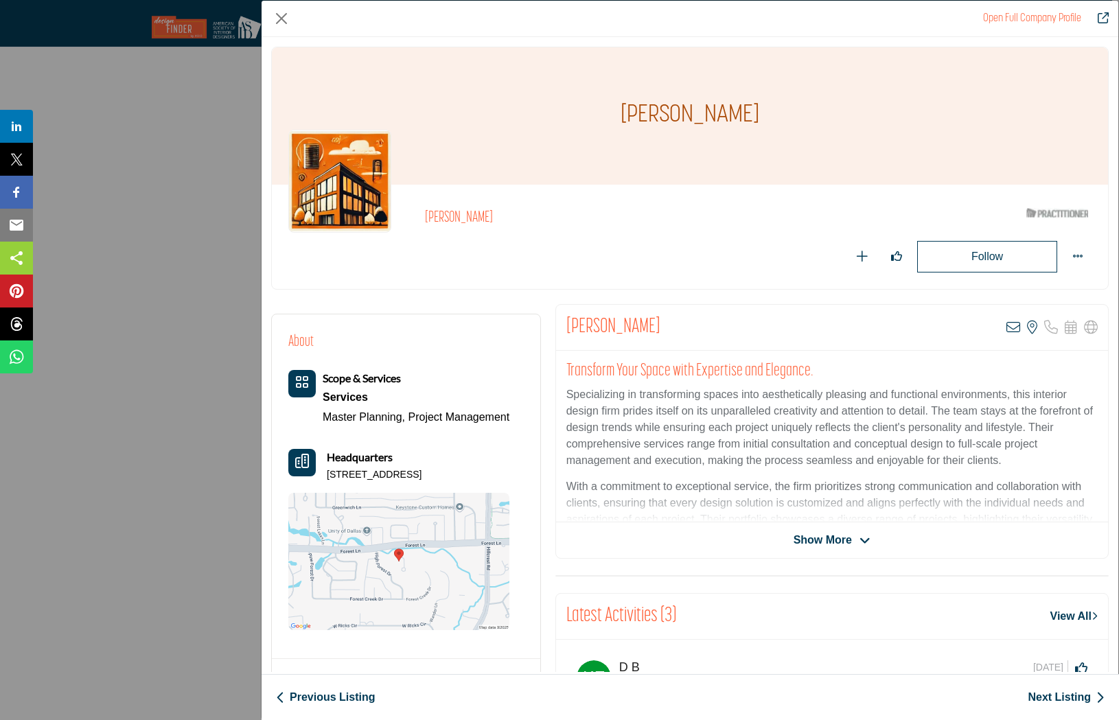
click at [1042, 690] on link "Next Listing" at bounding box center [1066, 697] width 77 height 16
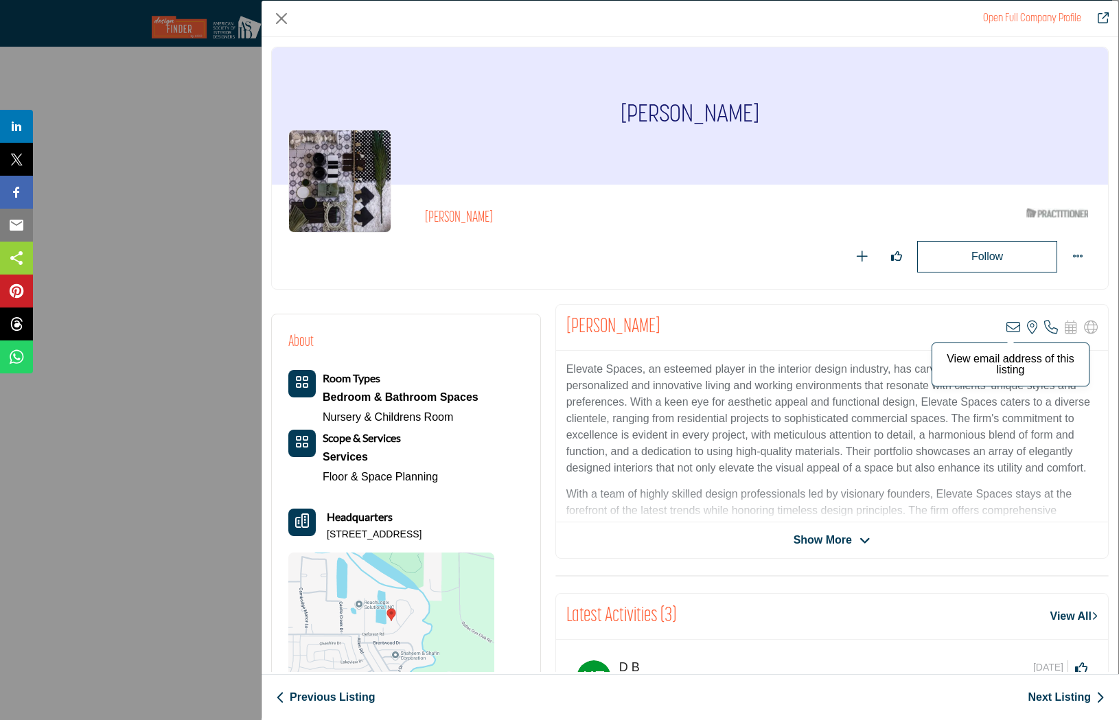
click at [1009, 323] on icon "Company Data Modal" at bounding box center [1014, 328] width 14 height 14
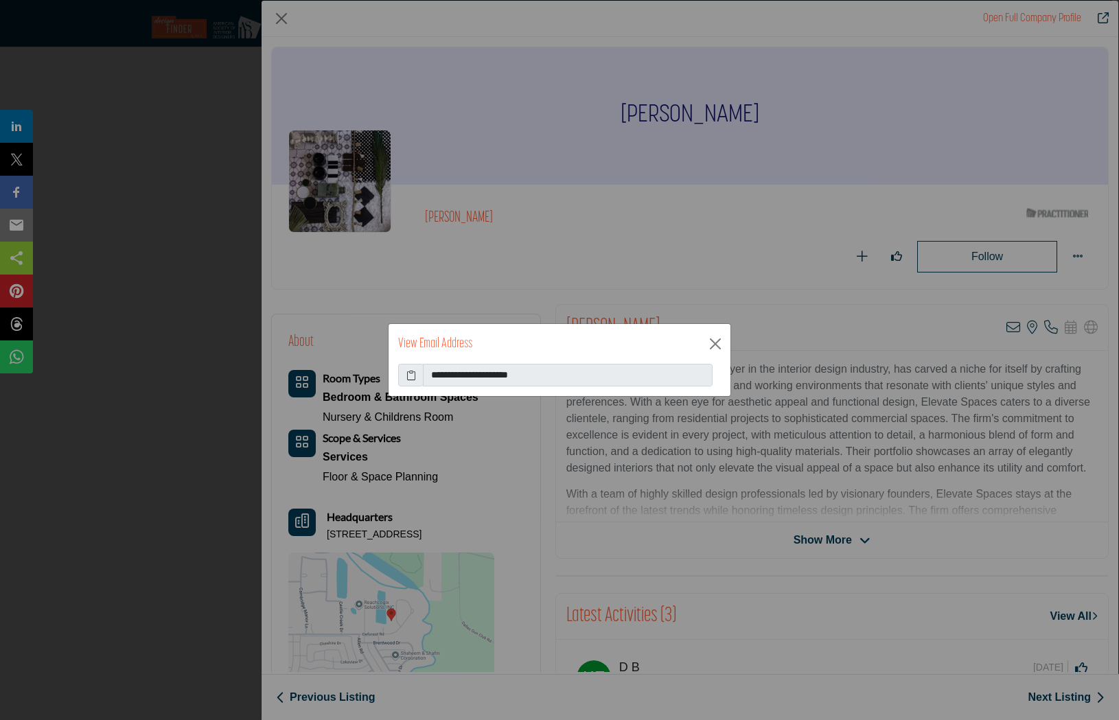
click at [408, 372] on icon at bounding box center [411, 375] width 10 height 14
click at [700, 335] on div "View Email Address" at bounding box center [560, 344] width 342 height 40
click at [717, 347] on button "Close" at bounding box center [715, 344] width 21 height 21
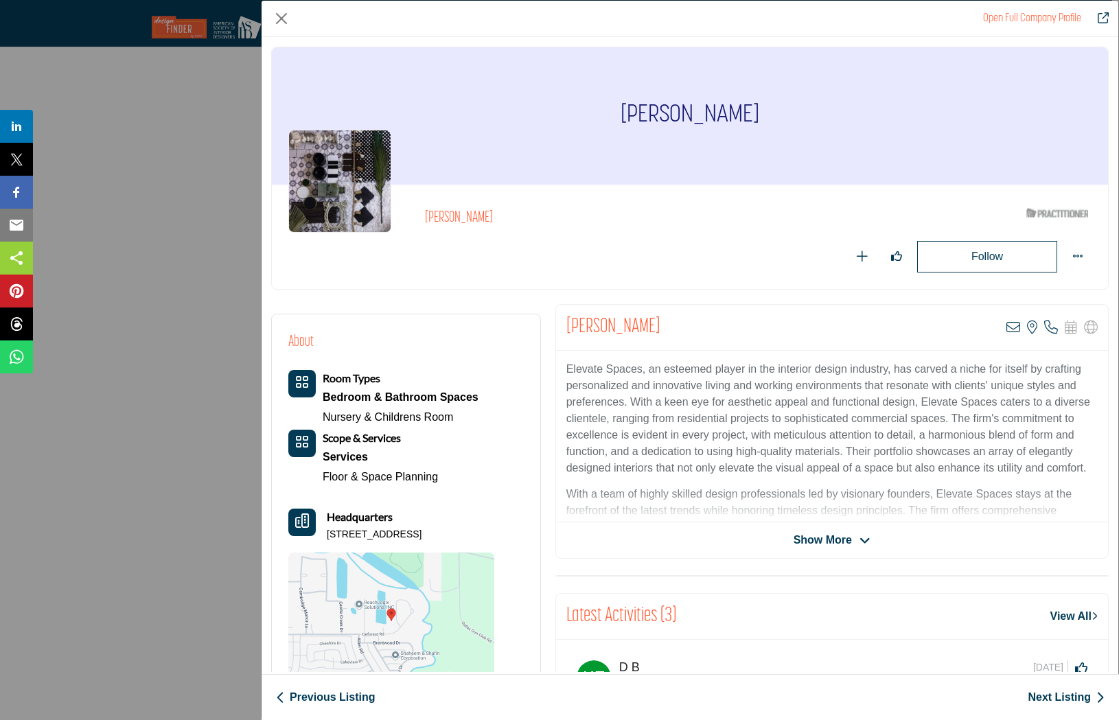
click at [657, 229] on div "[PERSON_NAME]" at bounding box center [720, 221] width 591 height 25
click at [1059, 700] on link "Next Listing" at bounding box center [1066, 697] width 77 height 16
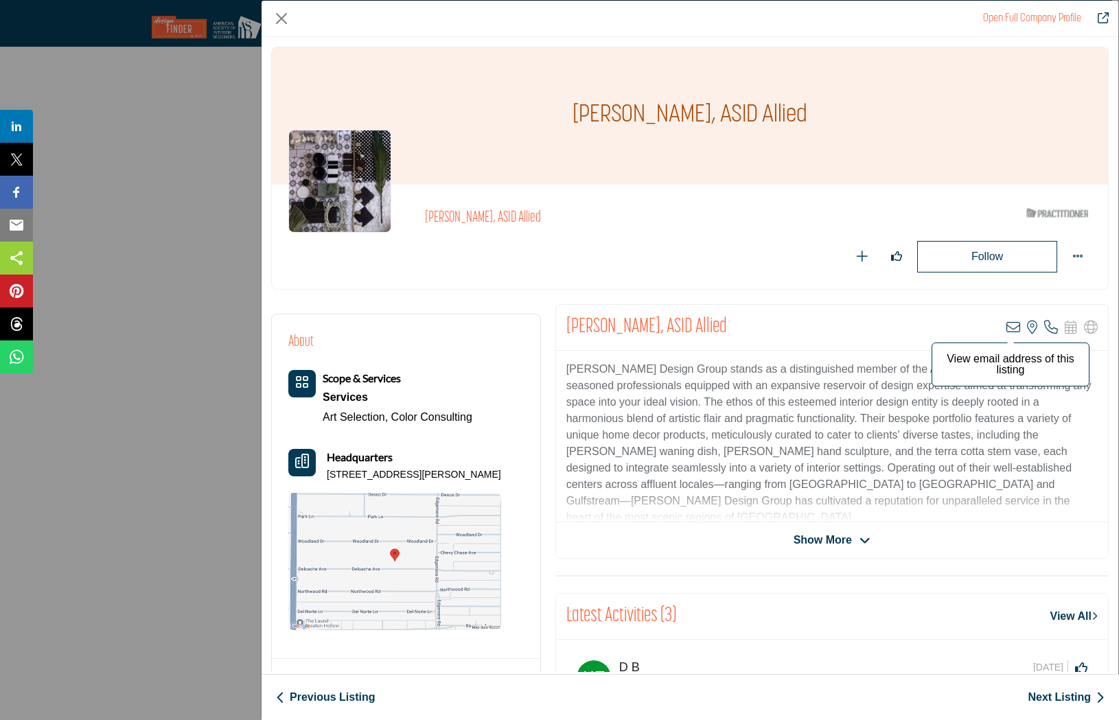
click at [1007, 327] on icon "Company Data Modal" at bounding box center [1014, 328] width 14 height 14
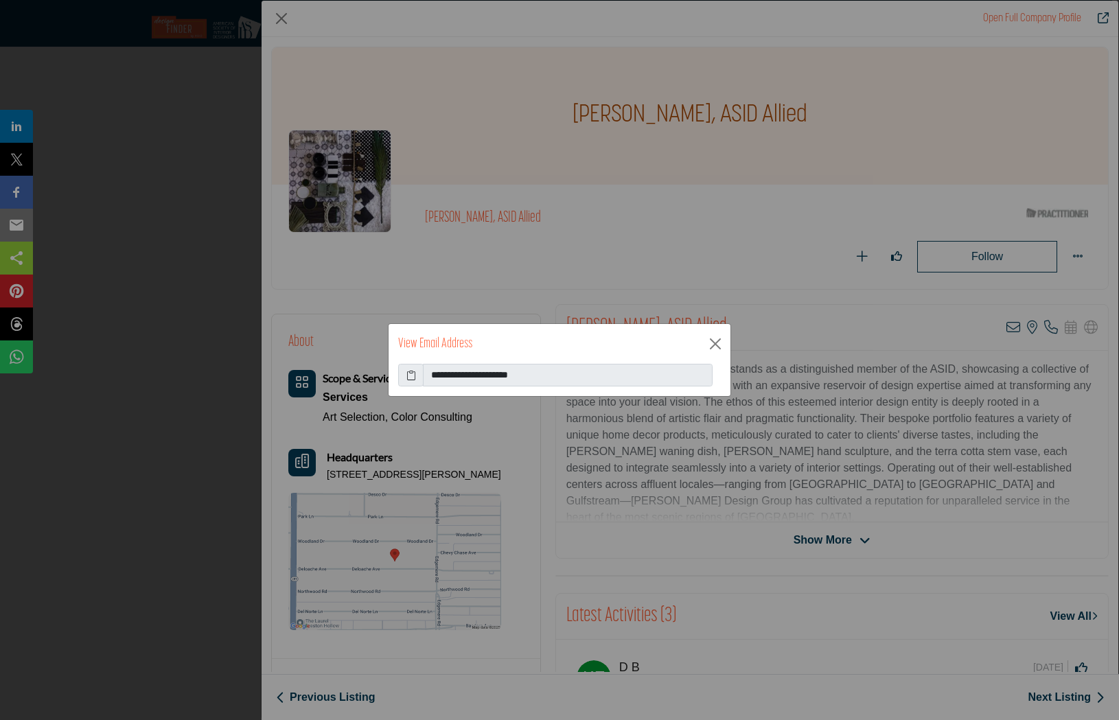
click at [412, 375] on icon at bounding box center [411, 375] width 10 height 14
click at [721, 343] on button "Close" at bounding box center [715, 344] width 21 height 21
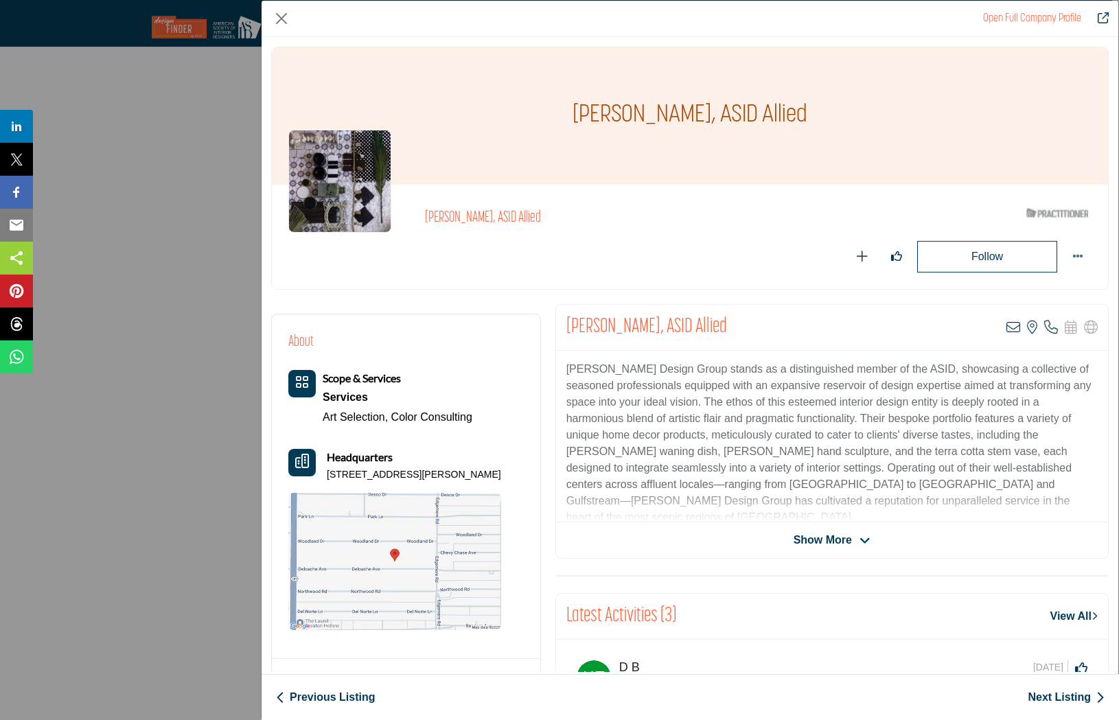
click at [1057, 698] on link "Next Listing" at bounding box center [1066, 697] width 77 height 16
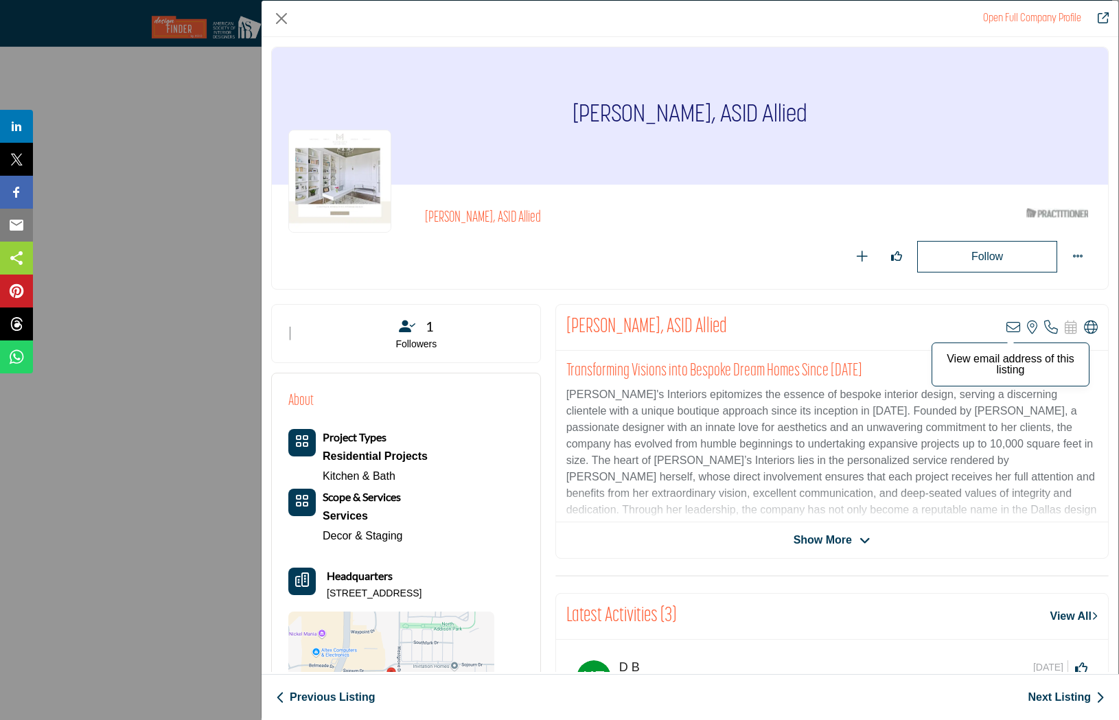
click at [1007, 329] on icon "Company Data Modal" at bounding box center [1014, 328] width 14 height 14
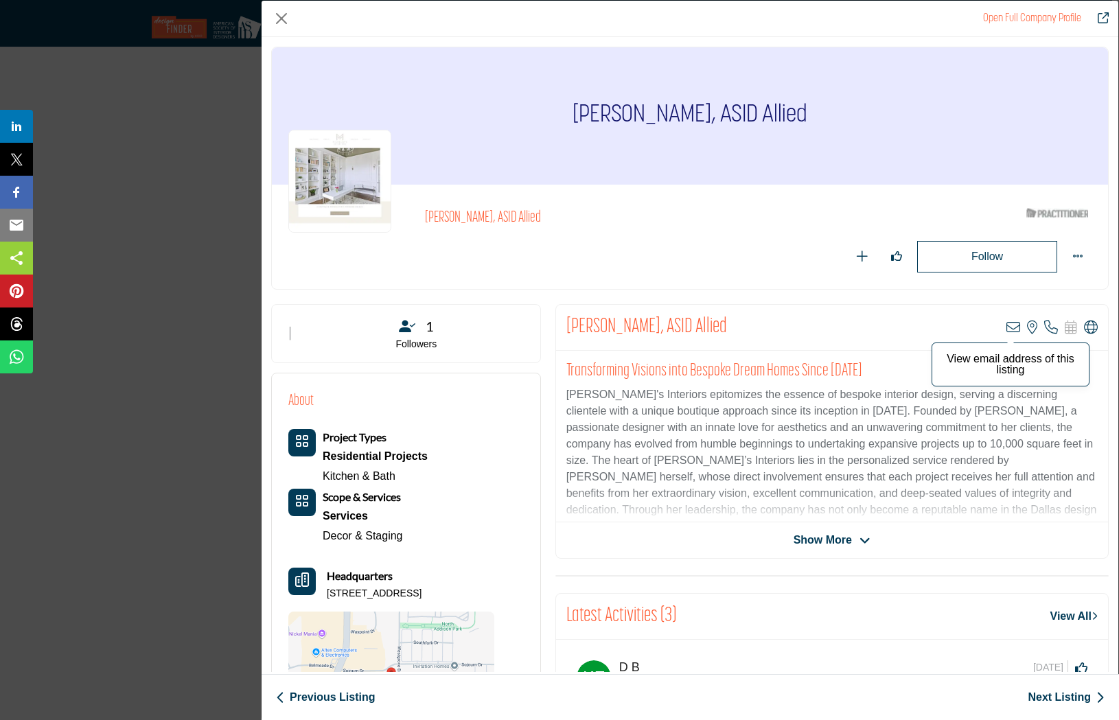
click at [1007, 325] on icon "Company Data Modal" at bounding box center [1014, 328] width 14 height 14
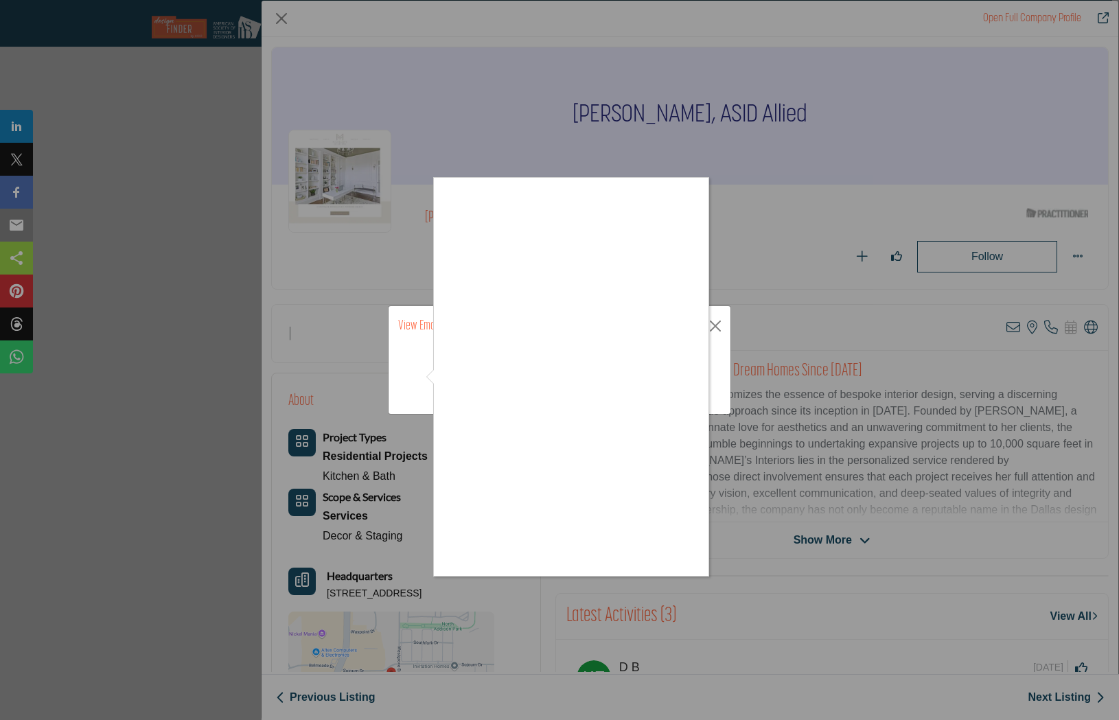
drag, startPoint x: 897, startPoint y: 273, endPoint x: 887, endPoint y: 275, distance: 9.7
click at [897, 273] on div at bounding box center [559, 360] width 1119 height 720
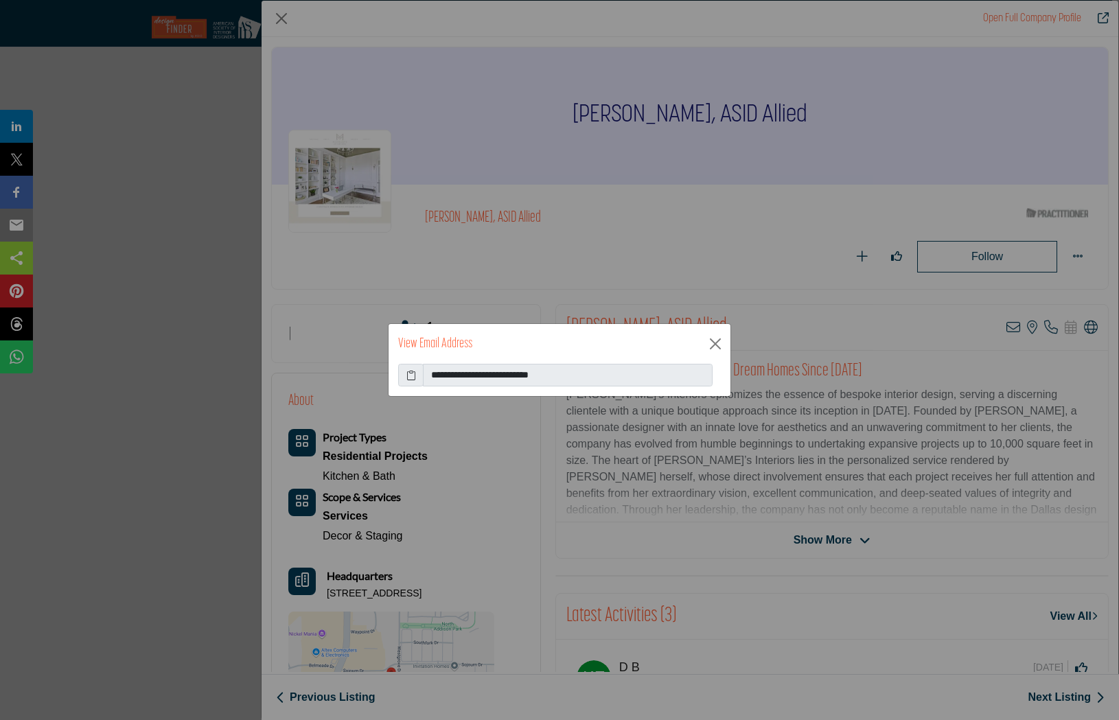
click at [408, 375] on icon at bounding box center [411, 375] width 10 height 14
click at [710, 341] on button "Close" at bounding box center [715, 344] width 21 height 21
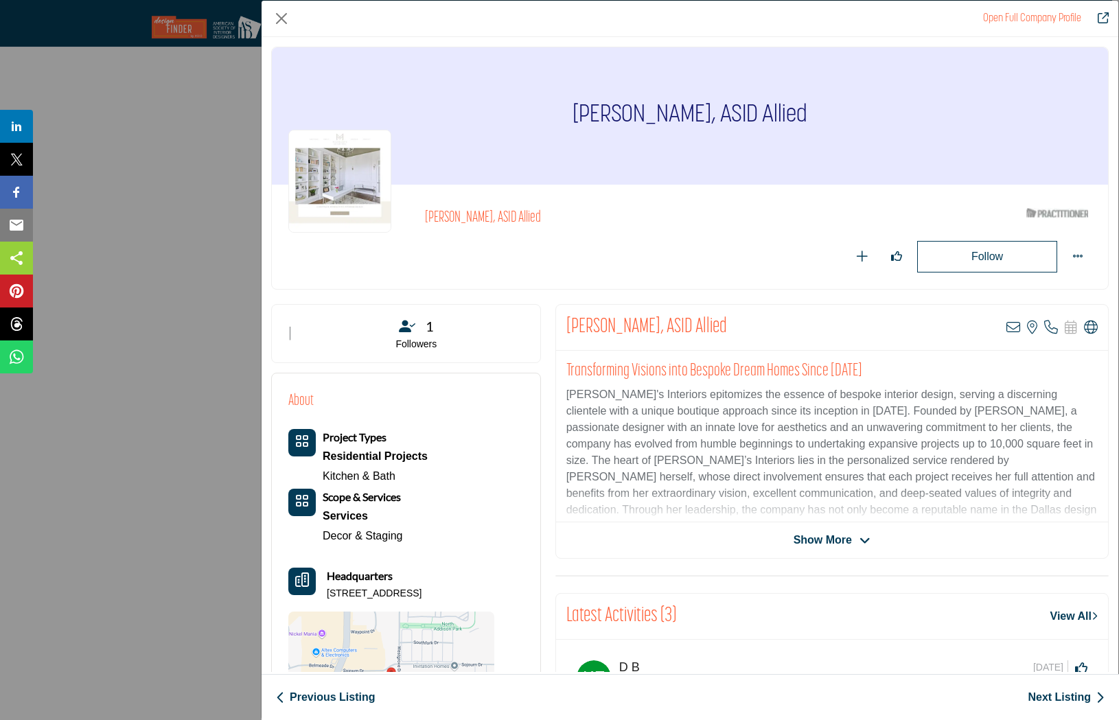
click at [1065, 696] on link "Next Listing" at bounding box center [1066, 697] width 77 height 16
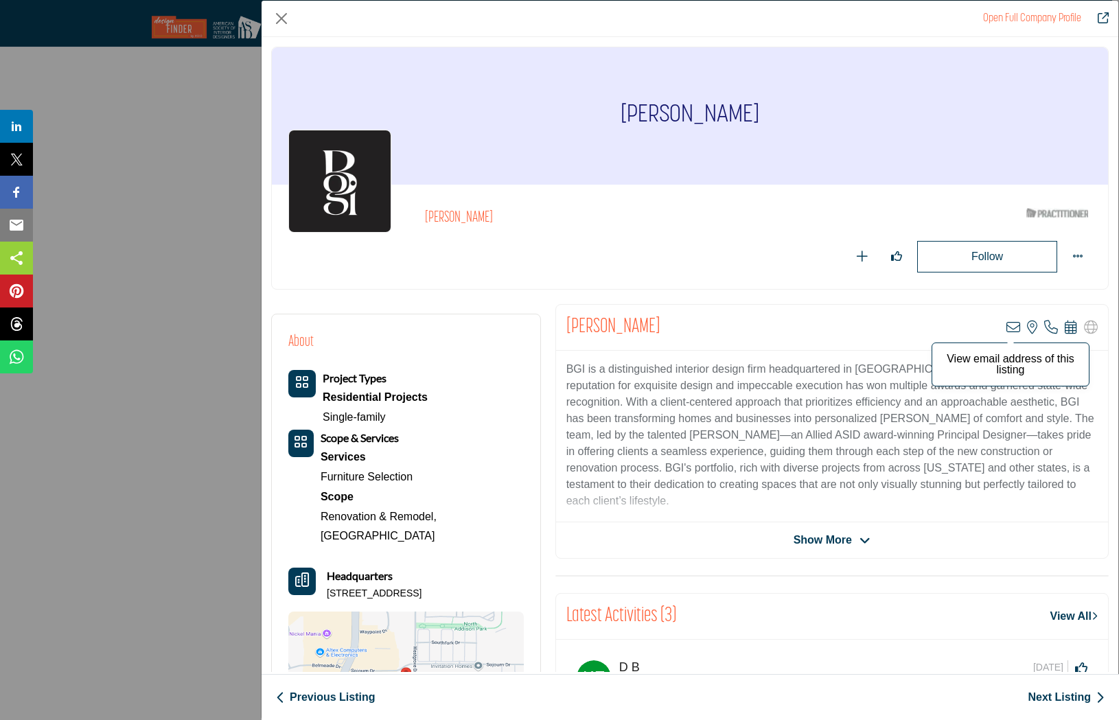
click at [1007, 328] on icon "Company Data Modal" at bounding box center [1014, 328] width 14 height 14
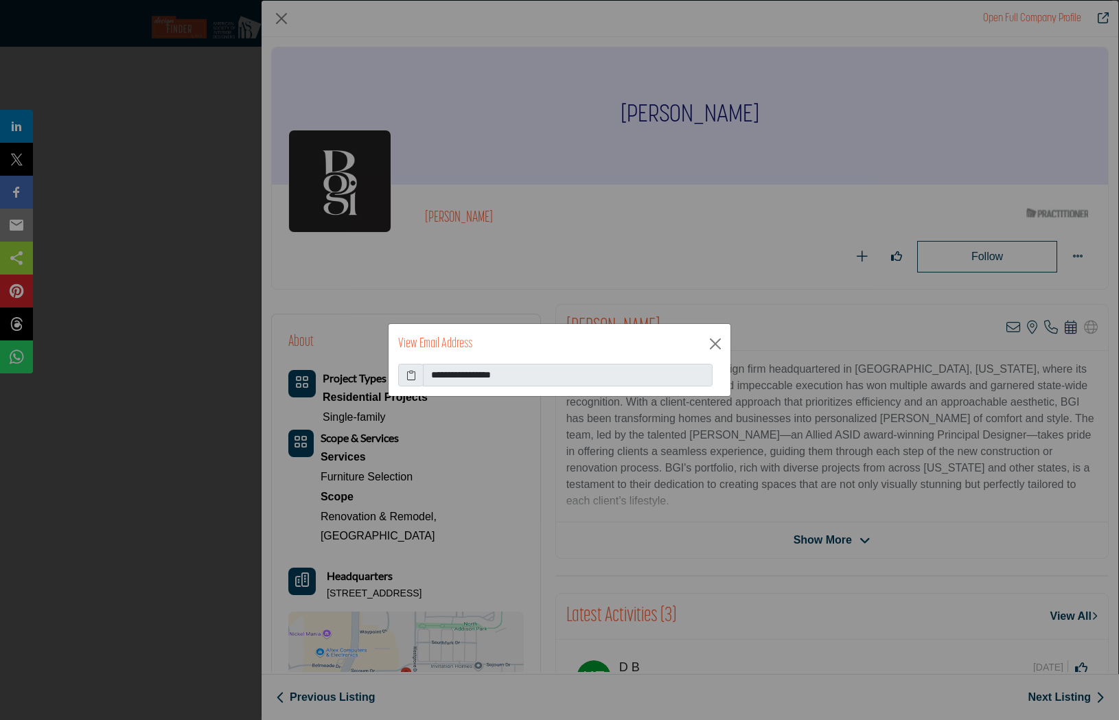
click at [405, 373] on span at bounding box center [410, 375] width 25 height 23
click at [414, 380] on icon at bounding box center [411, 375] width 10 height 14
click at [712, 347] on button "Close" at bounding box center [715, 344] width 21 height 21
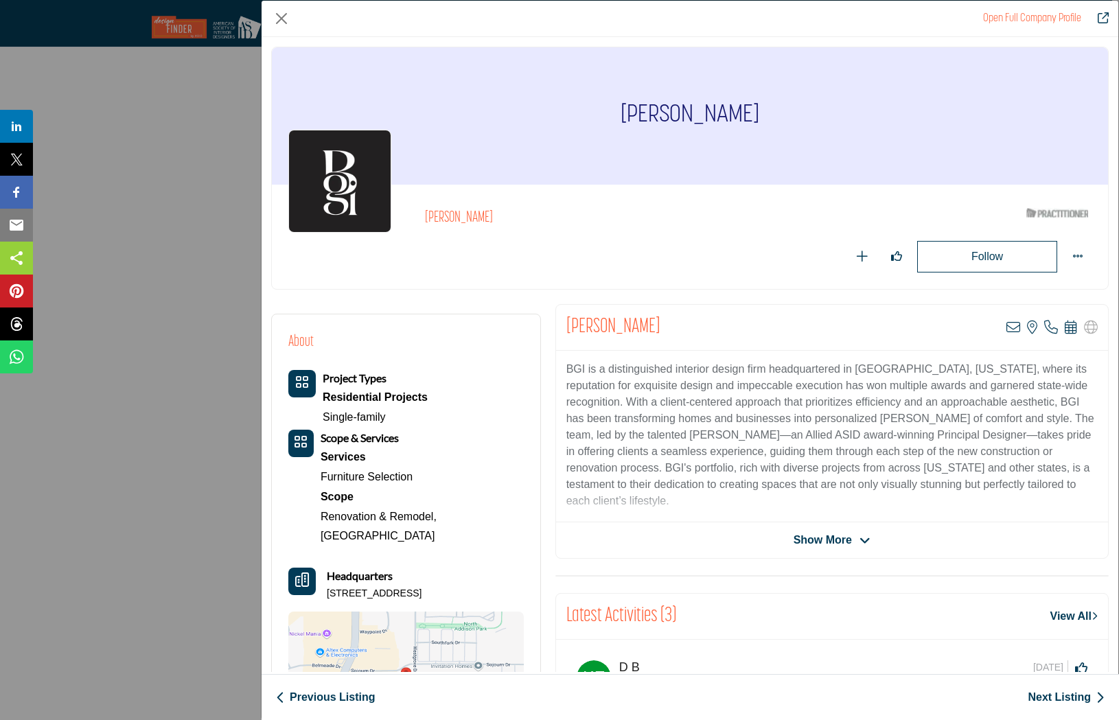
click at [1055, 701] on link "Next Listing" at bounding box center [1066, 697] width 77 height 16
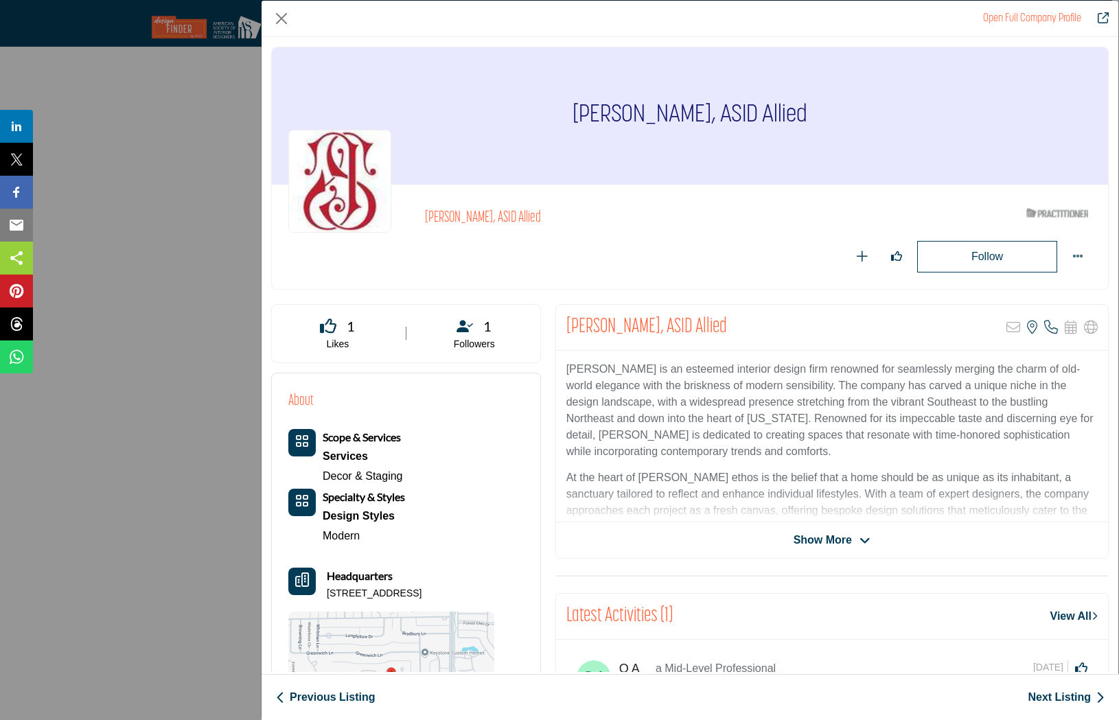
click at [1064, 696] on link "Next Listing" at bounding box center [1066, 697] width 77 height 16
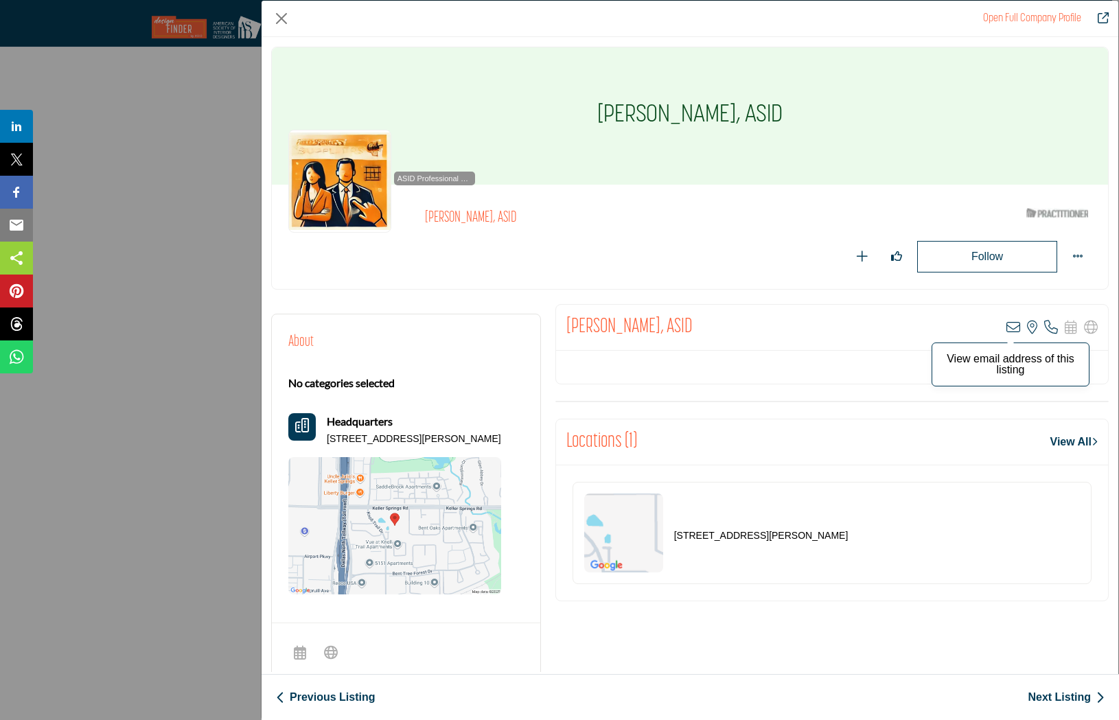
click at [1007, 326] on icon "Company Data Modal" at bounding box center [1014, 328] width 14 height 14
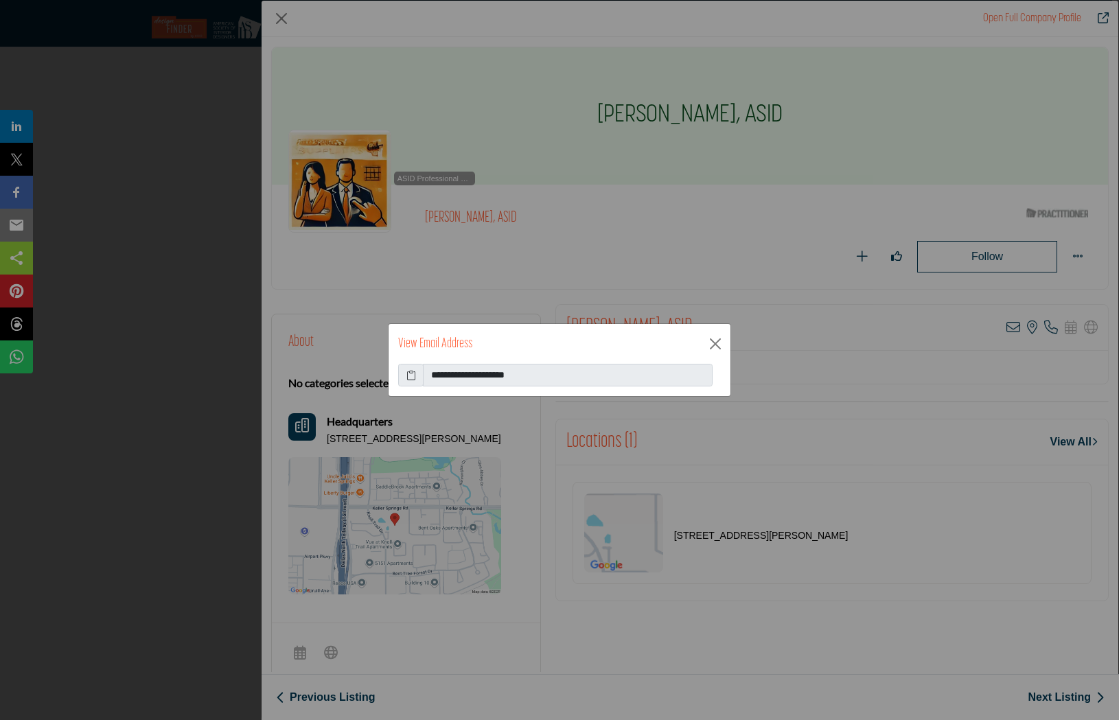
click at [413, 376] on icon at bounding box center [411, 375] width 10 height 14
click at [713, 342] on button "Close" at bounding box center [715, 344] width 21 height 21
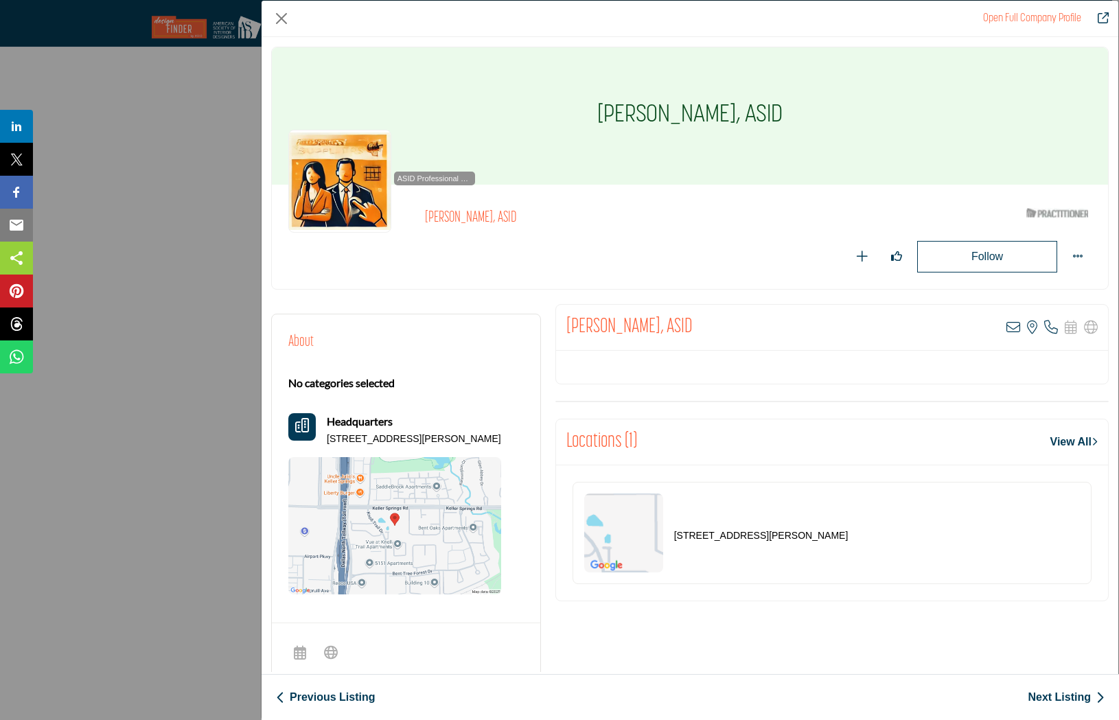
click at [1073, 696] on link "Next Listing" at bounding box center [1066, 697] width 77 height 16
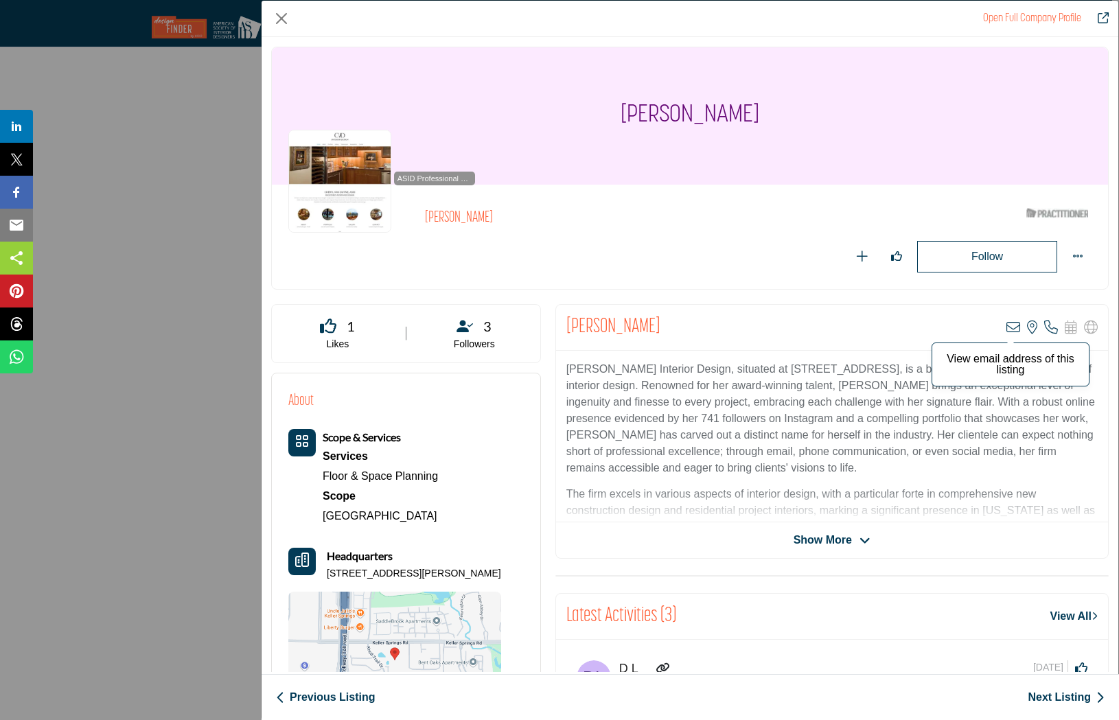
click at [1007, 329] on icon "Company Data Modal" at bounding box center [1014, 328] width 14 height 14
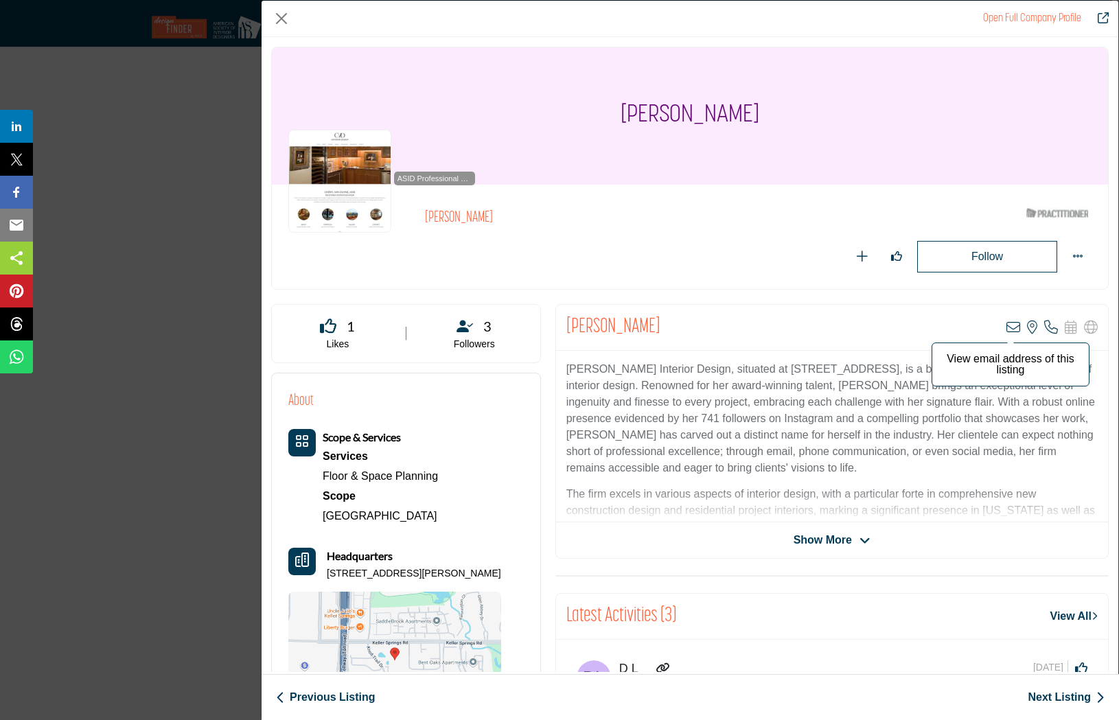
click at [0, 0] on div "**********" at bounding box center [0, 0] width 0 height 0
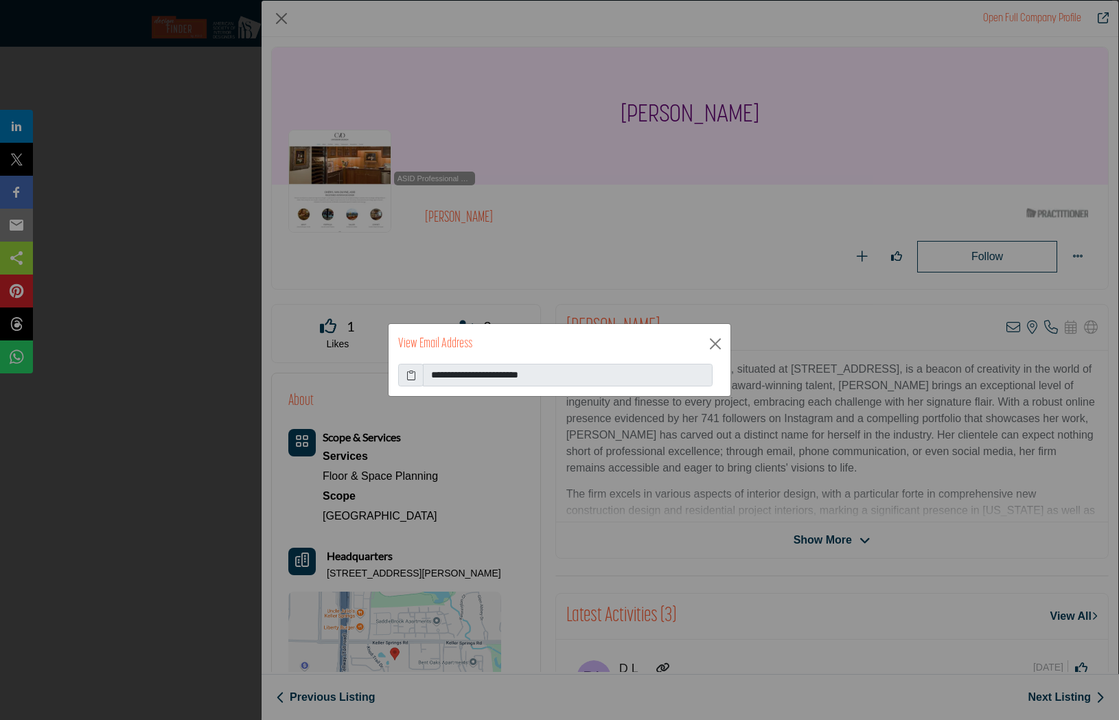
click at [411, 378] on icon at bounding box center [411, 375] width 10 height 14
drag, startPoint x: 714, startPoint y: 343, endPoint x: 848, endPoint y: 429, distance: 159.4
click at [718, 343] on button "Close" at bounding box center [715, 344] width 21 height 21
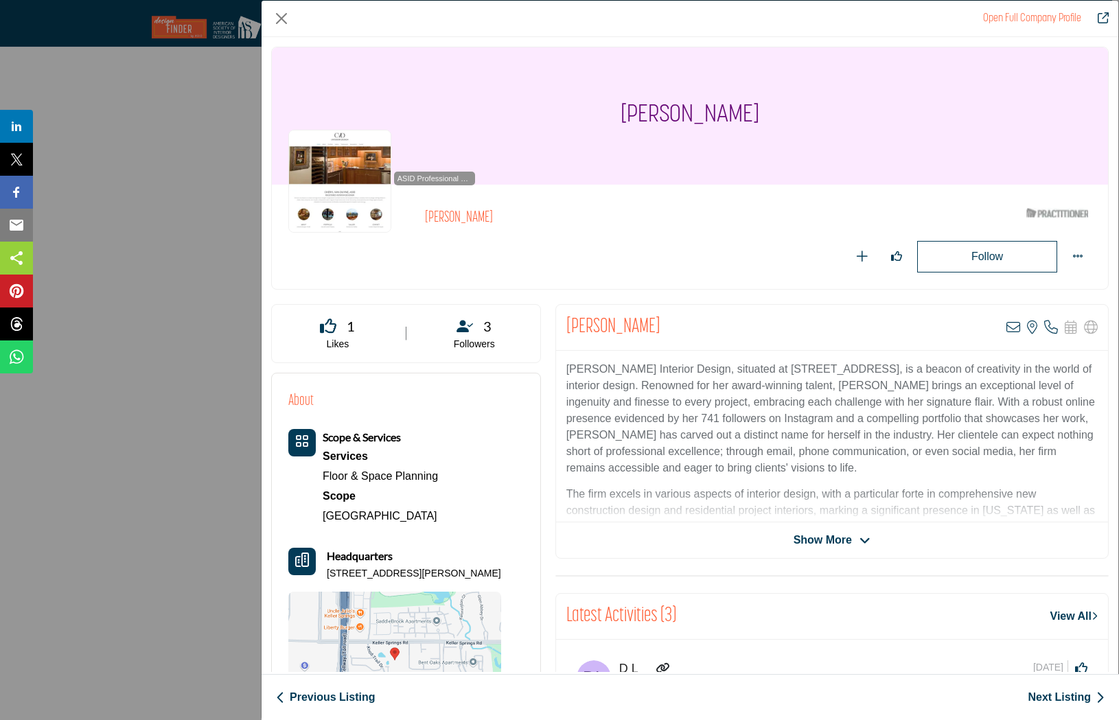
click at [1092, 705] on link "Next Listing" at bounding box center [1066, 697] width 77 height 16
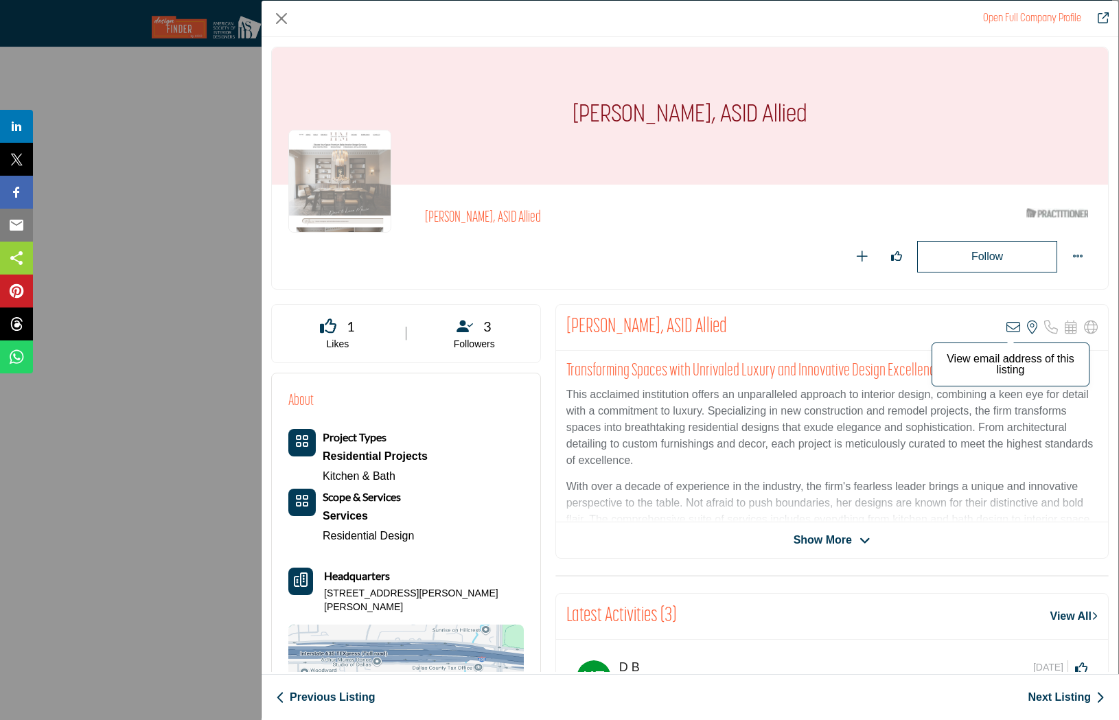
click at [1007, 325] on icon "Company Data Modal" at bounding box center [1014, 328] width 14 height 14
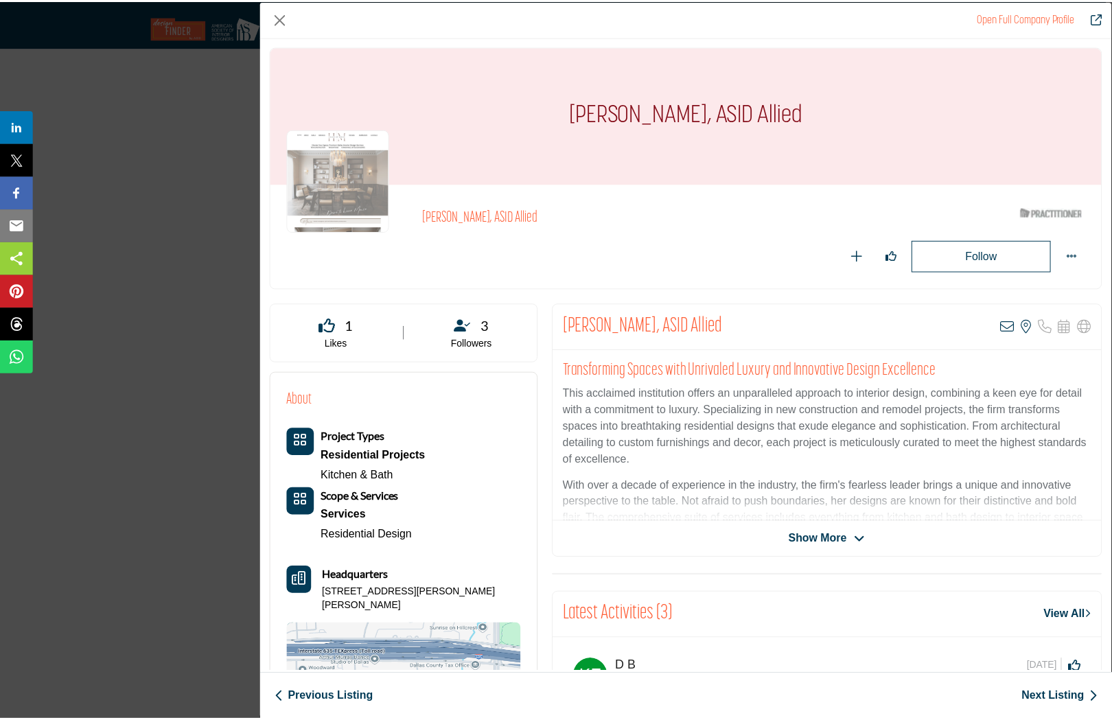
scroll to position [3, 0]
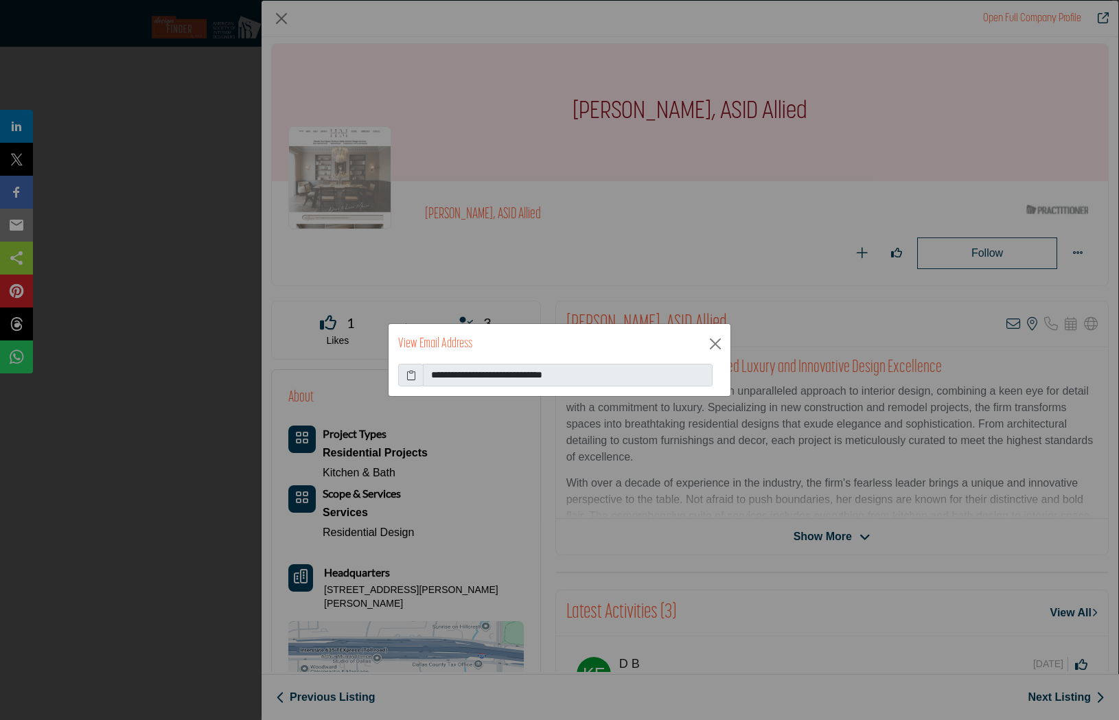
click at [413, 375] on icon at bounding box center [411, 375] width 10 height 14
click at [723, 343] on button "Close" at bounding box center [715, 344] width 21 height 21
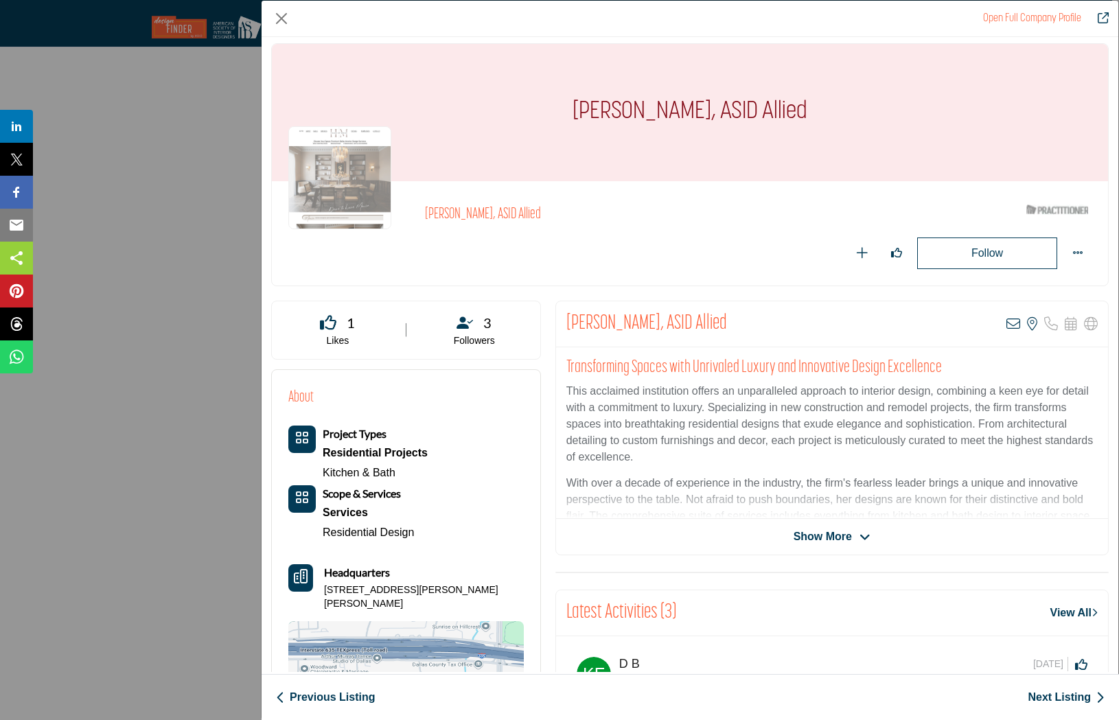
click at [292, 15] on div "Open Full Company Profile" at bounding box center [690, 19] width 857 height 36
click at [282, 15] on button "Close" at bounding box center [281, 18] width 21 height 21
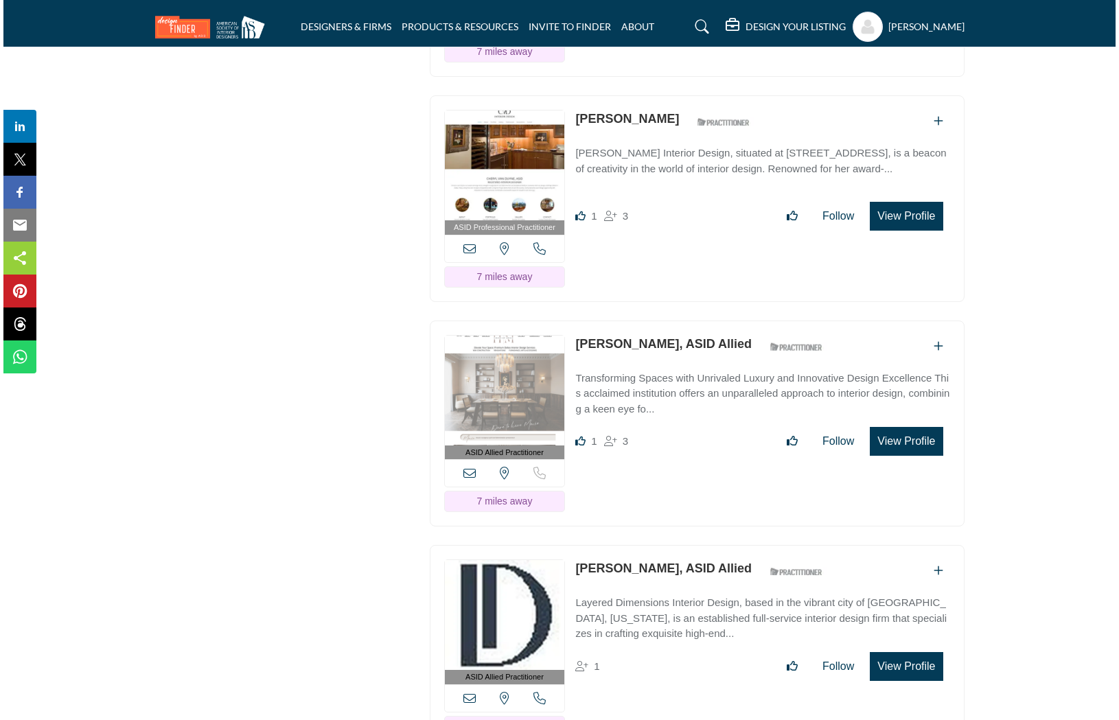
scroll to position [12265, 0]
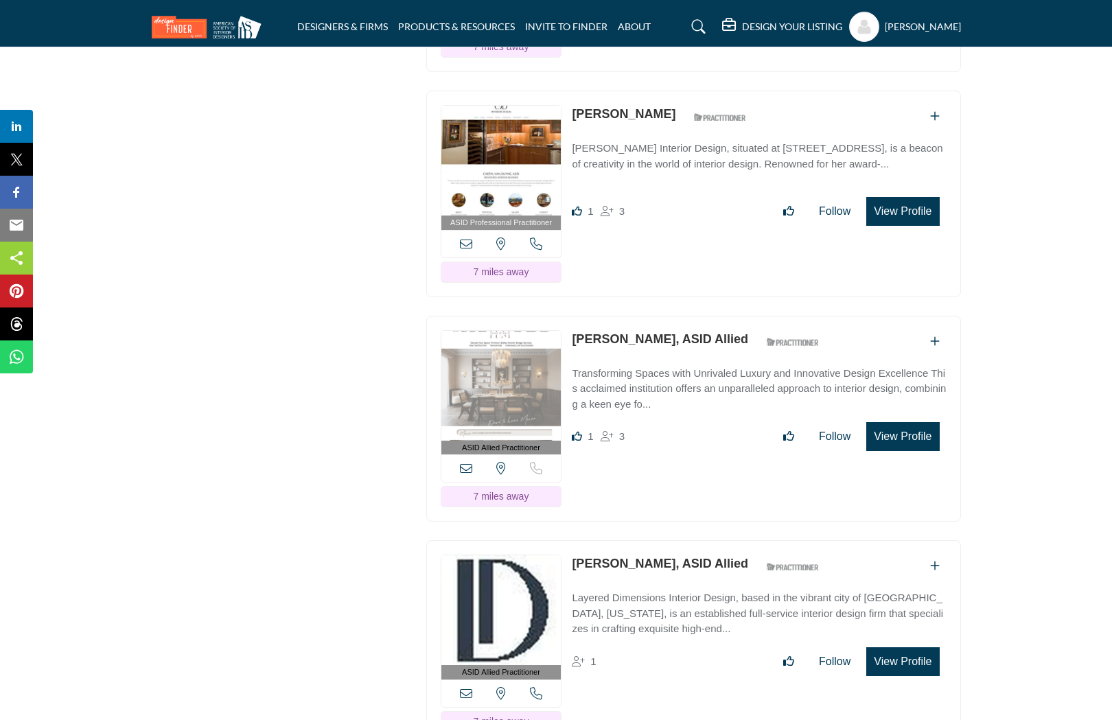
click at [924, 647] on button "View Profile" at bounding box center [902, 661] width 73 height 29
